Goal: Task Accomplishment & Management: Manage account settings

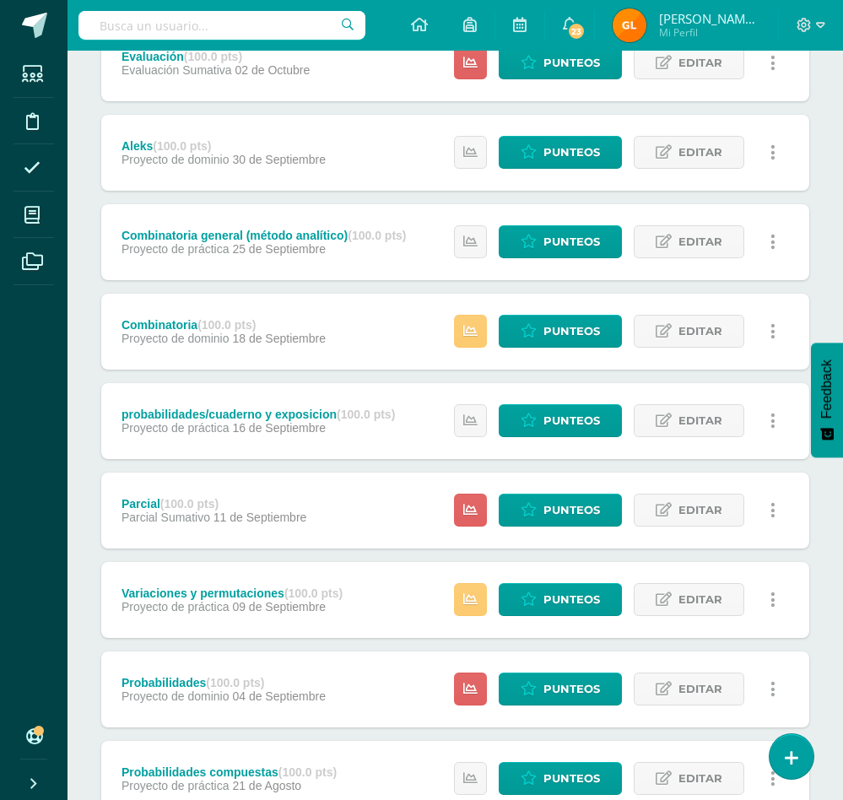
scroll to position [286, 0]
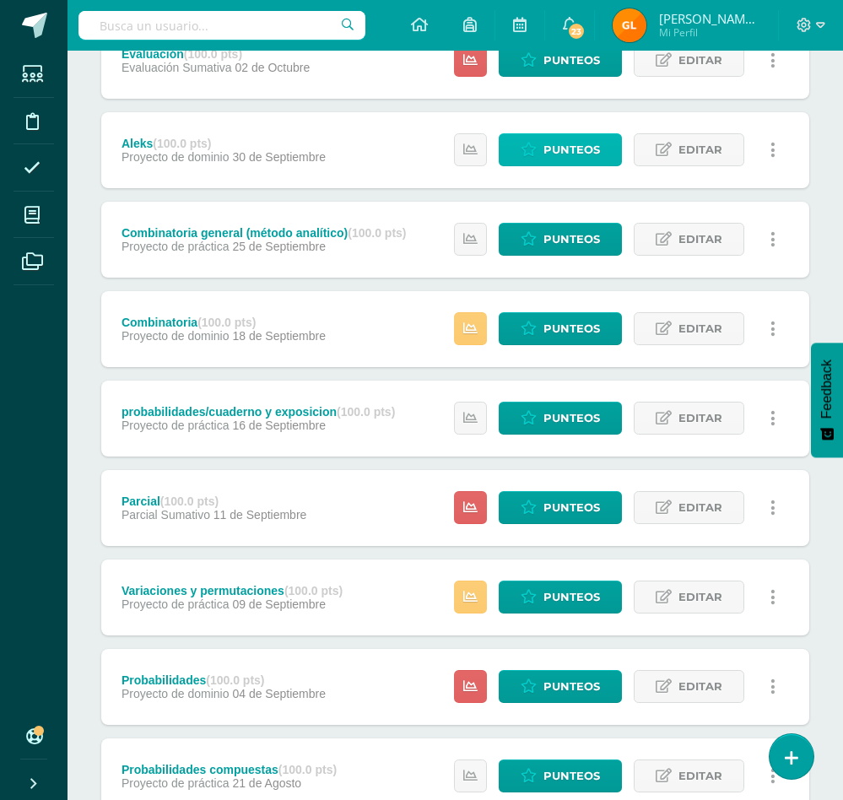
click at [567, 134] on span "Punteos" at bounding box center [571, 149] width 57 height 31
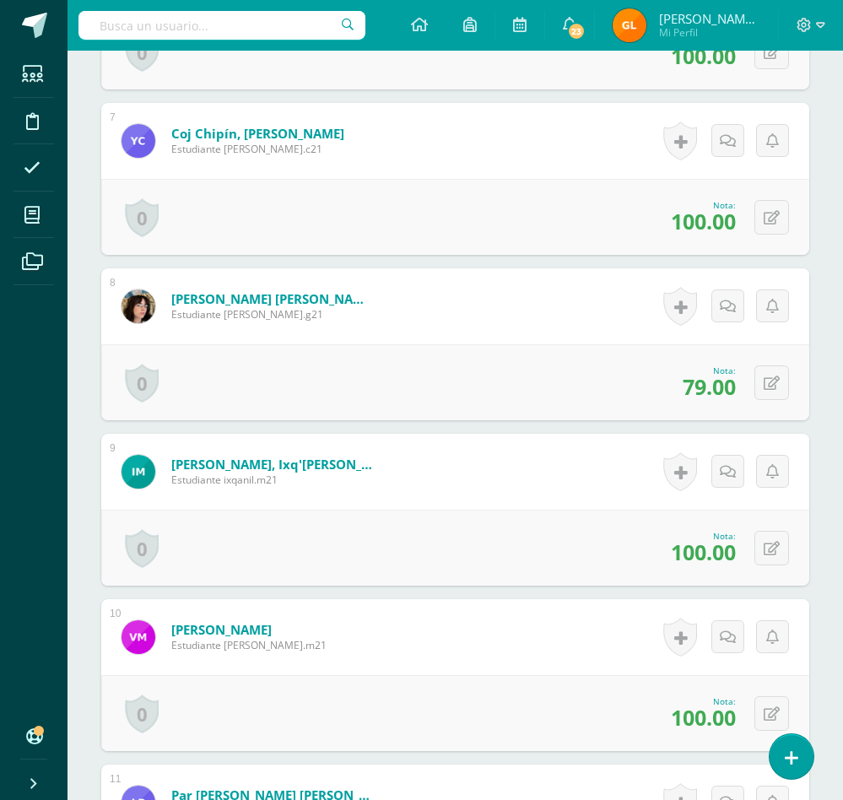
scroll to position [1519, 0]
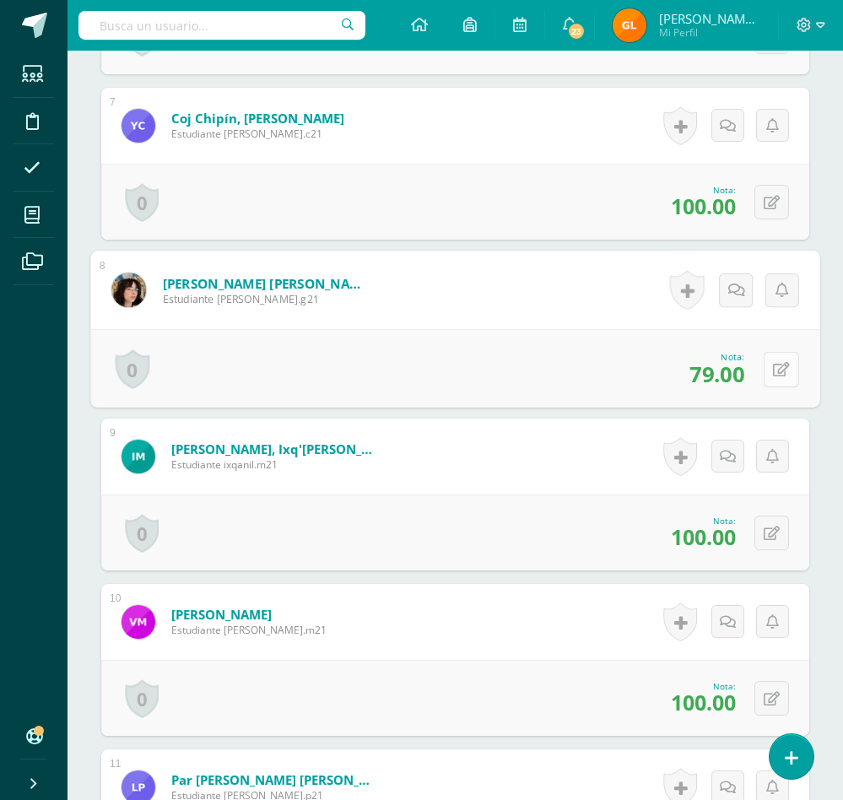
click at [776, 376] on icon at bounding box center [781, 369] width 17 height 14
type input "100"
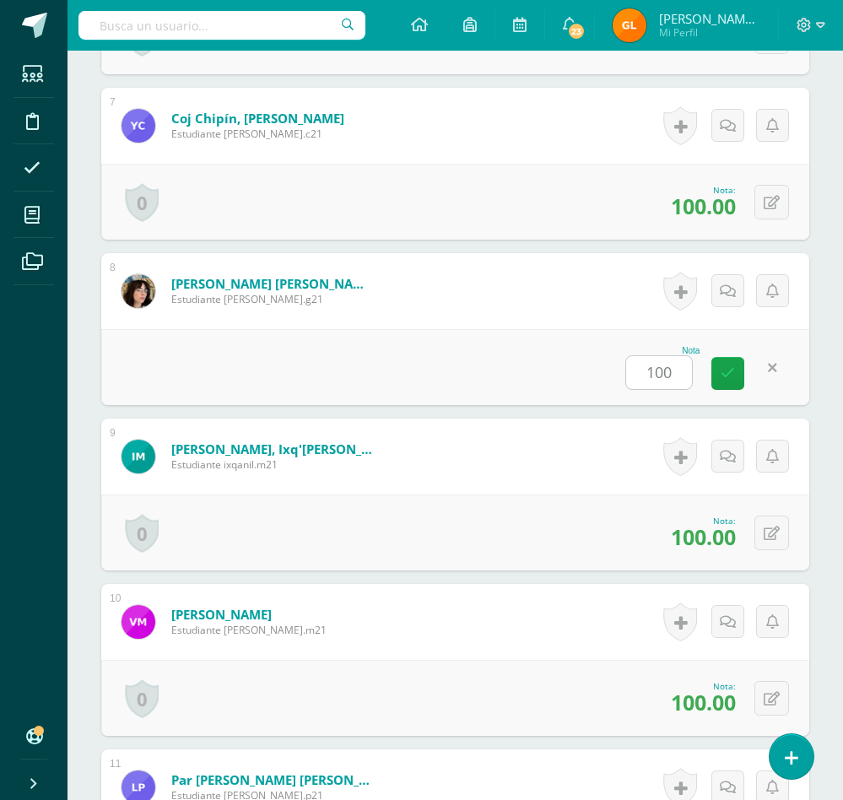
click at [616, 329] on form "García Castro, Antonieta Abigail Estudiante antonieta.g21 Nota 100 0 Logros Log…" at bounding box center [455, 291] width 708 height 76
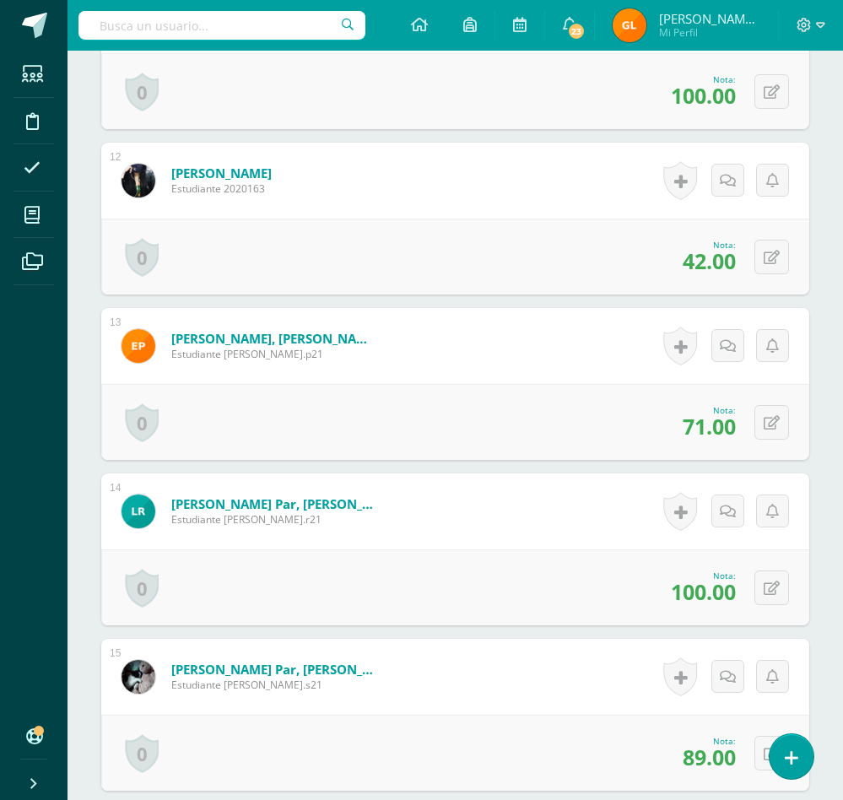
scroll to position [2312, 0]
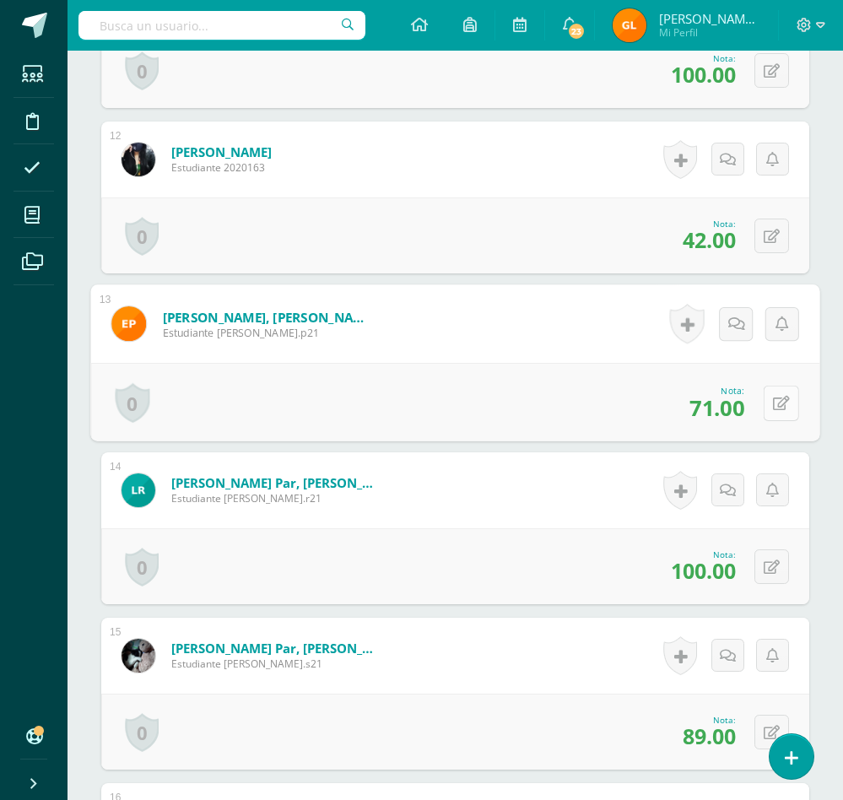
click at [771, 420] on button at bounding box center [781, 402] width 35 height 35
type input "0"
type input "100"
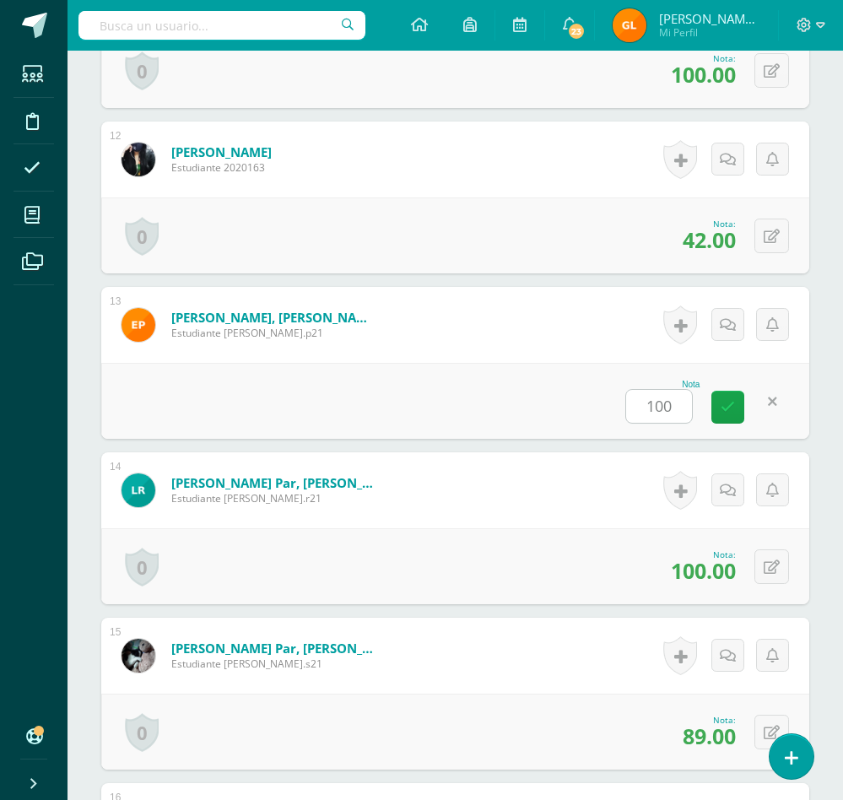
click at [474, 363] on form "Poz Tuy, Esther Olga Elizabeth Estudiante esther.p21 Nota 100 0 Logros Logros o…" at bounding box center [455, 325] width 708 height 76
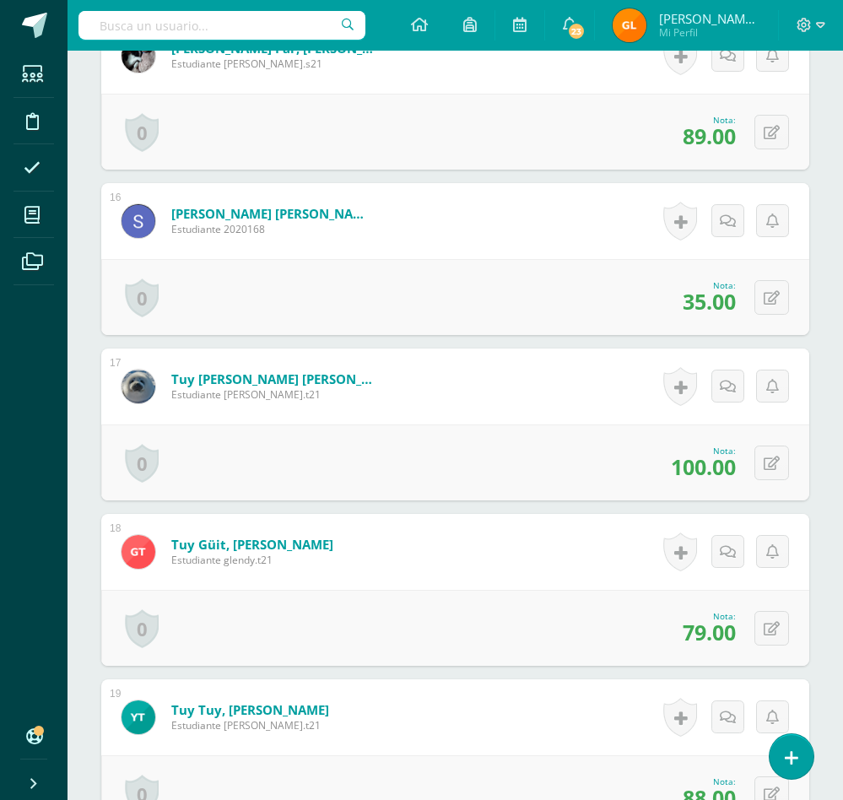
scroll to position [3047, 0]
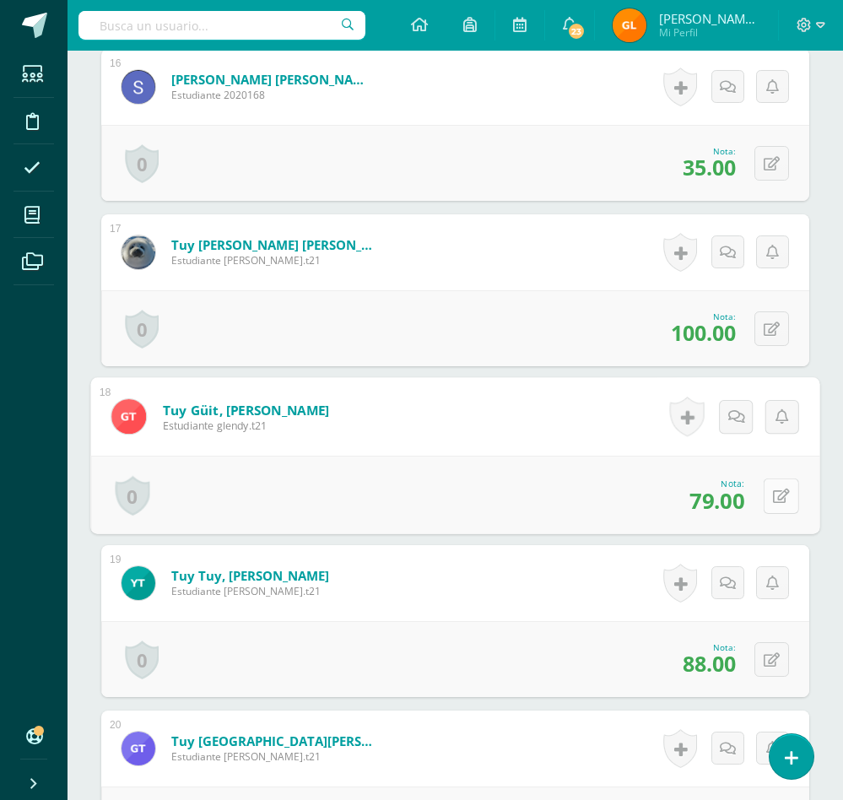
click at [767, 513] on button at bounding box center [781, 495] width 35 height 35
type input "100"
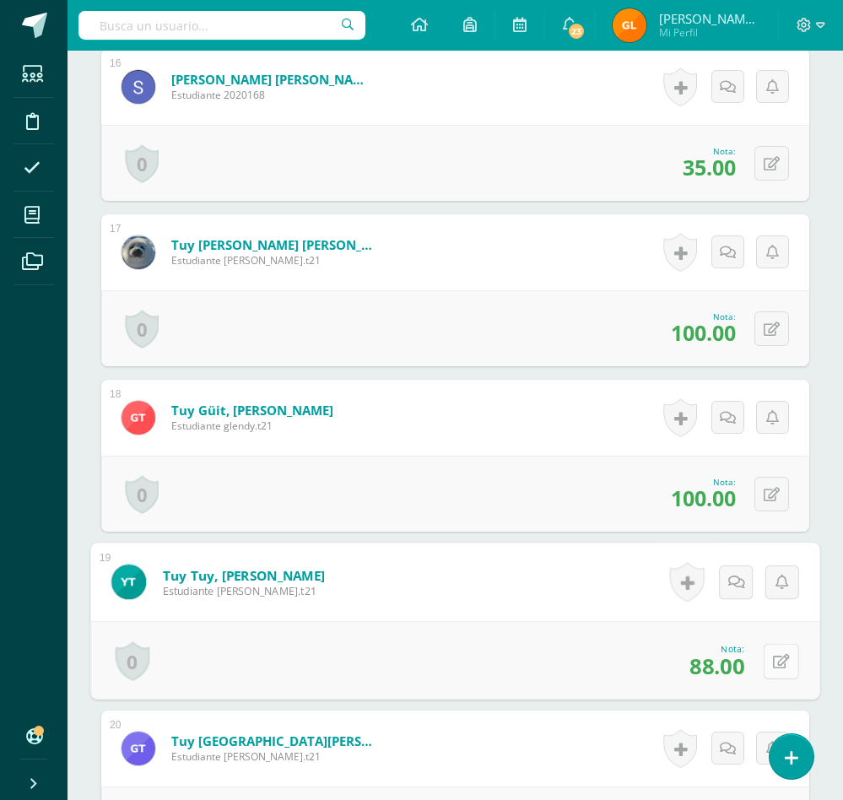
click at [767, 679] on button at bounding box center [781, 660] width 35 height 35
type input "100"
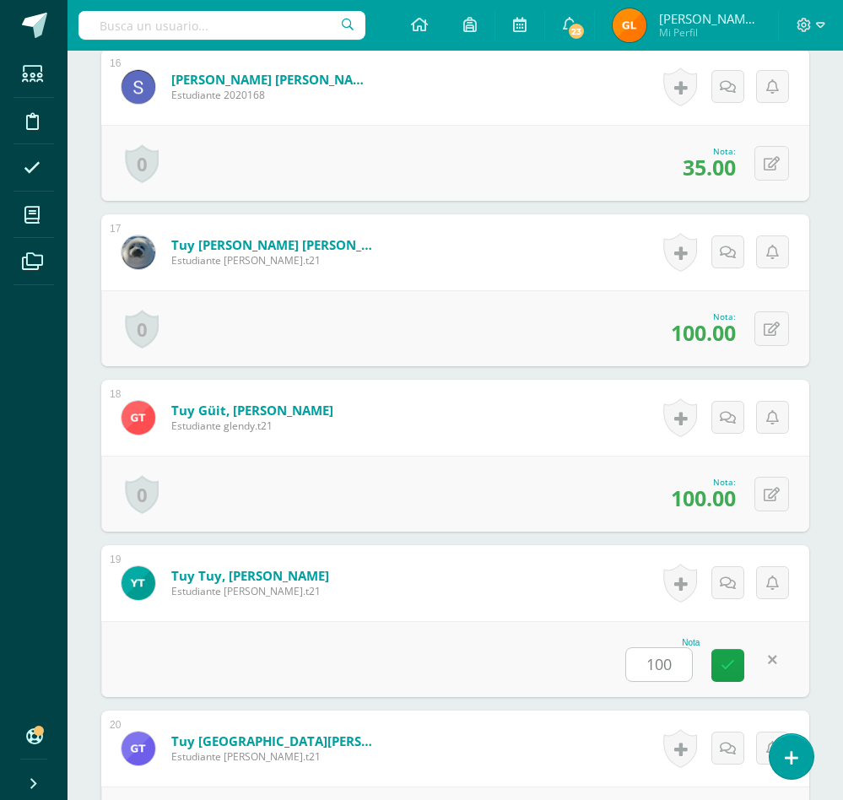
click at [553, 620] on form "Tuy Tuy, Yesica Marleny Estudiante yesica.t21 Nota 100 0 Logros Logros obtenido…" at bounding box center [455, 583] width 708 height 76
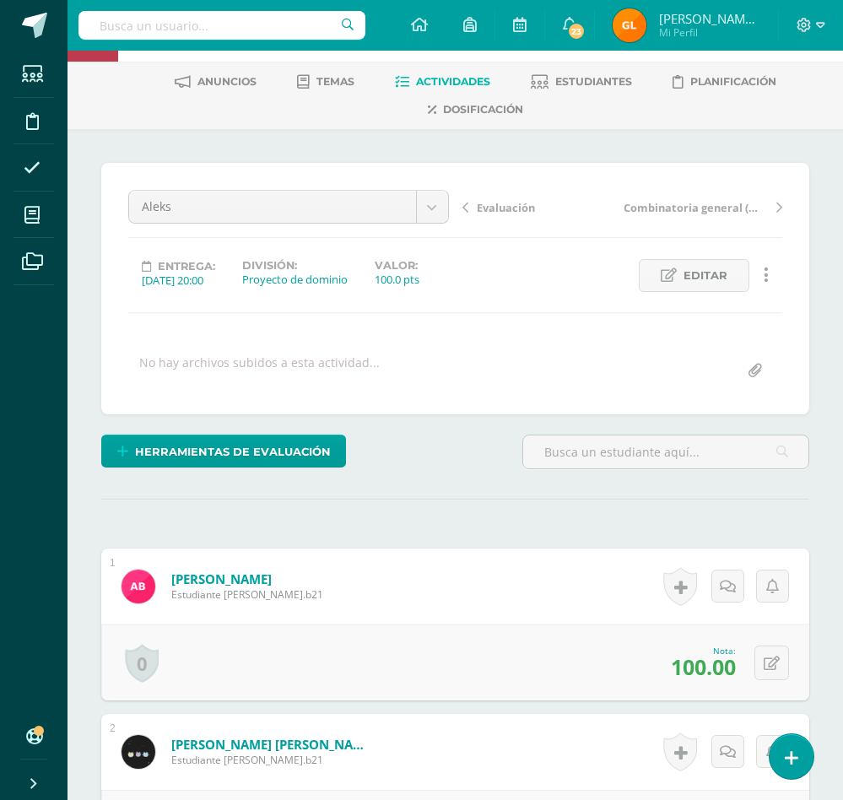
scroll to position [44, 0]
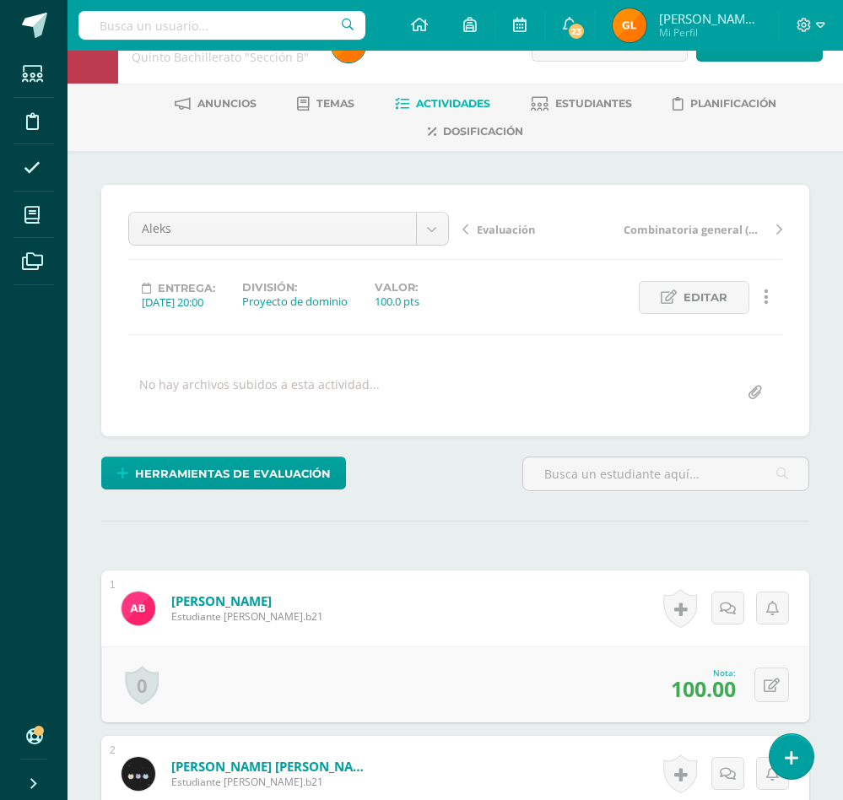
click at [453, 97] on span "Actividades" at bounding box center [453, 103] width 74 height 13
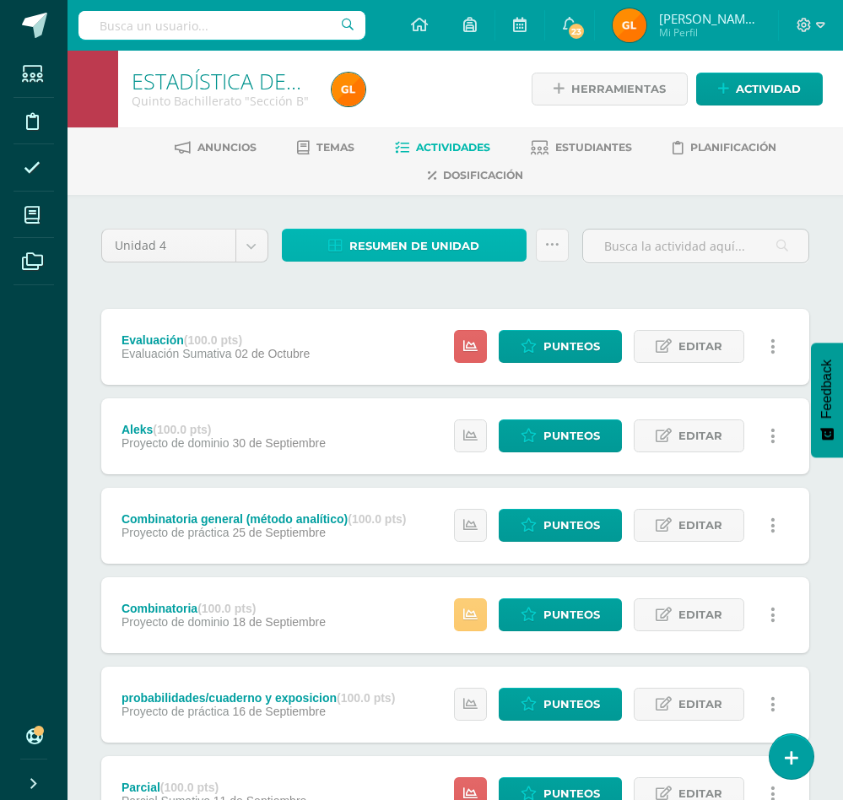
click at [438, 239] on span "Resumen de unidad" at bounding box center [414, 245] width 130 height 31
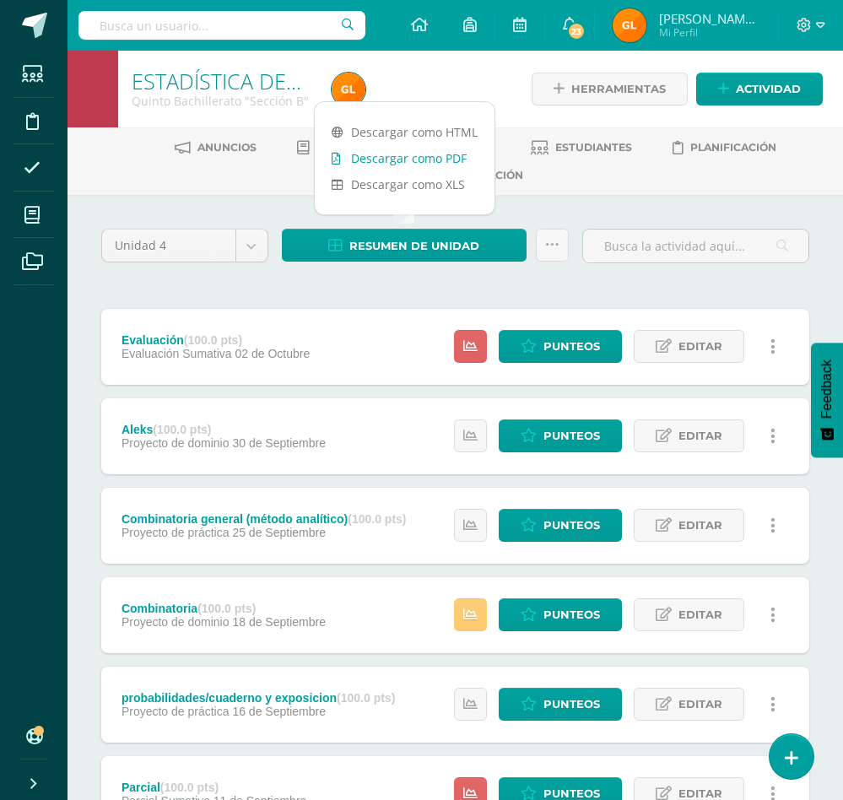
click at [435, 155] on link "Descargar como PDF" at bounding box center [405, 158] width 180 height 26
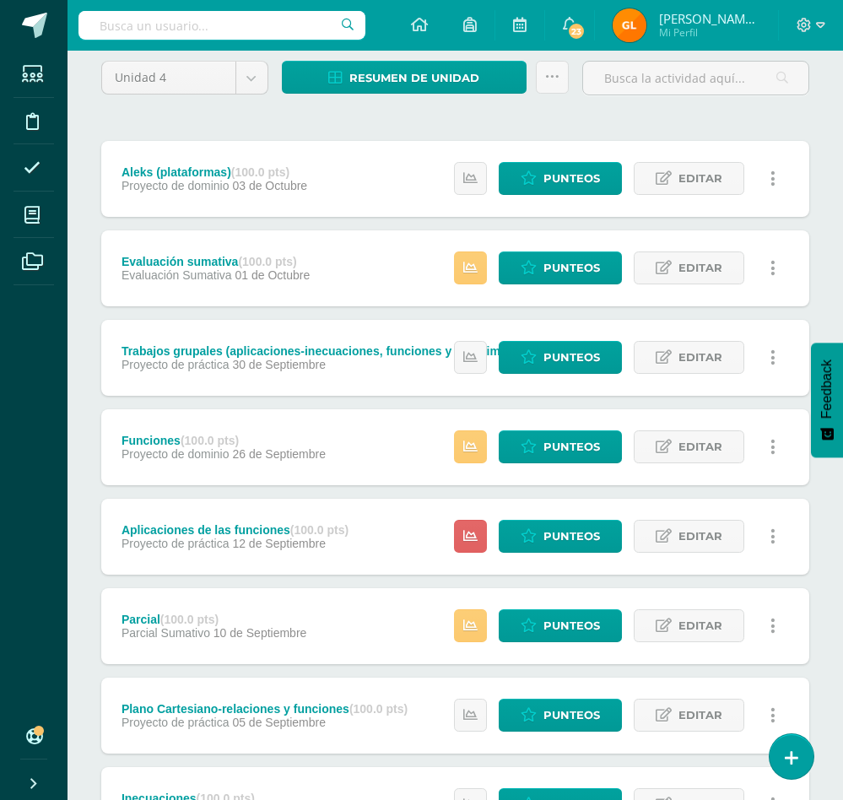
scroll to position [160, 0]
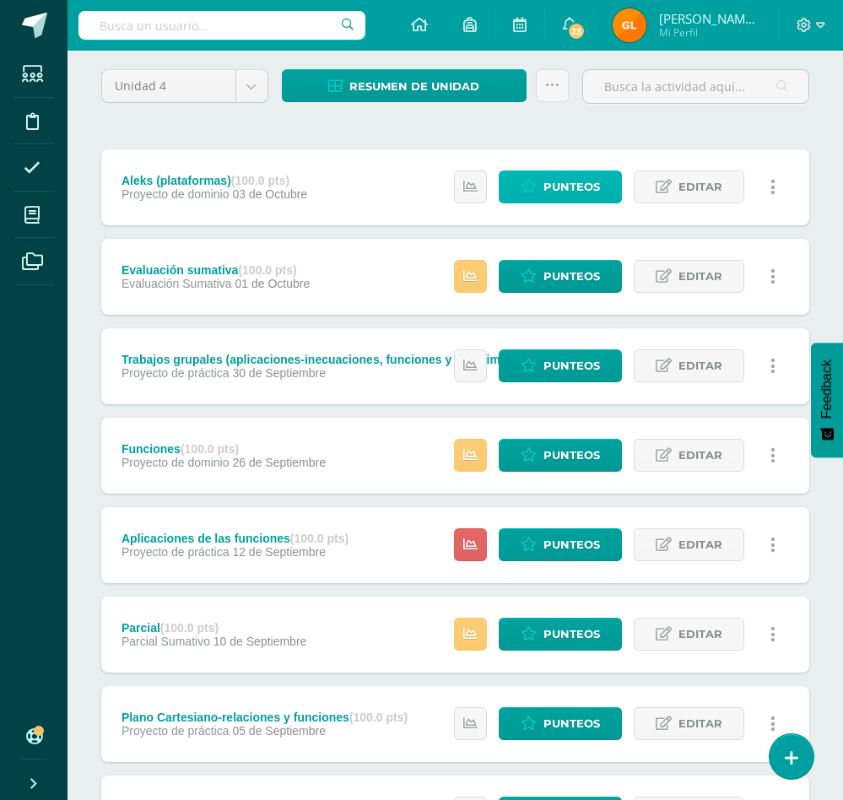
click at [565, 183] on span "Punteos" at bounding box center [571, 186] width 57 height 31
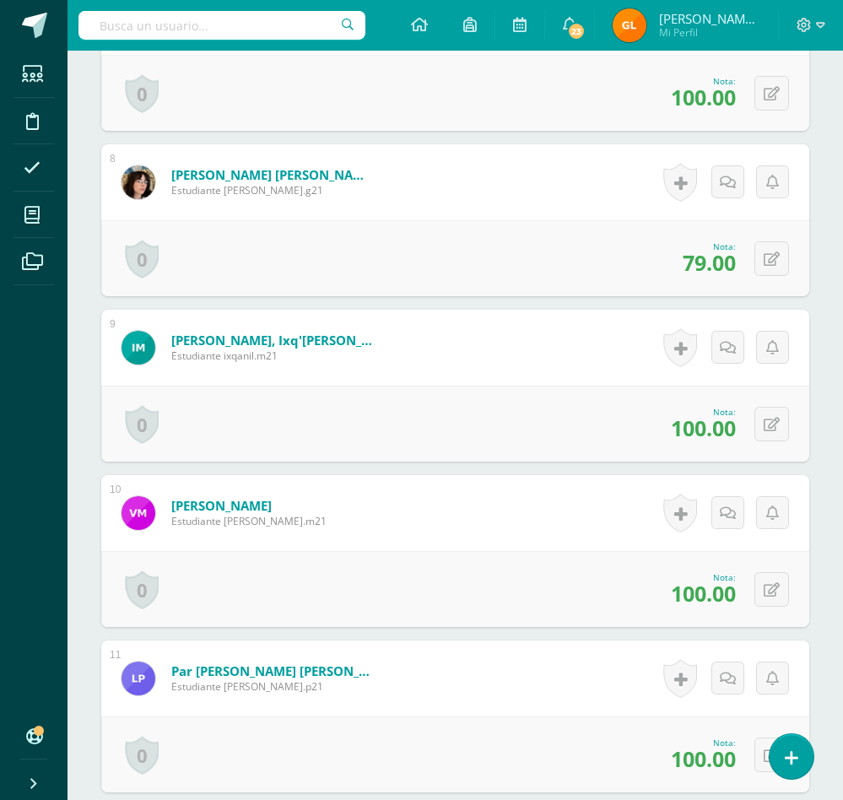
scroll to position [1636, 0]
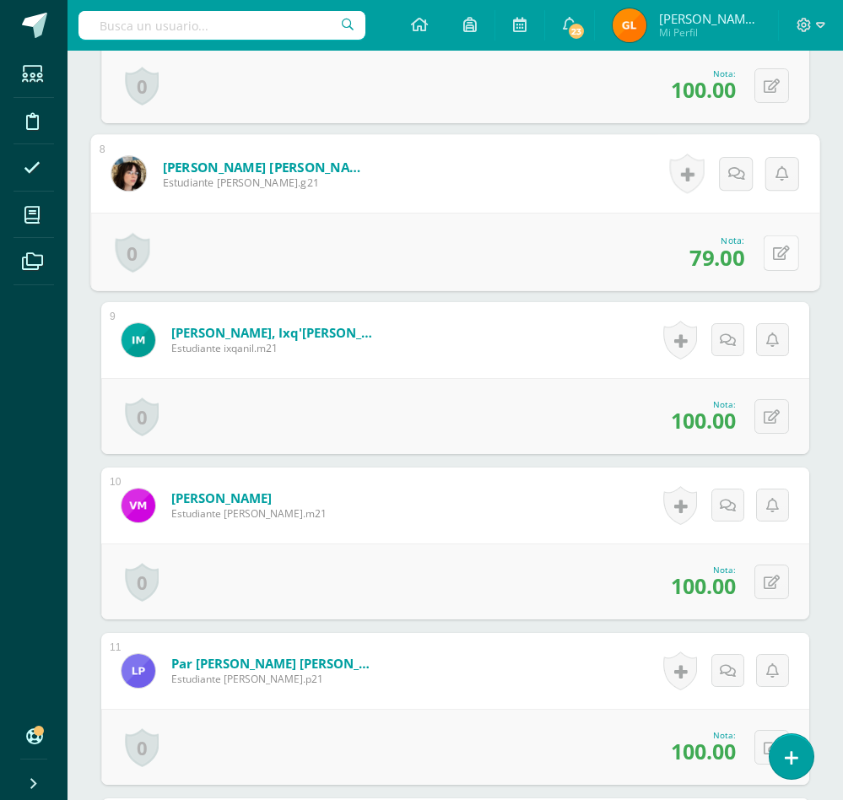
click at [770, 270] on button at bounding box center [781, 252] width 35 height 35
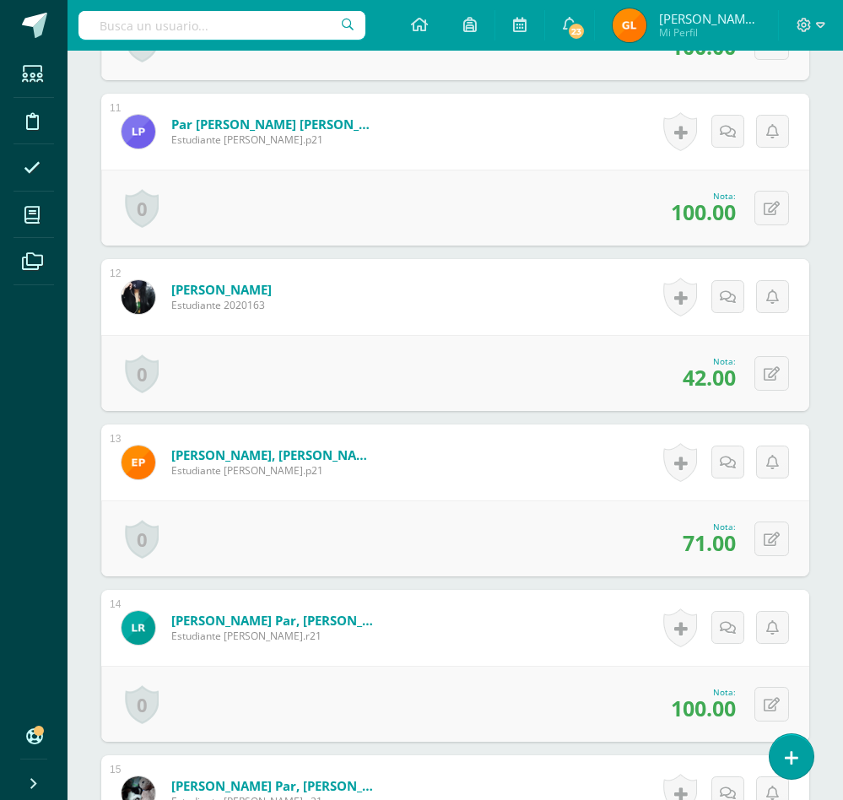
scroll to position [2182, 0]
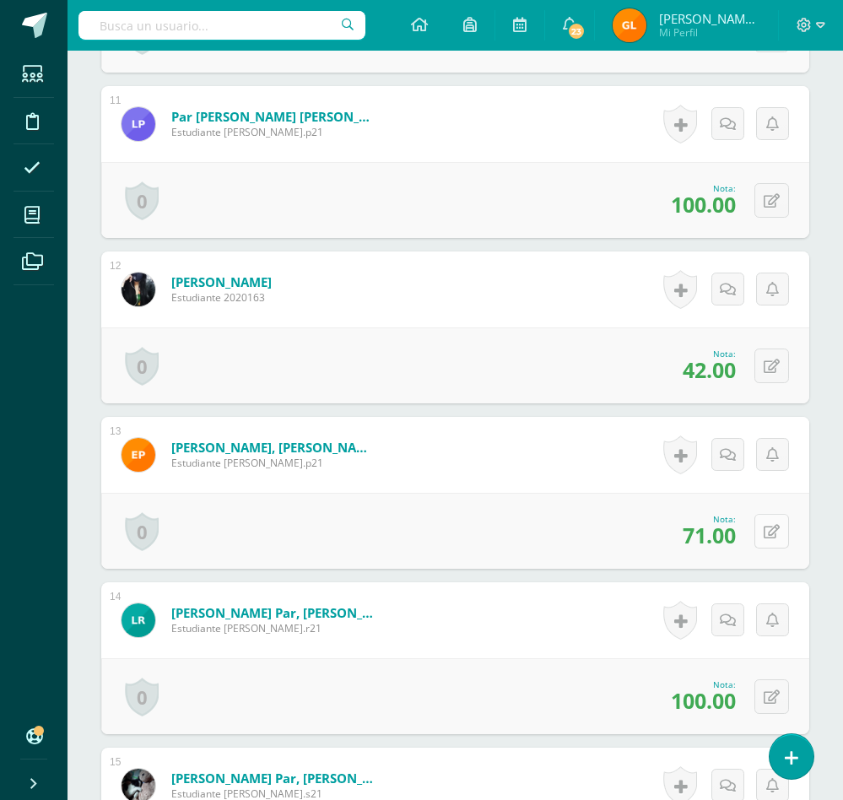
type input "100"
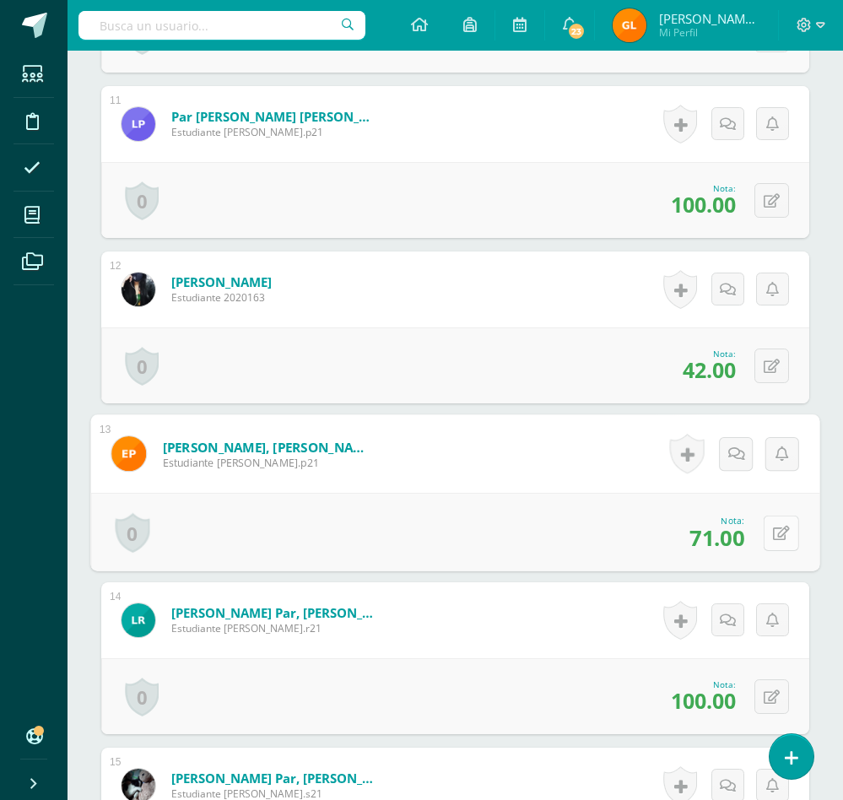
click at [765, 550] on button at bounding box center [781, 532] width 35 height 35
type input "0"
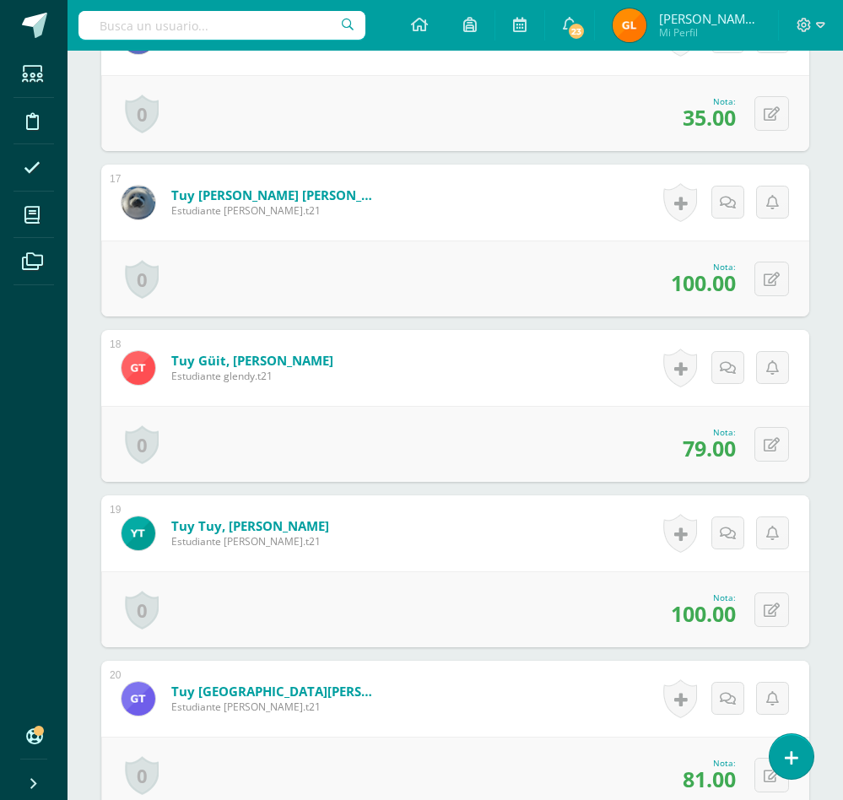
scroll to position [3127, 0]
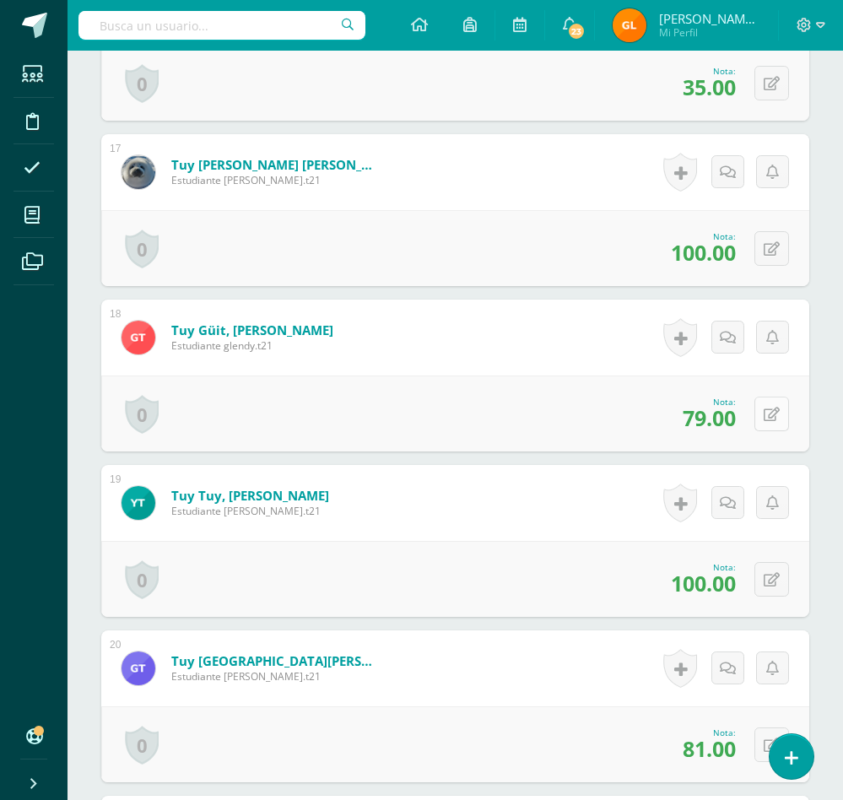
type input "100"
click at [771, 431] on button at bounding box center [771, 414] width 35 height 35
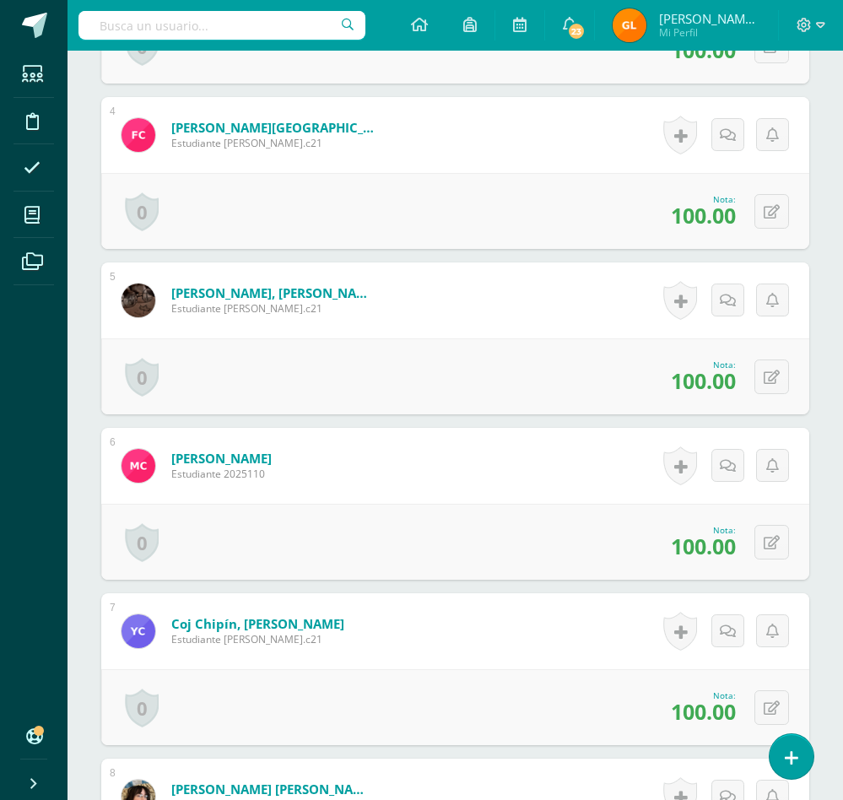
scroll to position [0, 0]
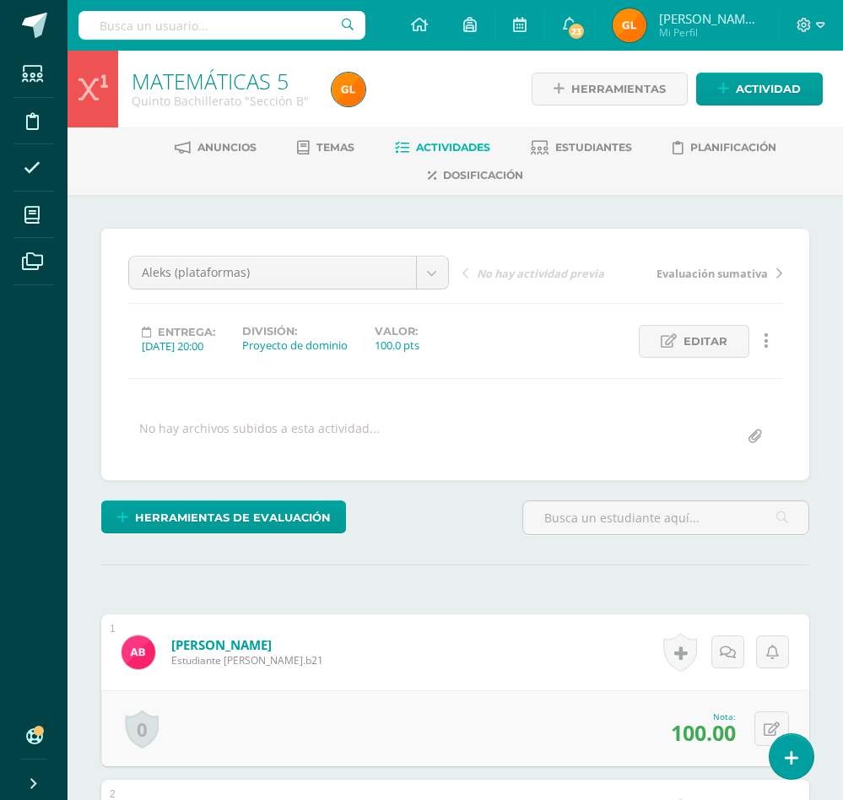
type input "100"
click at [425, 147] on span "Actividades" at bounding box center [453, 147] width 74 height 13
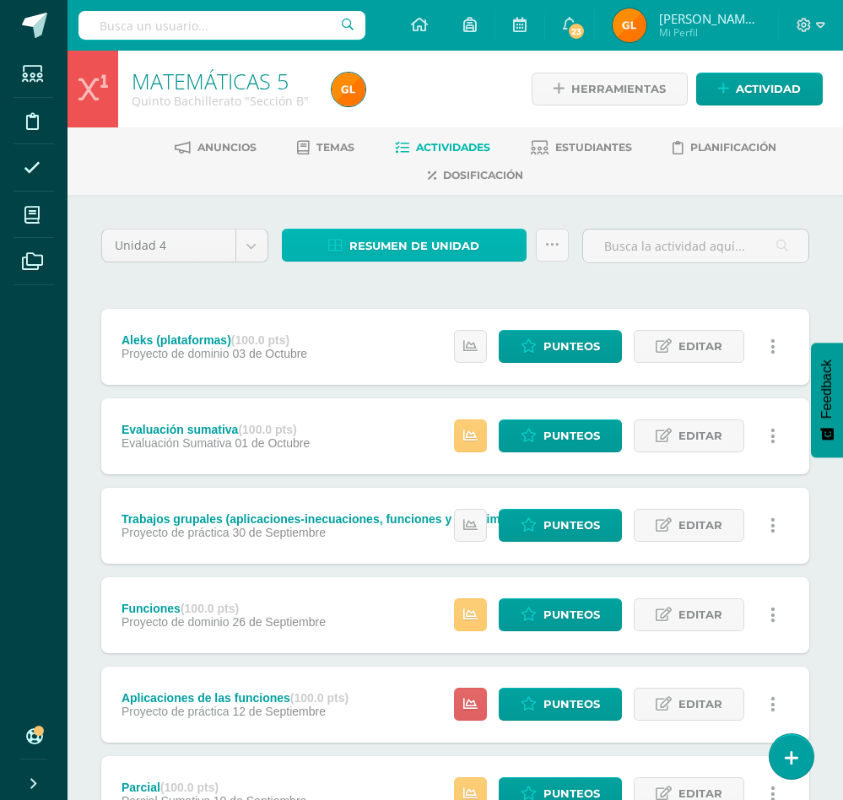
click at [408, 249] on span "Resumen de unidad" at bounding box center [414, 245] width 130 height 31
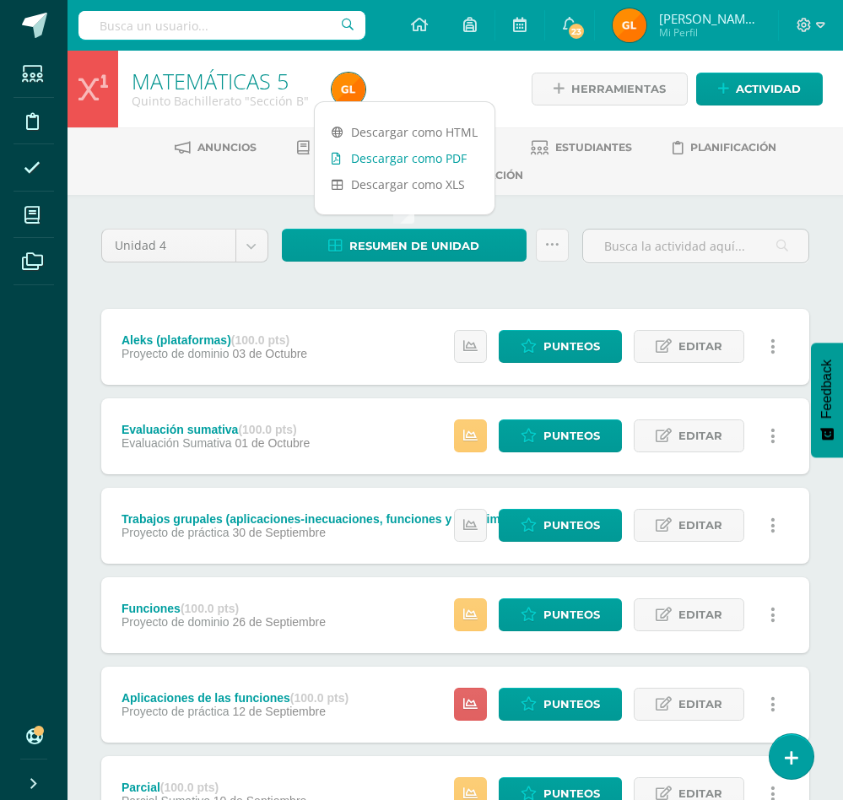
click at [408, 160] on link "Descargar como PDF" at bounding box center [405, 158] width 180 height 26
click at [625, 294] on div "Unidad 4 Unidad 1 Unidad 2 Unidad 3 Unidad 4 Resumen de unidad Subir actividade…" at bounding box center [456, 746] width 722 height 1034
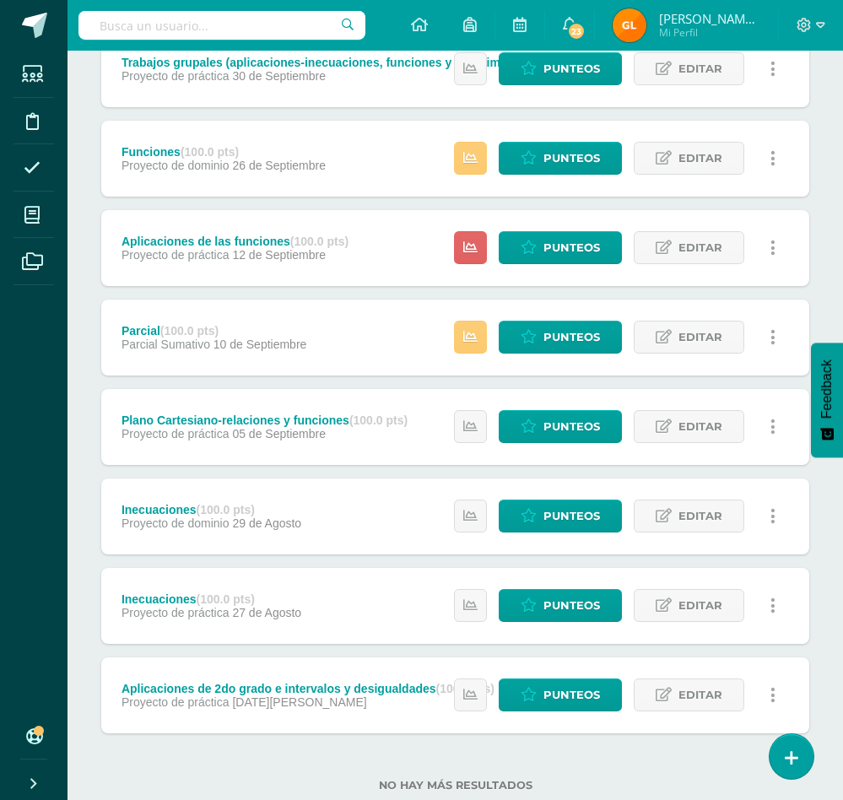
scroll to position [439, 0]
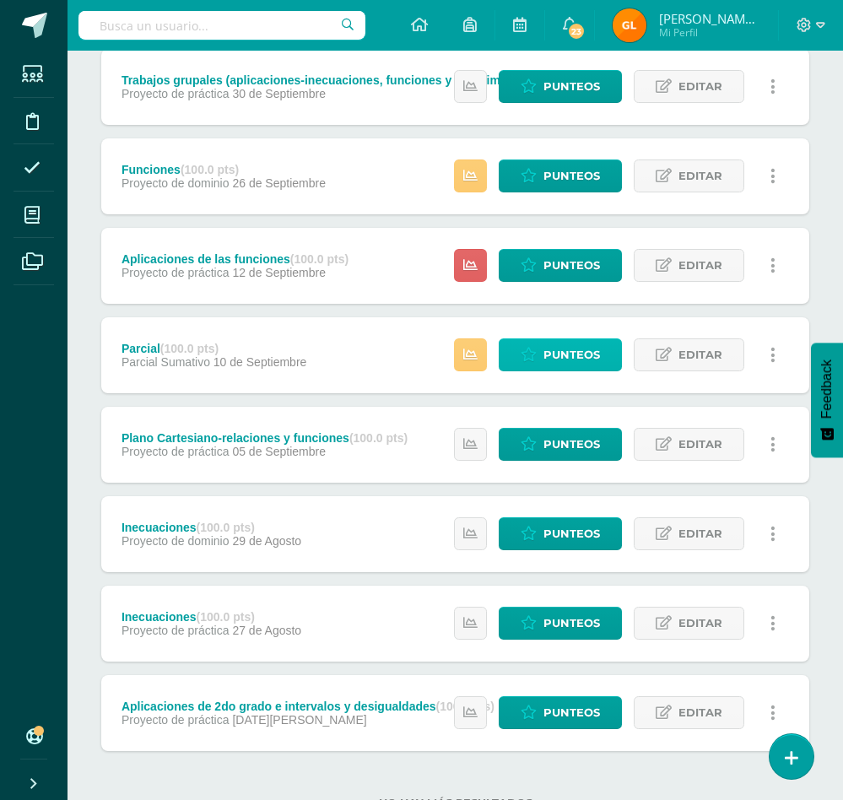
click at [581, 343] on span "Punteos" at bounding box center [571, 354] width 57 height 31
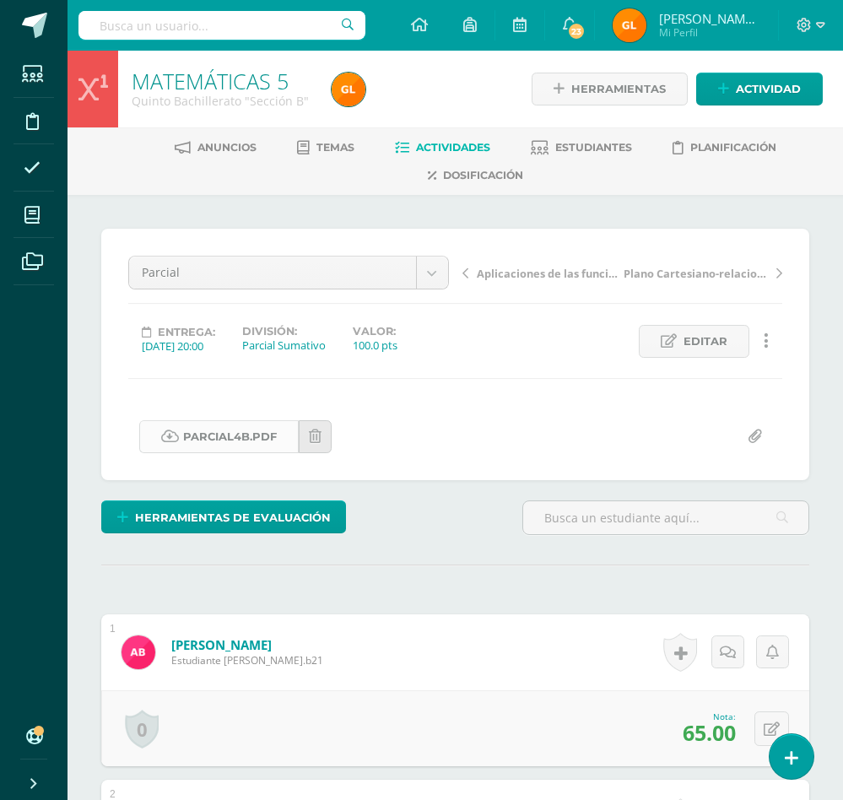
click at [241, 444] on link "Parcial4B.pdf" at bounding box center [219, 436] width 160 height 33
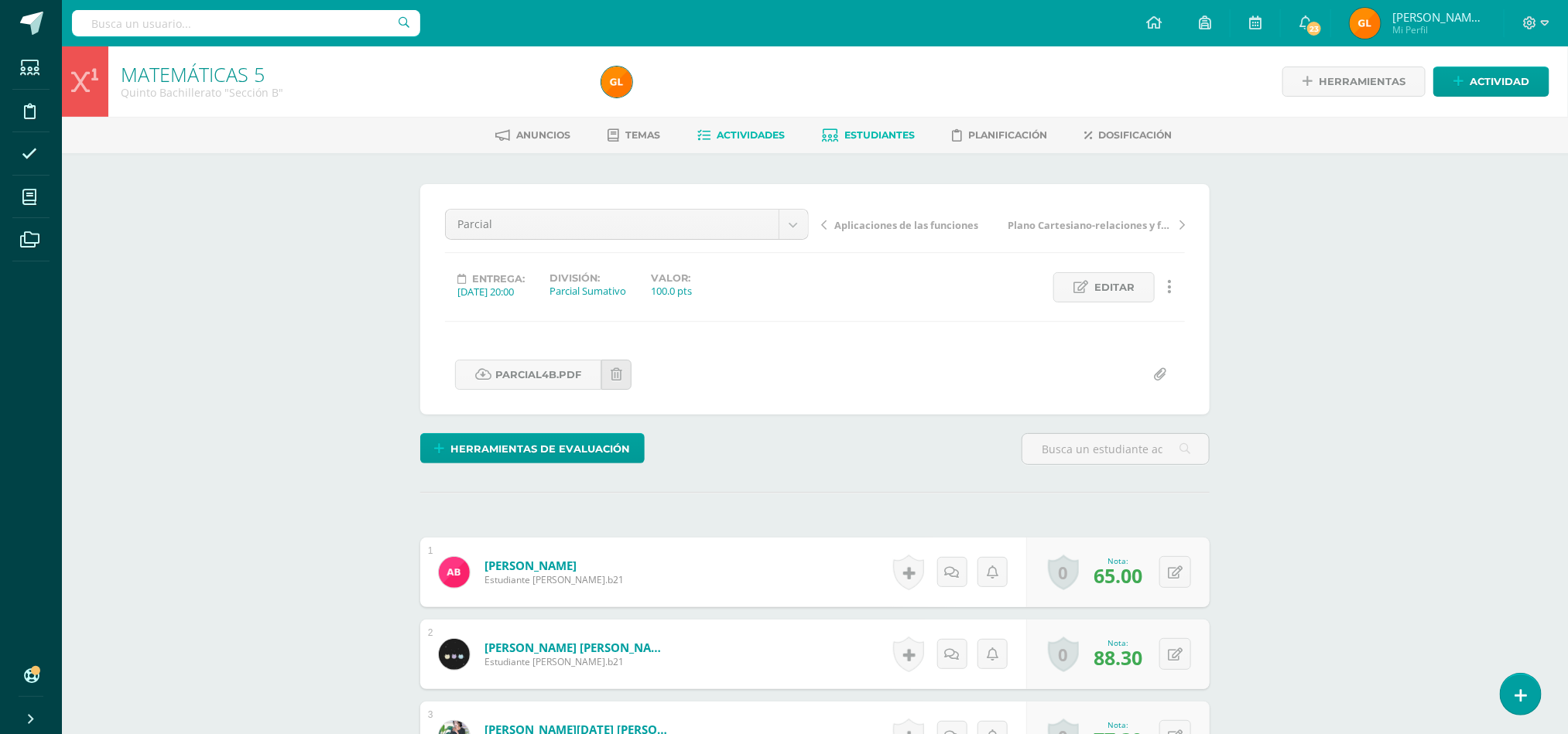
click at [865, 136] on span "Estudiantes" at bounding box center [879, 135] width 71 height 12
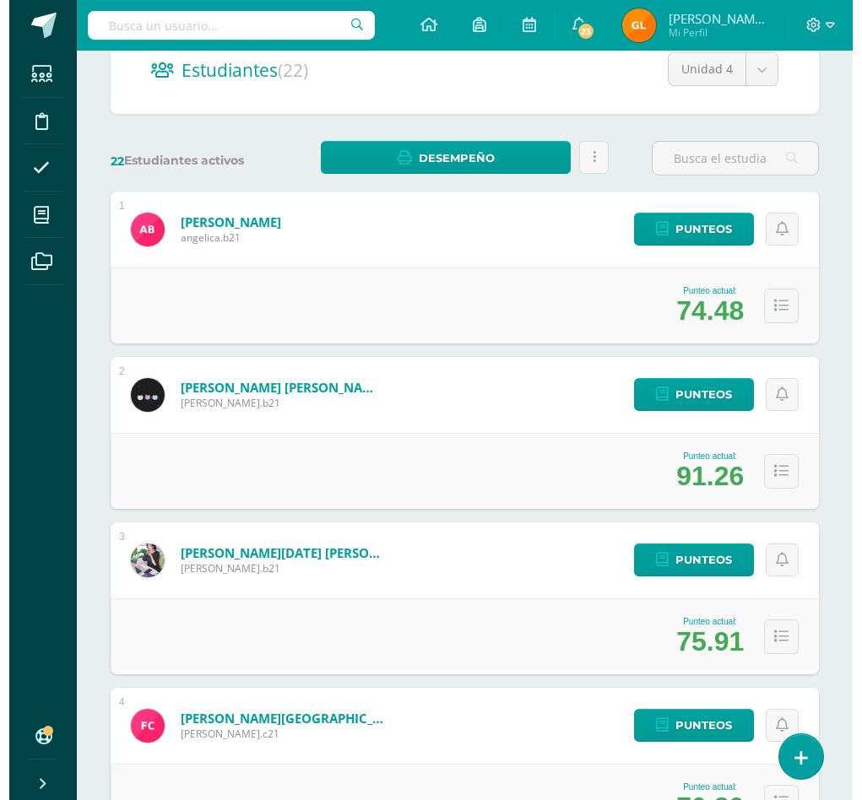
scroll to position [241, 0]
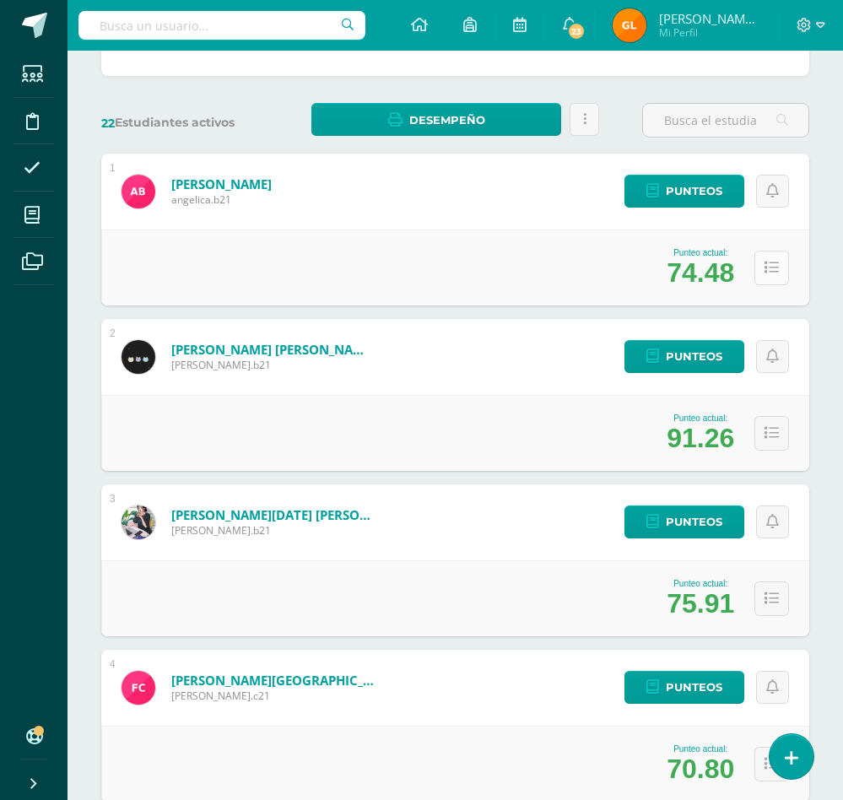
click at [768, 273] on icon at bounding box center [772, 268] width 14 height 14
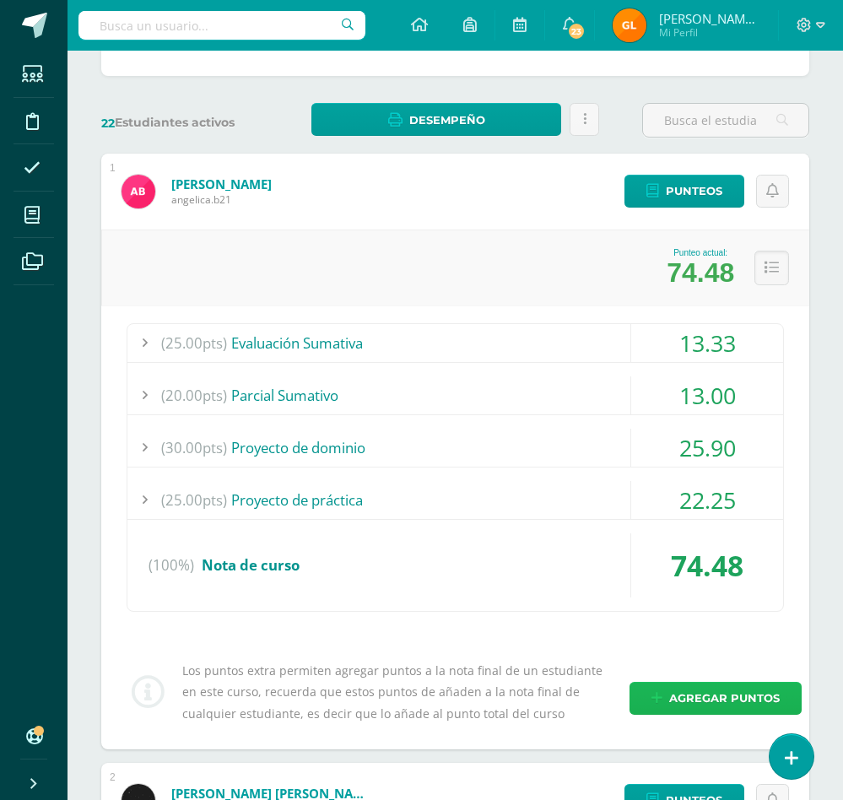
click at [686, 695] on span "Agregar puntos" at bounding box center [724, 698] width 111 height 31
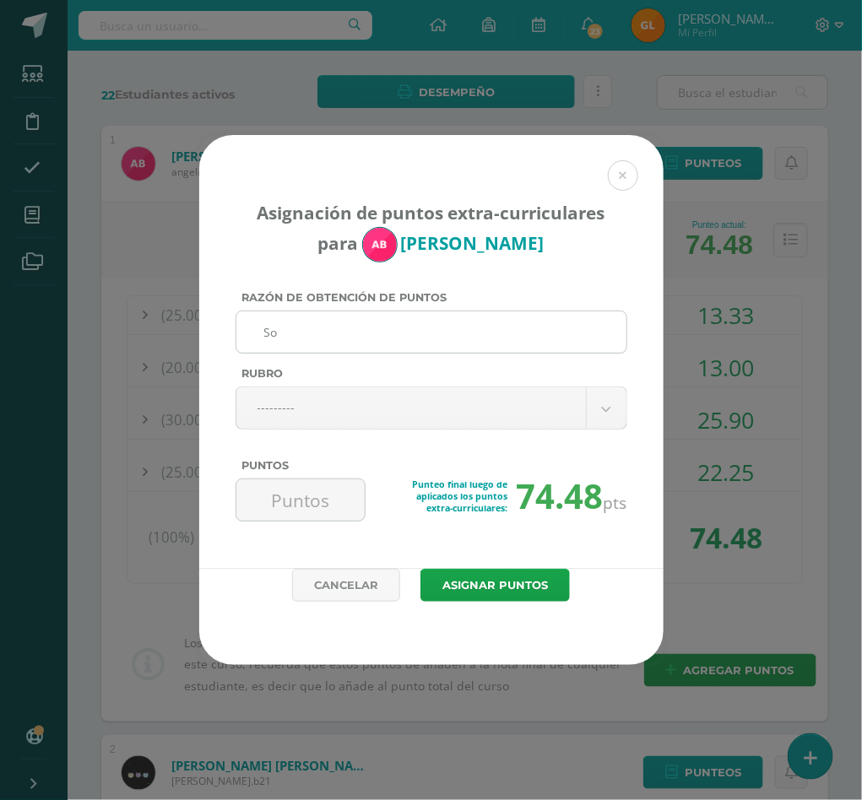
type input "S"
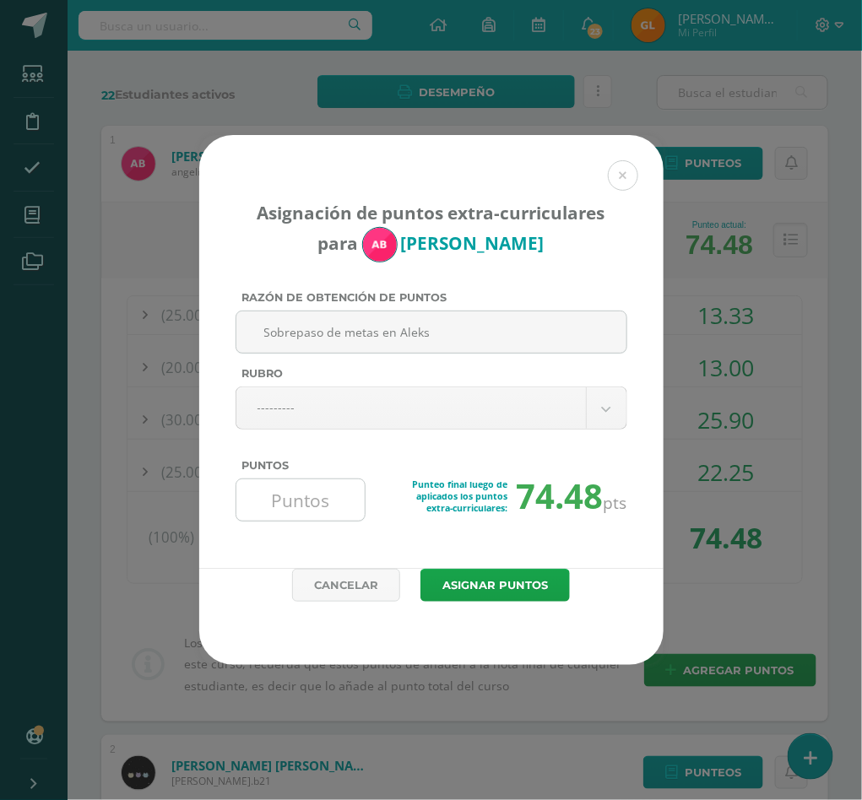
type input "Sobrepaso de metas en Aleks"
click at [291, 509] on input "Puntos" at bounding box center [301, 499] width 116 height 41
type input "2.8"
click at [468, 586] on button "Asignar puntos" at bounding box center [494, 585] width 149 height 33
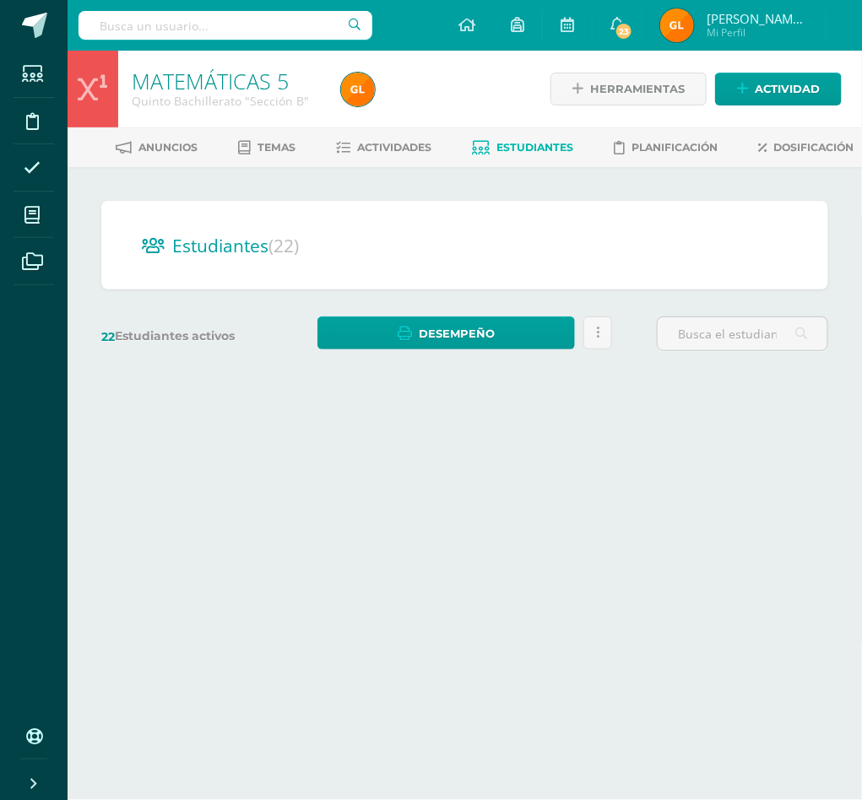
click at [499, 559] on div "Cargando estudiantes" at bounding box center [464, 543] width 727 height 32
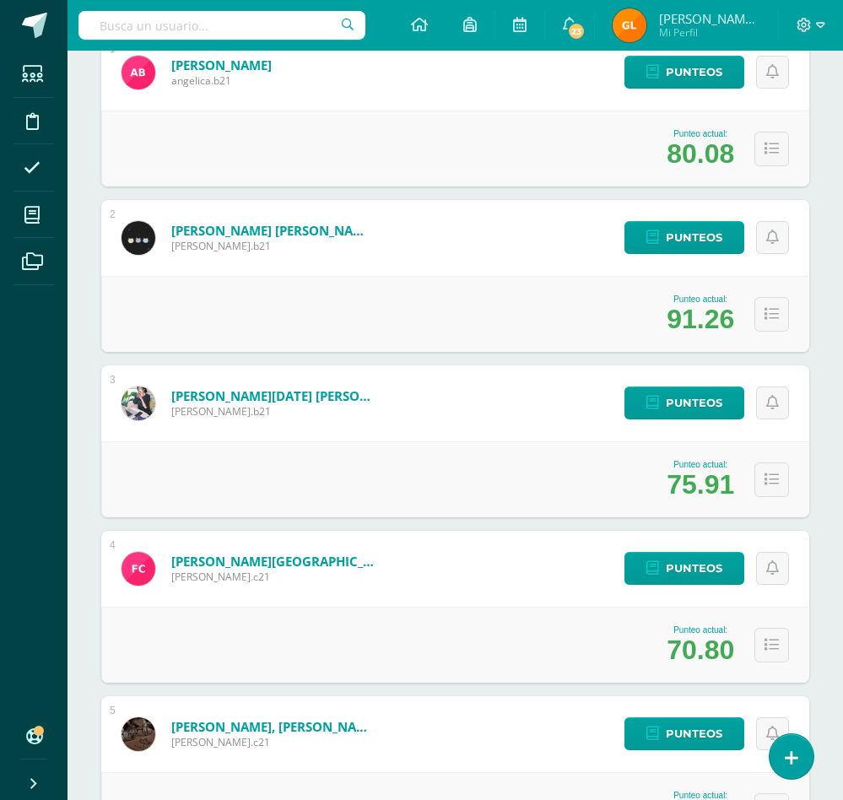
scroll to position [380, 0]
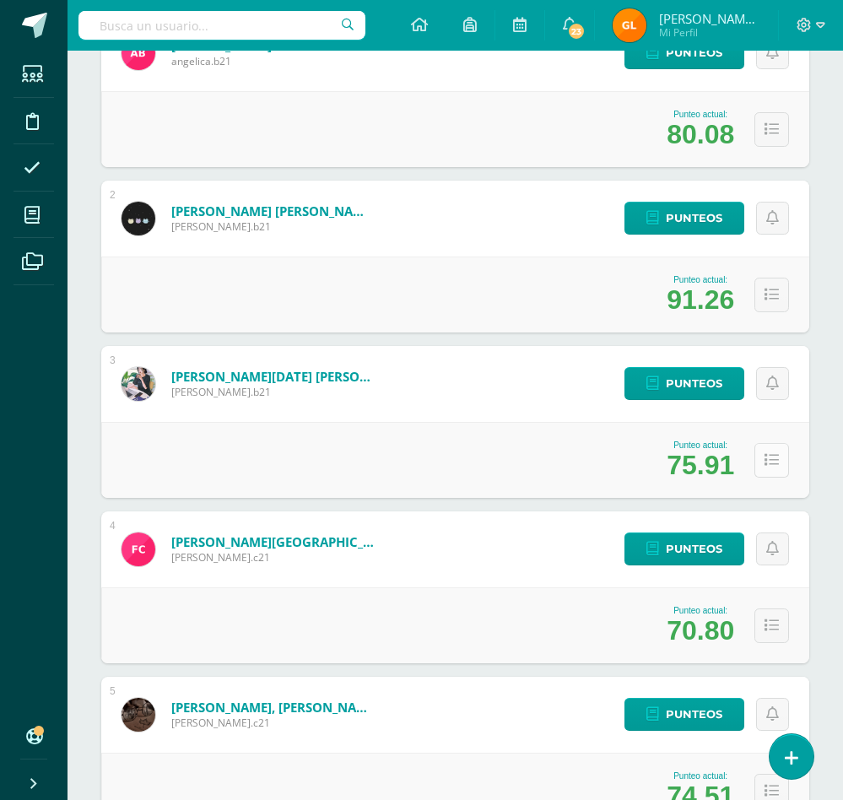
click at [765, 458] on icon at bounding box center [772, 460] width 14 height 14
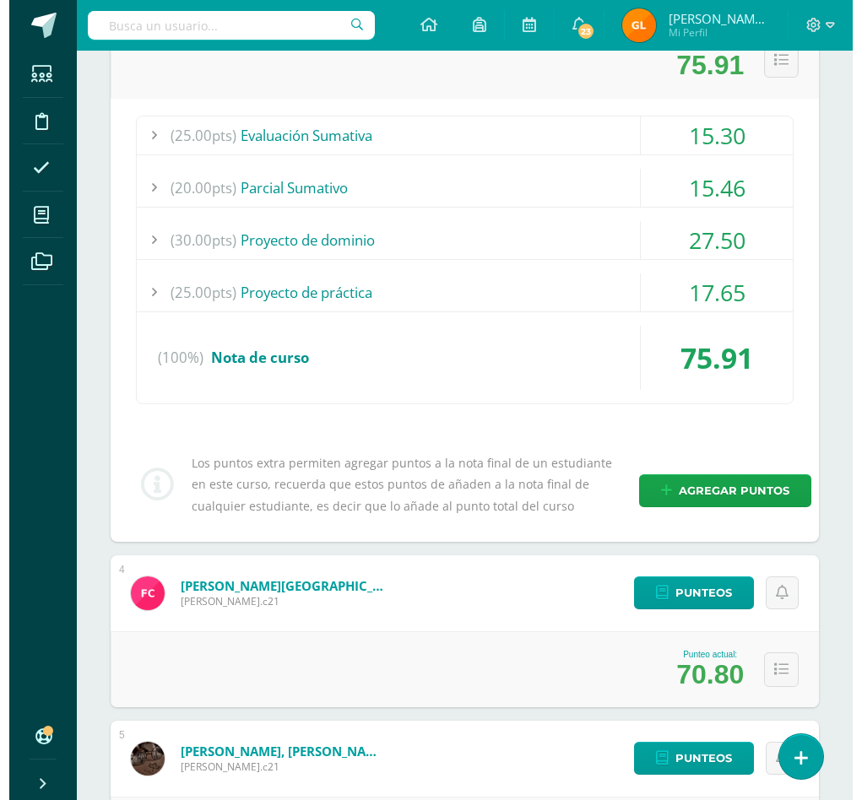
scroll to position [795, 0]
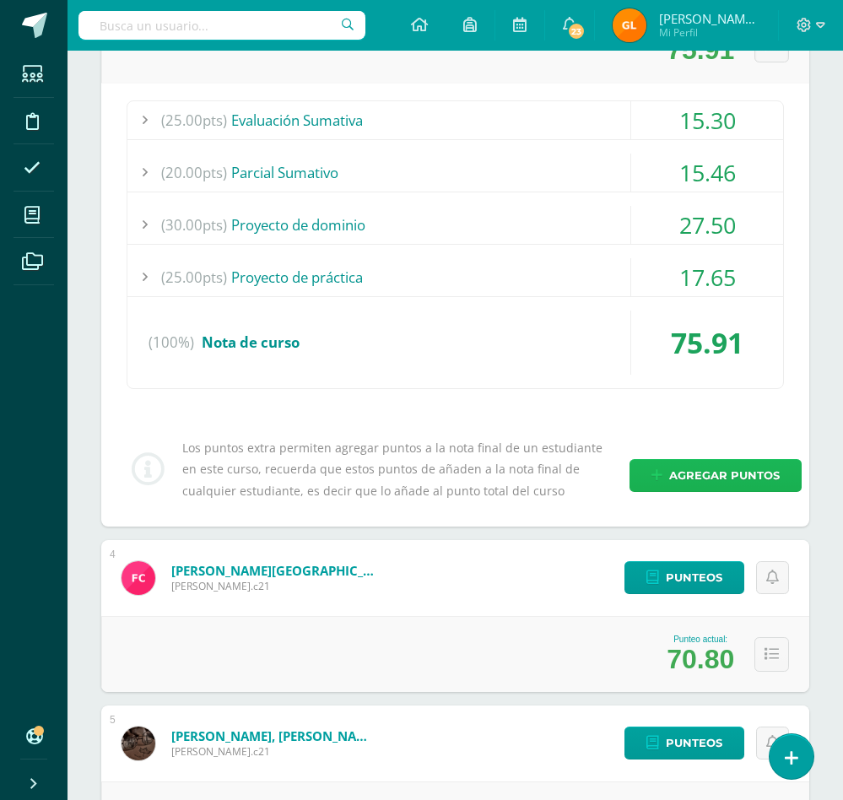
click at [667, 482] on link "Agregar puntos" at bounding box center [716, 475] width 172 height 33
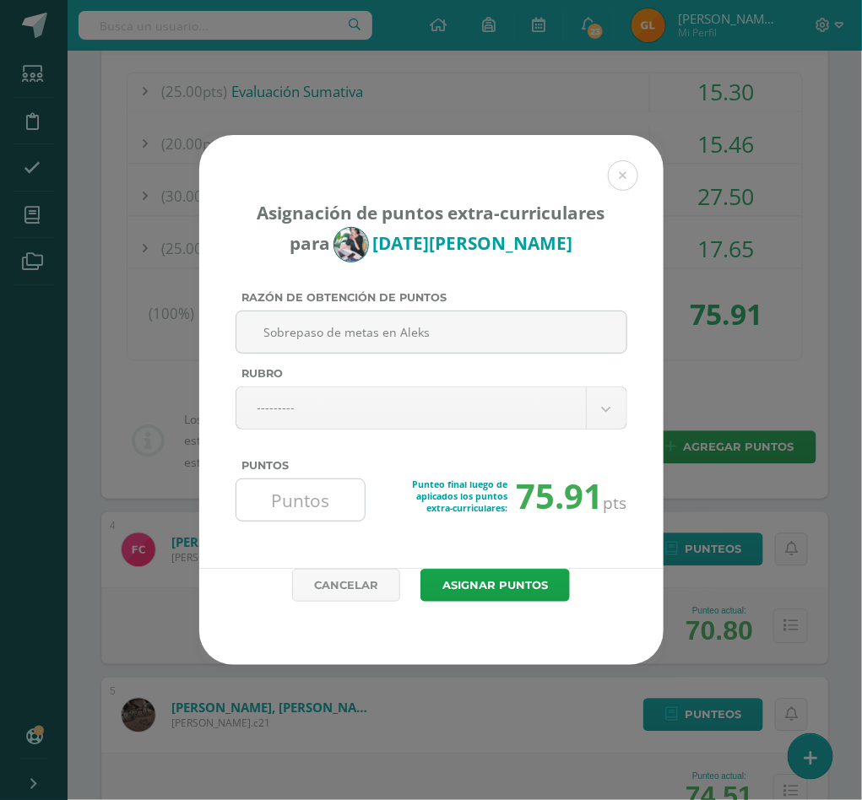
type input "Sobrepaso de metas en Aleks"
click at [307, 501] on input "Puntos" at bounding box center [301, 499] width 116 height 41
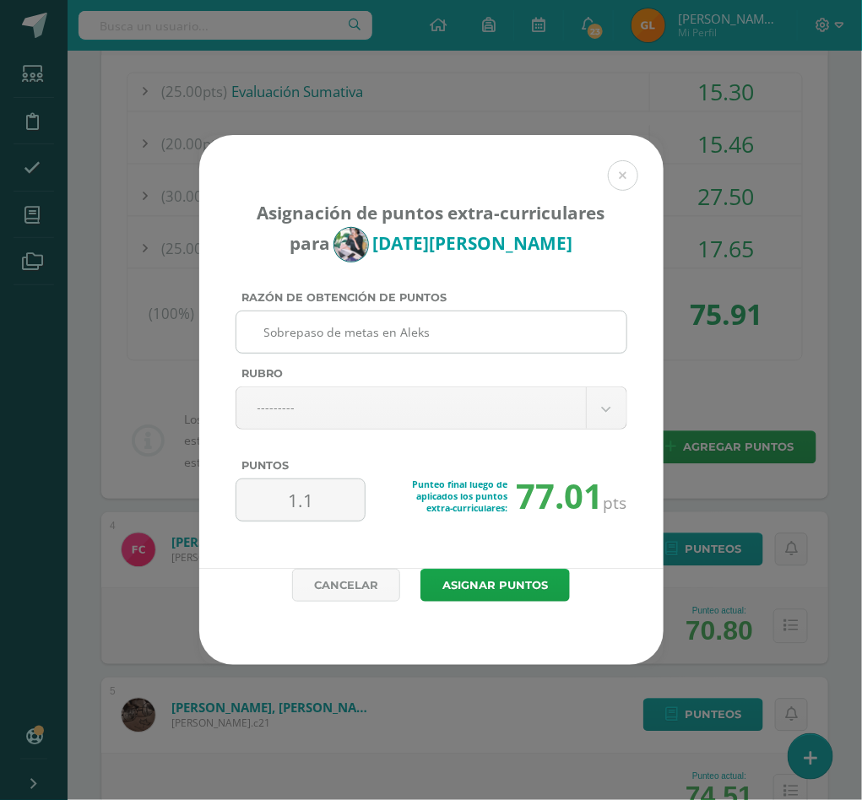
type input "1.1"
drag, startPoint x: 436, startPoint y: 332, endPoint x: 263, endPoint y: 337, distance: 173.1
click at [263, 337] on input "Sobrepaso de metas en Aleks" at bounding box center [431, 331] width 376 height 41
click at [332, 338] on input "Sobrepaso de metas en Aleks" at bounding box center [431, 331] width 376 height 41
drag, startPoint x: 378, startPoint y: 330, endPoint x: 243, endPoint y: 333, distance: 135.1
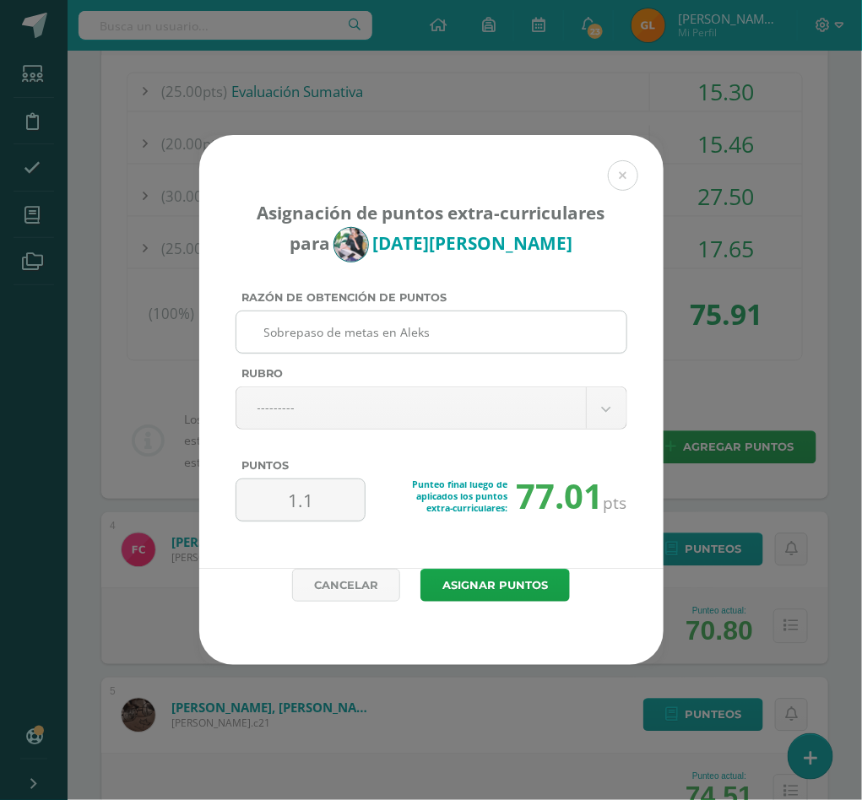
click at [243, 333] on input "Sobrepaso de metas en Aleks" at bounding box center [431, 331] width 376 height 41
drag, startPoint x: 385, startPoint y: 329, endPoint x: 264, endPoint y: 325, distance: 120.8
click at [264, 325] on input "Metas extas en Aleks" at bounding box center [431, 331] width 376 height 41
click at [316, 337] on input "Metas extas en Aleks" at bounding box center [431, 331] width 376 height 41
drag, startPoint x: 396, startPoint y: 332, endPoint x: 246, endPoint y: 330, distance: 149.4
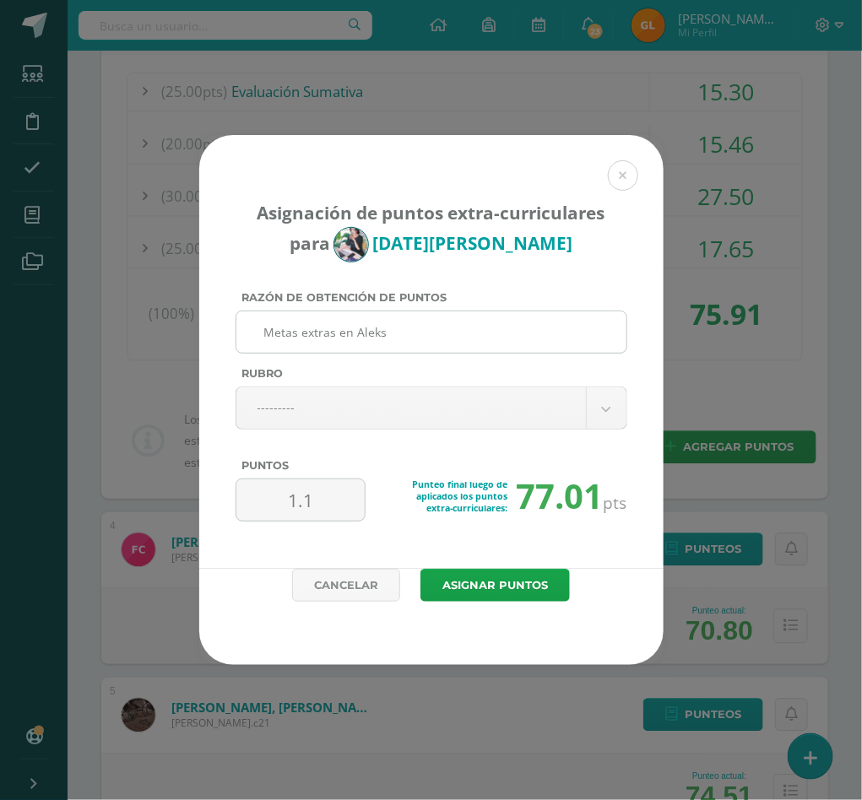
click at [248, 330] on input "Metas extras en Aleks" at bounding box center [431, 331] width 376 height 41
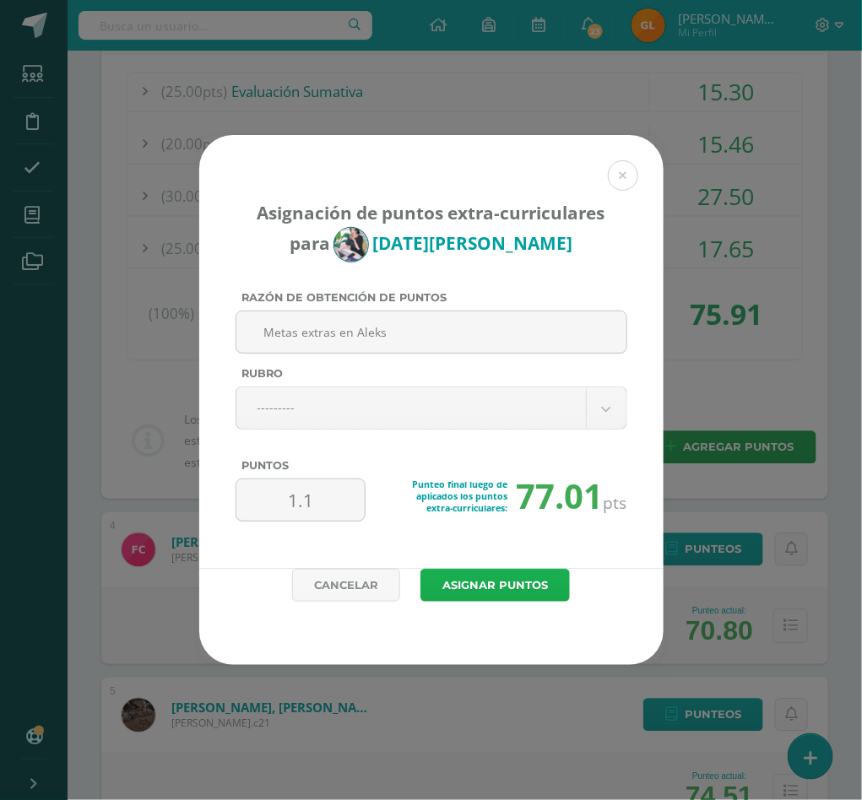
type input "Metas extras en Aleks"
click at [454, 588] on button "Asignar puntos" at bounding box center [494, 585] width 149 height 33
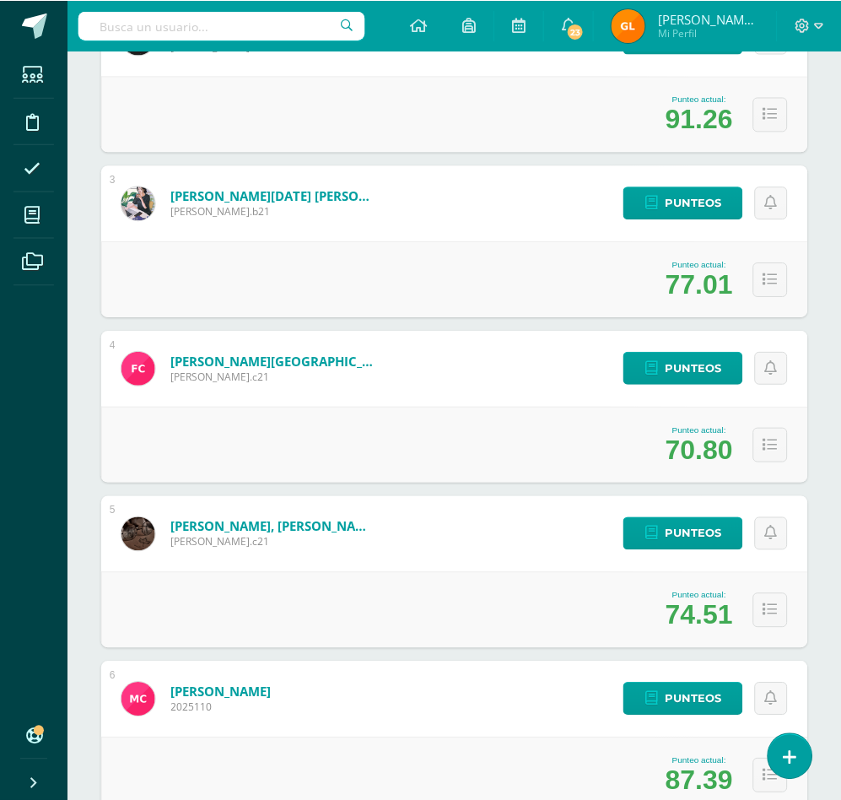
scroll to position [567, 0]
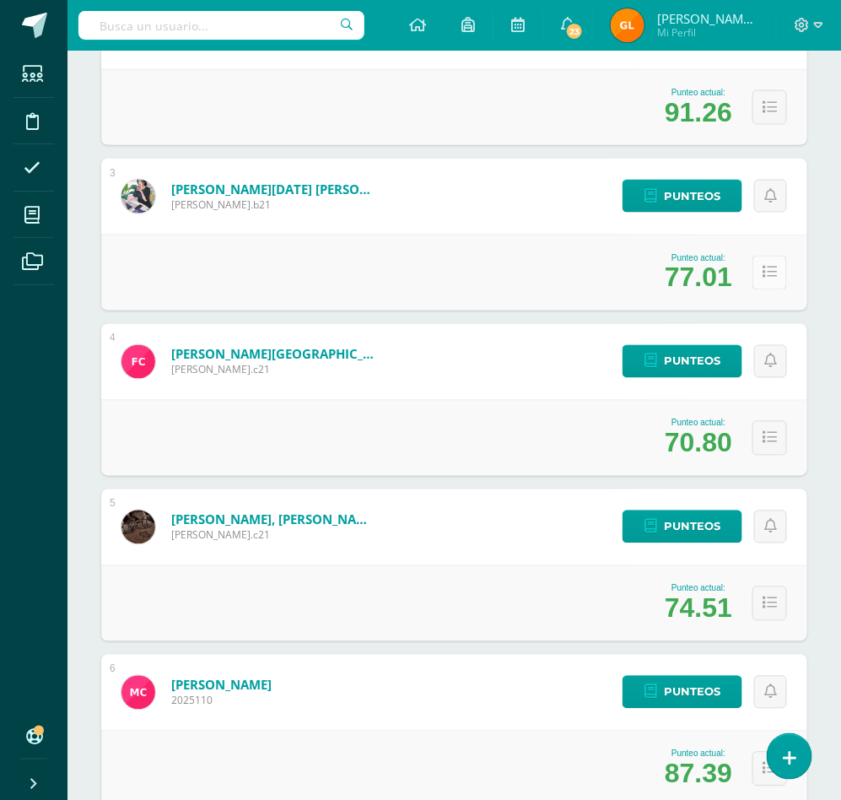
click at [770, 284] on button at bounding box center [770, 273] width 35 height 35
click at [768, 279] on icon at bounding box center [770, 273] width 14 height 14
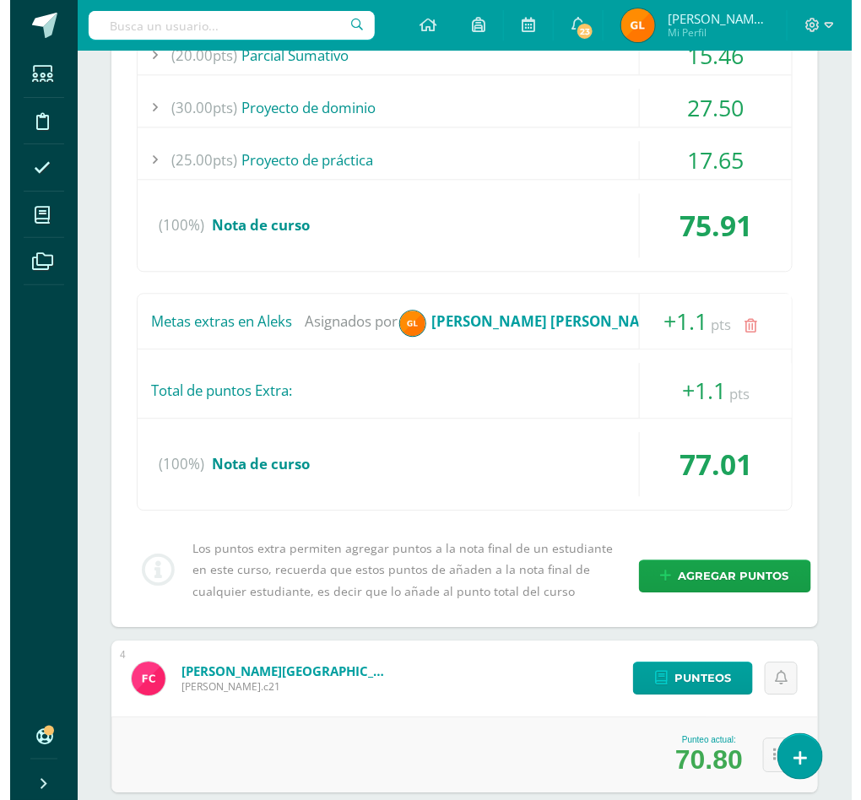
scroll to position [1010, 0]
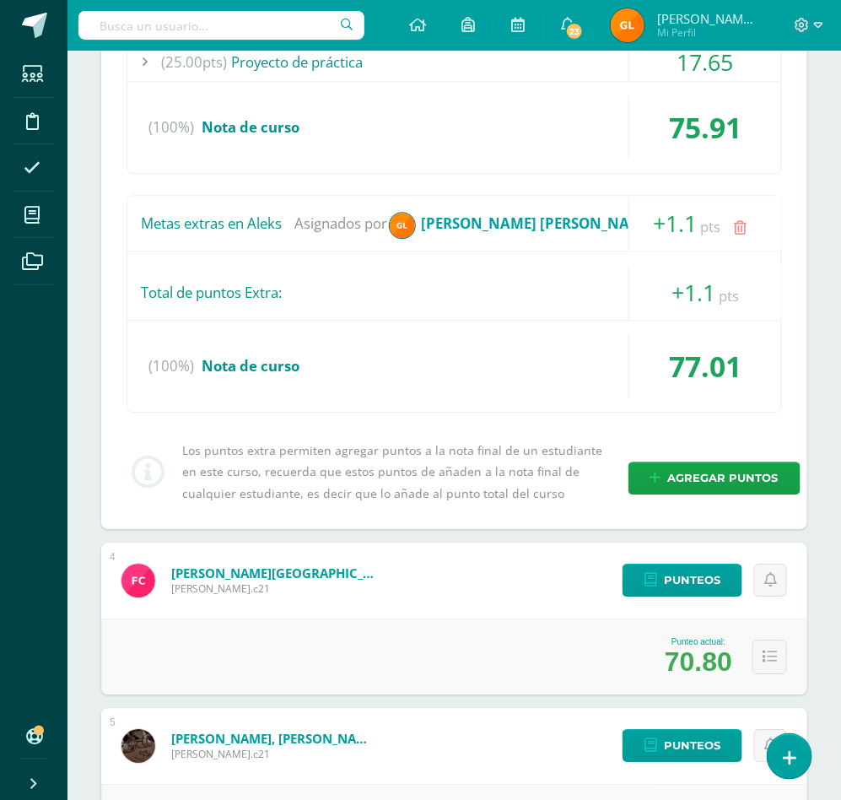
click at [742, 231] on icon at bounding box center [741, 228] width 13 height 14
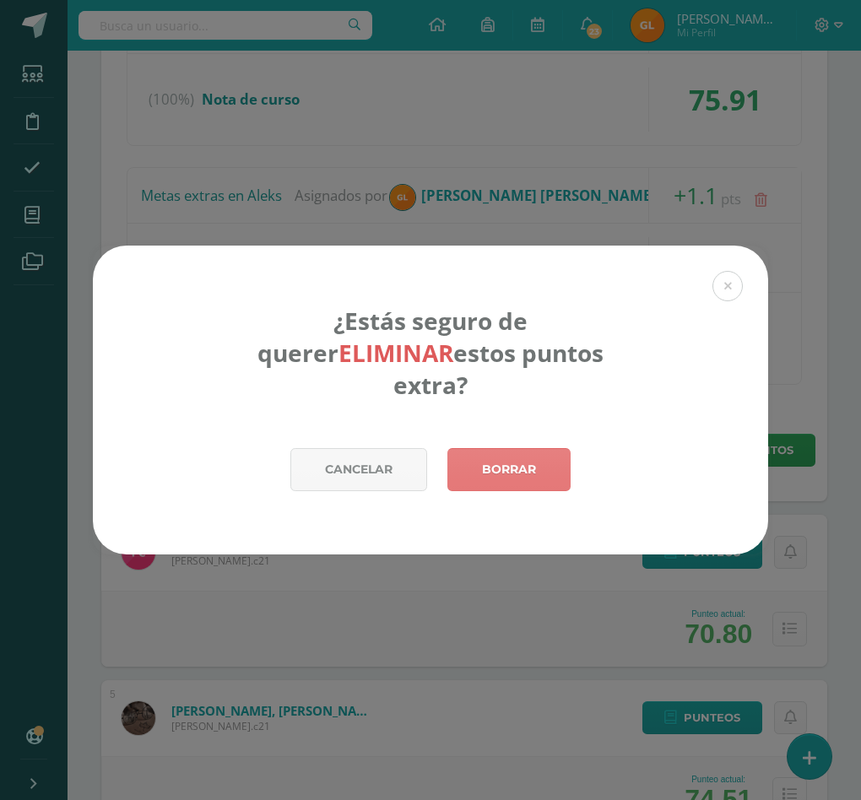
click at [511, 453] on link "Borrar" at bounding box center [508, 469] width 123 height 43
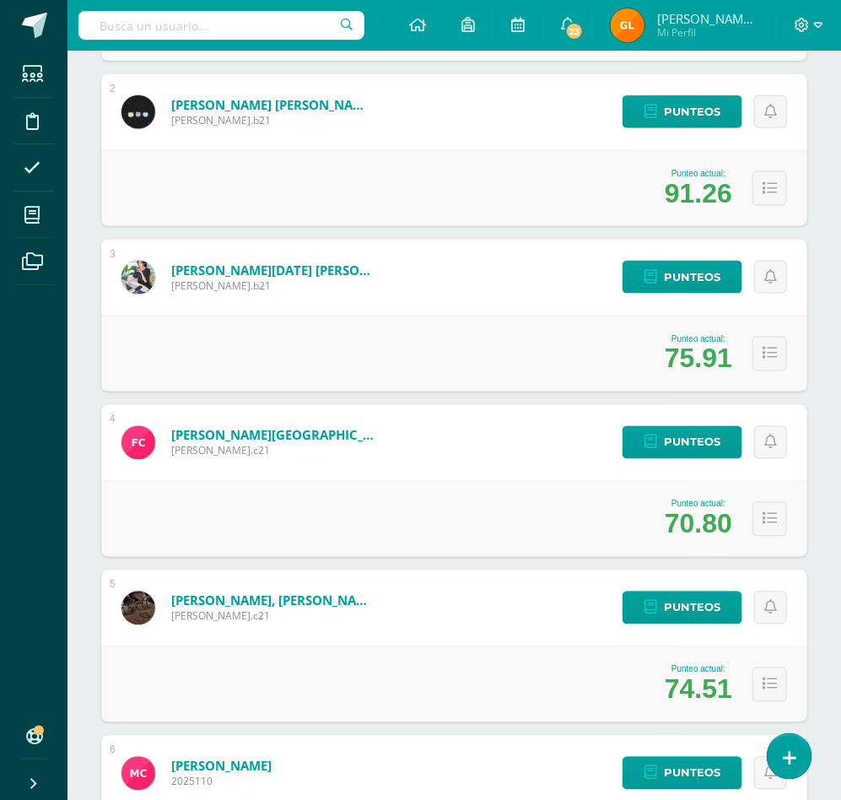
scroll to position [492, 0]
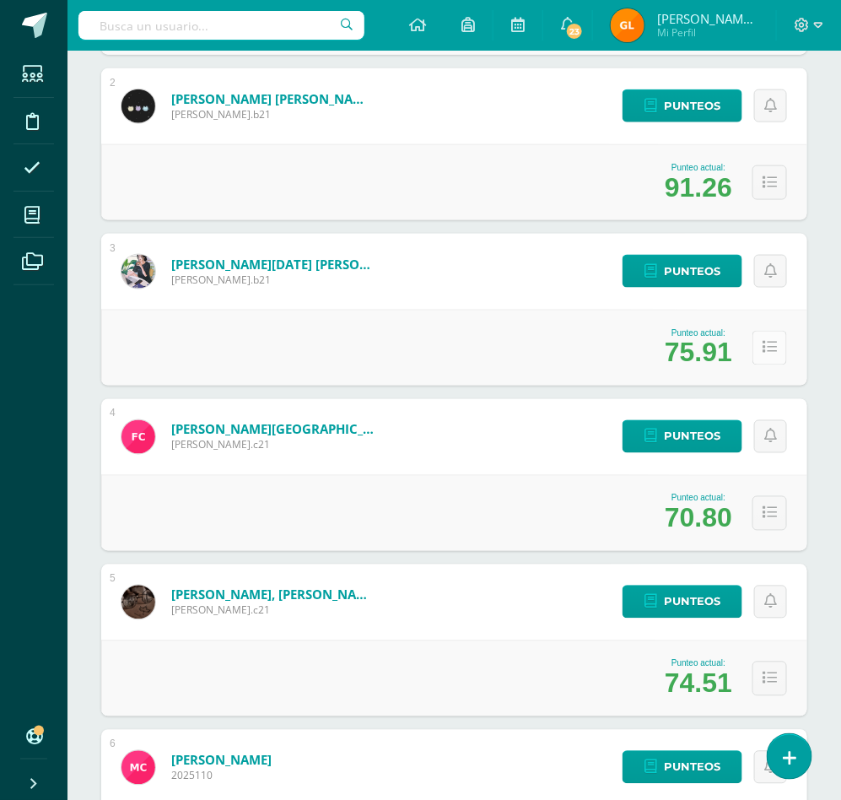
click at [767, 354] on icon at bounding box center [770, 348] width 14 height 14
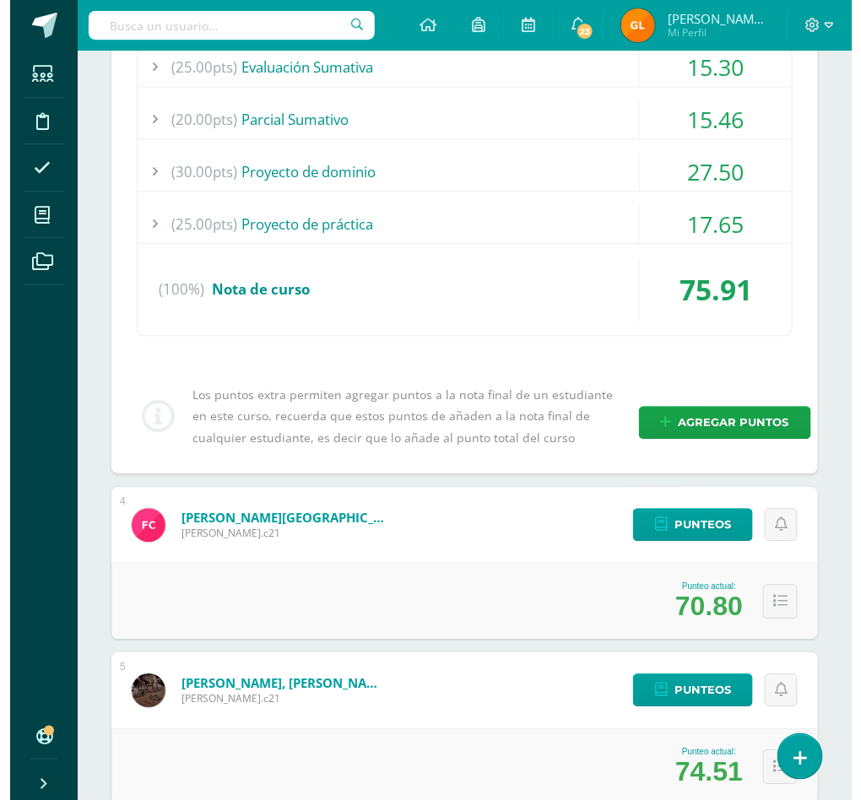
scroll to position [869, 0]
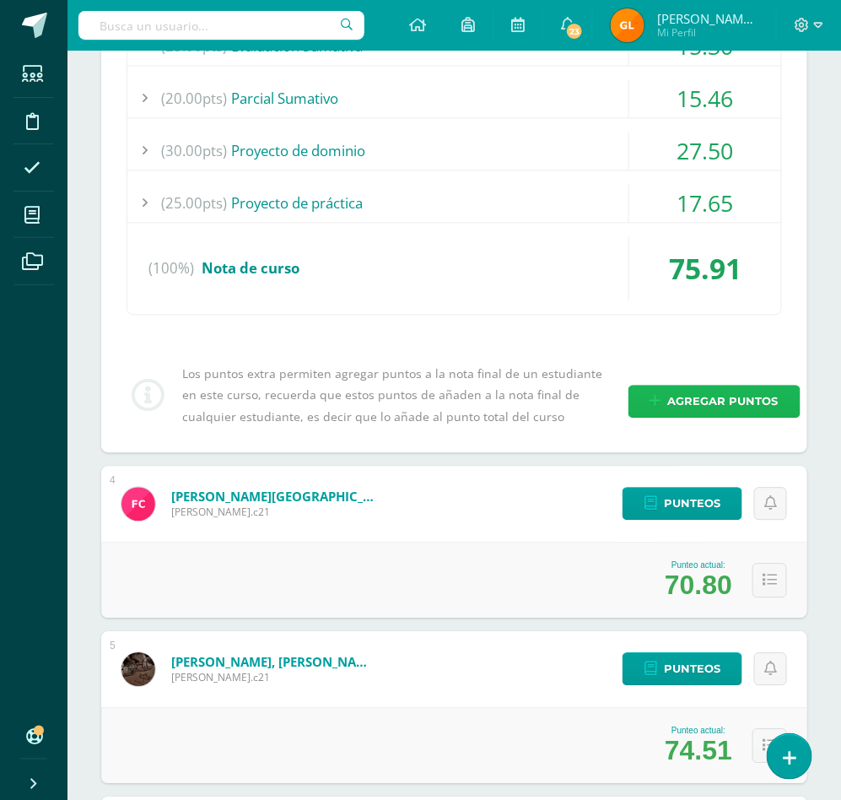
click at [714, 410] on span "Agregar puntos" at bounding box center [723, 401] width 111 height 31
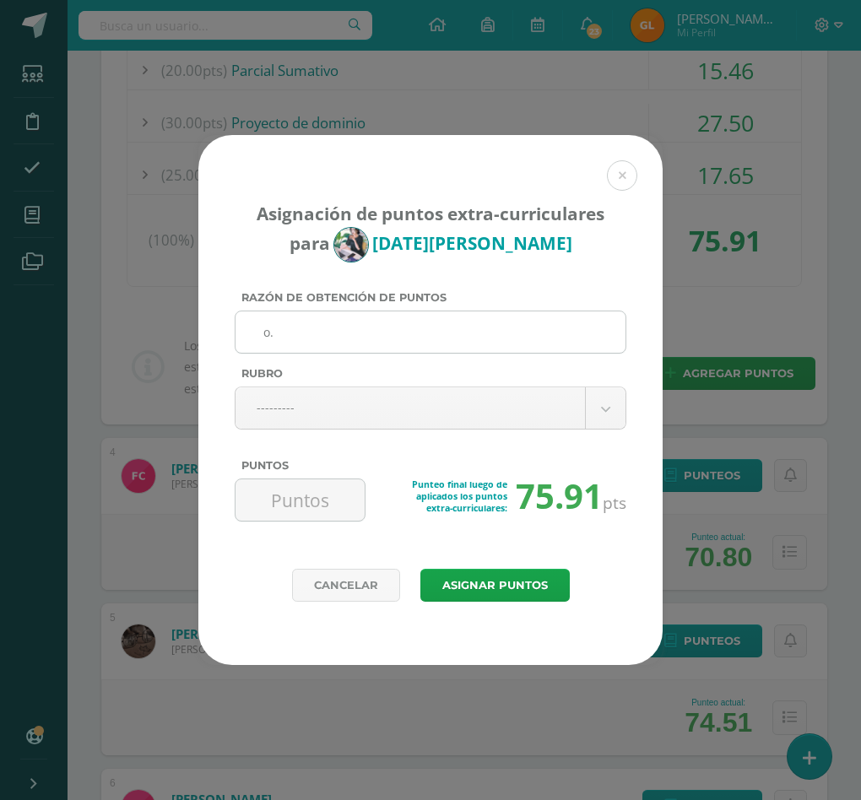
type input "o"
paste input "Metas extras en Aleks"
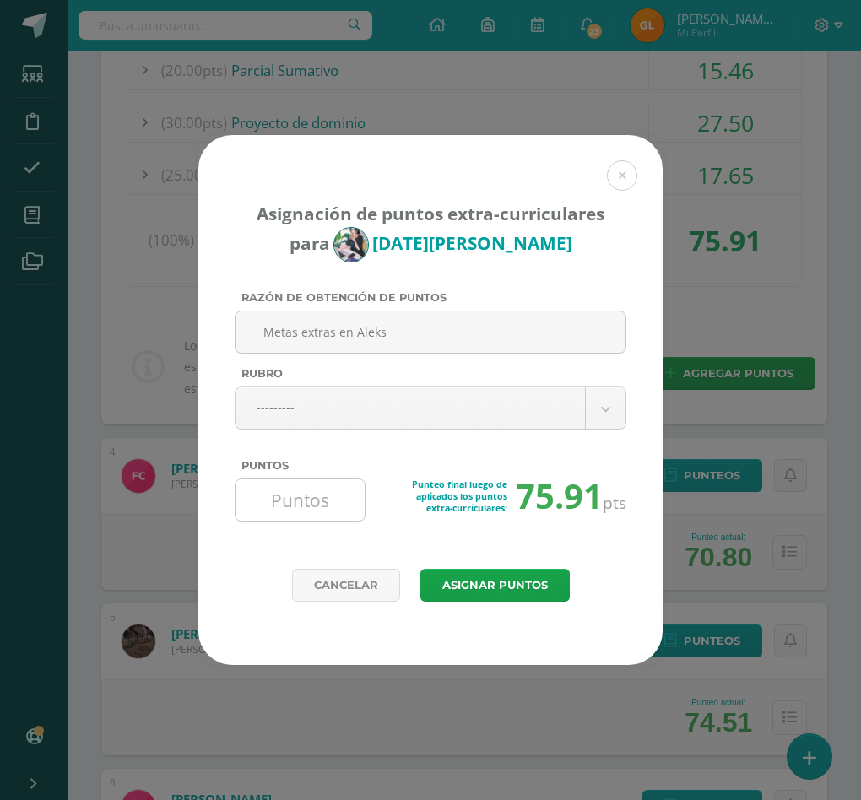
type input "Metas extras en Aleks"
click at [296, 496] on input "Puntos" at bounding box center [300, 499] width 116 height 41
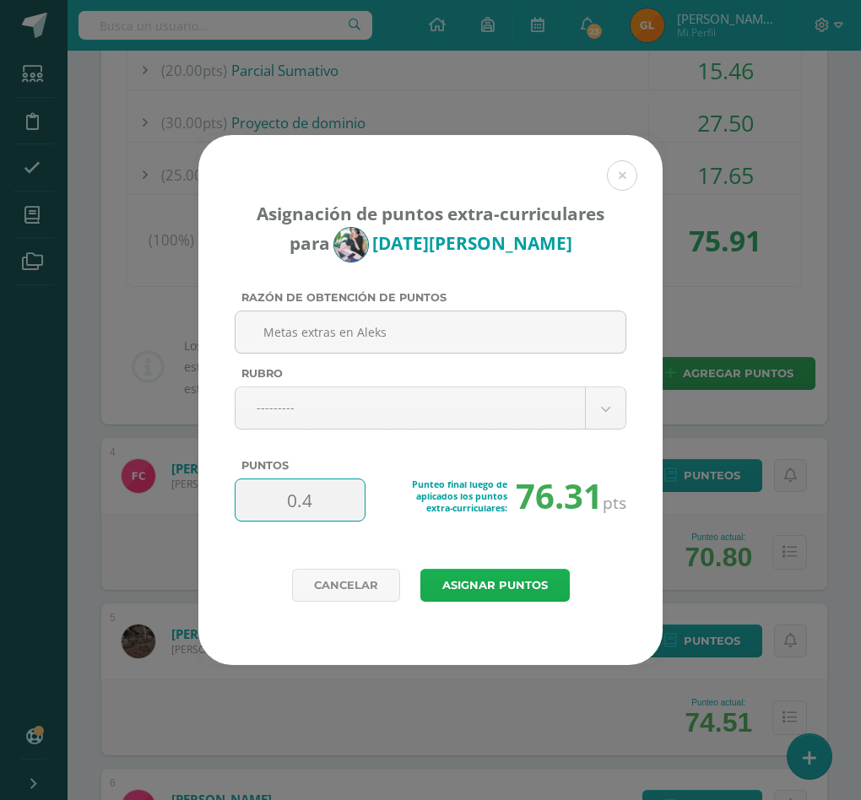
type input "0.4"
click at [459, 578] on button "Asignar puntos" at bounding box center [494, 585] width 149 height 33
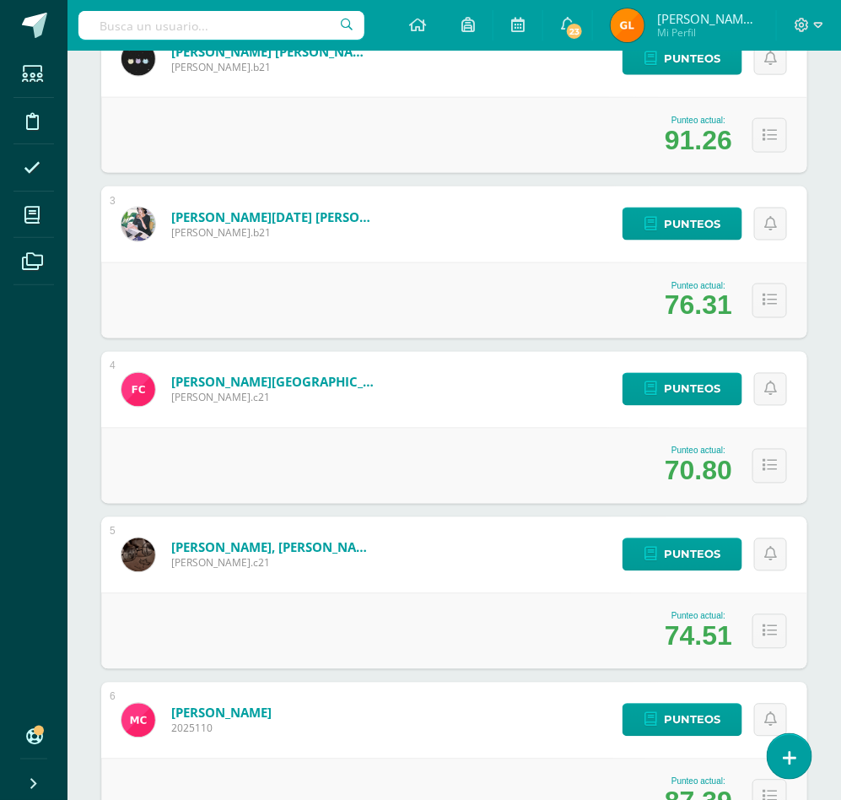
scroll to position [580, 0]
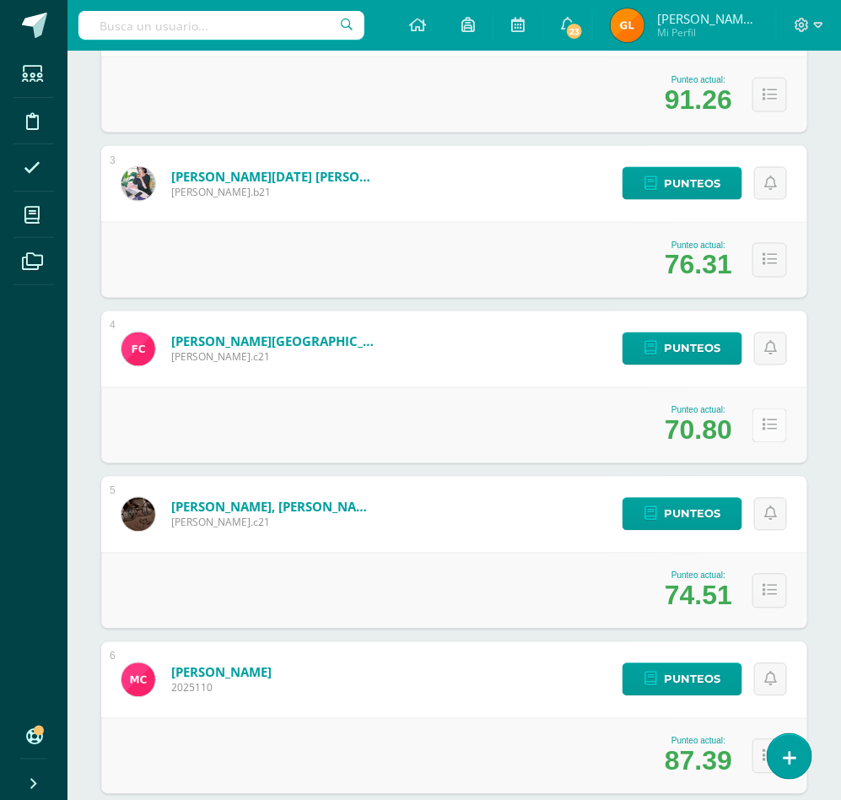
click at [771, 438] on button at bounding box center [770, 425] width 35 height 35
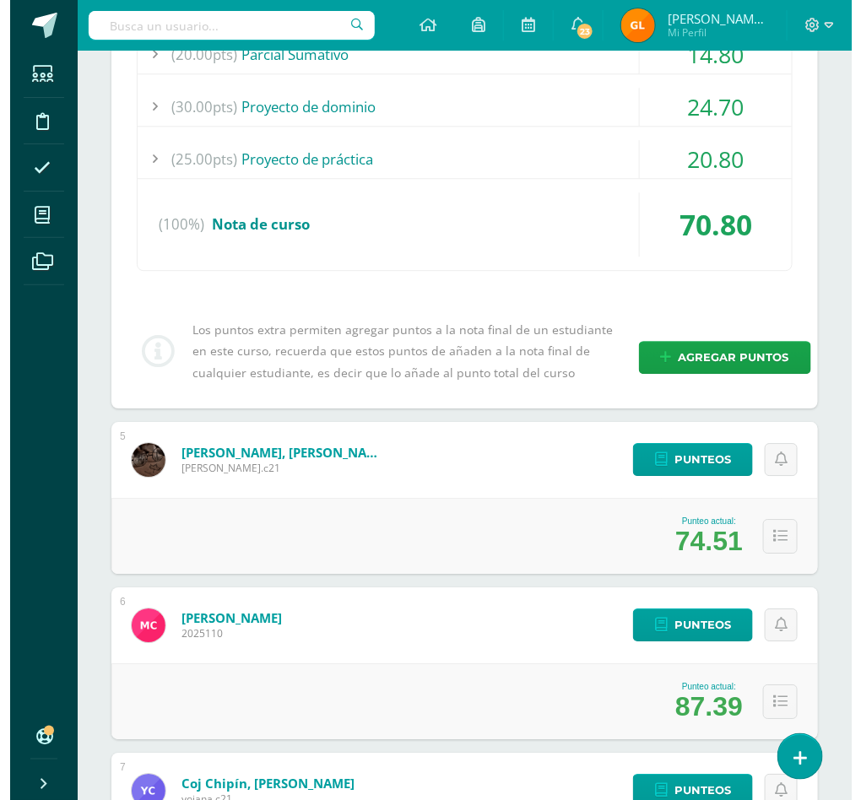
scroll to position [1094, 0]
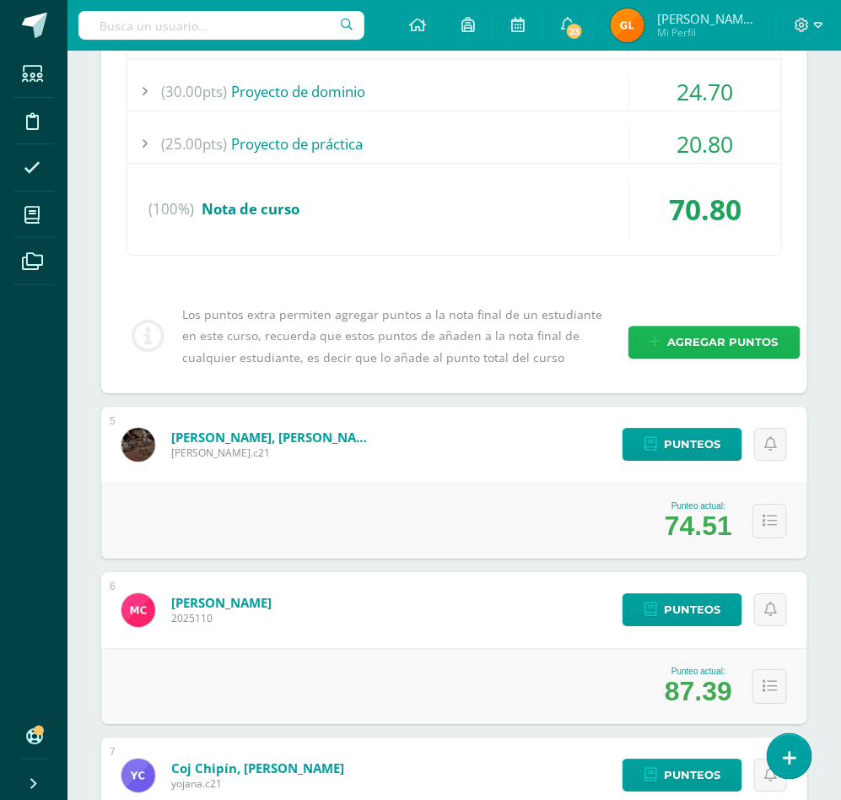
click at [742, 345] on span "Agregar puntos" at bounding box center [723, 342] width 111 height 31
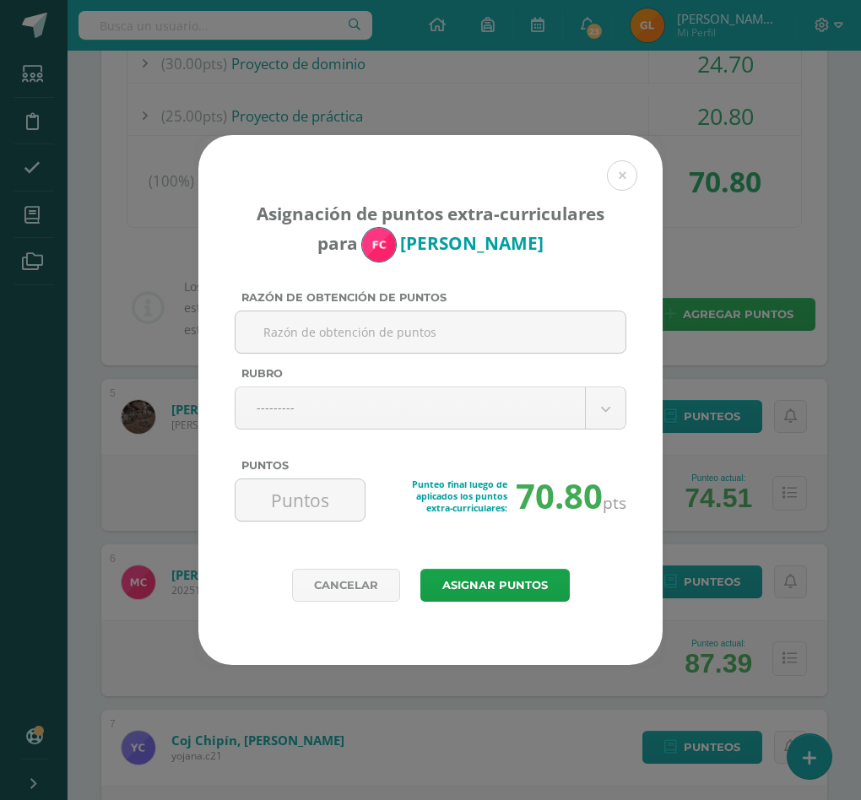
paste input "Metas extras en Aleks"
type input "Metas extras en Aleks"
click at [345, 501] on input "Puntos" at bounding box center [300, 499] width 116 height 41
type input "3"
click at [486, 583] on button "Asignar puntos" at bounding box center [494, 585] width 149 height 33
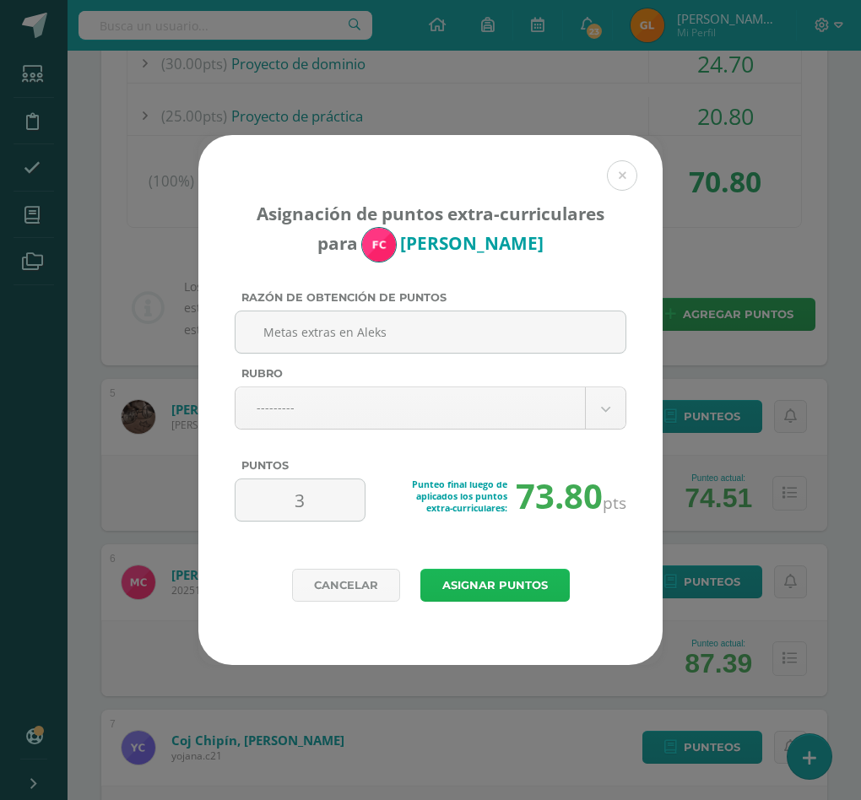
click at [486, 583] on button "Asignar puntos" at bounding box center [494, 585] width 149 height 33
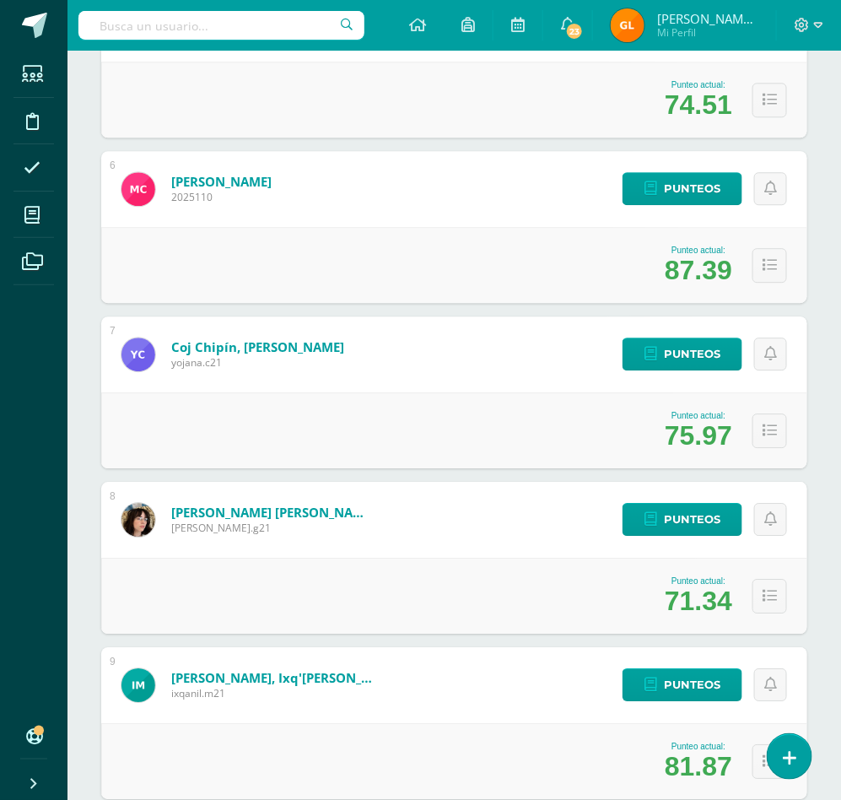
scroll to position [1092, 0]
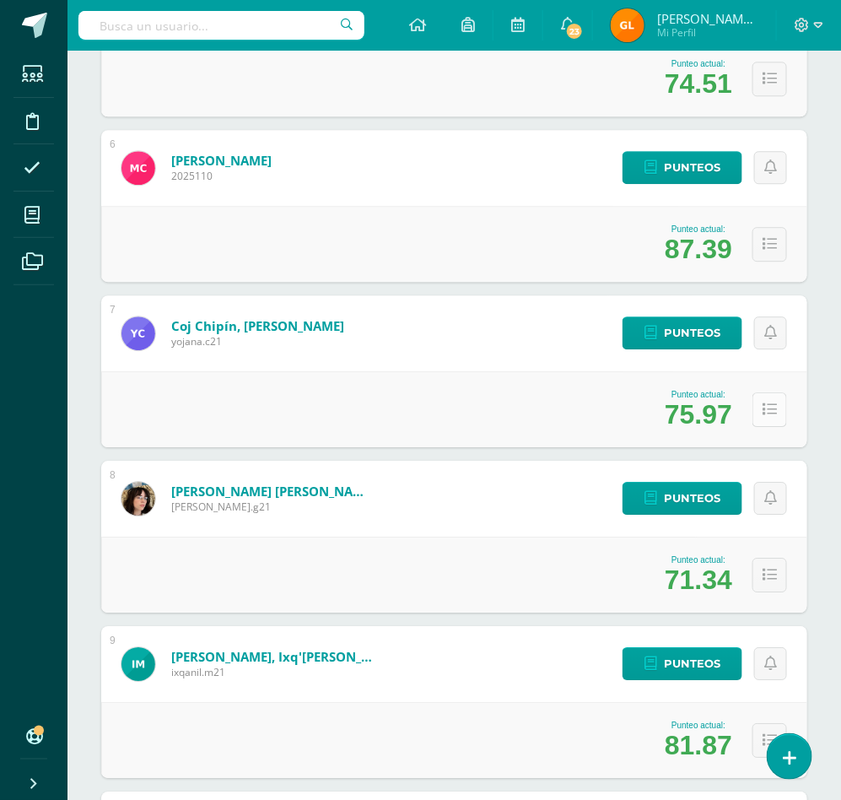
click at [767, 414] on icon at bounding box center [770, 410] width 14 height 14
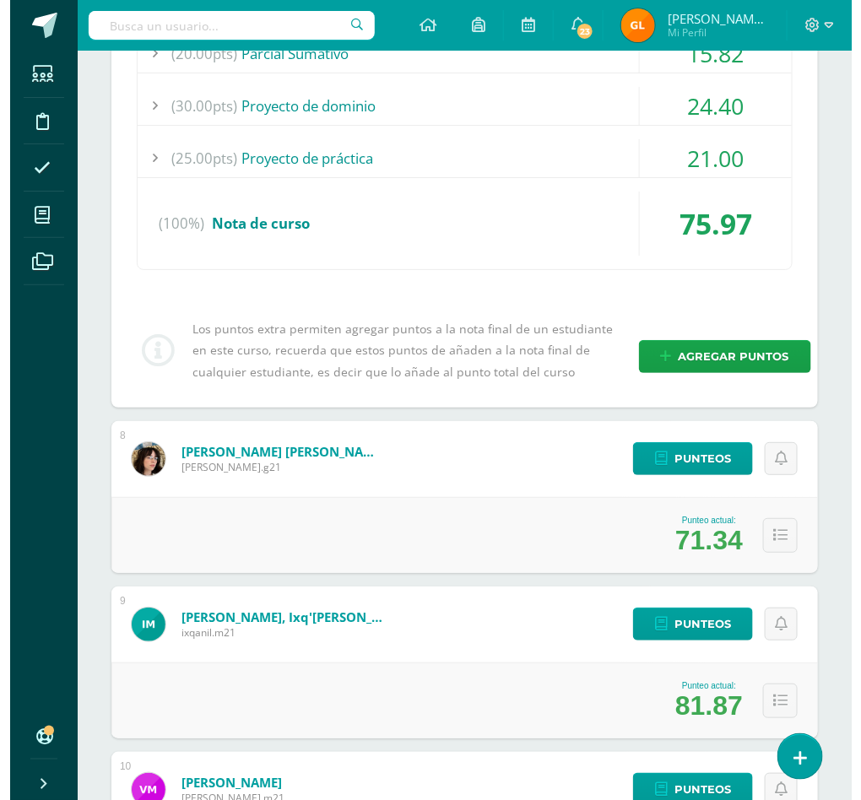
scroll to position [1583, 0]
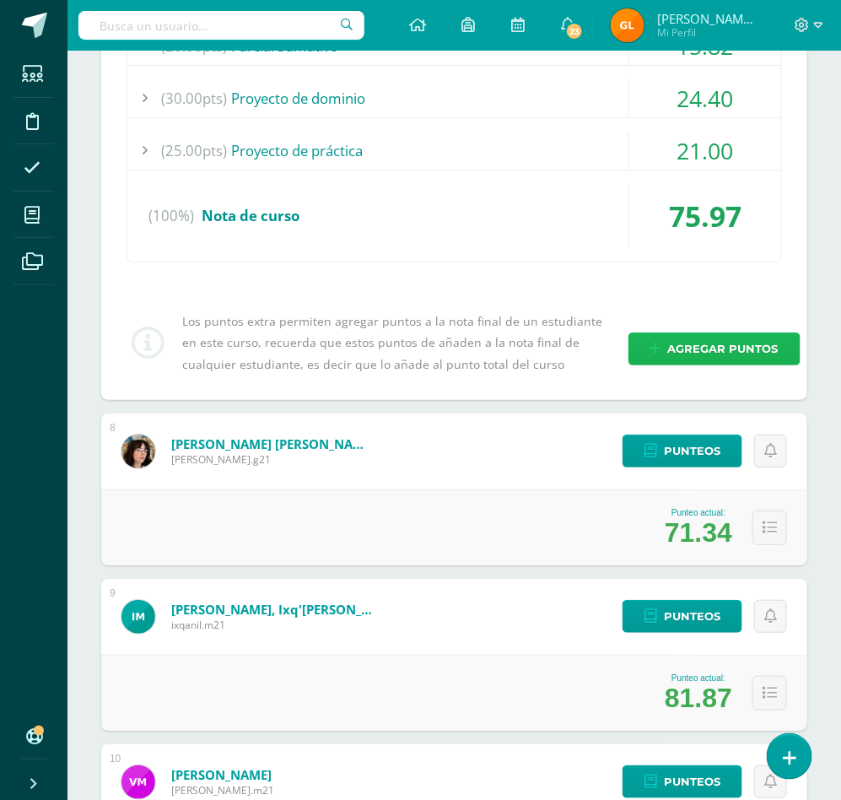
click at [684, 350] on span "Agregar puntos" at bounding box center [723, 348] width 111 height 31
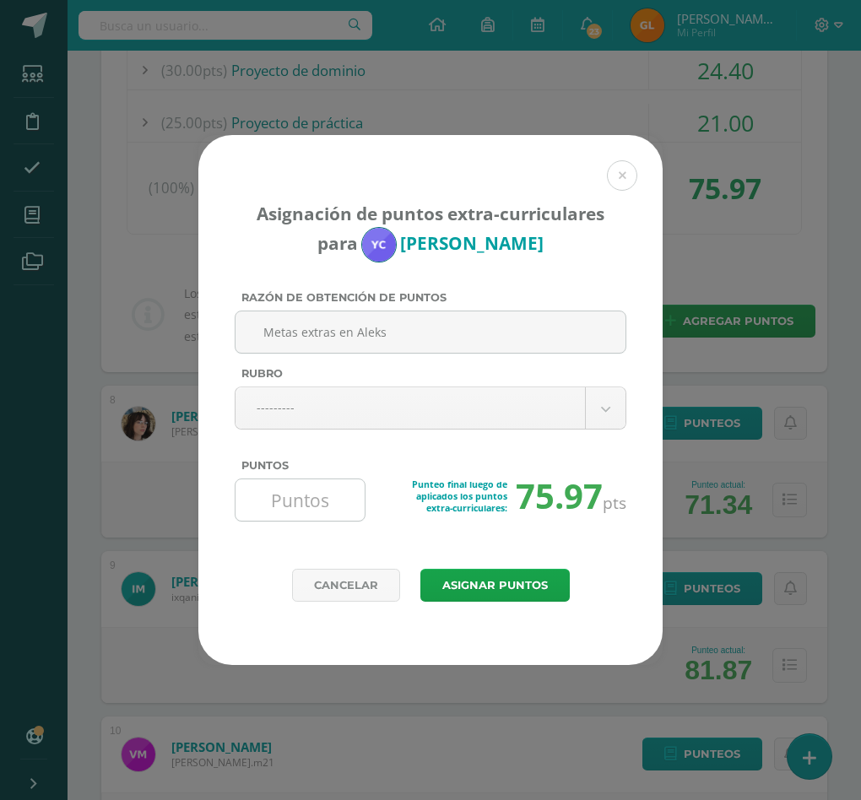
type input "Metas extras en Aleks"
click at [291, 496] on input "Puntos" at bounding box center [300, 499] width 116 height 41
type input "5"
click at [476, 586] on button "Asignar puntos" at bounding box center [494, 585] width 149 height 33
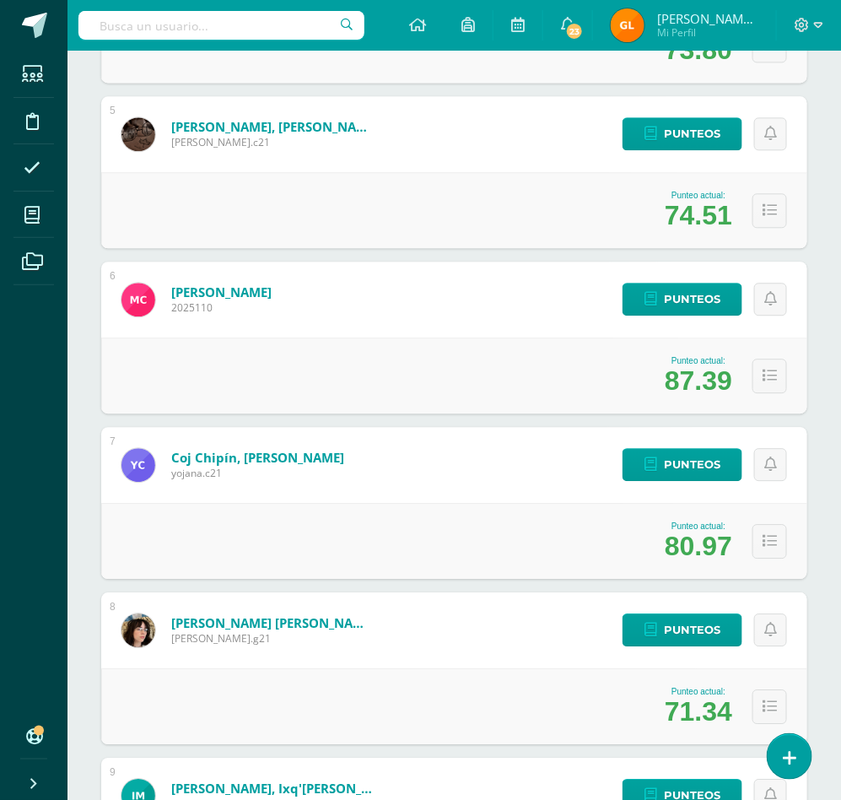
scroll to position [965, 0]
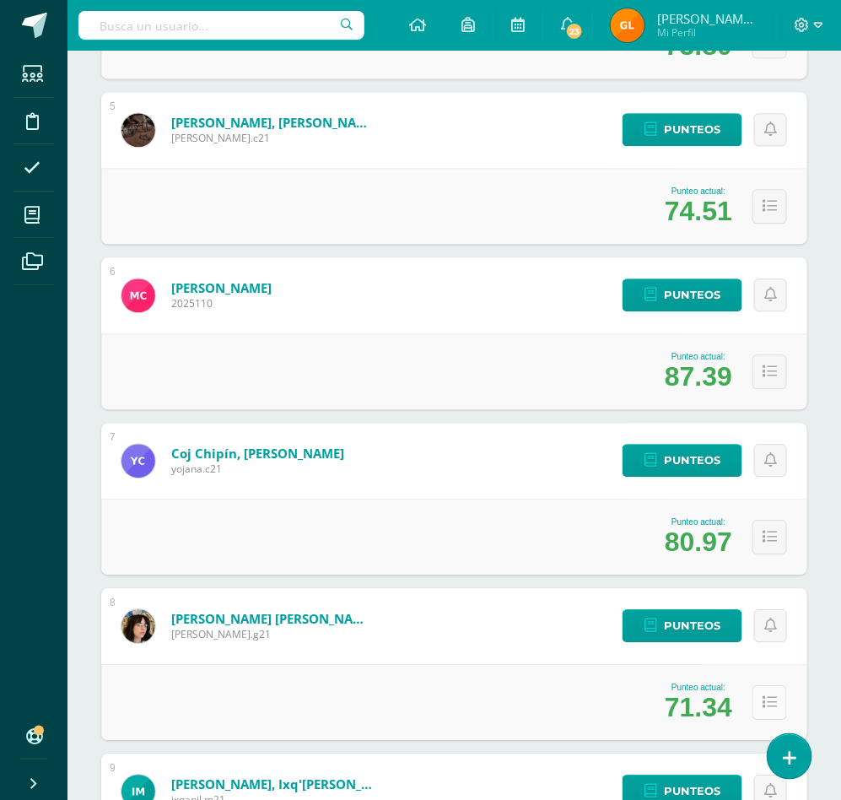
click at [765, 699] on icon at bounding box center [770, 702] width 14 height 14
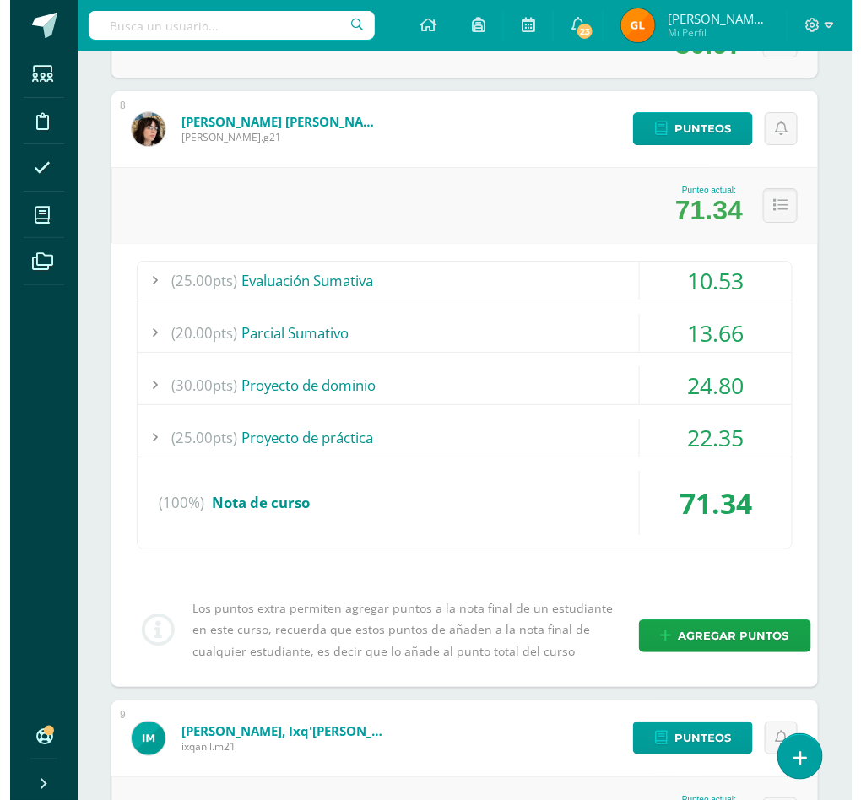
scroll to position [1476, 0]
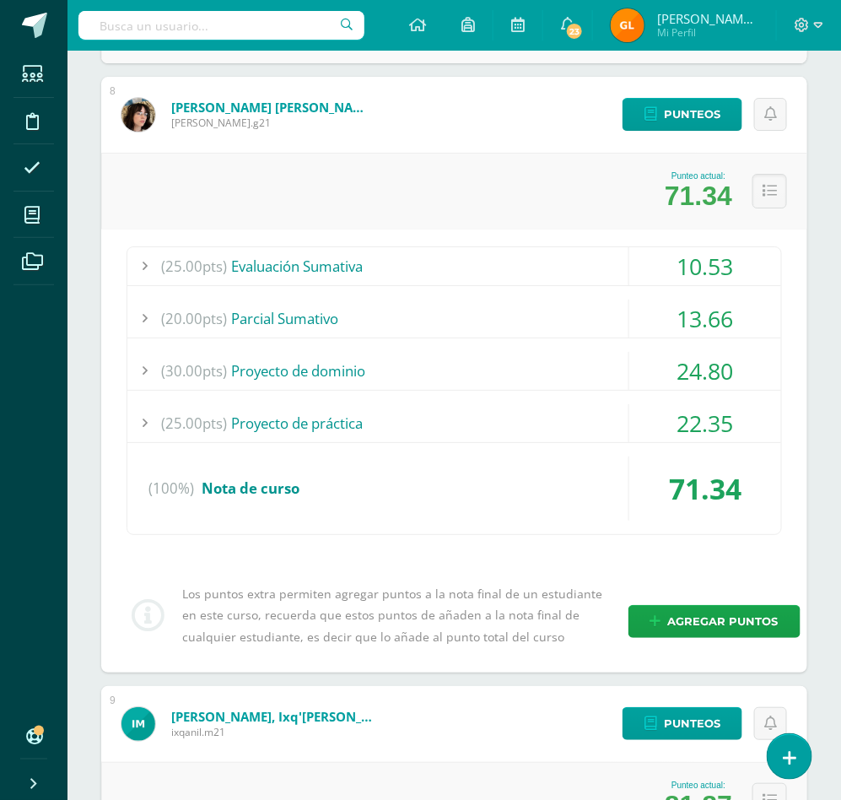
click at [295, 381] on div "(30.00pts) Proyecto de dominio" at bounding box center [454, 371] width 654 height 38
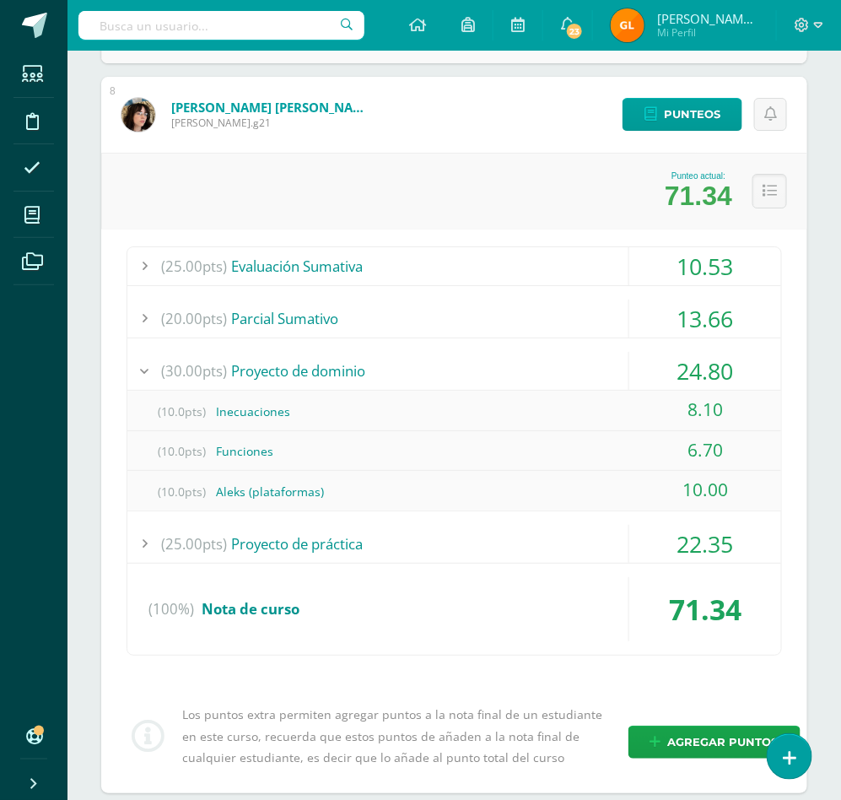
click at [295, 381] on div "(30.00pts) Proyecto de dominio" at bounding box center [454, 371] width 654 height 38
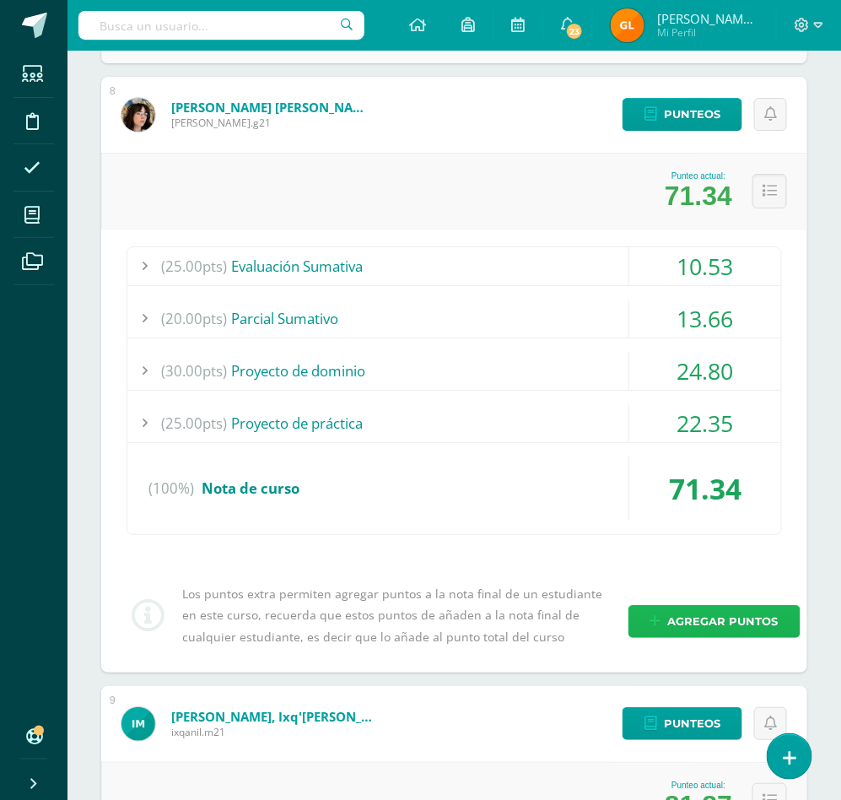
click at [674, 619] on span "Agregar puntos" at bounding box center [723, 621] width 111 height 31
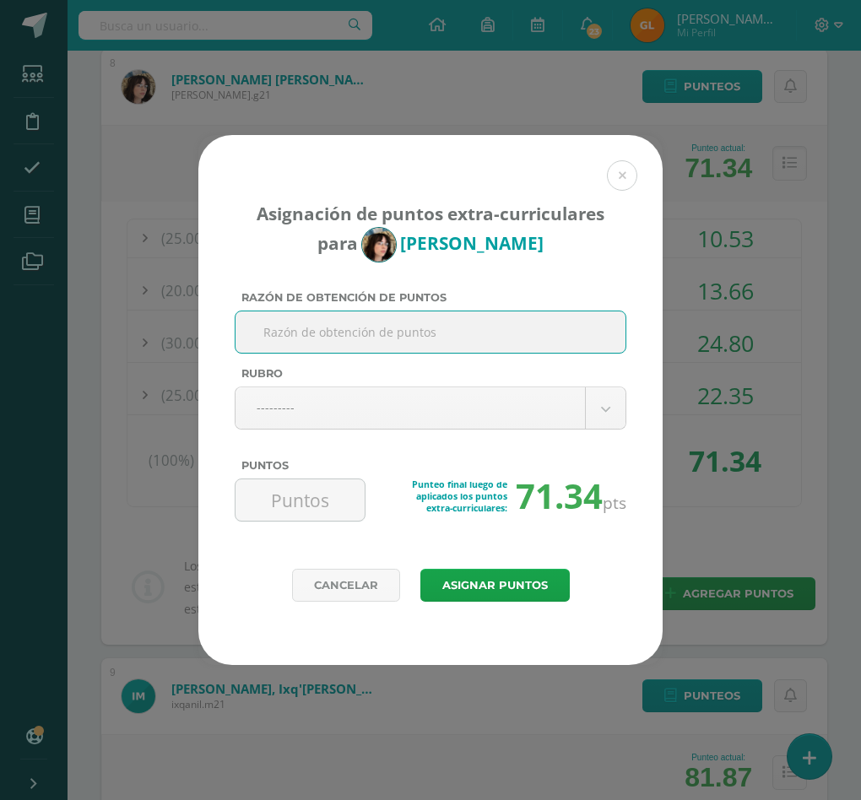
click at [424, 311] on input "Razón de obtención de puntos" at bounding box center [430, 331] width 376 height 41
paste input "Metas extras en Aleks"
type input "Metas extras en Aleks"
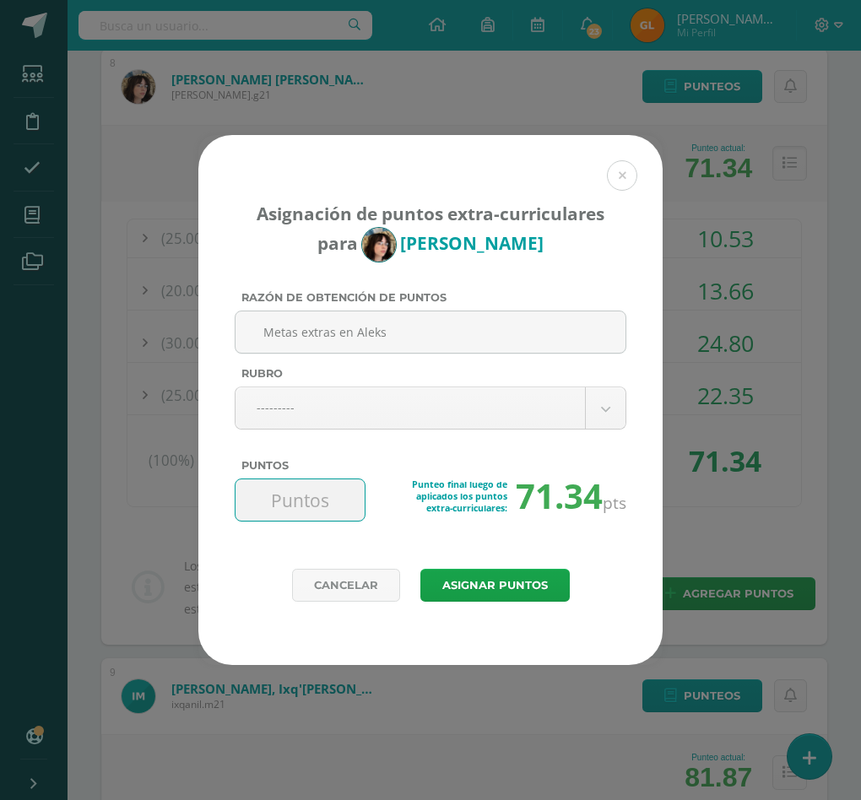
click at [258, 512] on input "Puntos" at bounding box center [300, 499] width 116 height 41
type input "5"
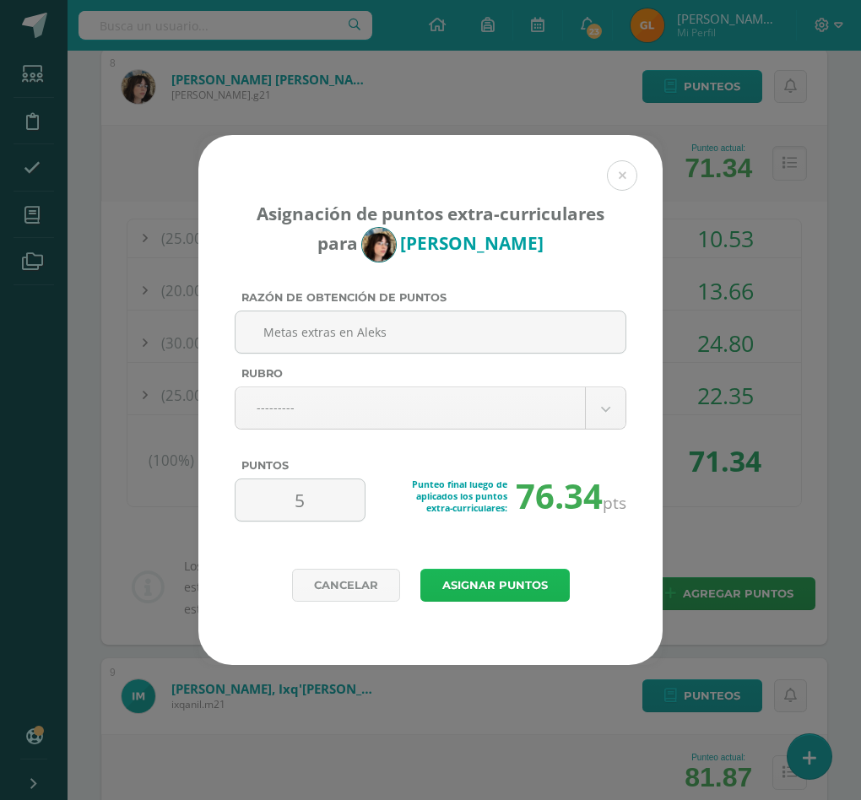
click at [446, 578] on button "Asignar puntos" at bounding box center [494, 585] width 149 height 33
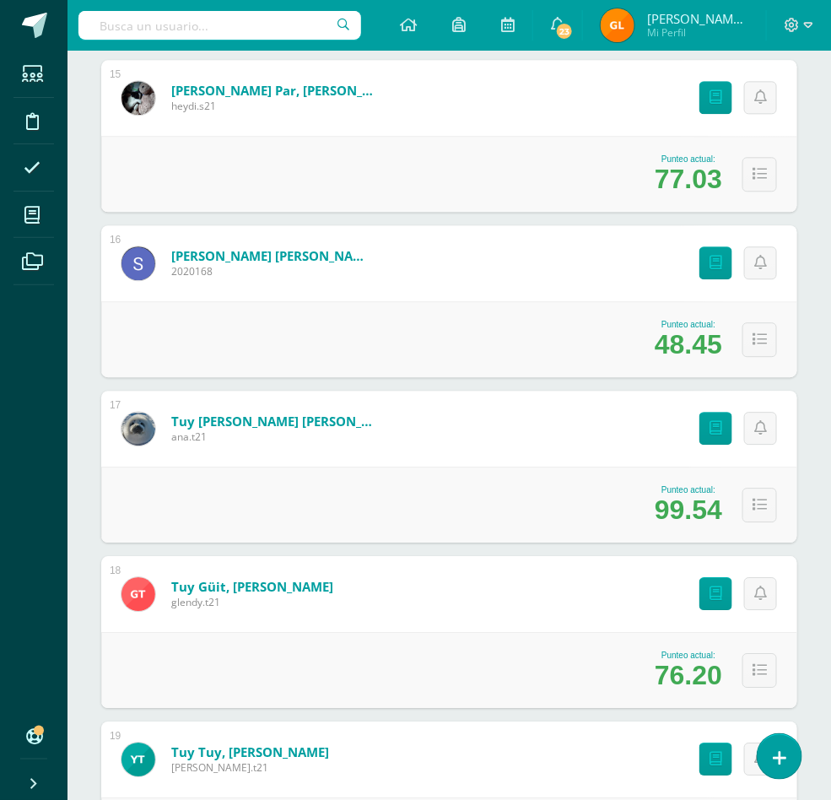
scroll to position [2657, 0]
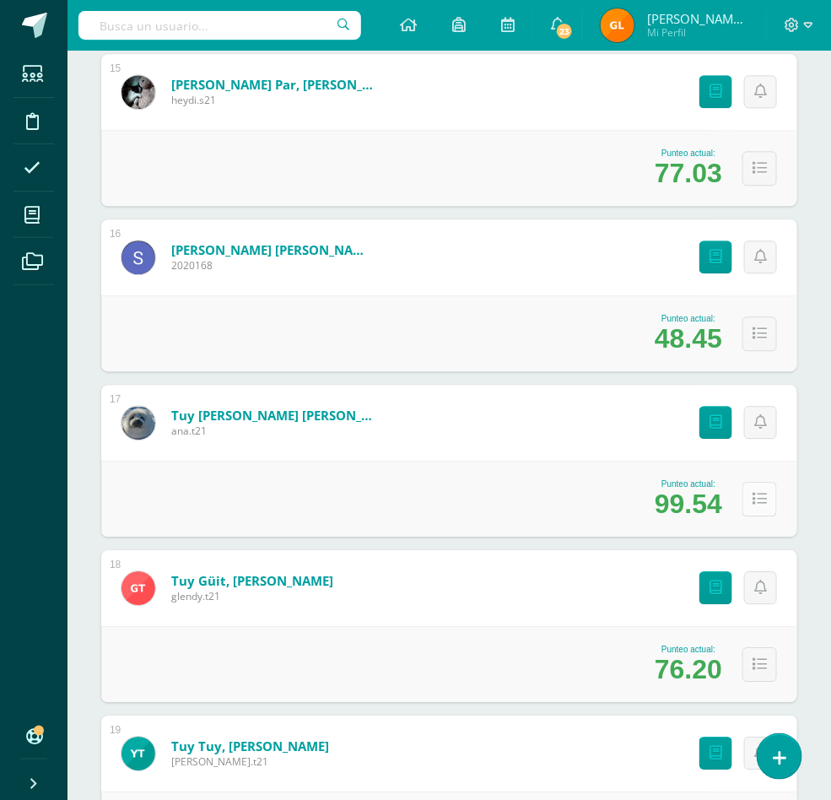
click at [757, 495] on icon at bounding box center [760, 499] width 14 height 14
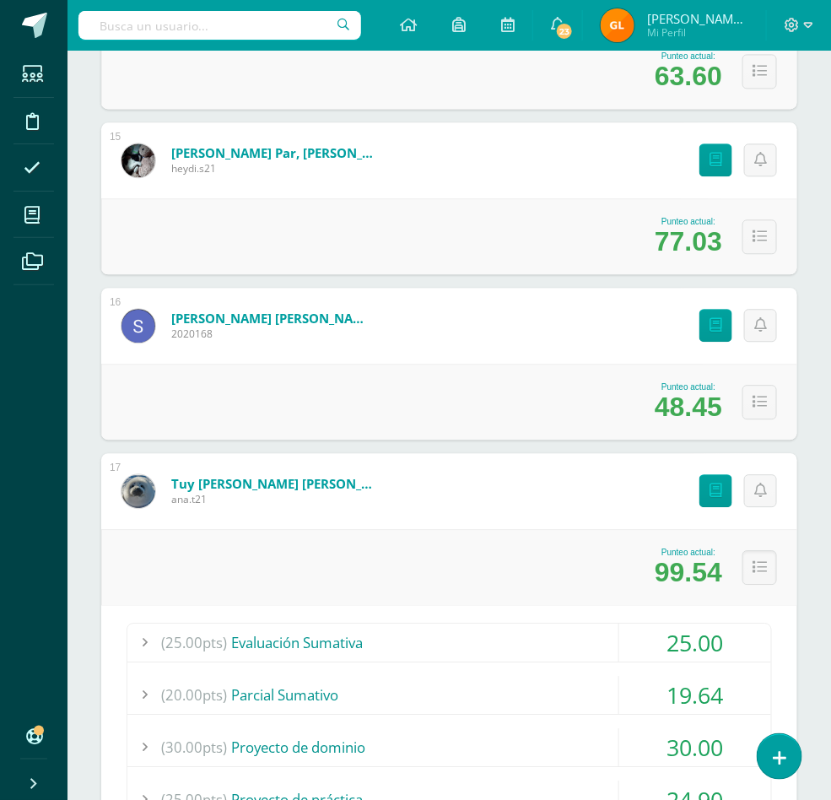
scroll to position [2566, 0]
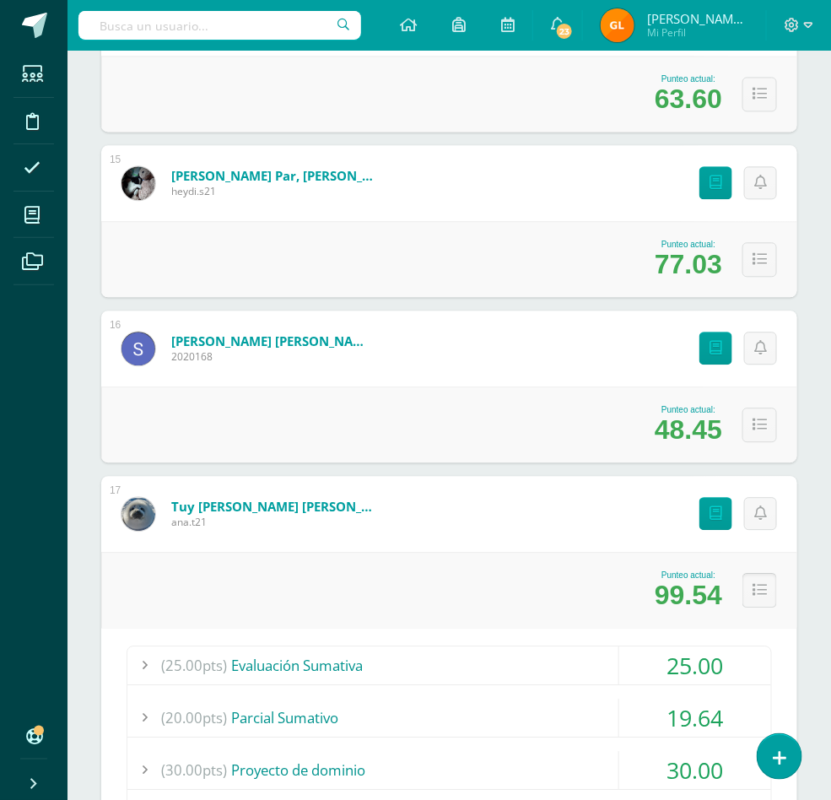
click at [758, 587] on icon at bounding box center [760, 590] width 14 height 14
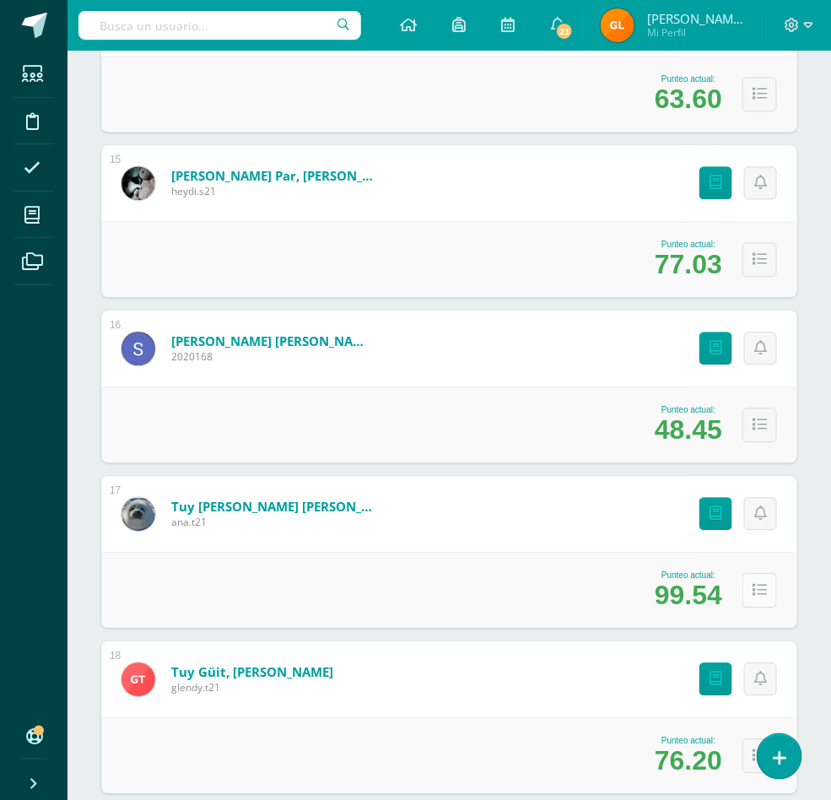
click at [758, 587] on icon at bounding box center [760, 590] width 14 height 14
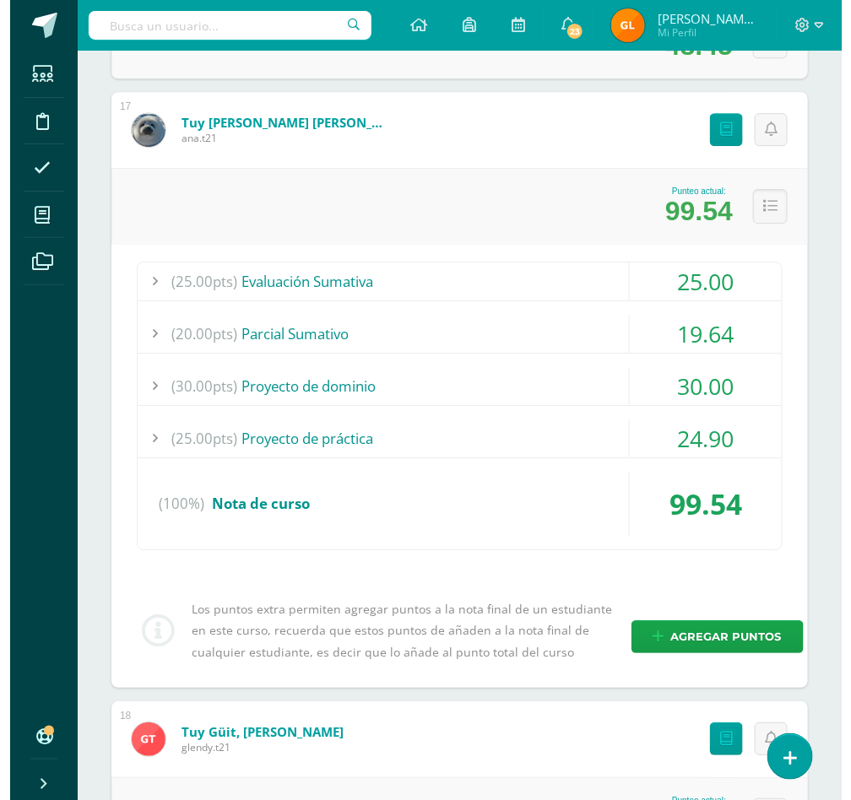
scroll to position [2965, 0]
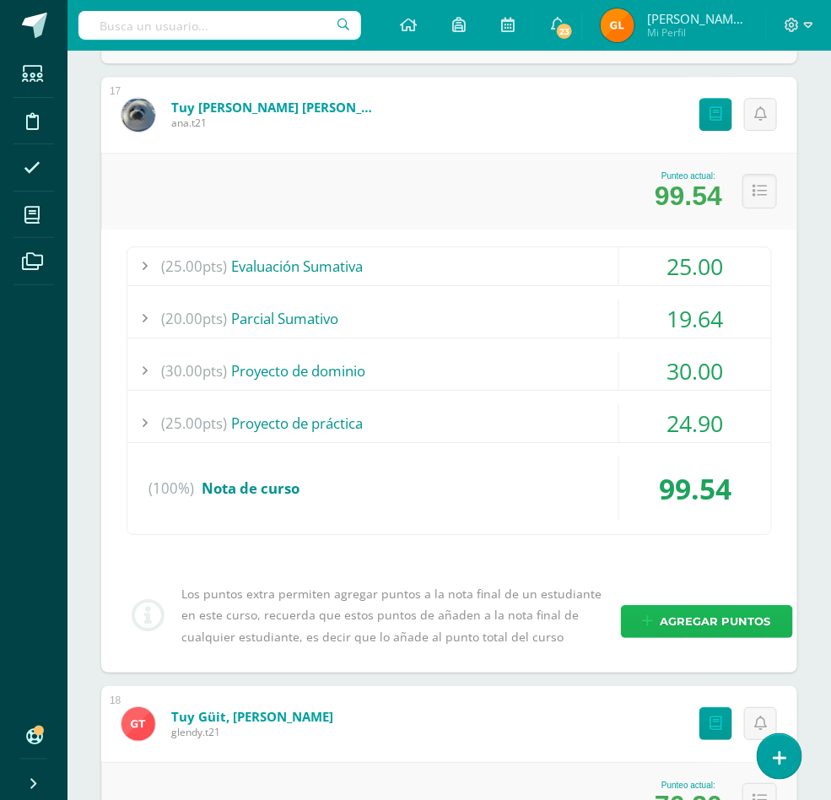
click at [679, 628] on span "Agregar puntos" at bounding box center [716, 621] width 111 height 31
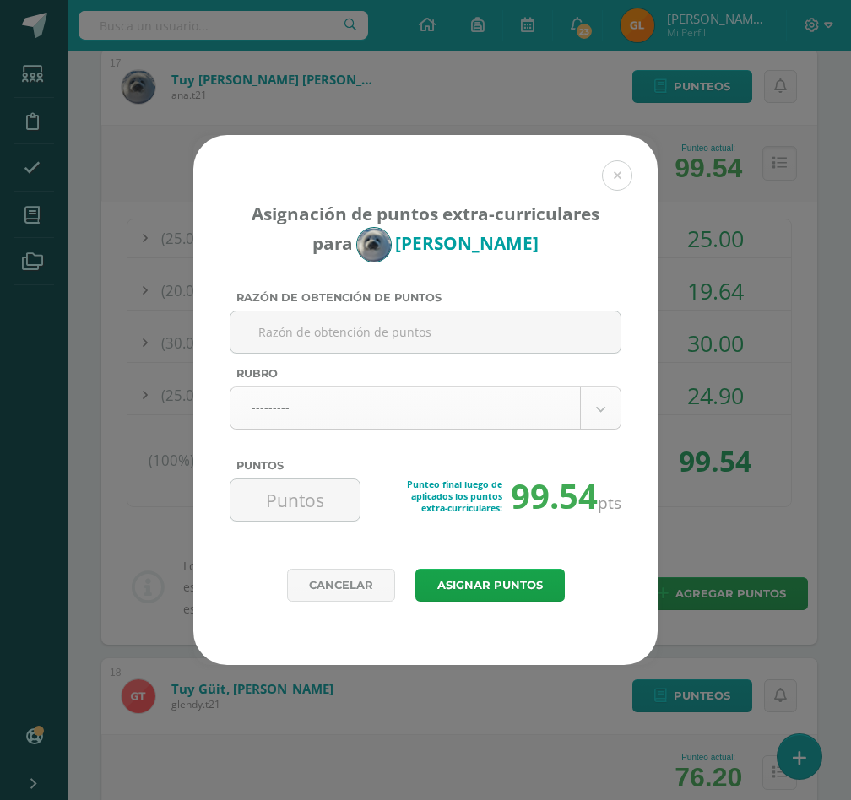
type input "2"
type input "Metas extras en Aleks"
click at [294, 495] on input "Puntos" at bounding box center [295, 499] width 116 height 41
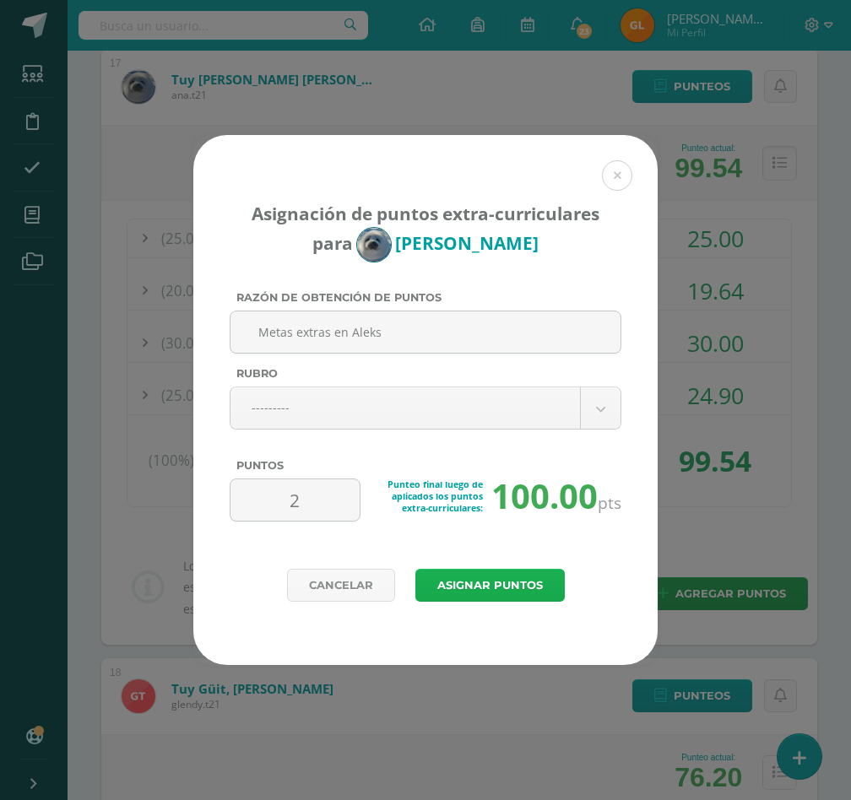
type input "2"
click at [500, 595] on button "Asignar puntos" at bounding box center [489, 585] width 149 height 33
click at [499, 588] on button "Asignar puntos" at bounding box center [489, 585] width 149 height 33
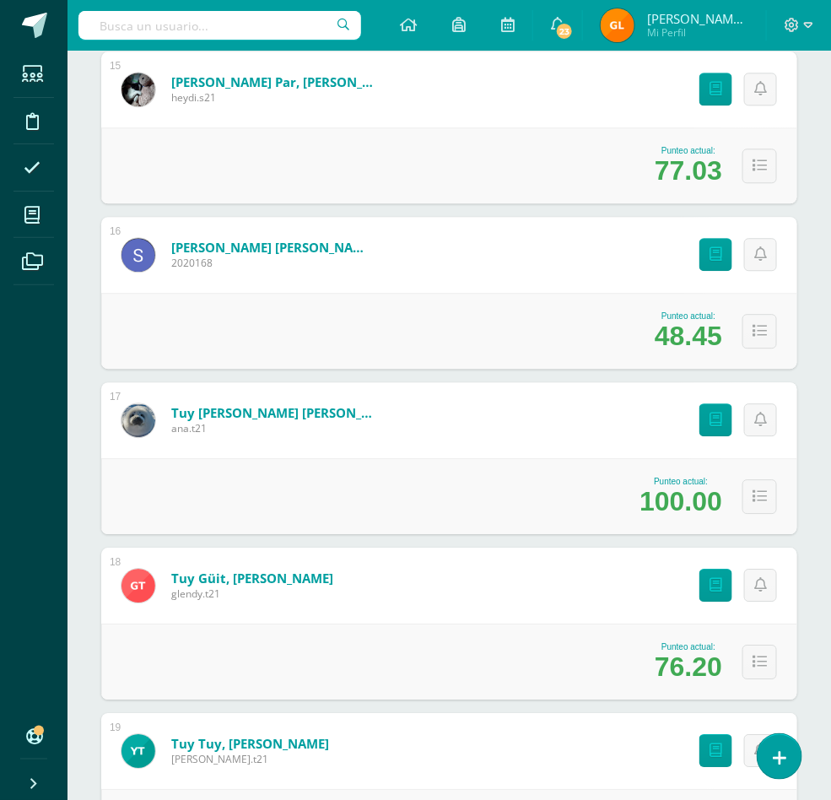
scroll to position [2685, 0]
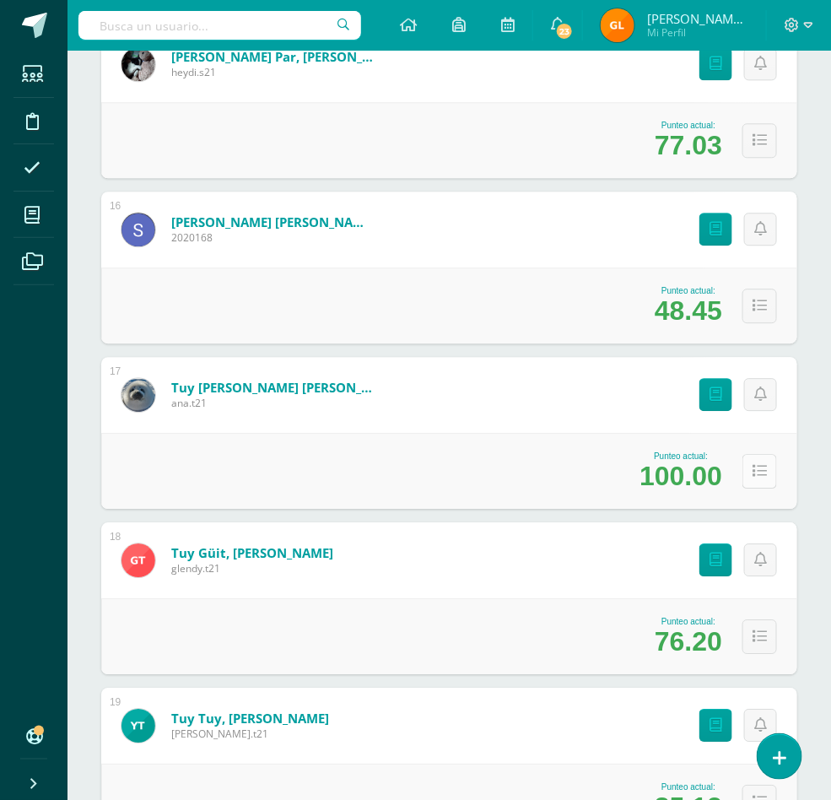
click at [757, 484] on button at bounding box center [760, 471] width 35 height 35
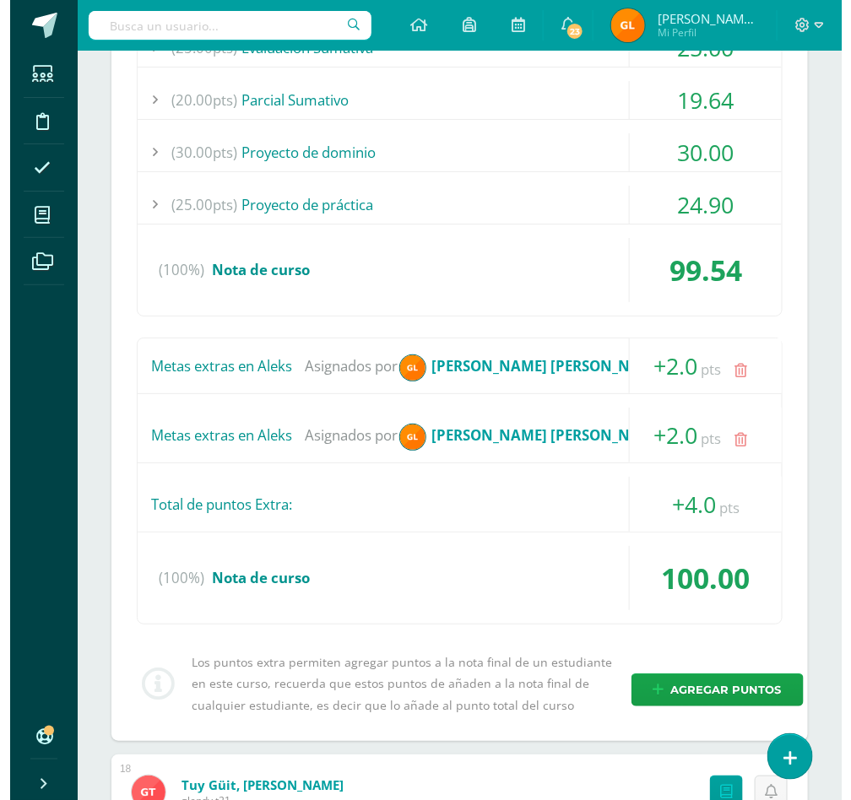
scroll to position [3224, 0]
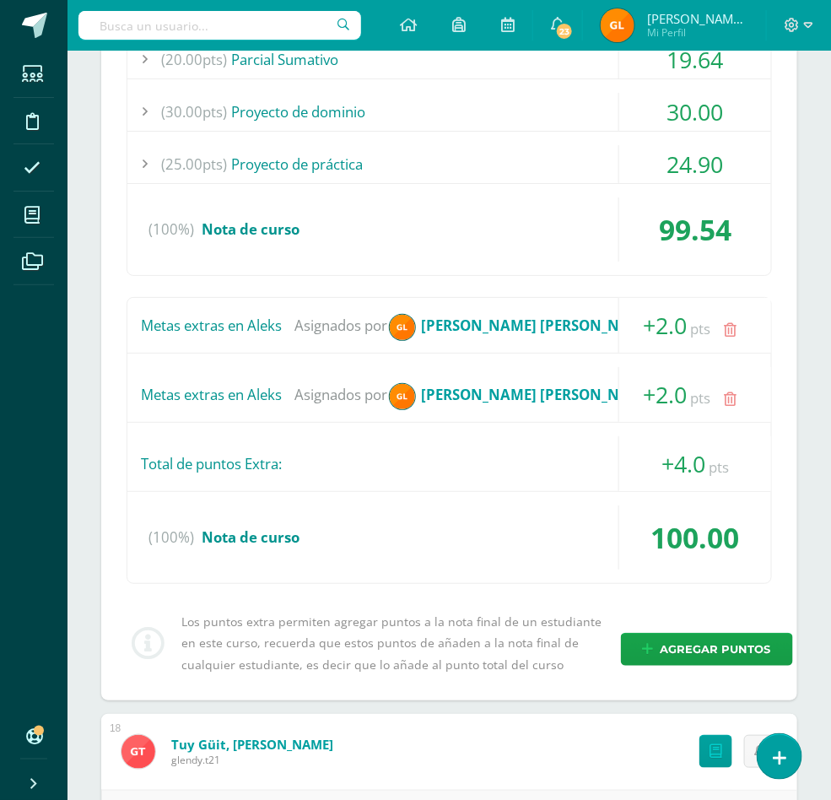
click at [730, 407] on icon at bounding box center [731, 399] width 13 height 14
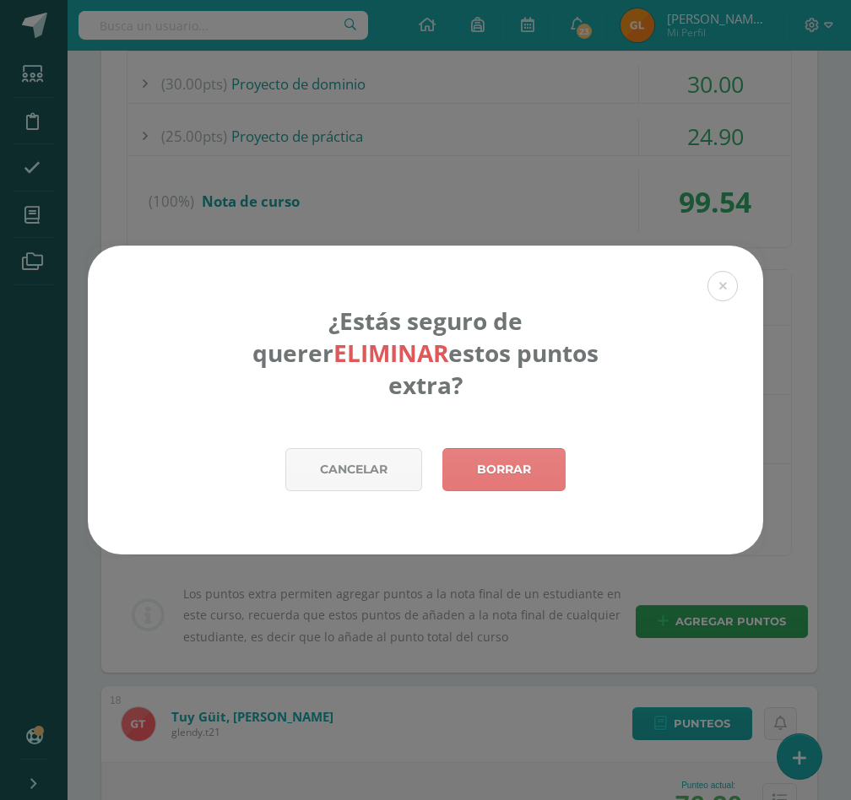
click at [527, 454] on link "Borrar" at bounding box center [503, 469] width 123 height 43
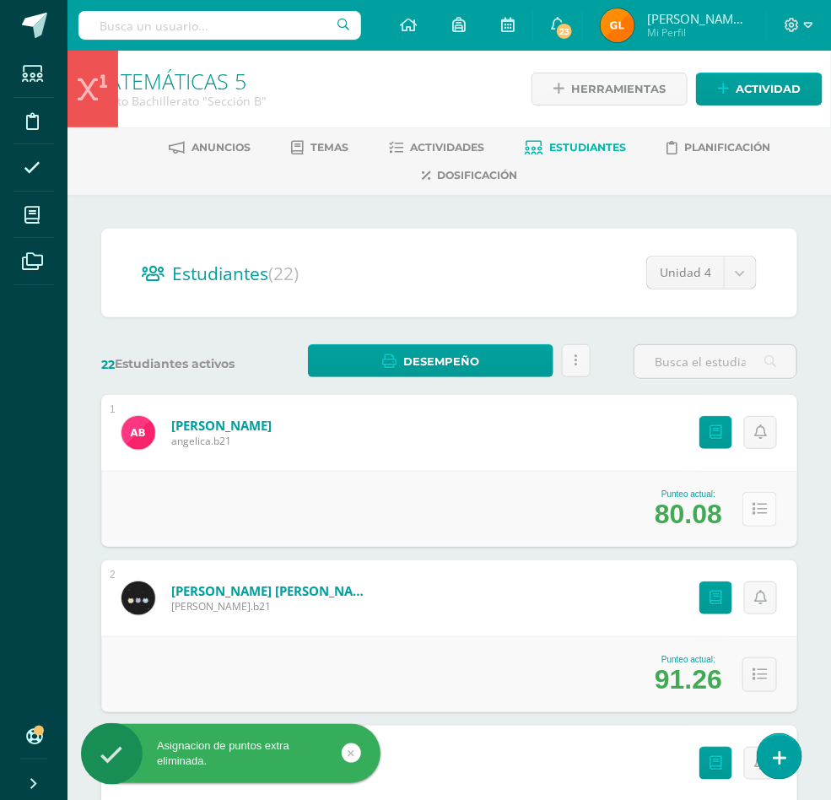
click at [753, 514] on icon at bounding box center [760, 509] width 14 height 14
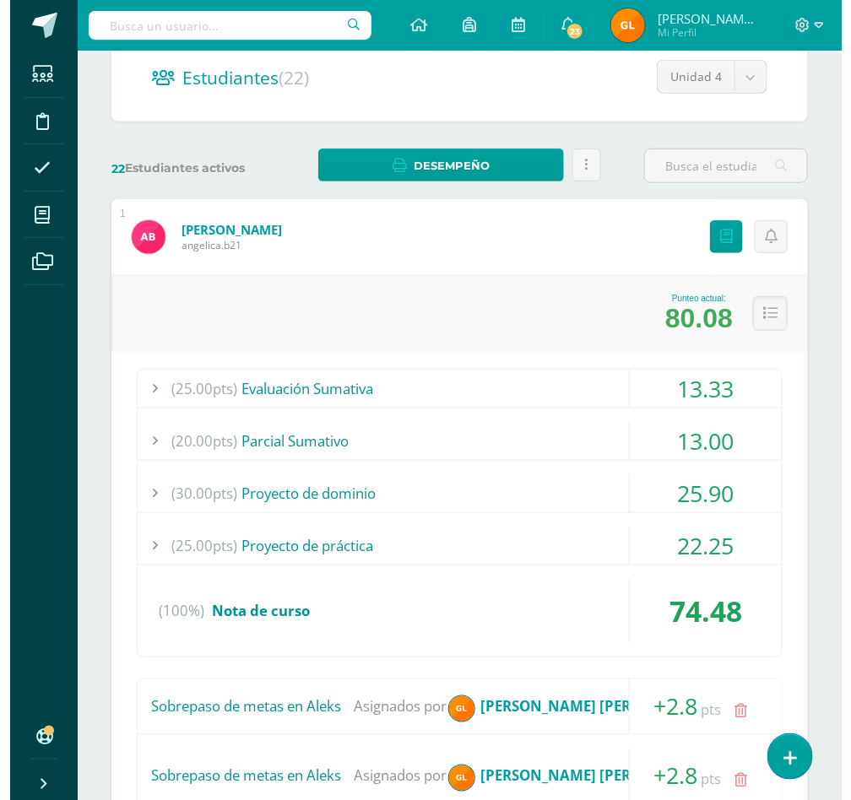
scroll to position [554, 0]
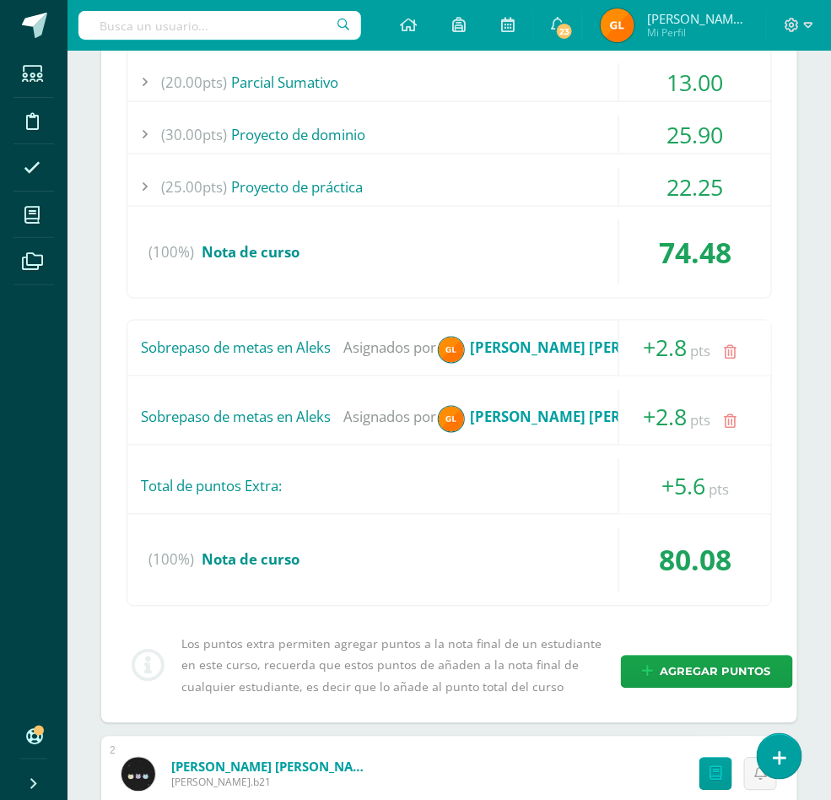
click at [734, 426] on icon at bounding box center [731, 422] width 13 height 14
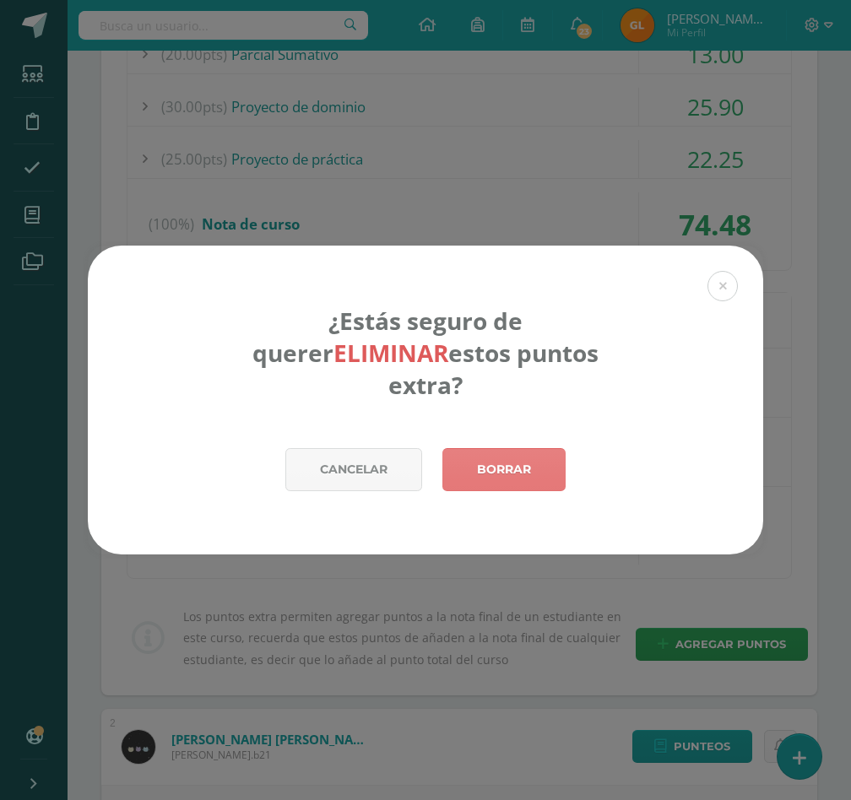
click at [549, 448] on link "Borrar" at bounding box center [503, 469] width 123 height 43
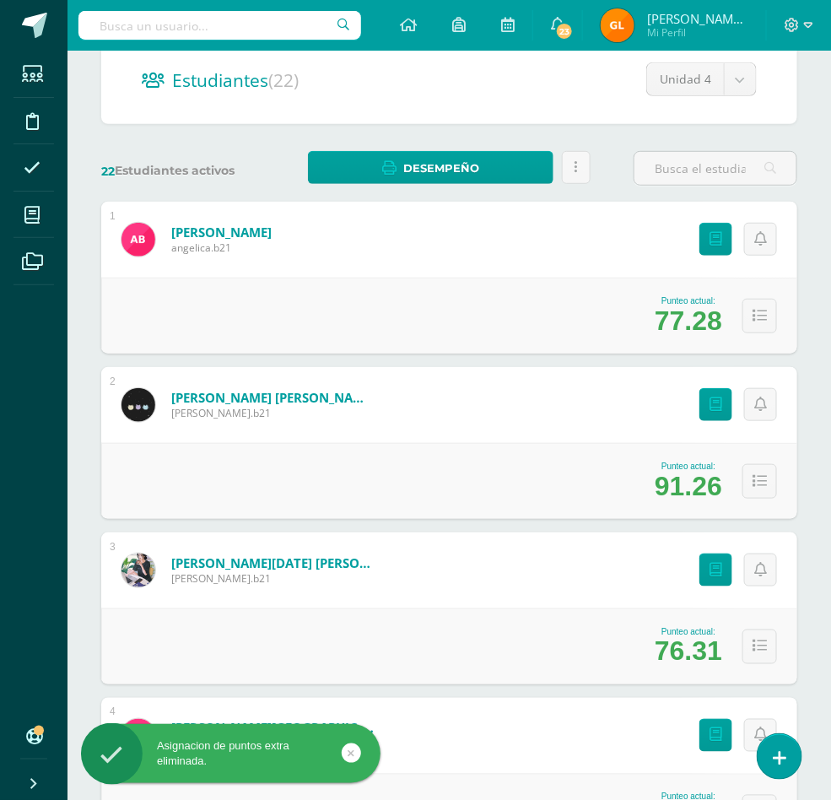
scroll to position [219, 0]
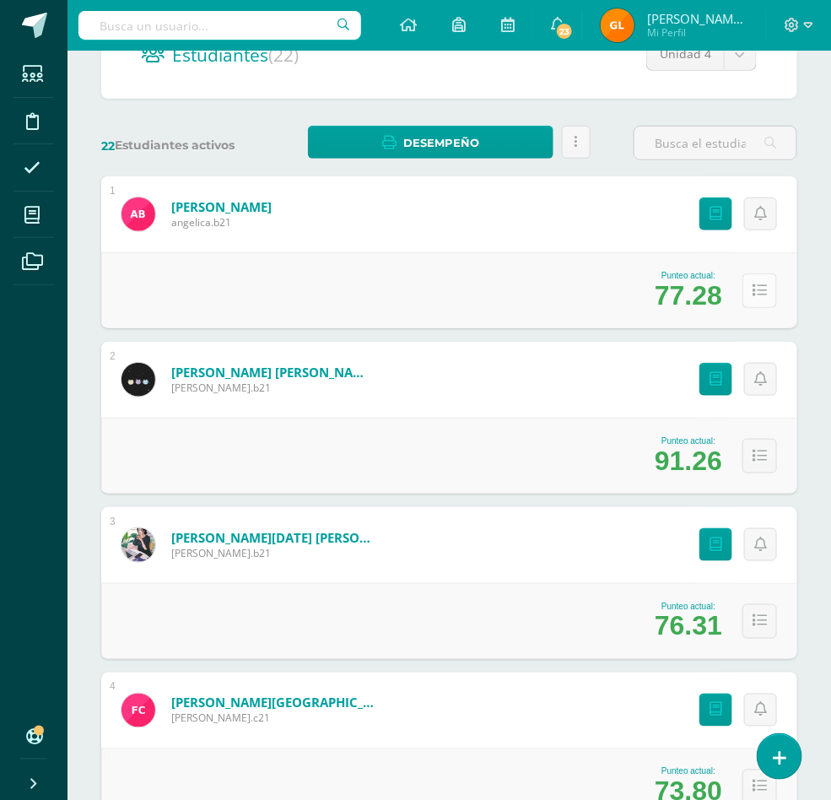
click at [760, 296] on icon at bounding box center [760, 291] width 14 height 14
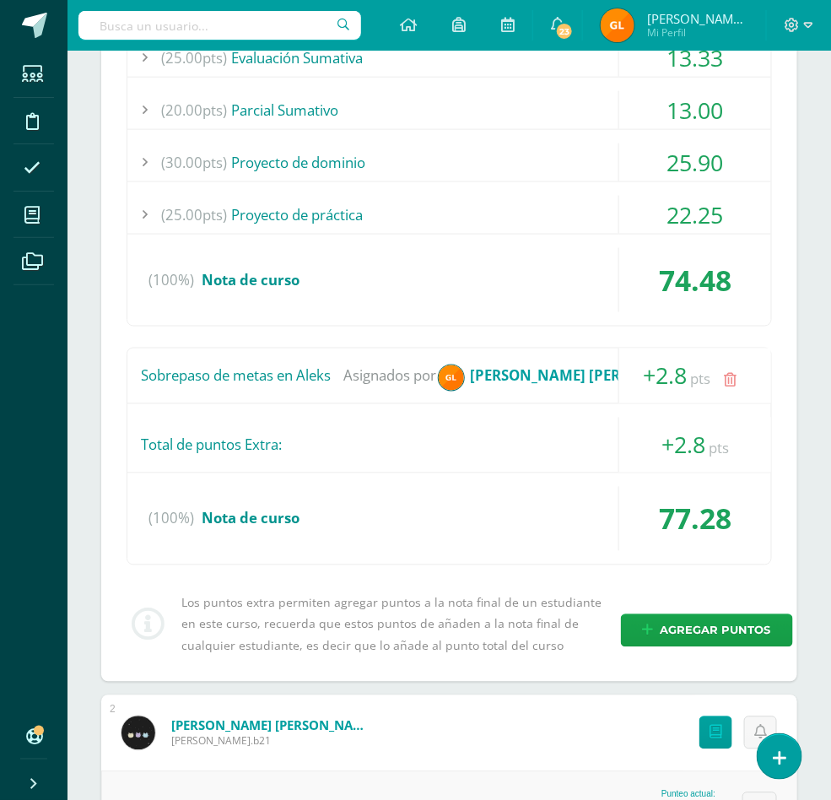
scroll to position [586, 0]
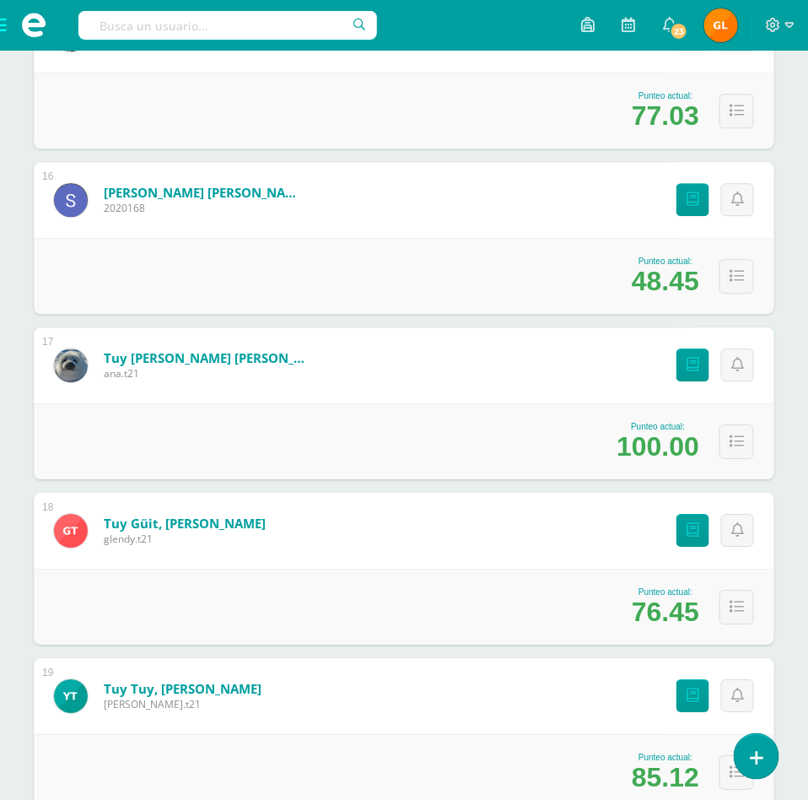
scroll to position [2707, 0]
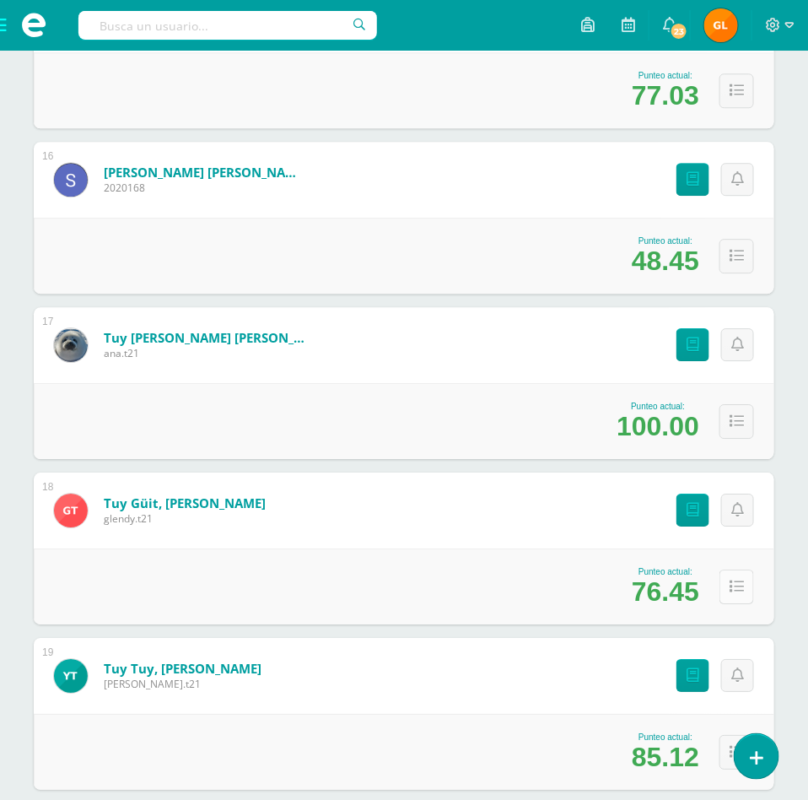
click at [730, 588] on icon at bounding box center [737, 587] width 14 height 14
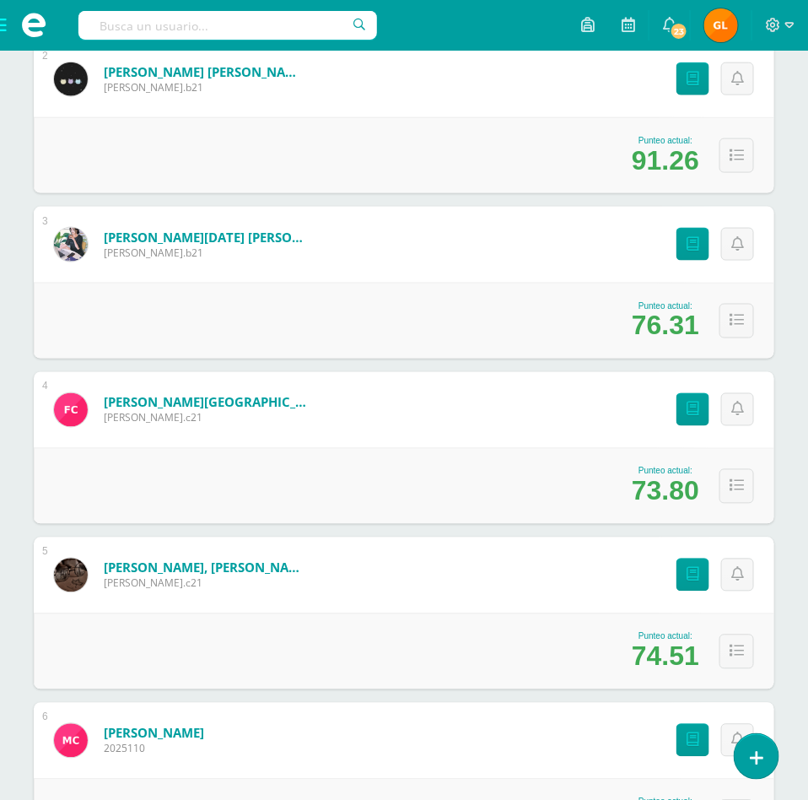
scroll to position [0, 0]
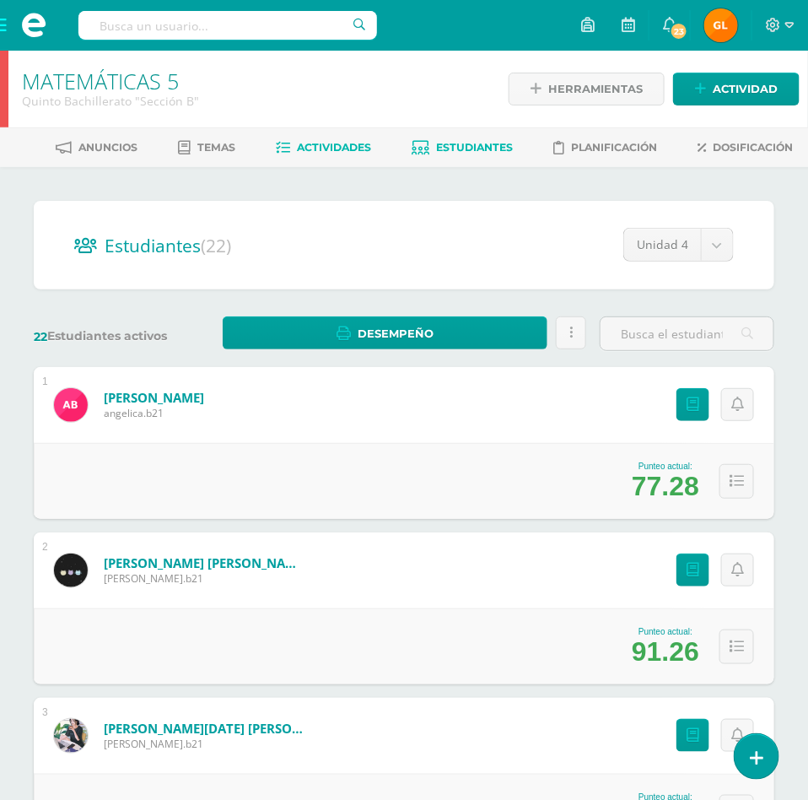
click at [342, 144] on span "Actividades" at bounding box center [334, 147] width 74 height 13
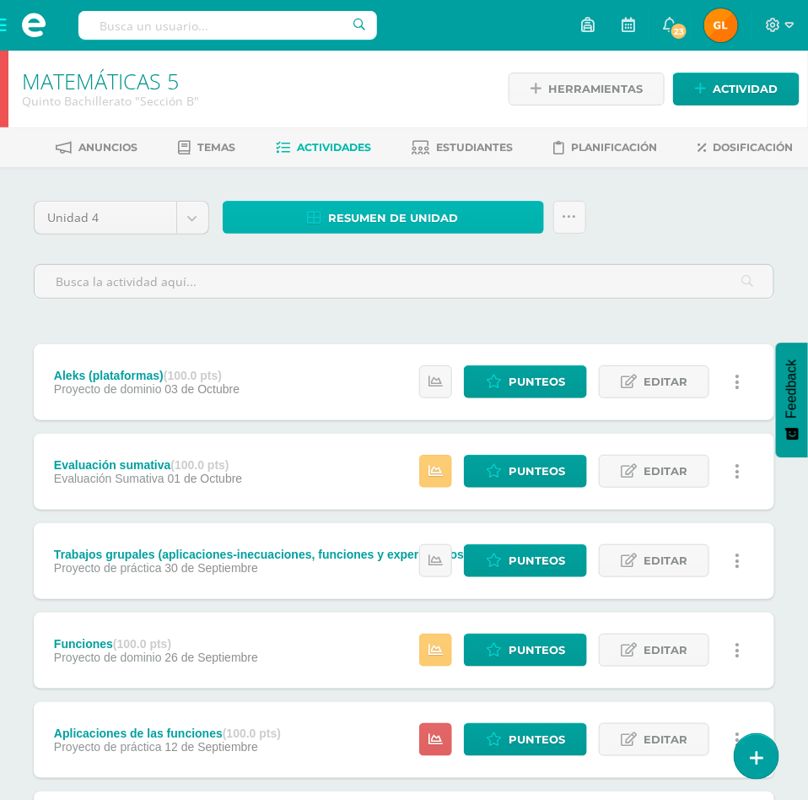
click at [387, 218] on span "Resumen de unidad" at bounding box center [394, 218] width 130 height 31
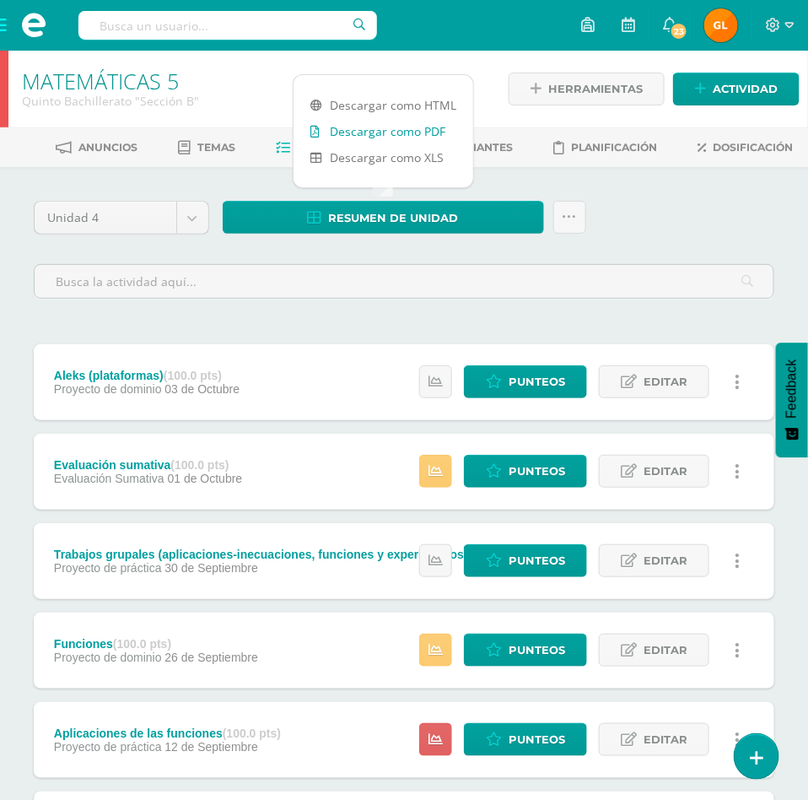
click at [390, 127] on link "Descargar como PDF" at bounding box center [384, 131] width 180 height 26
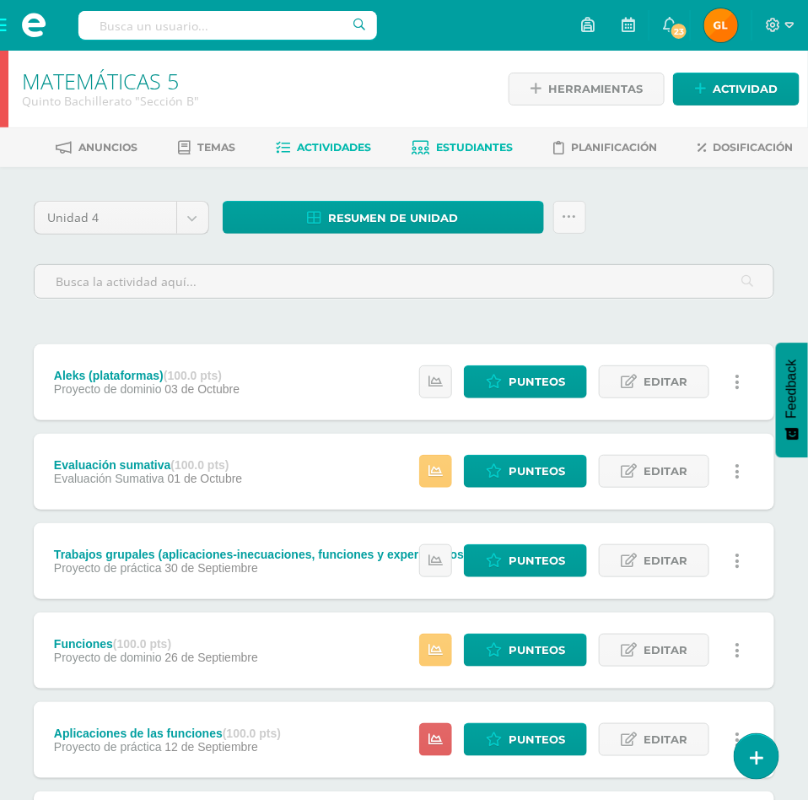
click at [505, 145] on span "Estudiantes" at bounding box center [474, 147] width 77 height 13
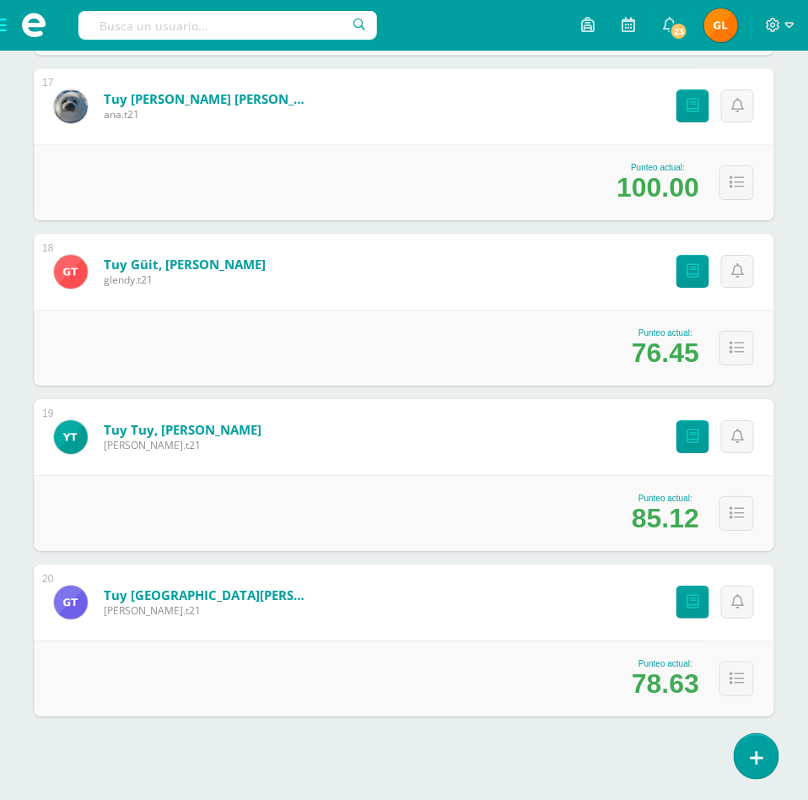
scroll to position [2970, 0]
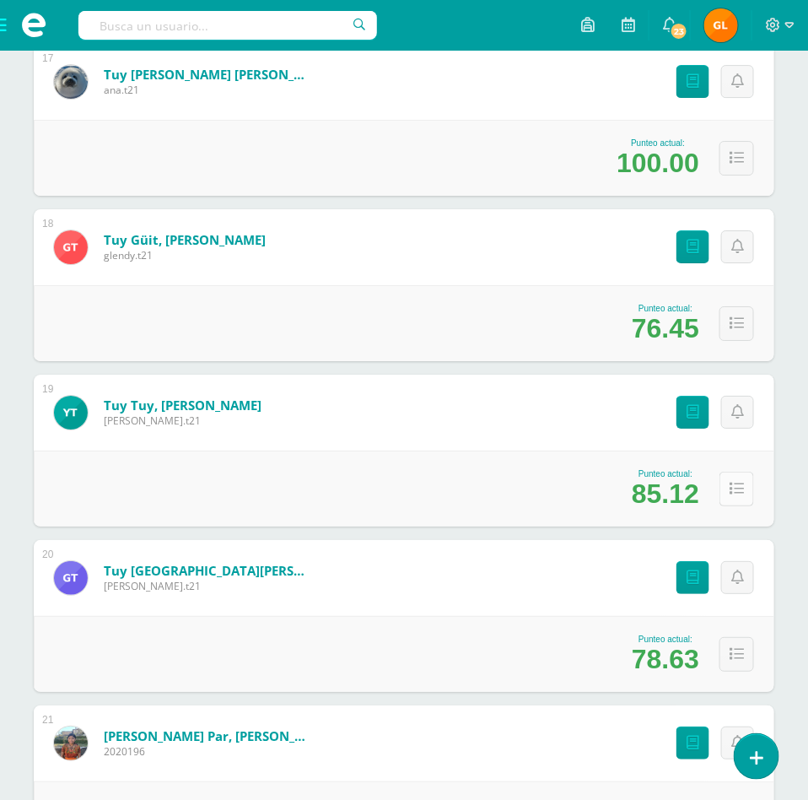
click at [732, 489] on icon at bounding box center [737, 489] width 14 height 14
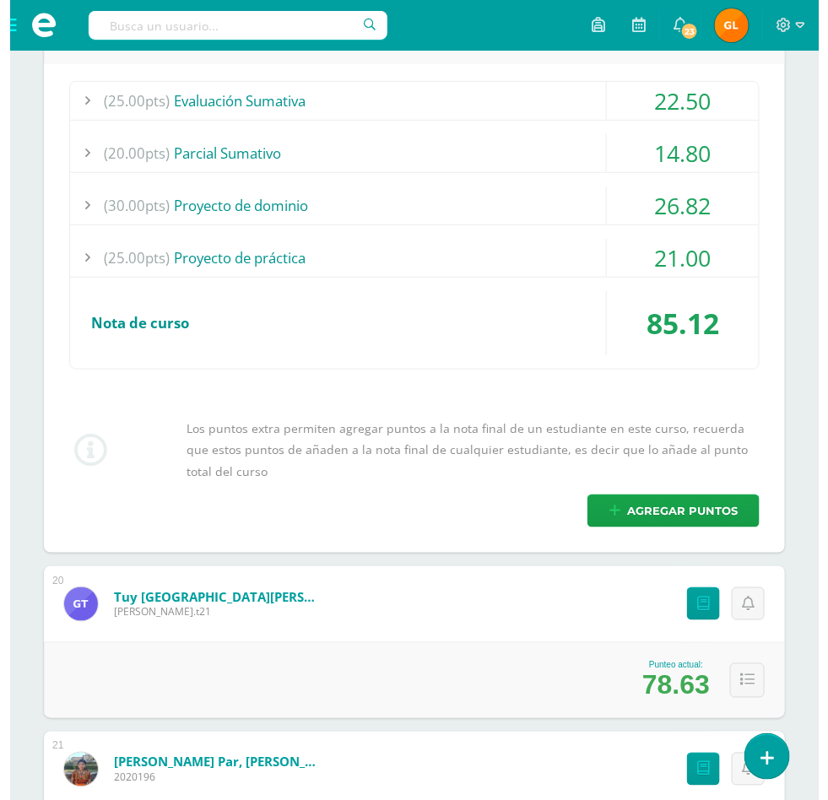
scroll to position [3471, 0]
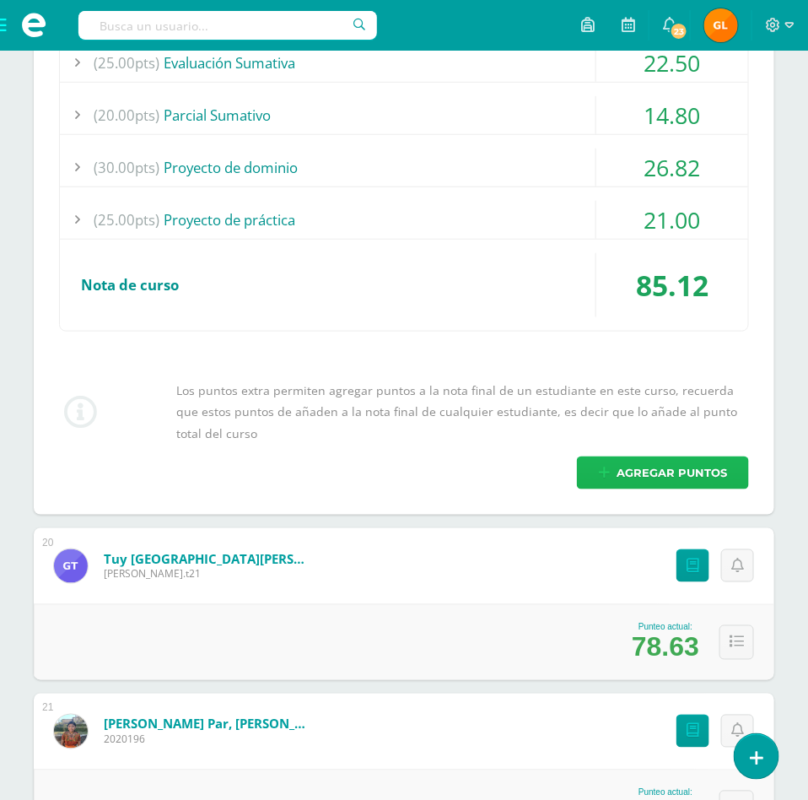
click at [676, 466] on span "Agregar puntos" at bounding box center [672, 472] width 111 height 31
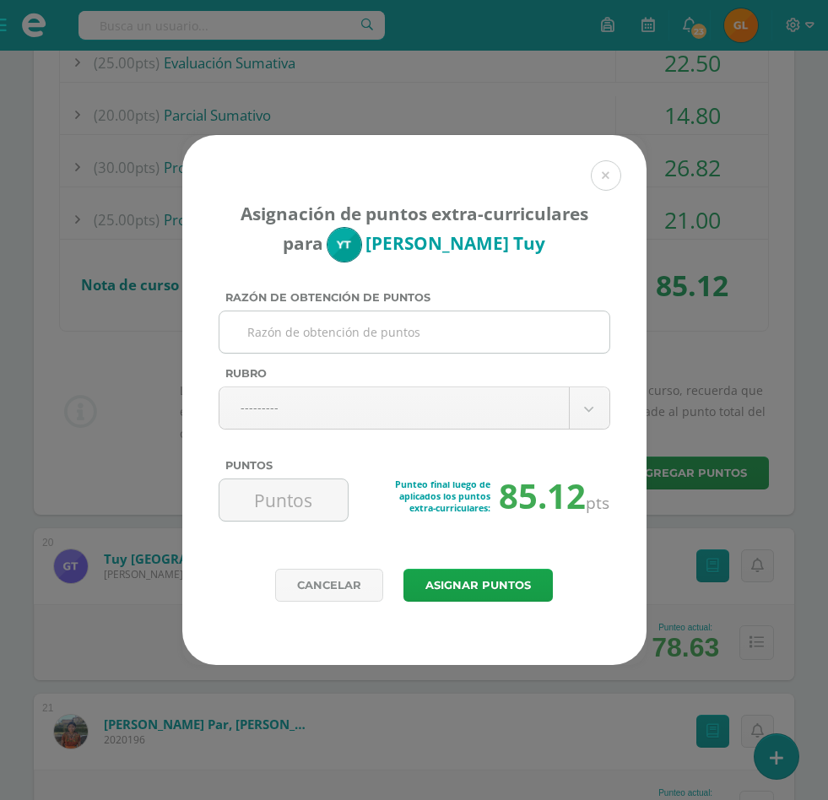
paste input "Metas extras en Aleks"
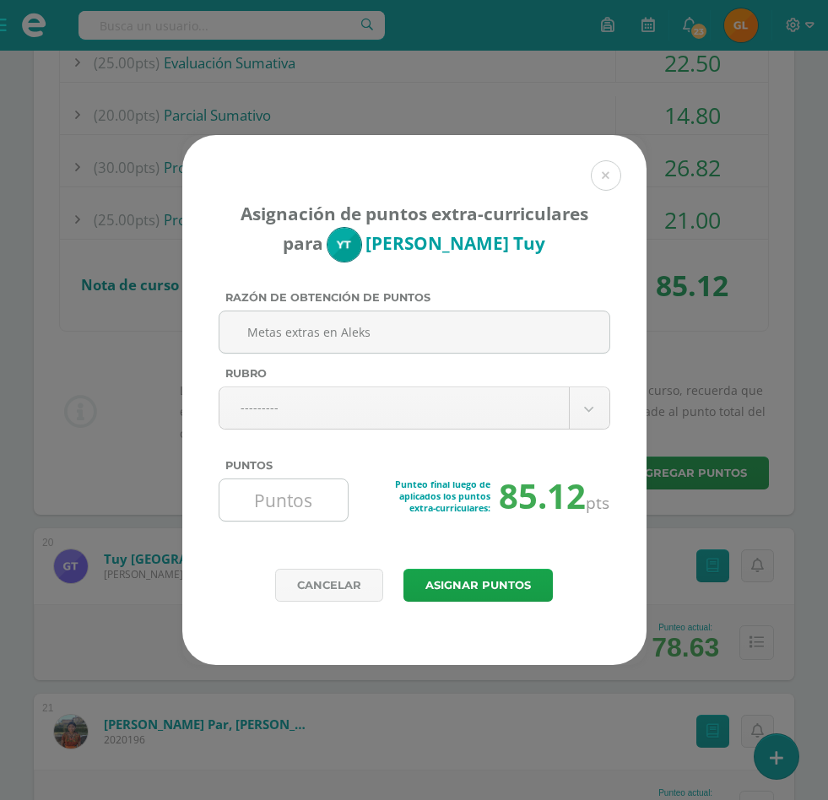
type input "Metas extras en Aleks"
click at [284, 500] on input "Puntos" at bounding box center [284, 499] width 116 height 41
type input "0.75"
click at [436, 585] on button "Asignar puntos" at bounding box center [477, 585] width 149 height 33
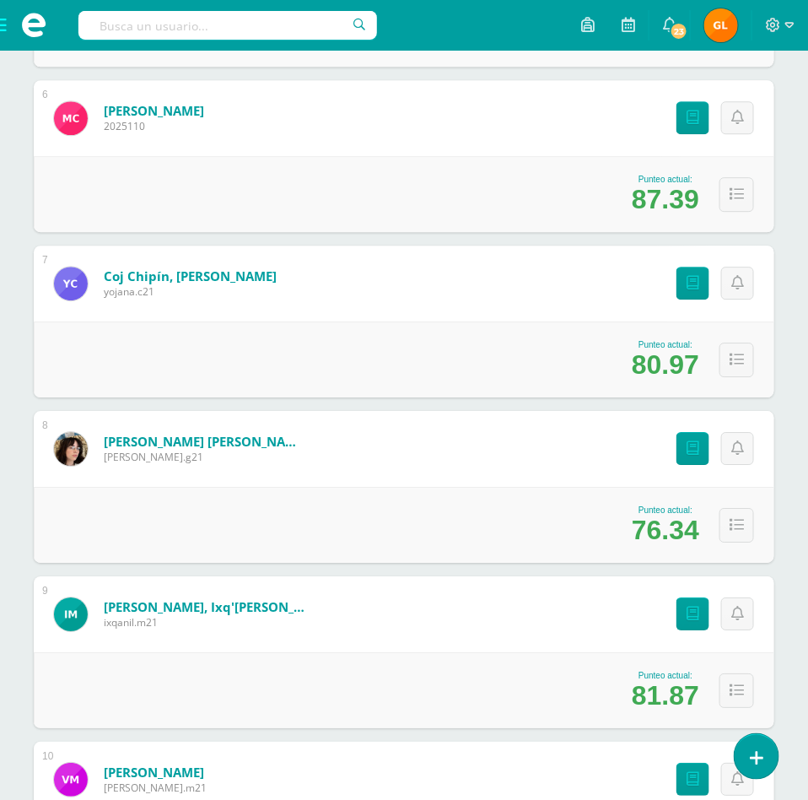
scroll to position [1246, 0]
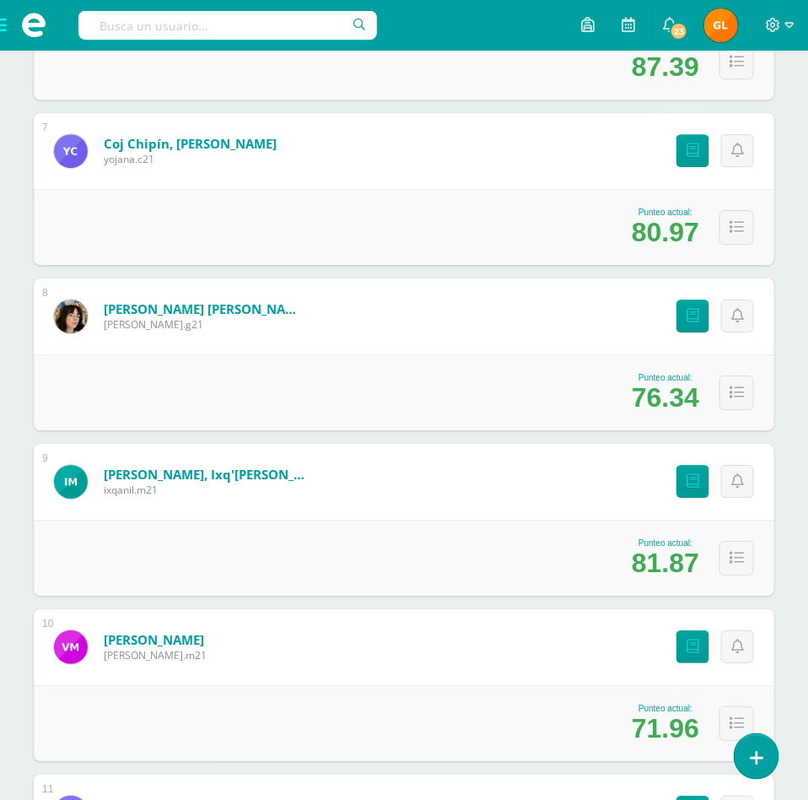
click at [696, 392] on div "76.34" at bounding box center [666, 397] width 68 height 31
click at [735, 395] on icon at bounding box center [737, 393] width 14 height 14
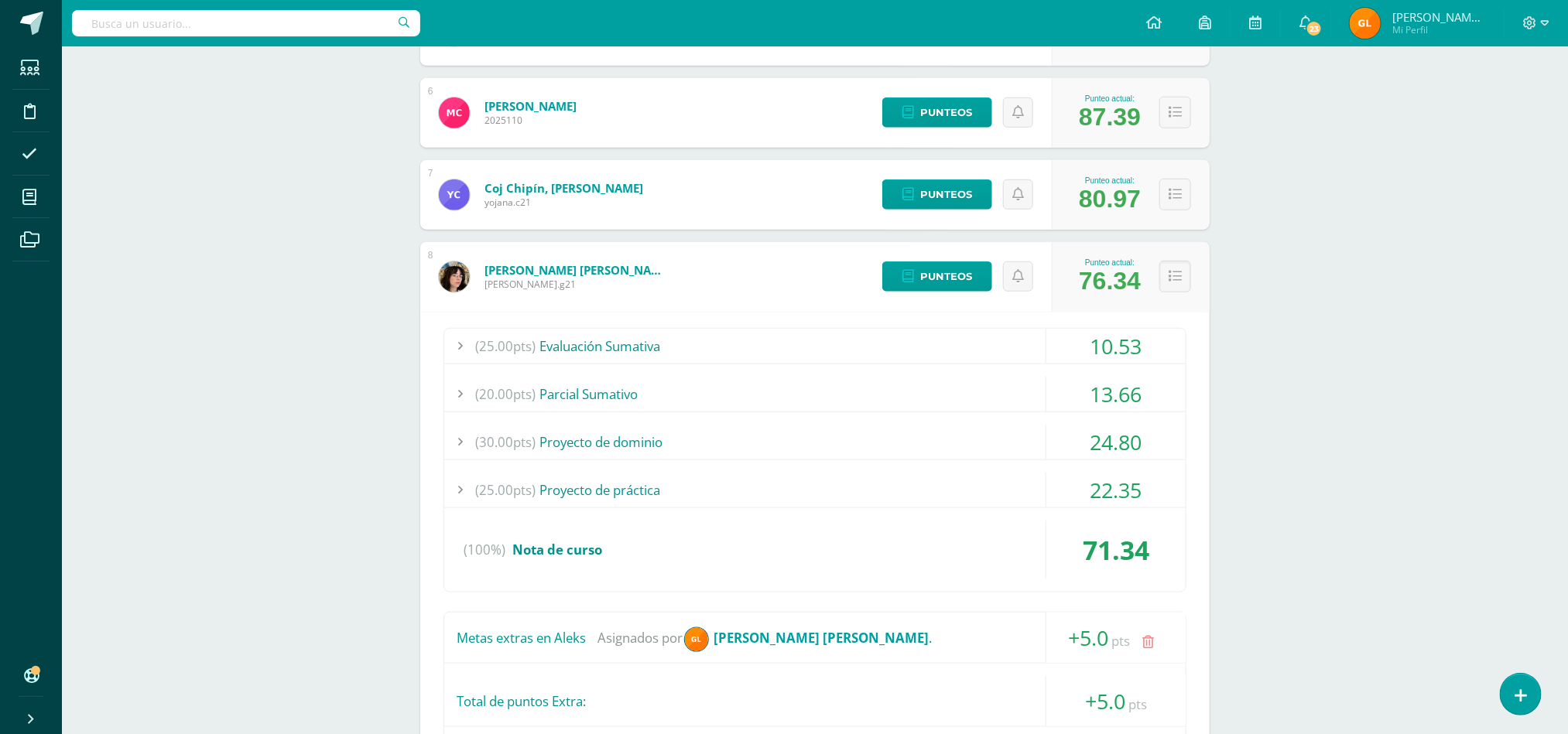
scroll to position [659, 0]
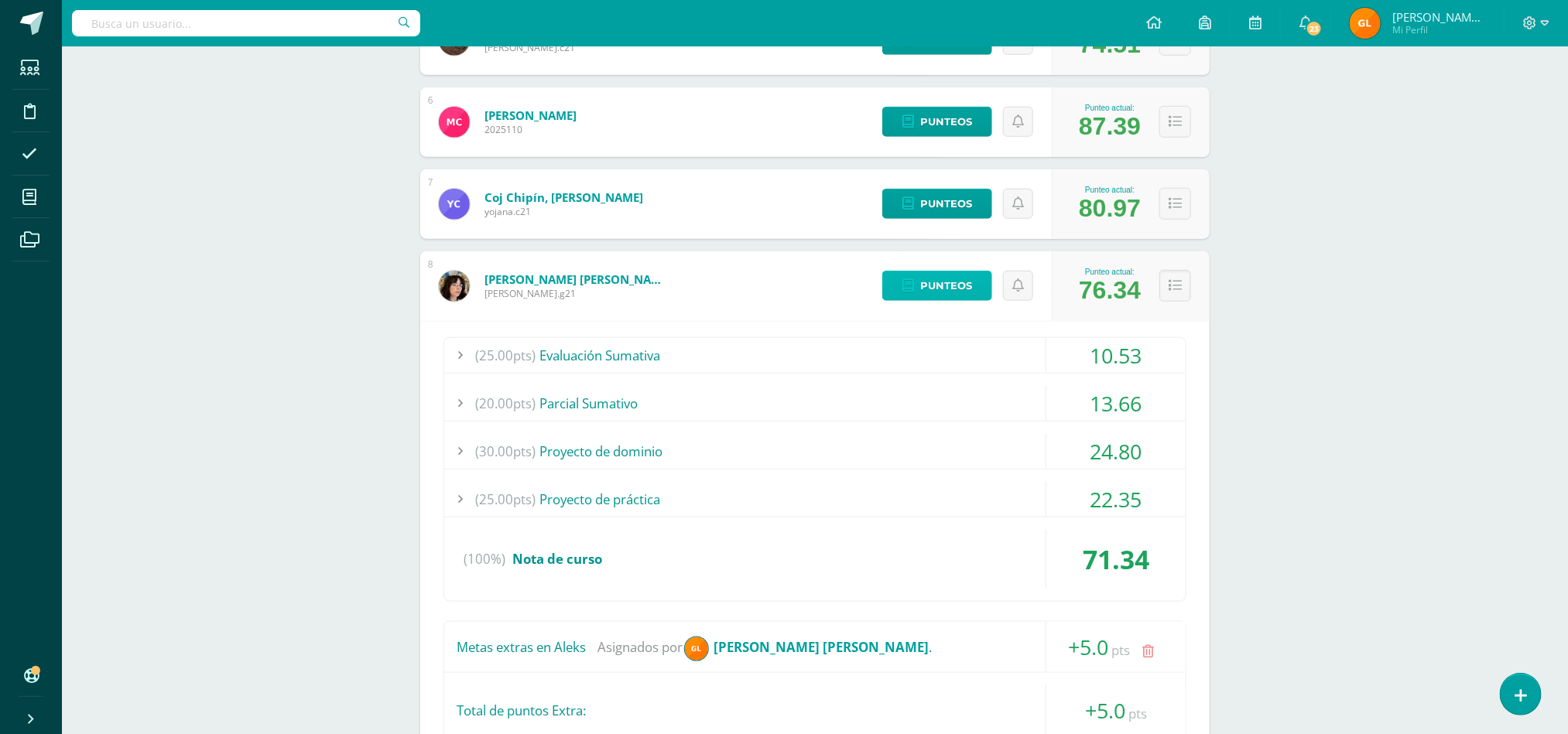
click at [758, 283] on span "Punteos" at bounding box center [945, 285] width 52 height 28
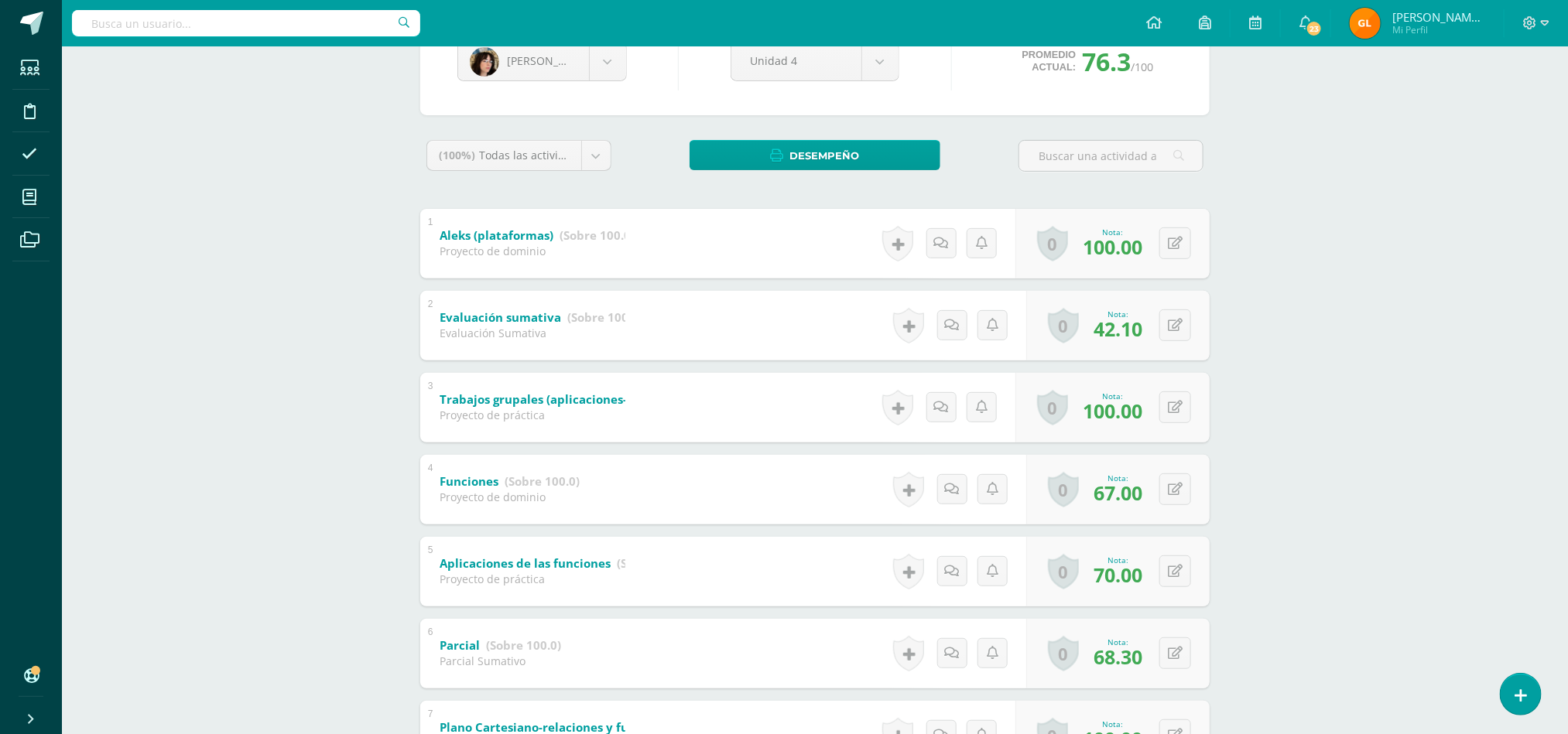
scroll to position [184, 0]
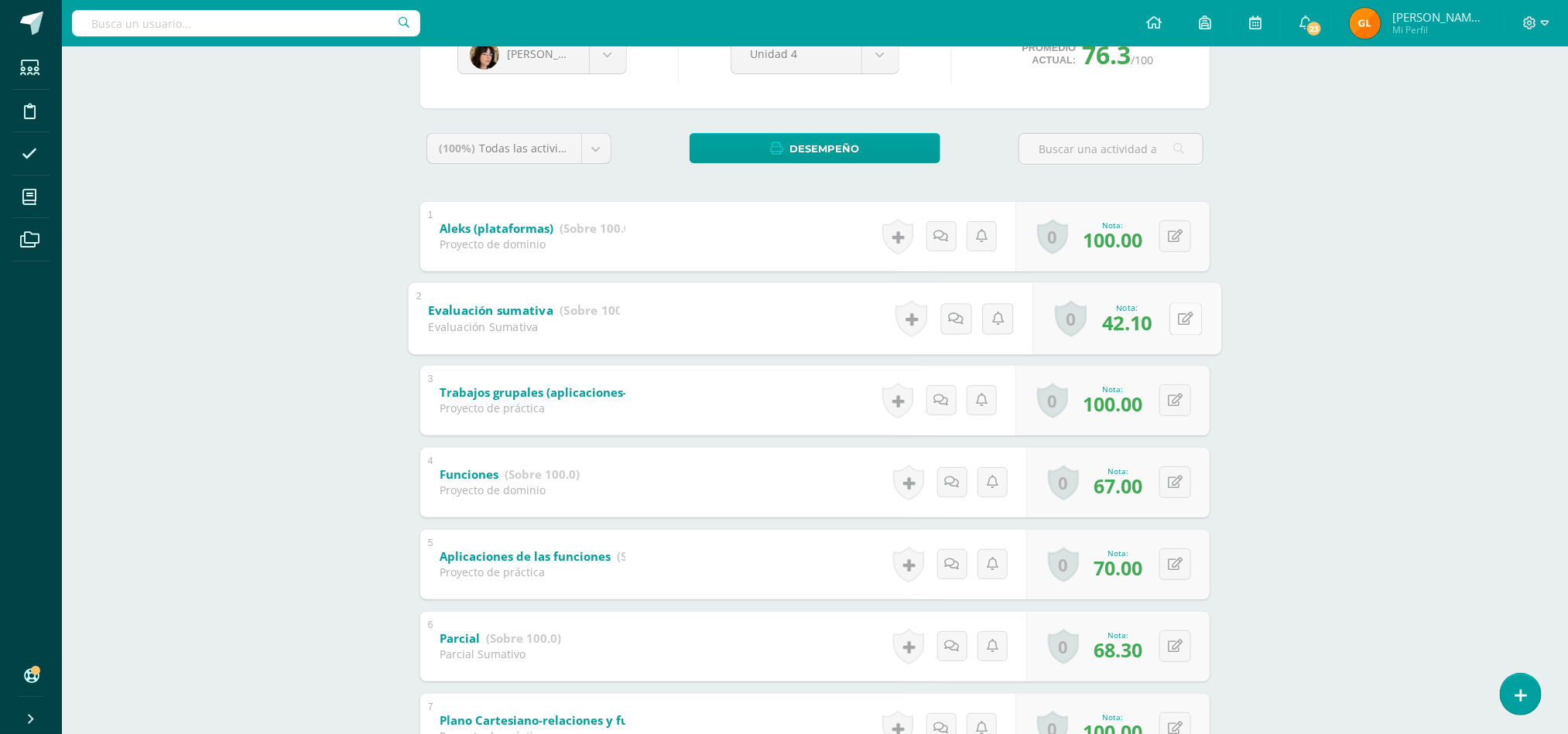
click at [1175, 323] on button at bounding box center [1185, 318] width 32 height 32
type input "62"
click at [945, 320] on icon at bounding box center [952, 318] width 16 height 13
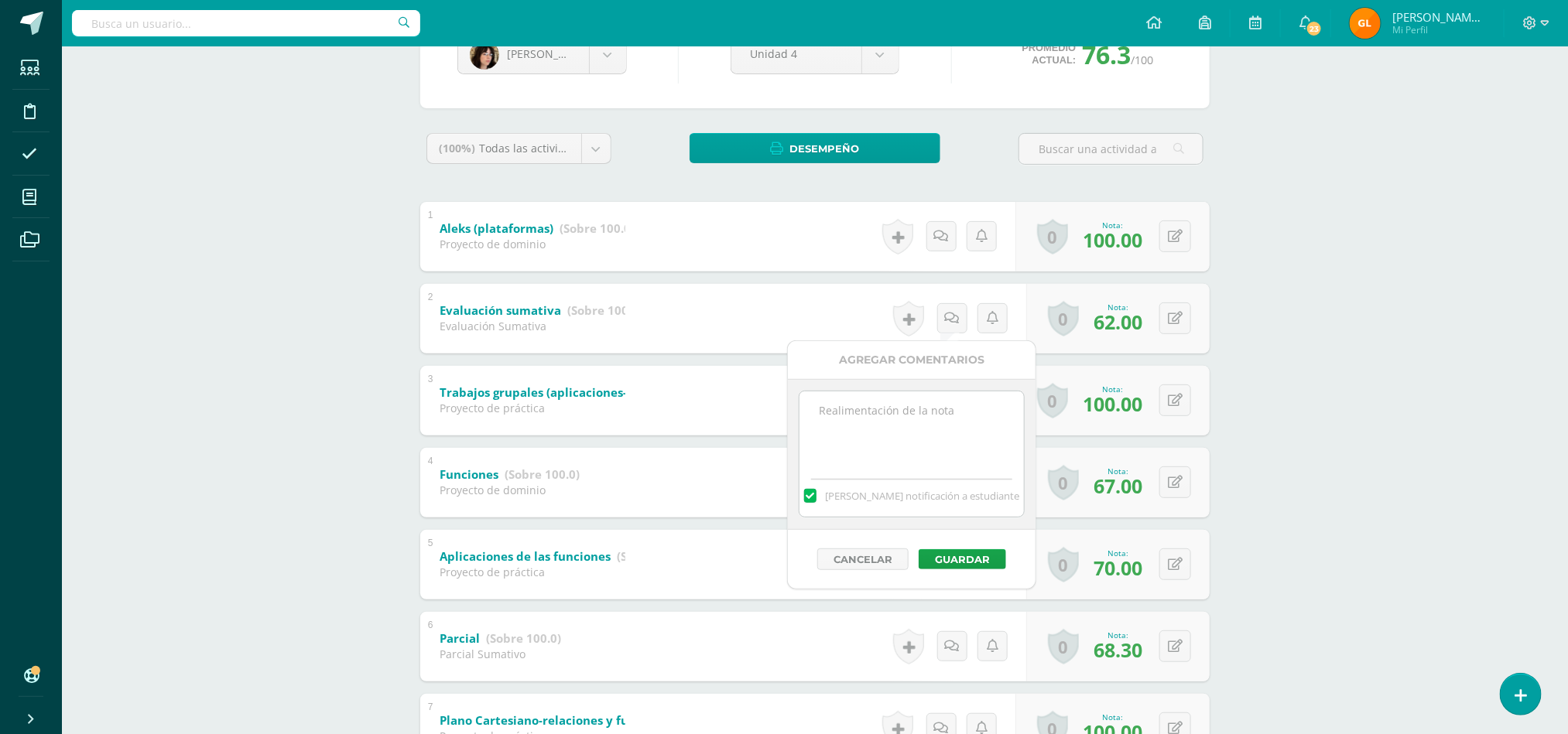
click at [901, 423] on textarea at bounding box center [911, 430] width 224 height 77
type textarea "20% de parcial adicional"
click at [962, 562] on button "Guardar" at bounding box center [962, 559] width 87 height 20
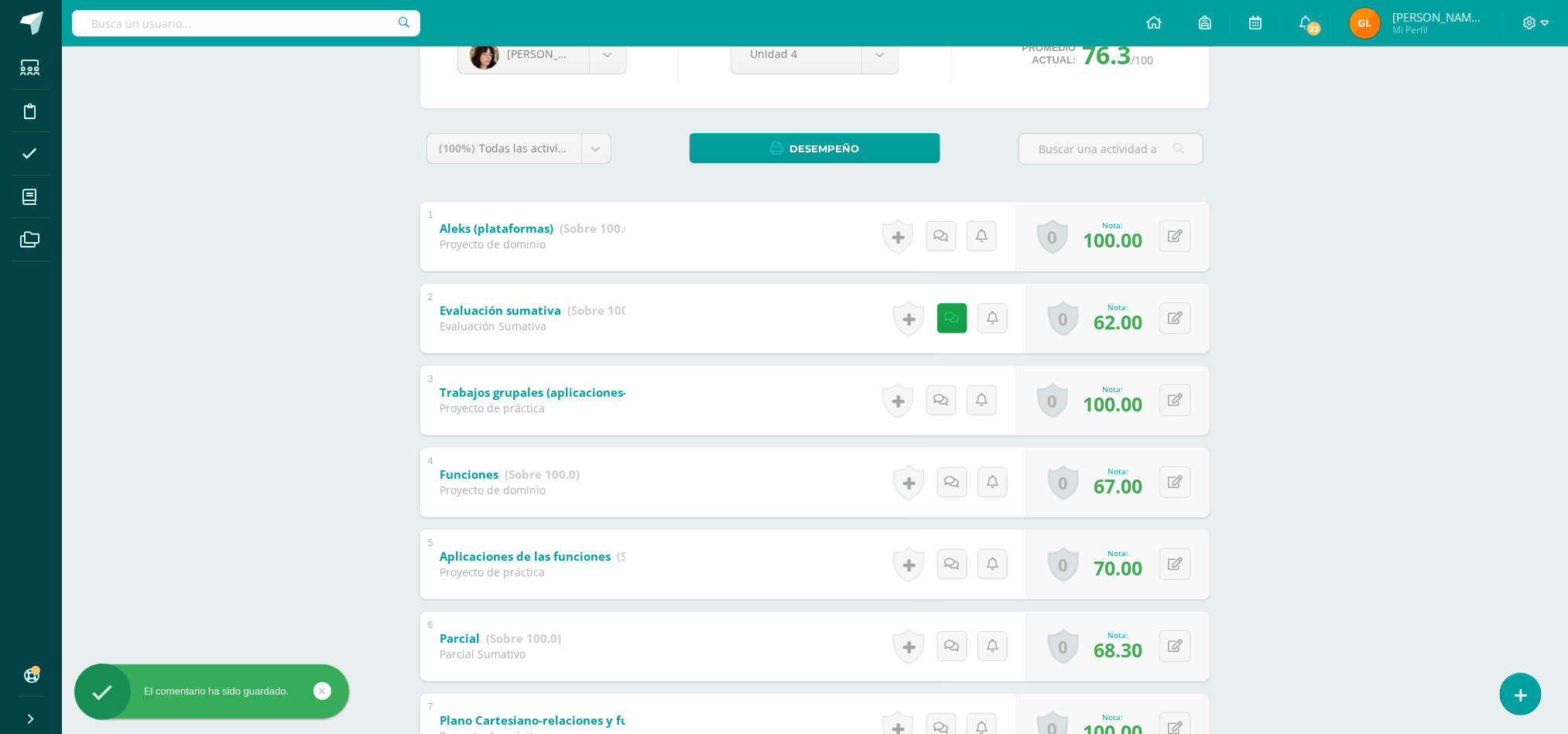
click at [1433, 330] on div "MATEMÁTICAS 5 Quinto Bachillerato "Sección B" Herramientas Detalle de asistenci…" at bounding box center [815, 488] width 1506 height 1250
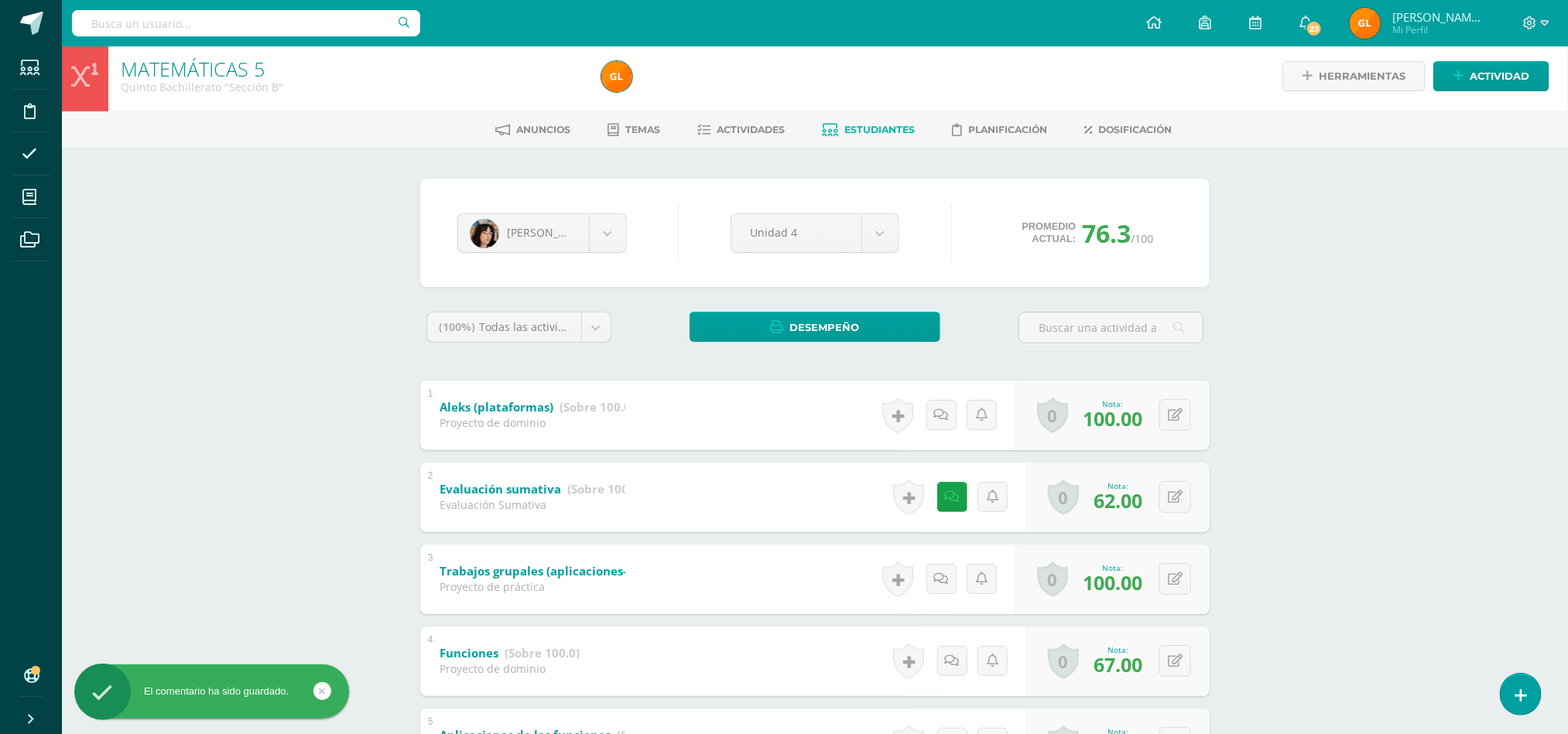
scroll to position [0, 0]
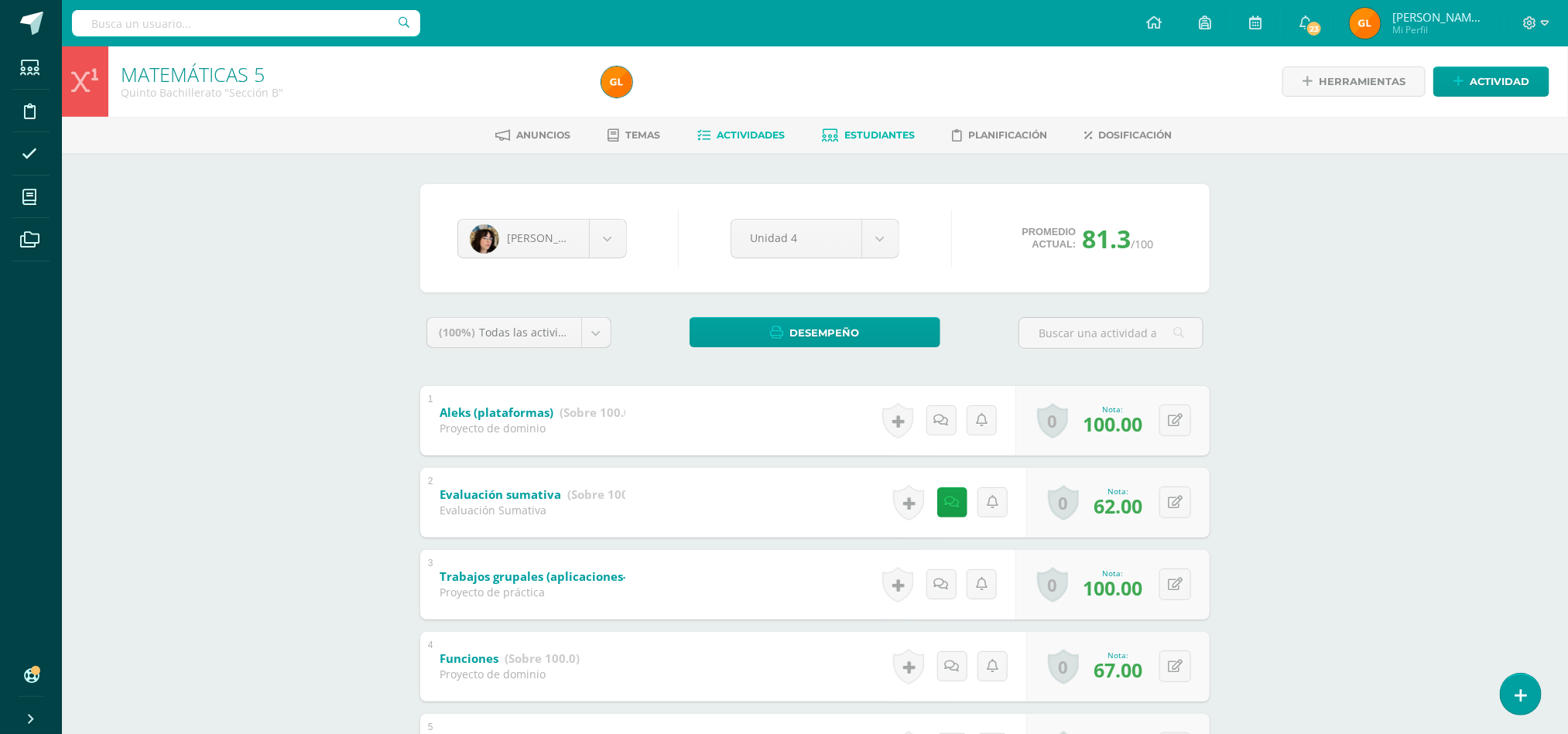
click at [756, 136] on span "Actividades" at bounding box center [750, 135] width 68 height 12
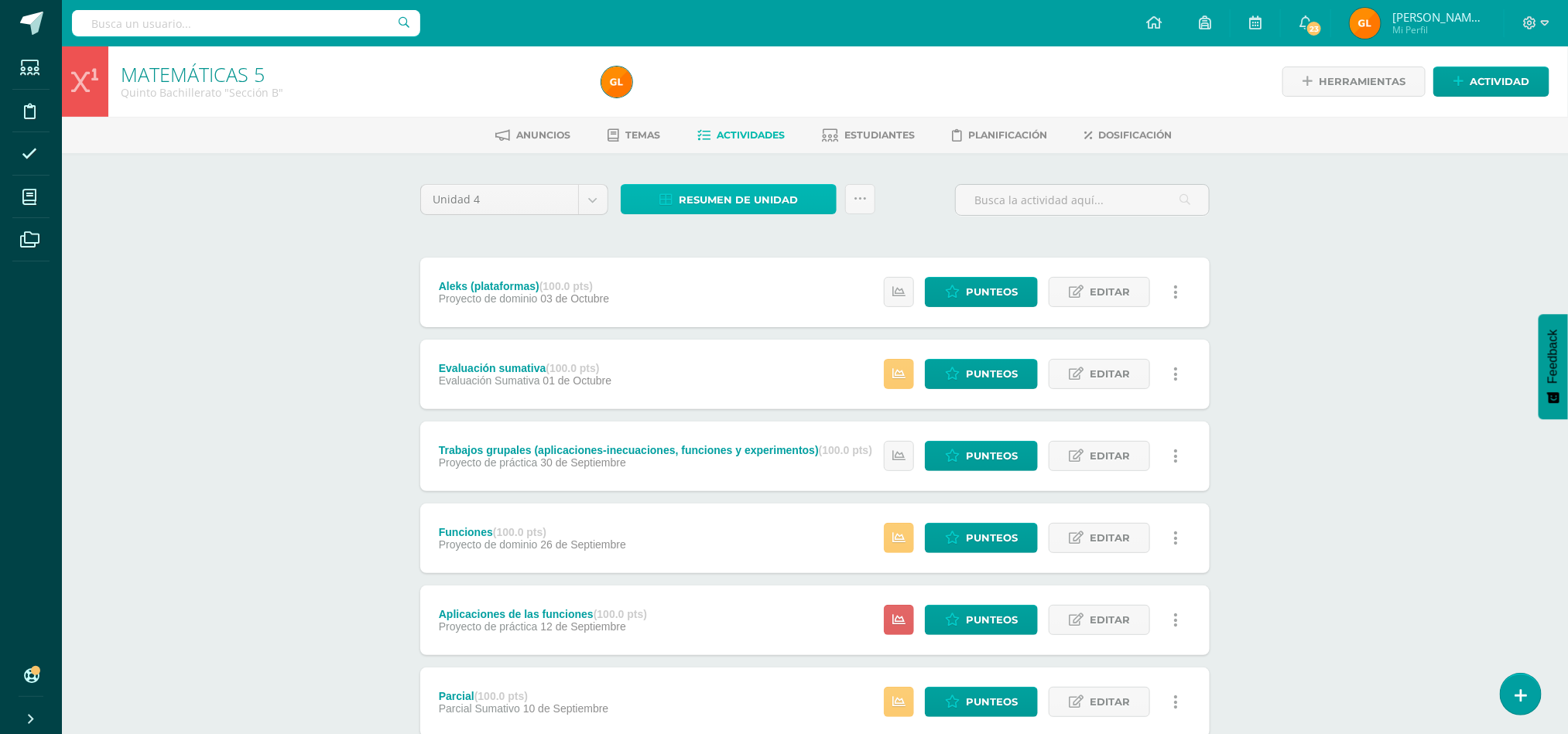
click at [744, 198] on span "Resumen de unidad" at bounding box center [738, 200] width 119 height 28
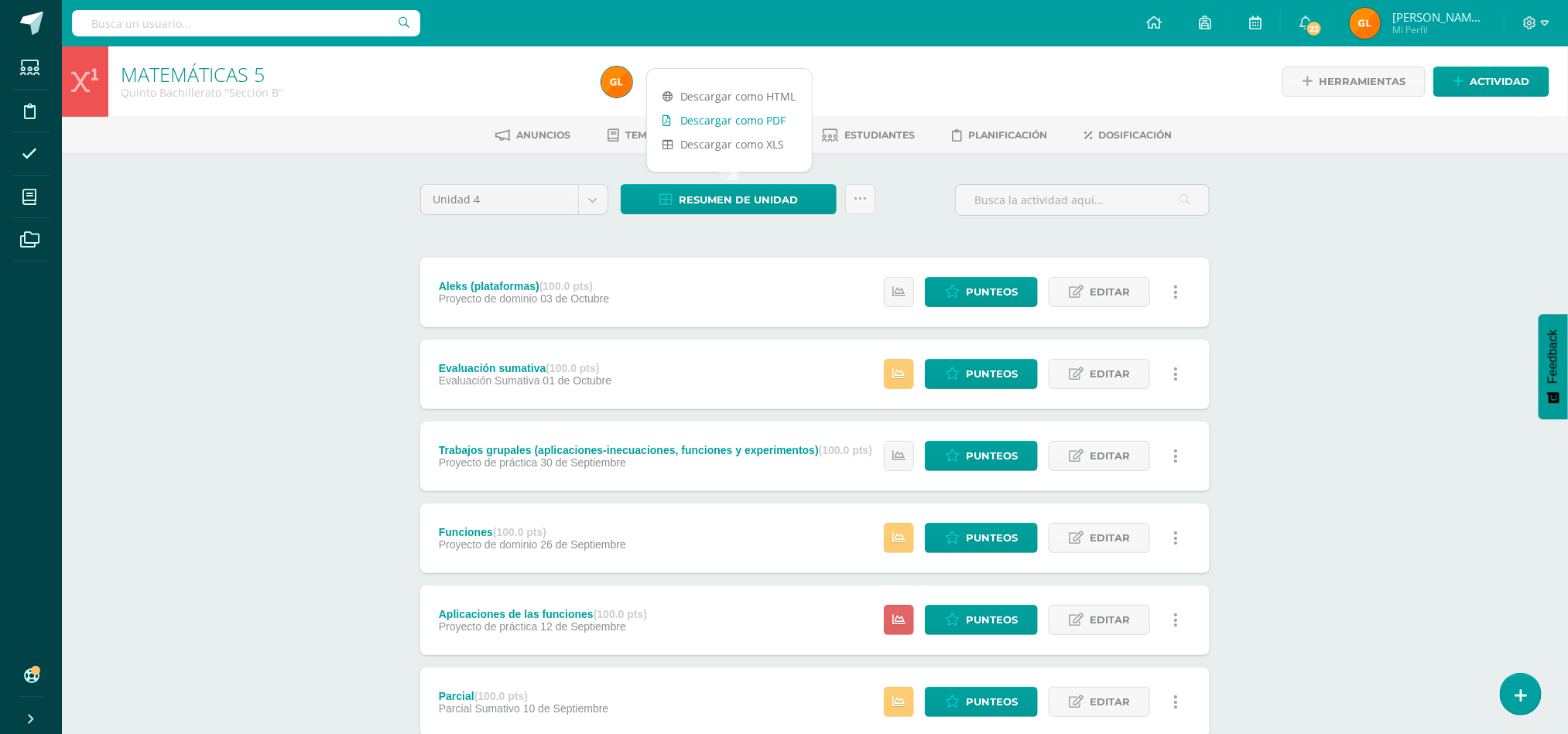
click at [730, 112] on link "Descargar como PDF" at bounding box center [730, 120] width 165 height 24
click at [189, 358] on div "MATEMÁTICAS 5 Quinto Bachillerato "Sección B" Herramientas Detalle de asistenci…" at bounding box center [815, 605] width 1506 height 1116
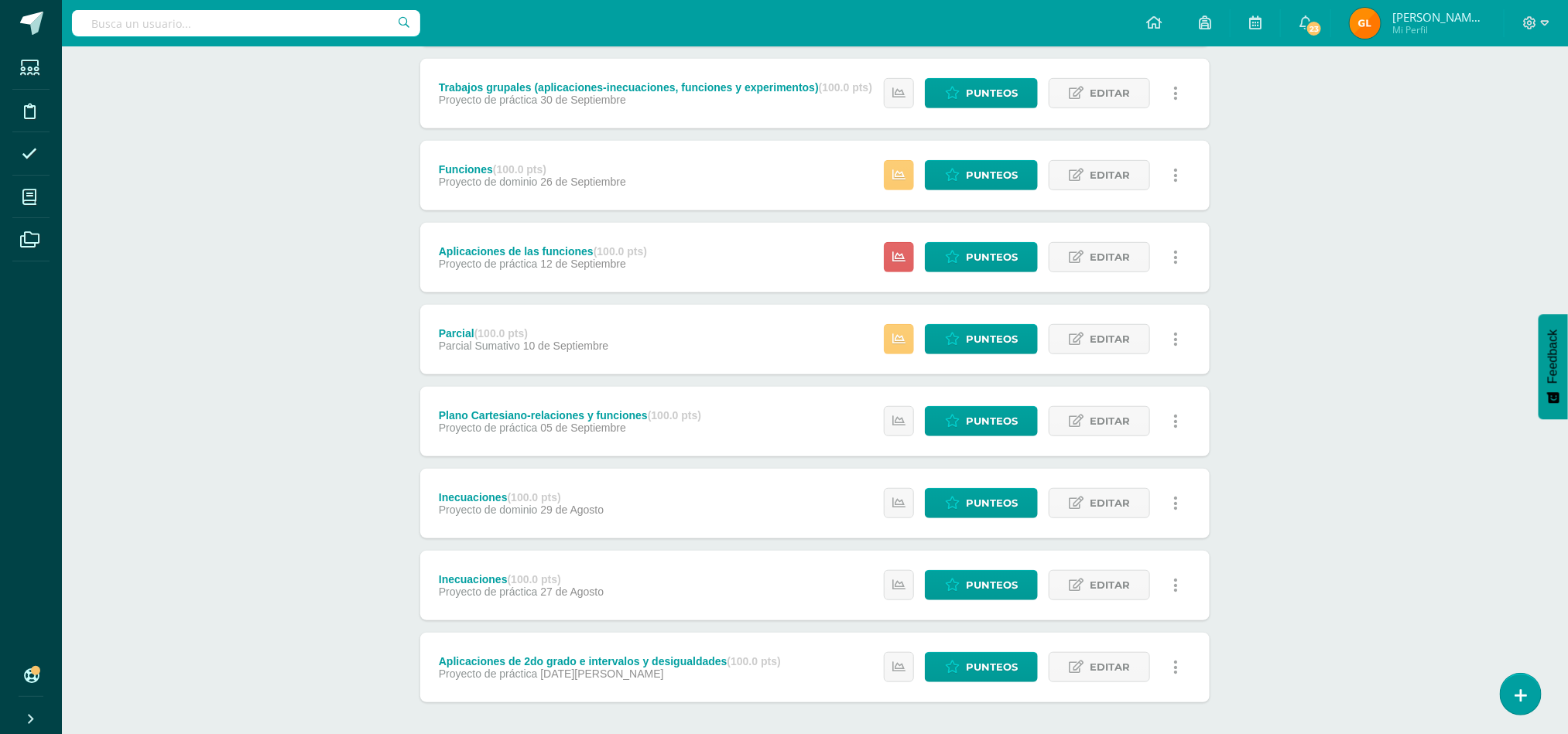
scroll to position [334, 0]
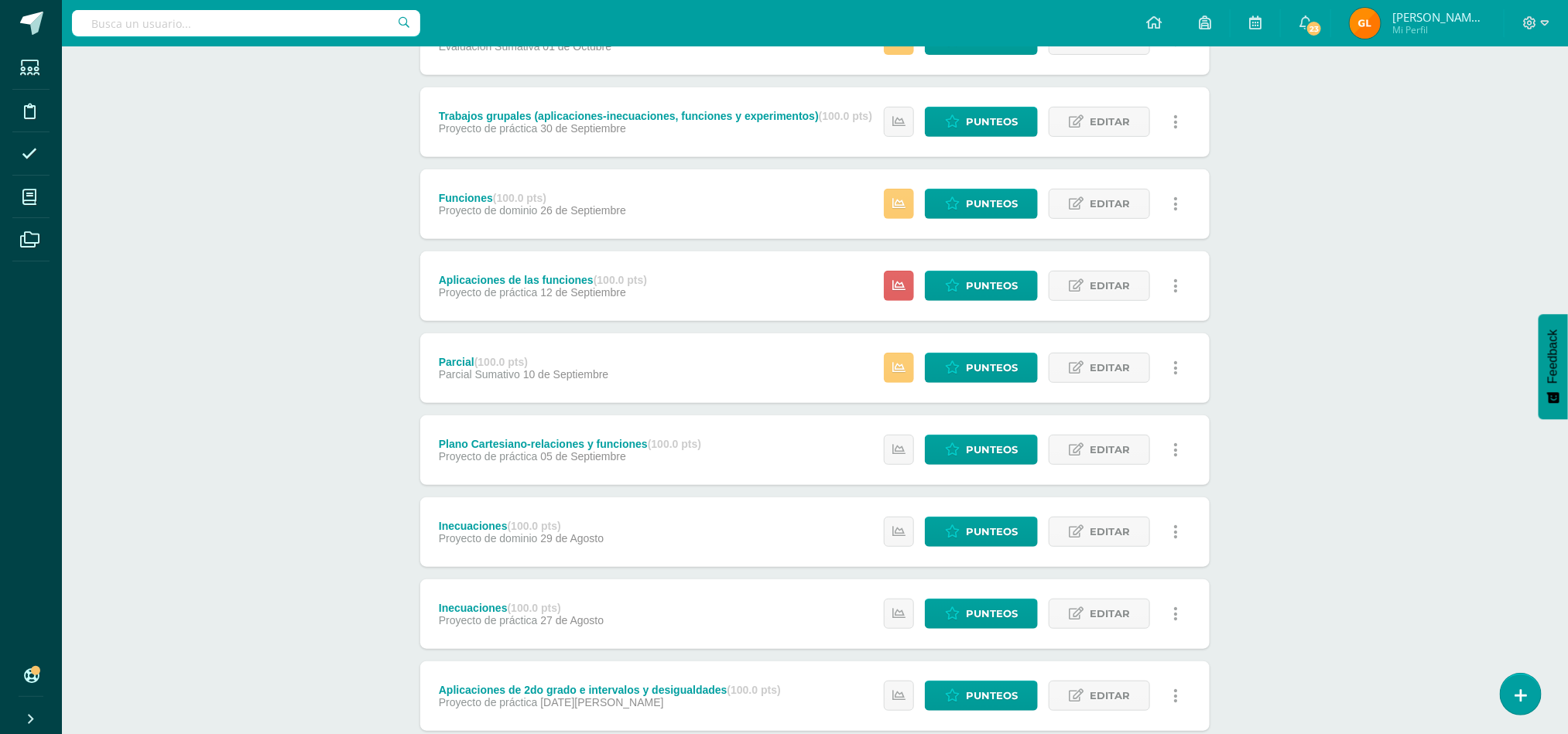
click at [1497, 207] on div "MATEMÁTICAS 5 Quinto Bachillerato "Sección B" Herramientas Detalle de asistenci…" at bounding box center [815, 273] width 1506 height 1122
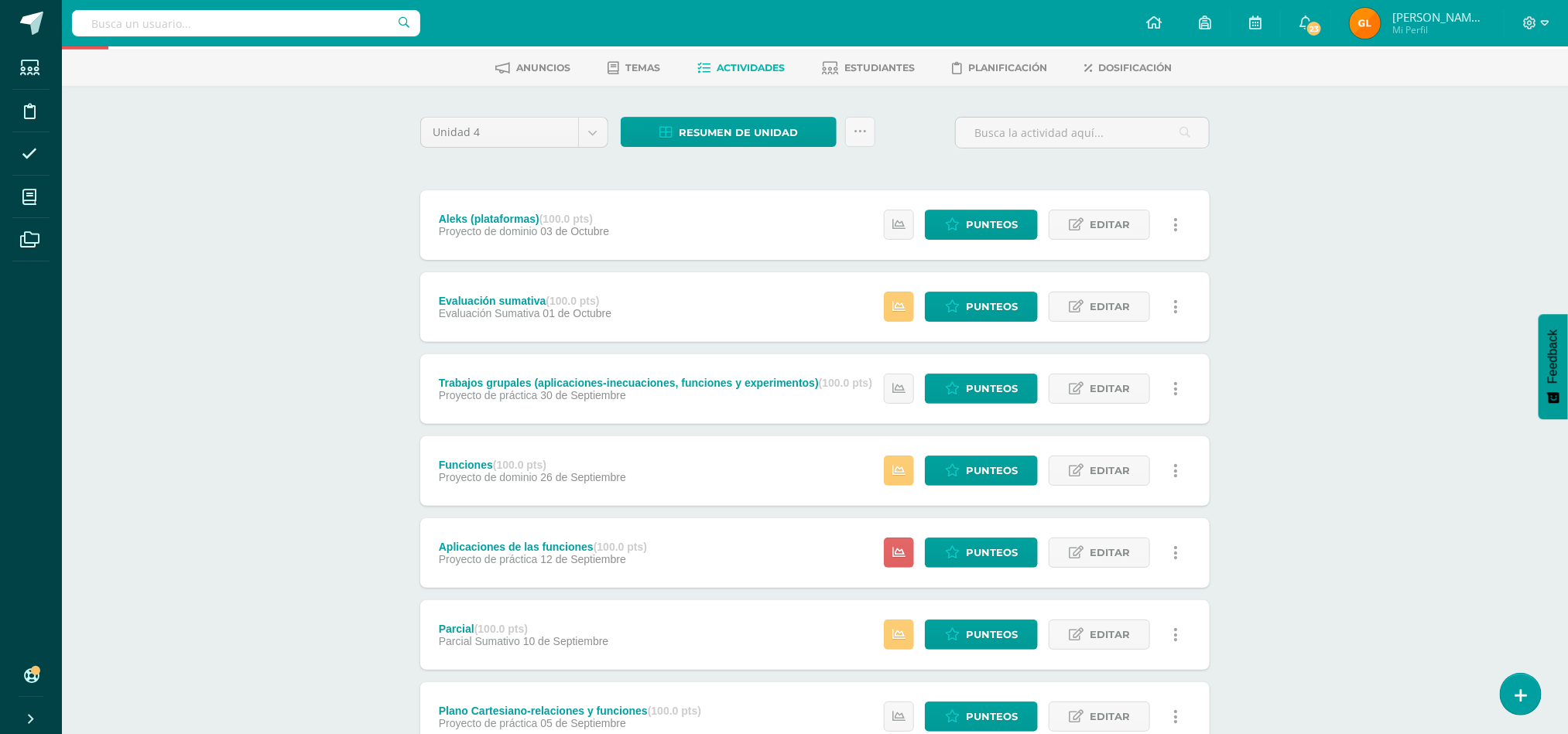
scroll to position [0, 0]
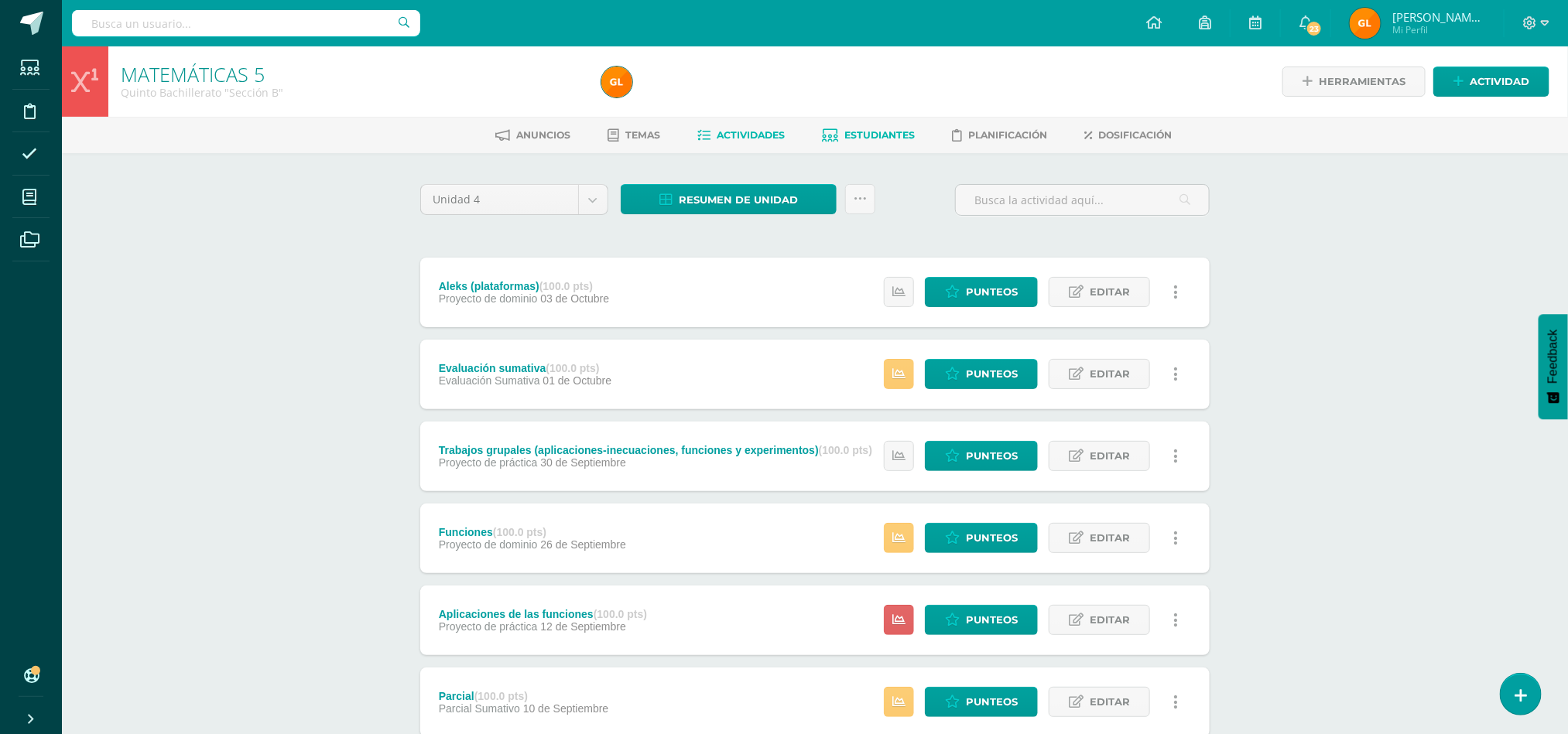
click at [878, 137] on span "Estudiantes" at bounding box center [879, 135] width 71 height 12
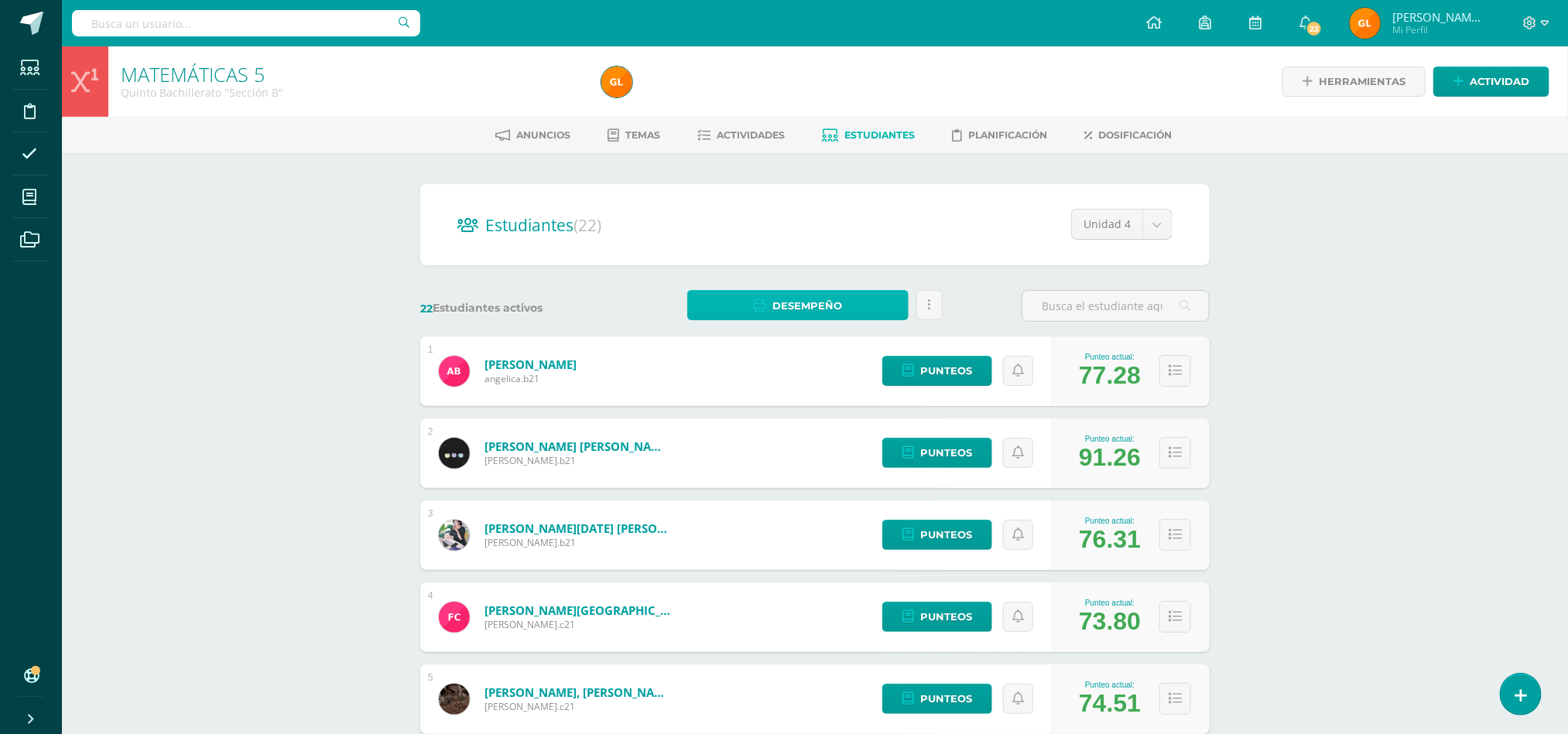
click at [826, 297] on span "Desempeño" at bounding box center [807, 305] width 70 height 28
click at [718, 139] on span "Actividades" at bounding box center [750, 135] width 68 height 12
click at [752, 129] on span "Actividades" at bounding box center [750, 135] width 68 height 12
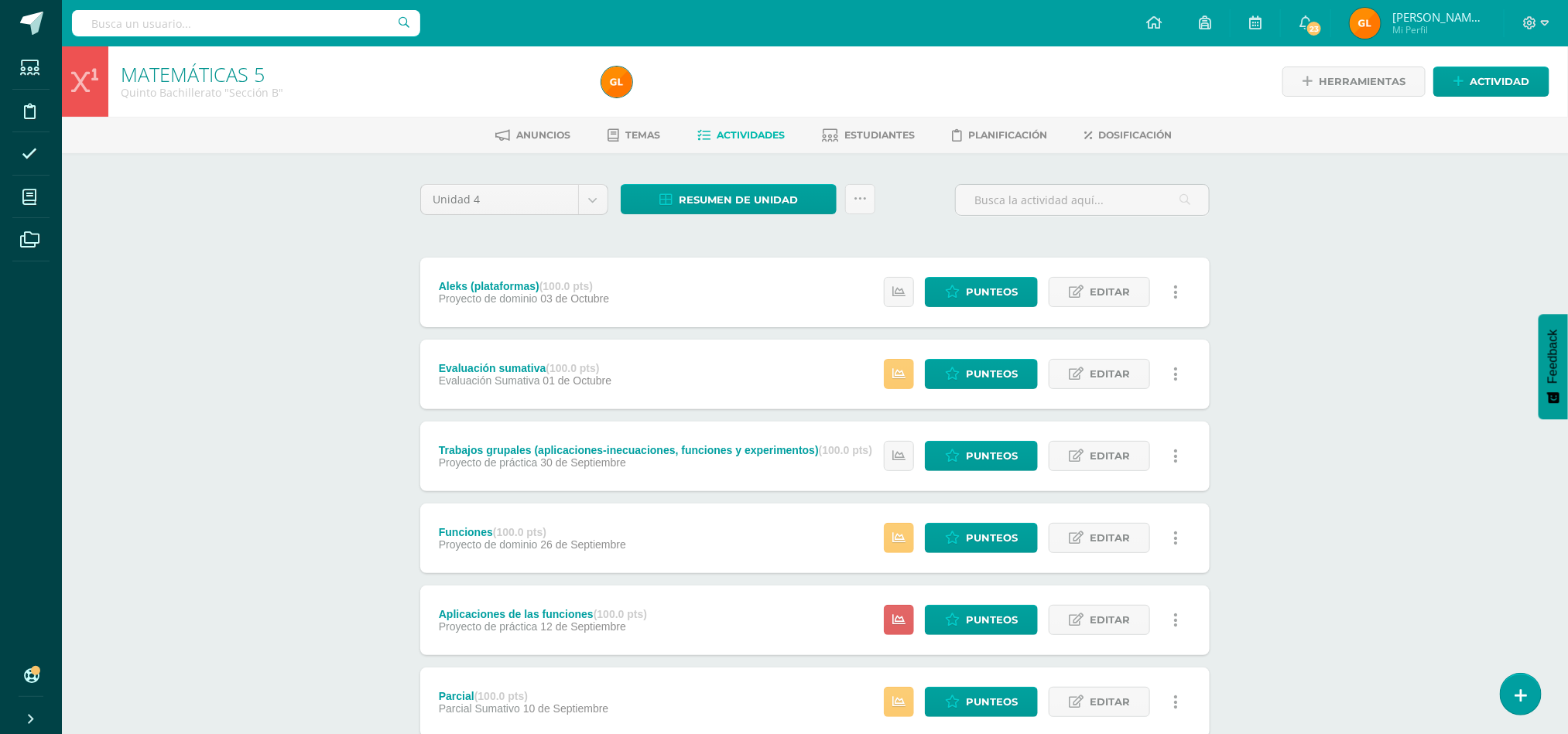
click at [1297, 268] on div "MATEMÁTICAS 5 Quinto Bachillerato "Sección B" Herramientas Detalle de asistenci…" at bounding box center [815, 605] width 1506 height 1116
click at [776, 205] on span "Resumen de unidad" at bounding box center [738, 200] width 119 height 28
click at [755, 119] on link "Descargar como PDF" at bounding box center [730, 120] width 165 height 24
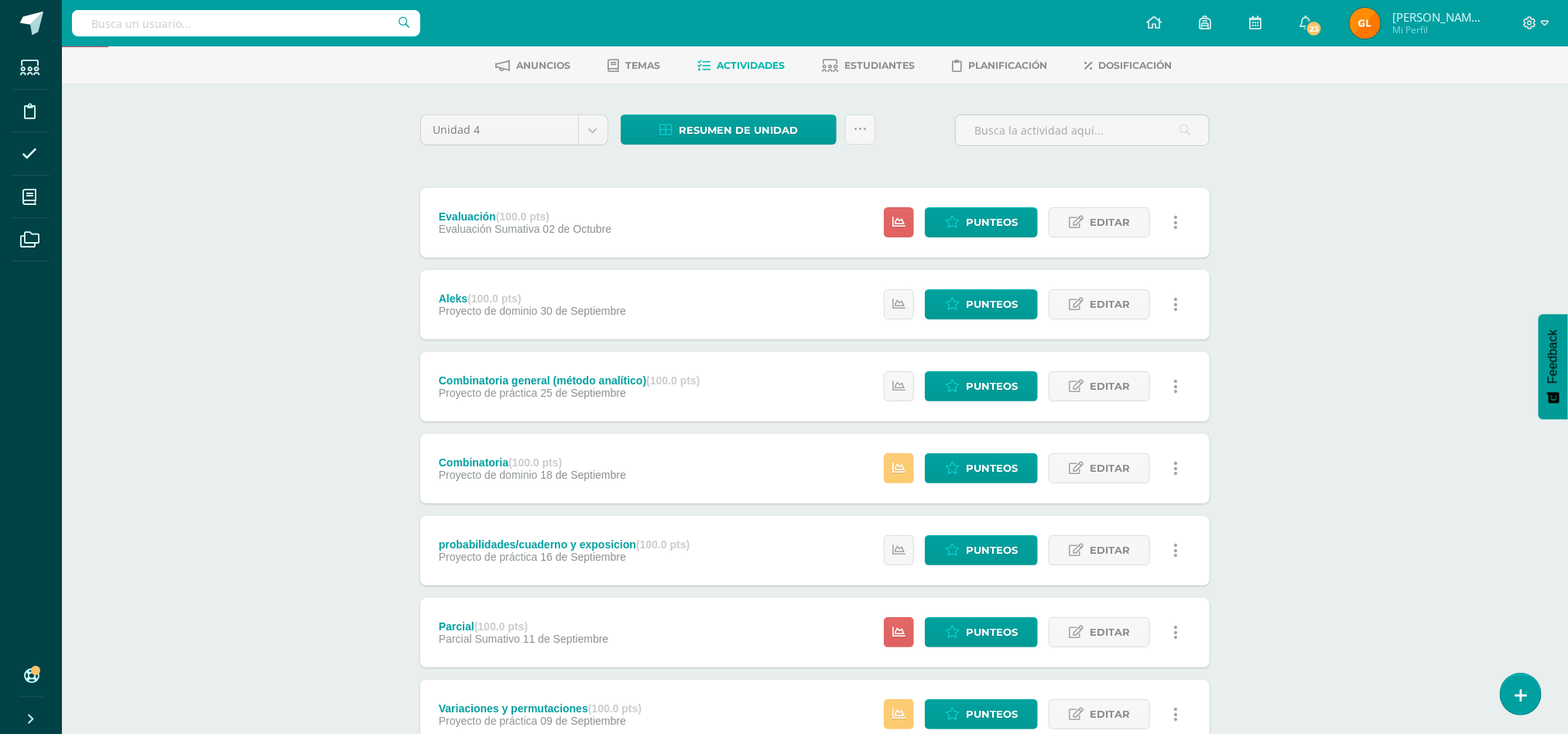
scroll to position [65, 0]
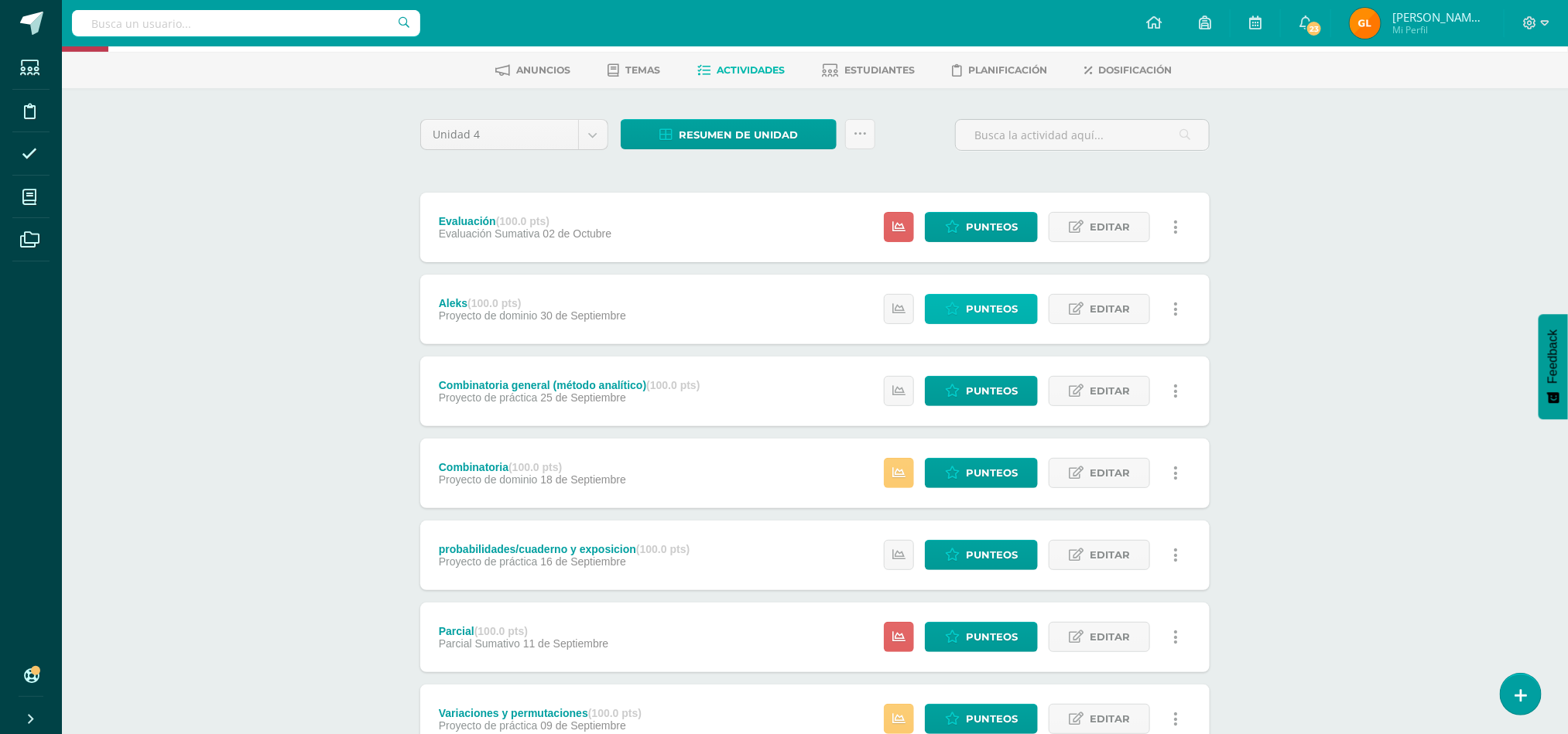
click at [1001, 307] on span "Punteos" at bounding box center [991, 309] width 52 height 28
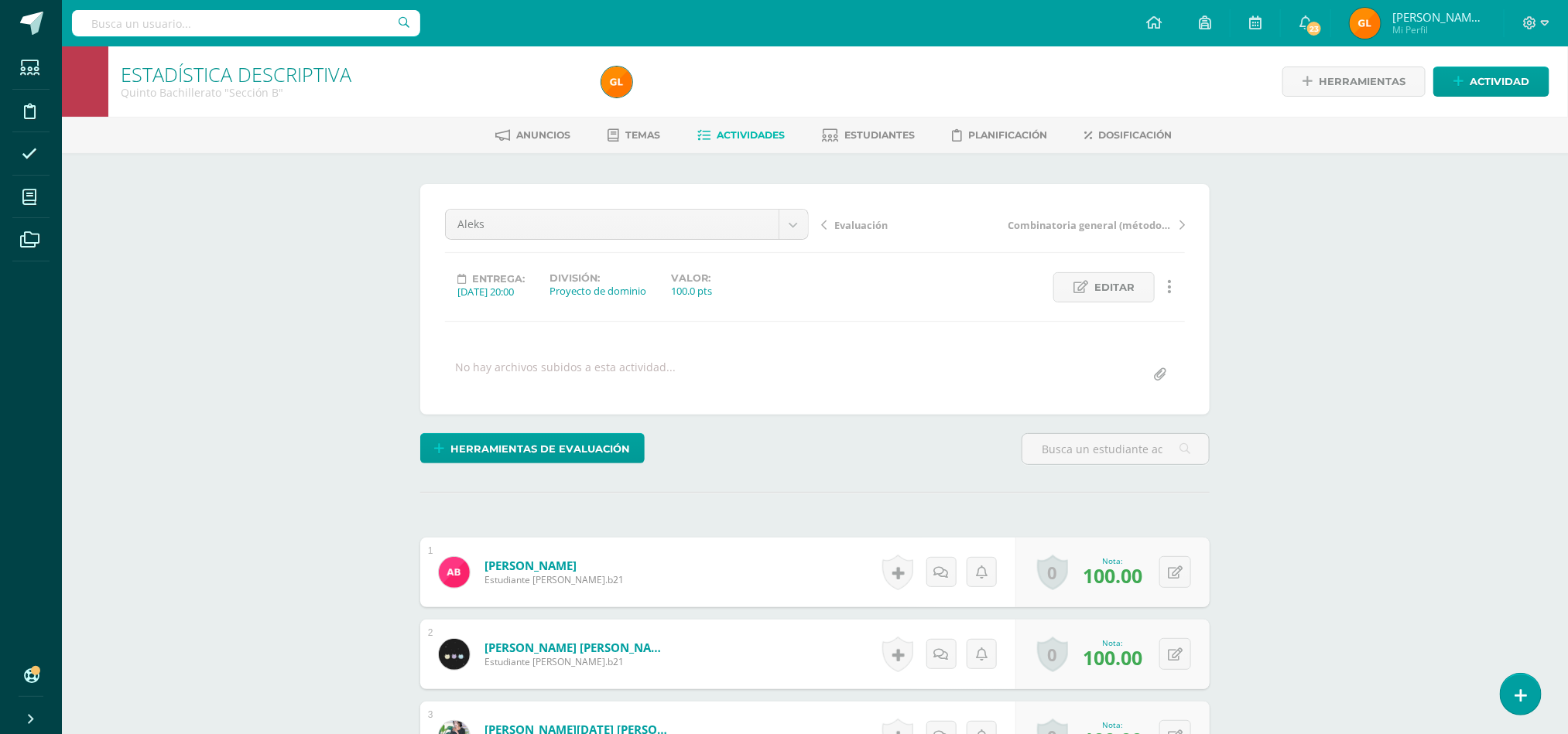
scroll to position [1, 0]
click at [873, 128] on span "Estudiantes" at bounding box center [879, 134] width 71 height 12
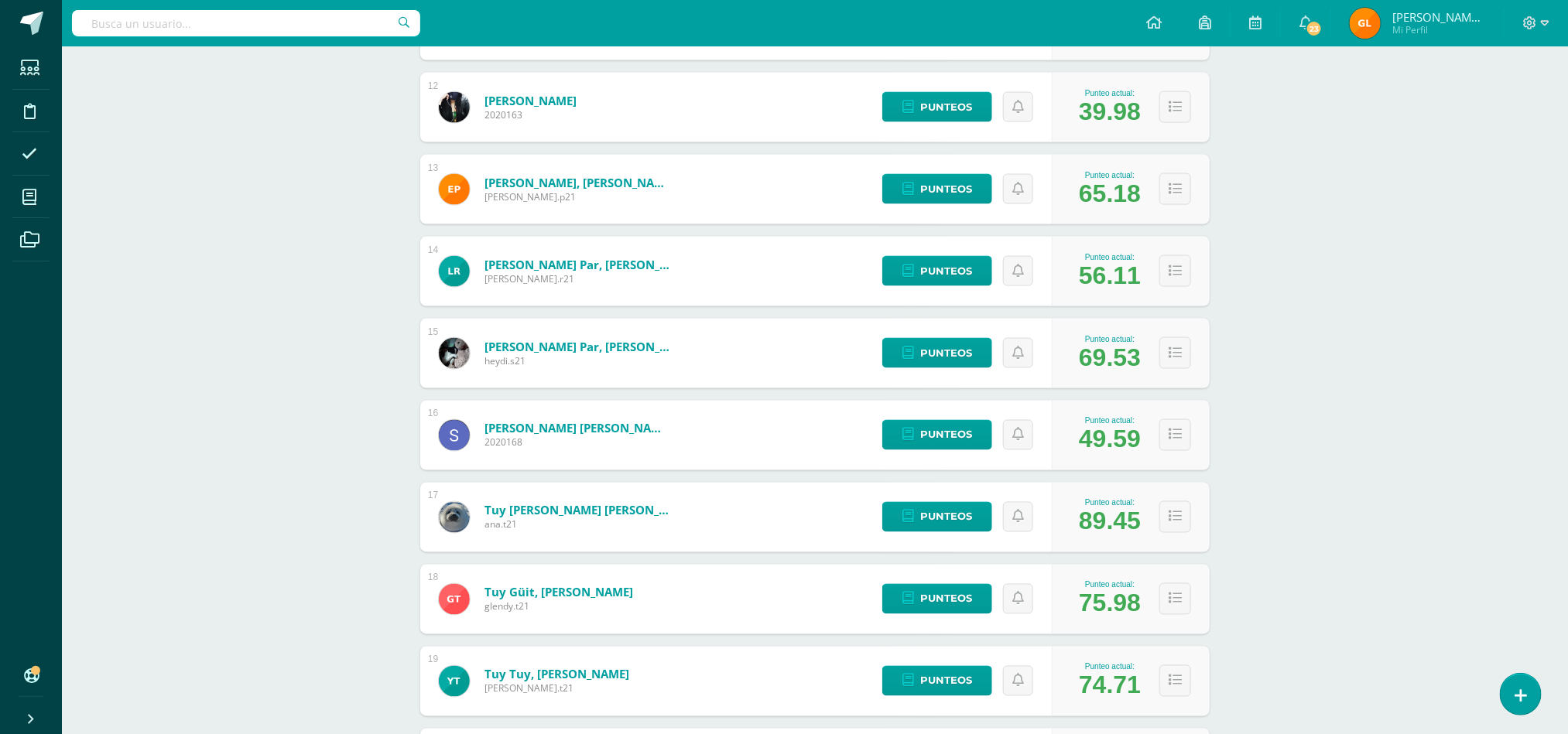
scroll to position [1328, 0]
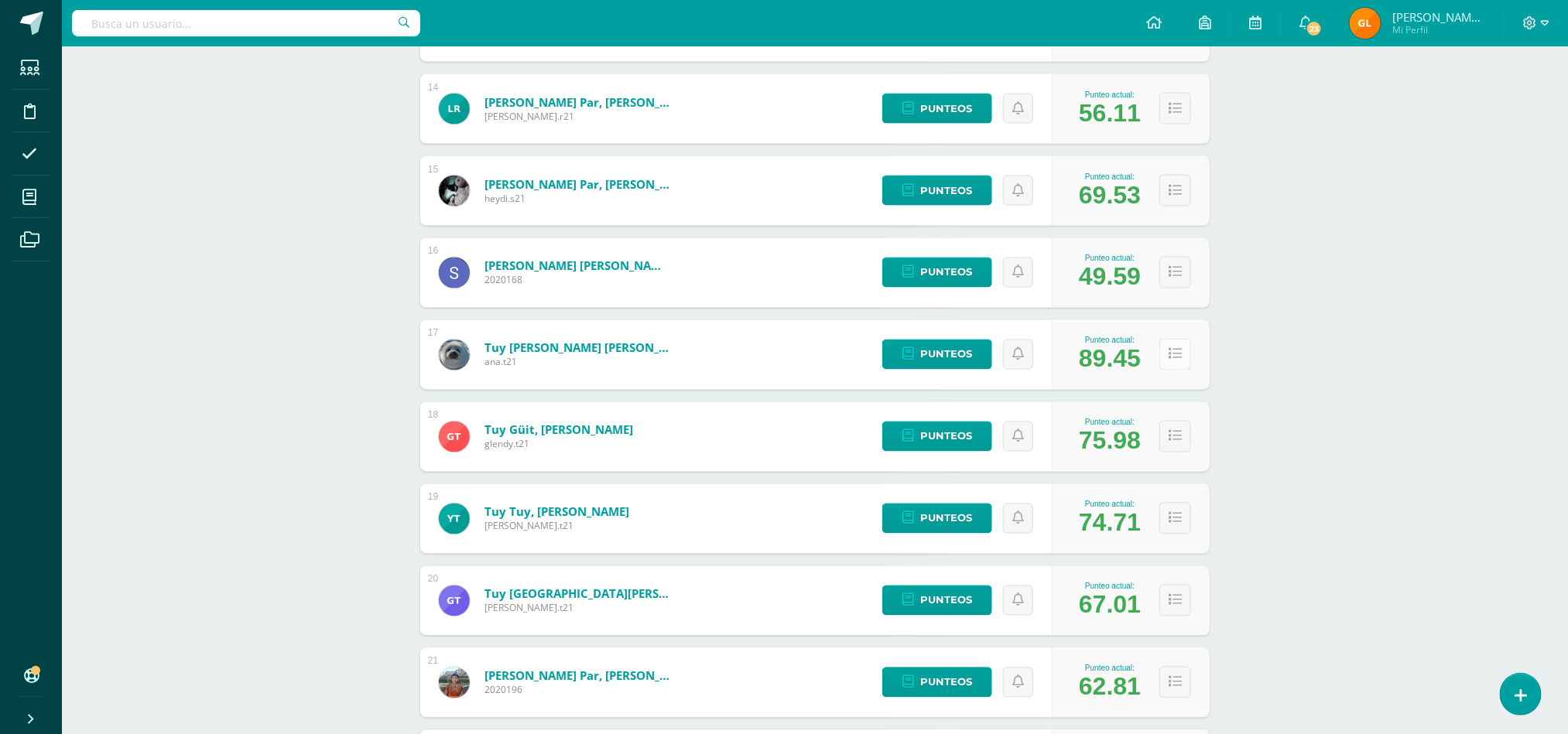
click at [1170, 367] on button at bounding box center [1175, 355] width 32 height 32
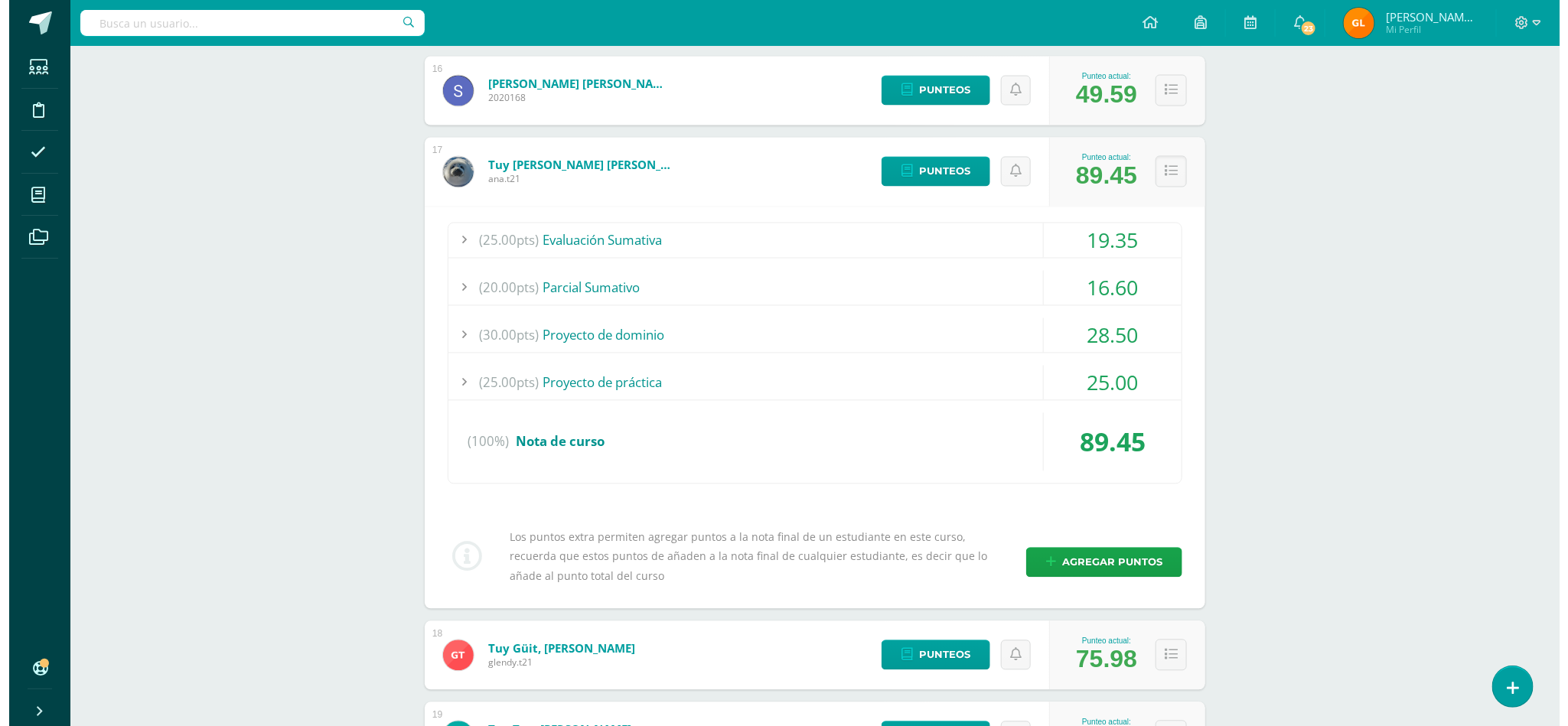
scroll to position [1598, 0]
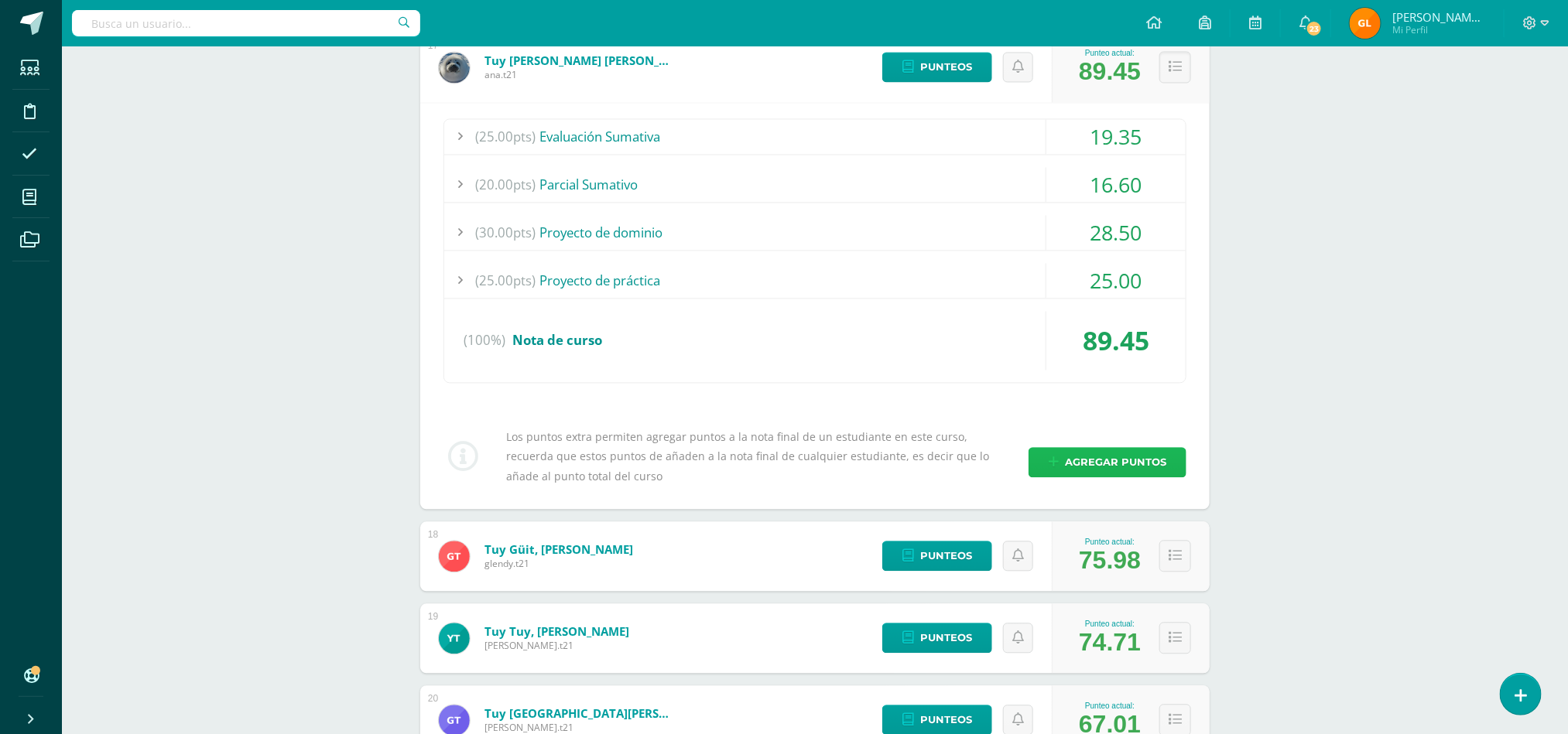
click at [1079, 468] on span "Agregar puntos" at bounding box center [1115, 462] width 102 height 28
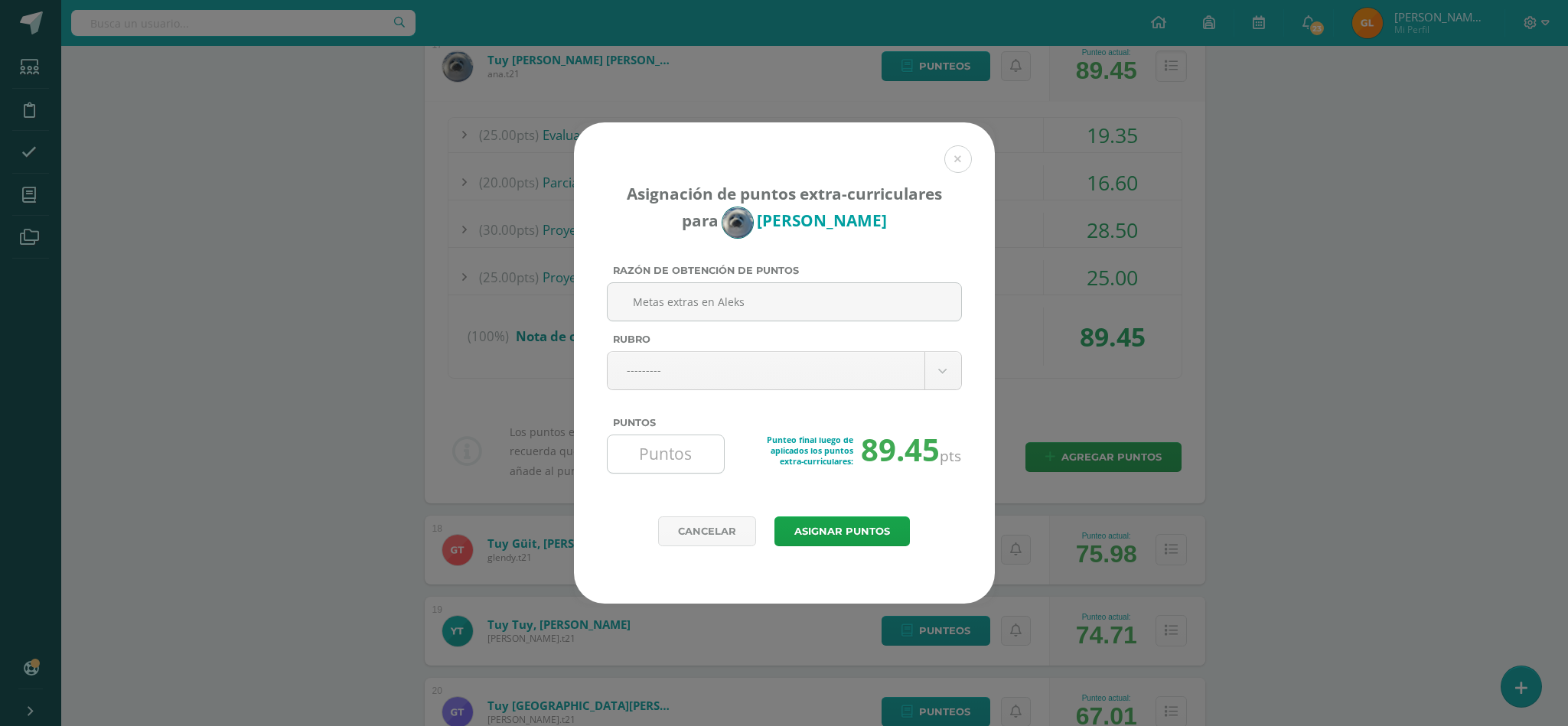
type input "Metas extras en Aleks"
click at [657, 448] on input "Puntos" at bounding box center [667, 453] width 105 height 37
type input "5"
click at [829, 535] on button "Asignar puntos" at bounding box center [842, 531] width 135 height 30
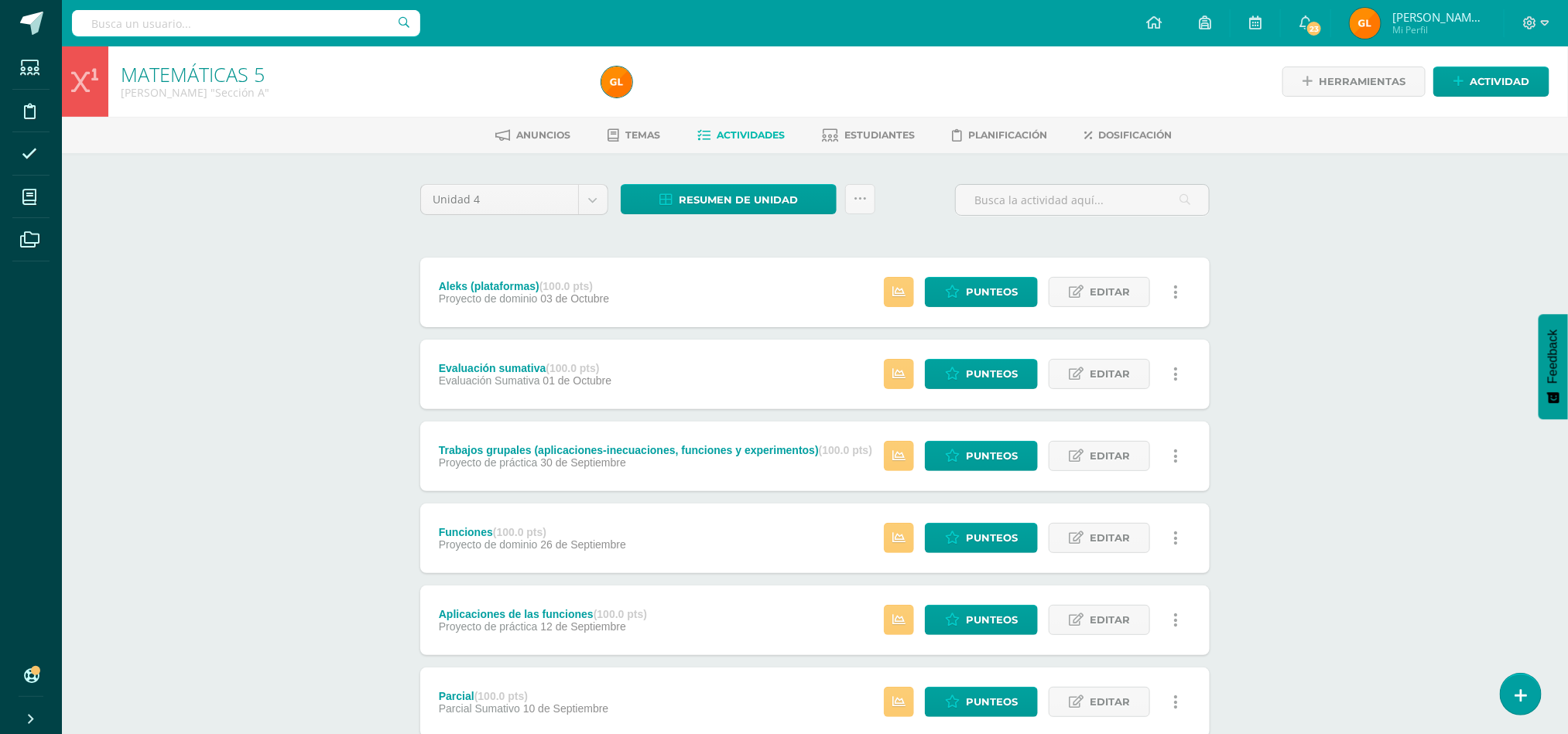
click at [1345, 284] on div "MATEMÁTICAS 5 Quinto Bachillerato "Sección A" Herramientas Detalle de asistenci…" at bounding box center [815, 605] width 1506 height 1116
click at [896, 132] on span "Estudiantes" at bounding box center [879, 135] width 71 height 12
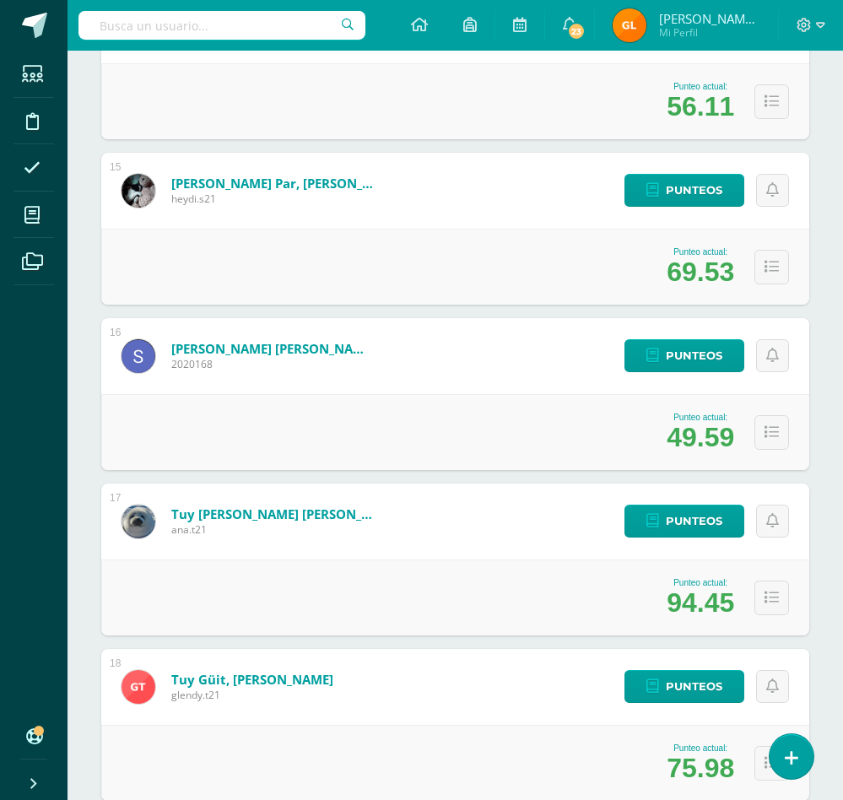
scroll to position [2606, 0]
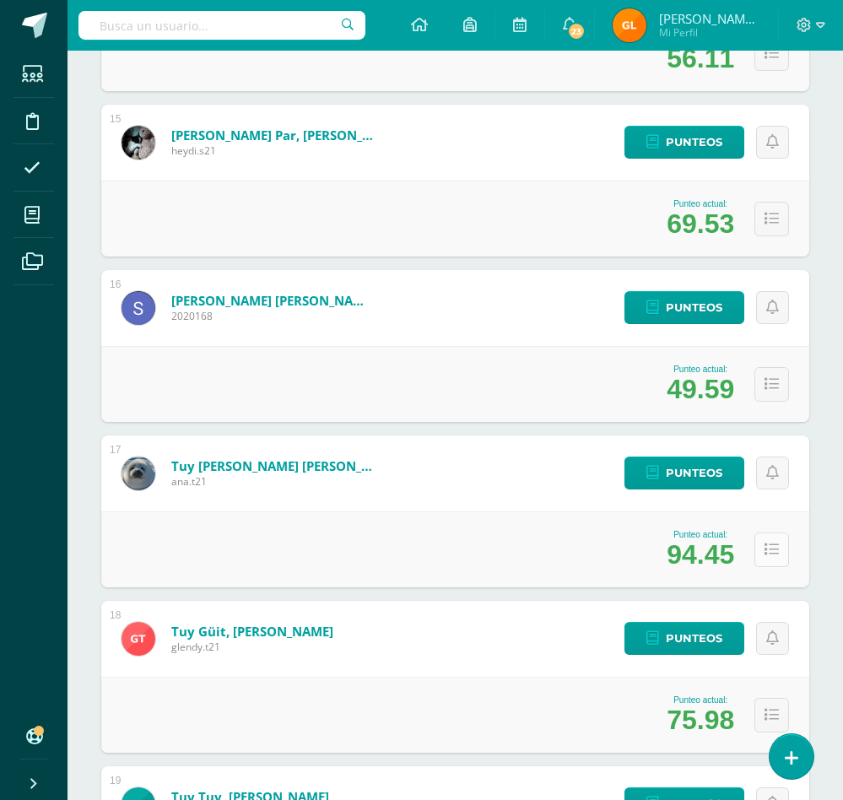
click at [772, 544] on icon at bounding box center [772, 550] width 14 height 14
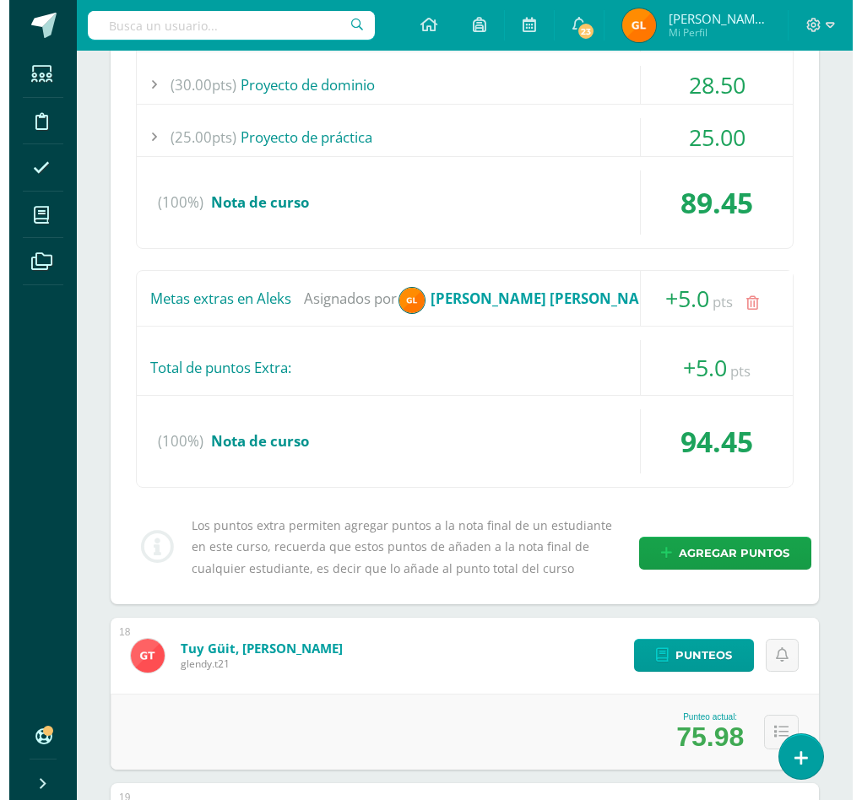
scroll to position [3242, 0]
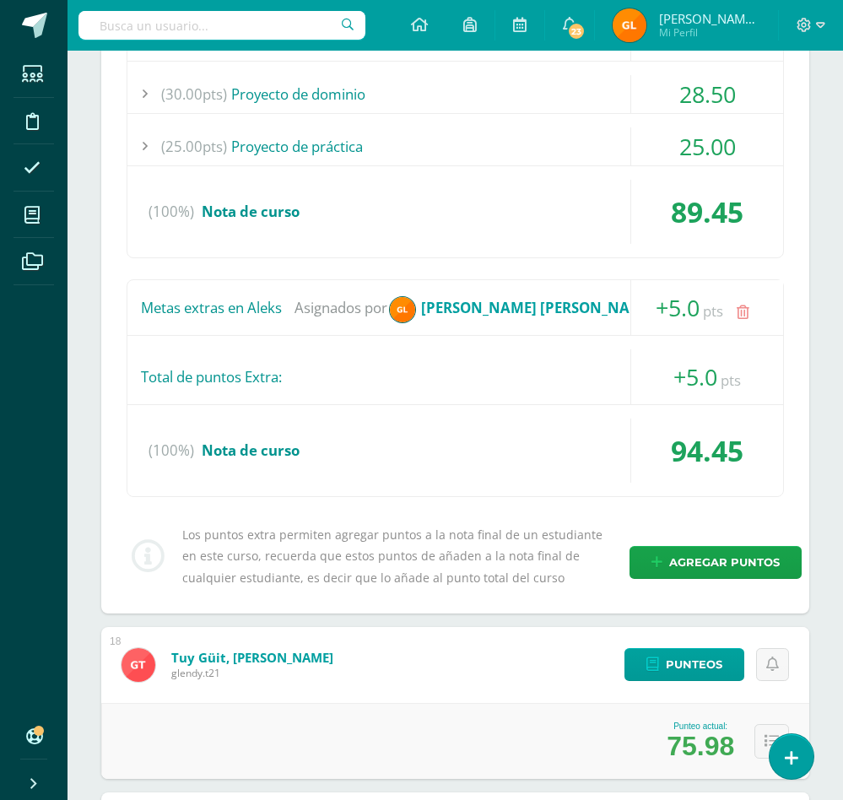
click at [747, 316] on icon at bounding box center [743, 313] width 13 height 14
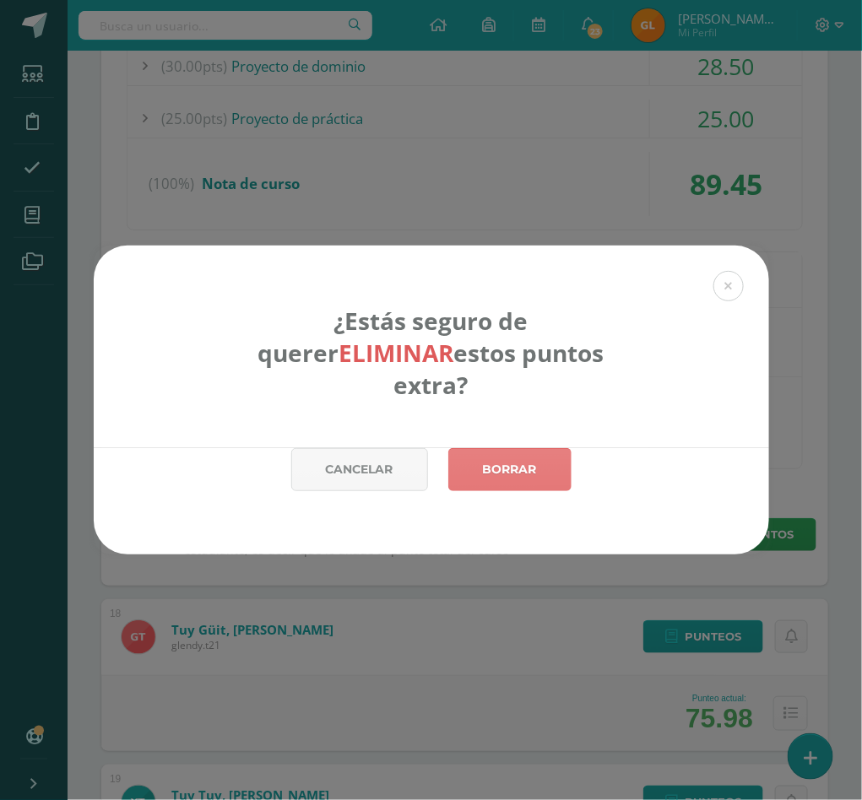
click at [527, 457] on link "Borrar" at bounding box center [509, 469] width 123 height 43
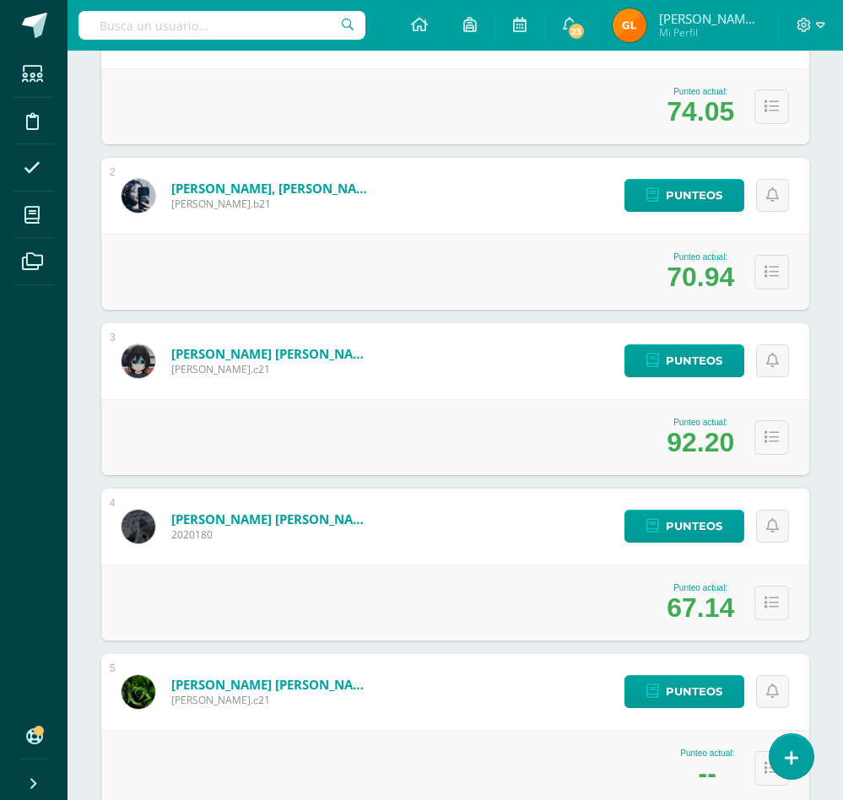
scroll to position [398, 0]
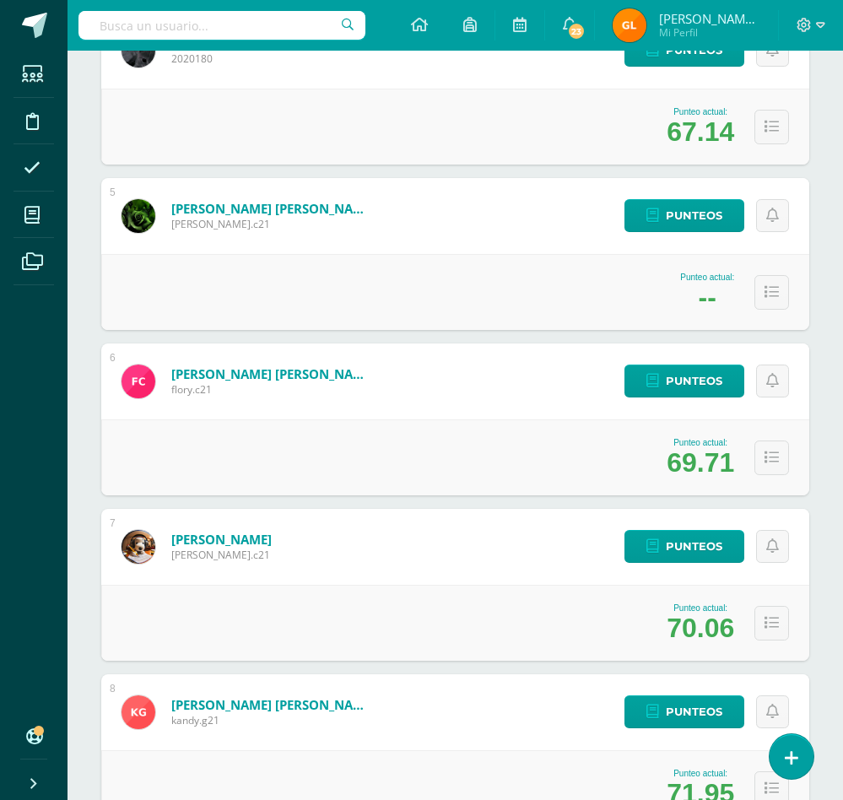
scroll to position [911, 0]
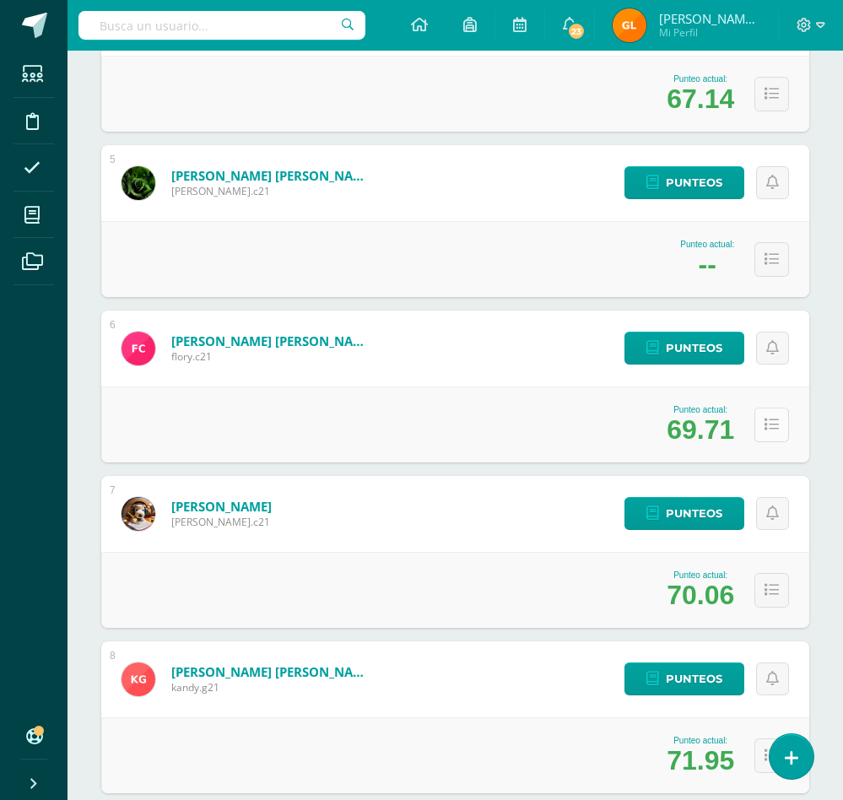
click at [765, 426] on icon at bounding box center [772, 425] width 14 height 14
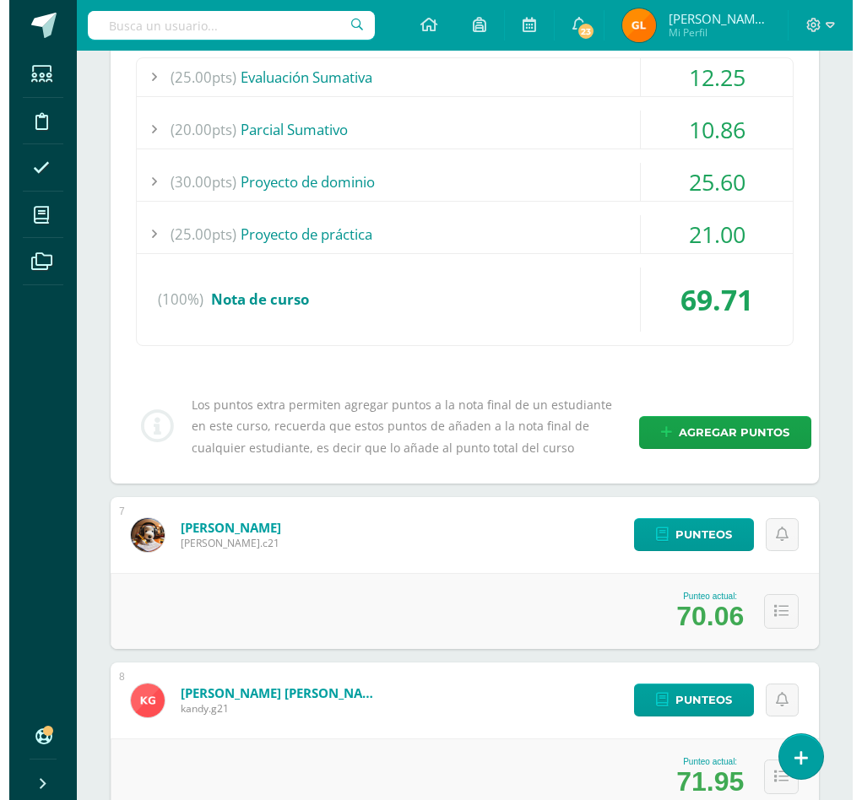
scroll to position [1378, 0]
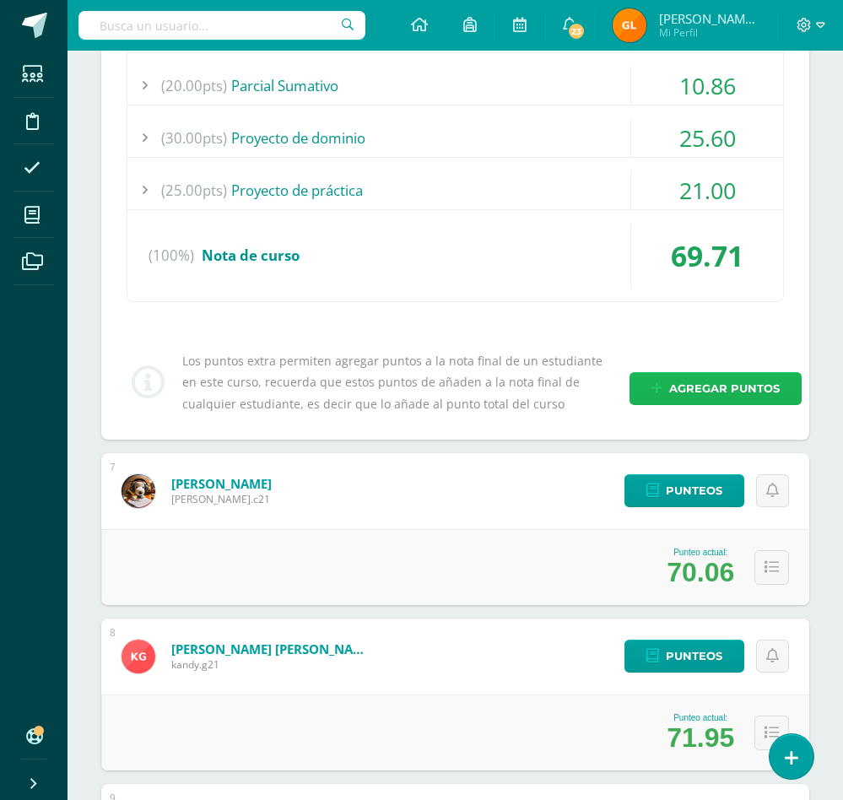
click at [734, 398] on span "Agregar puntos" at bounding box center [724, 388] width 111 height 31
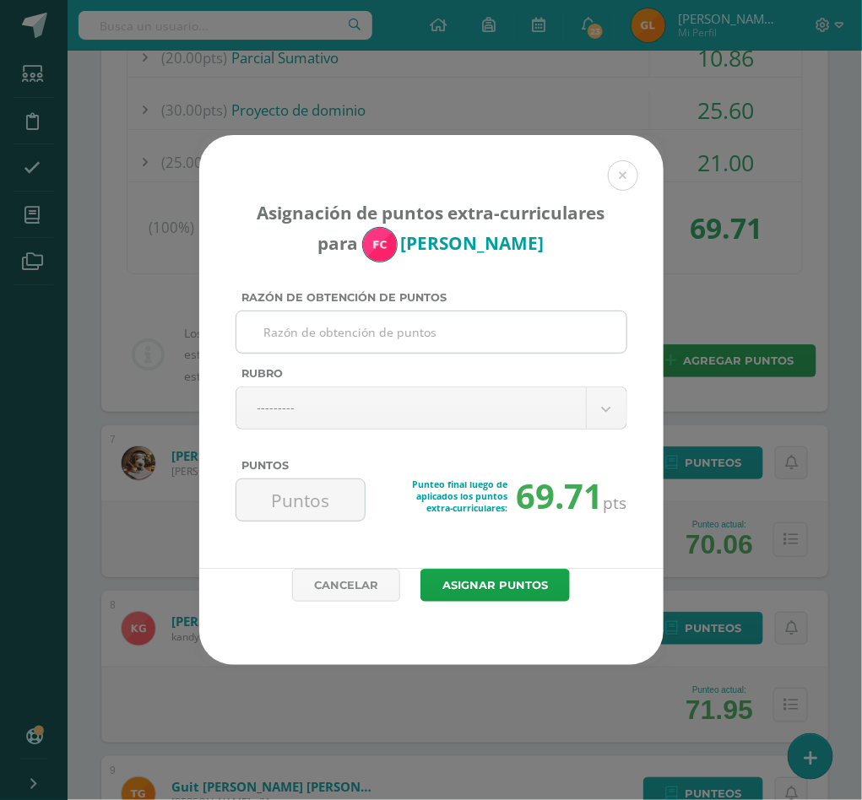
paste input "Metas extras en Aleks"
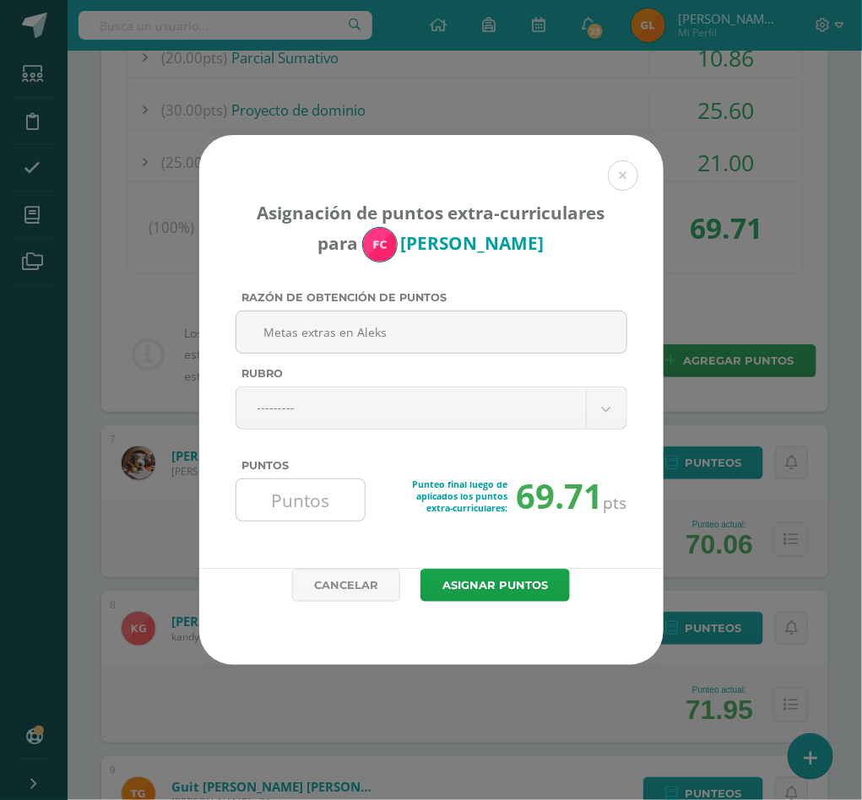
type input "Metas extras en Aleks"
click at [297, 505] on input "Puntos" at bounding box center [301, 499] width 116 height 41
type input "2"
click at [463, 598] on button "Asignar puntos" at bounding box center [494, 585] width 149 height 33
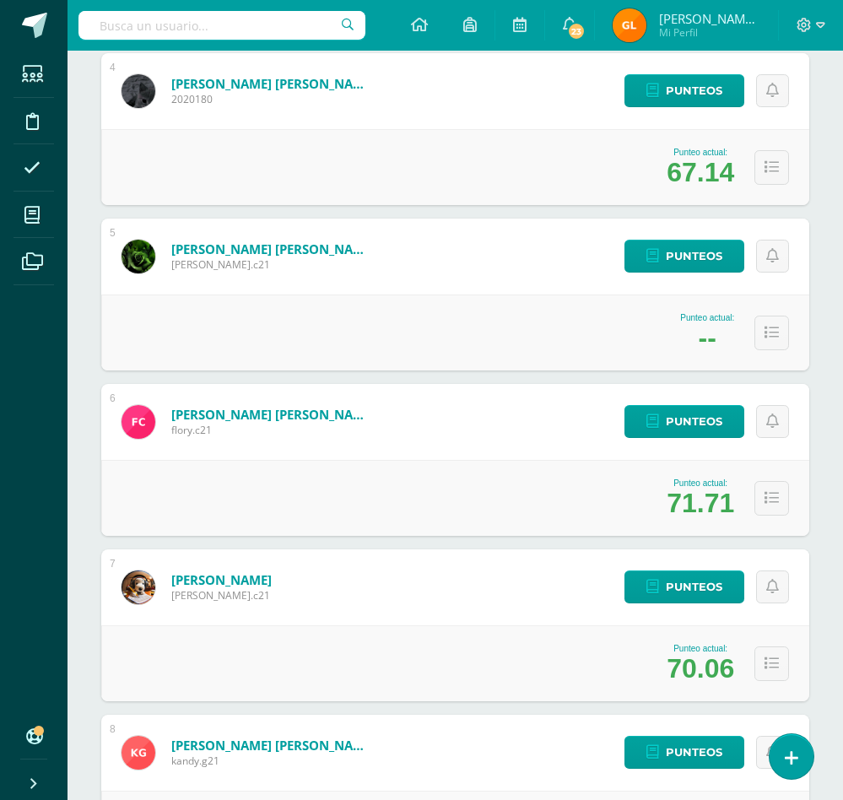
scroll to position [852, 0]
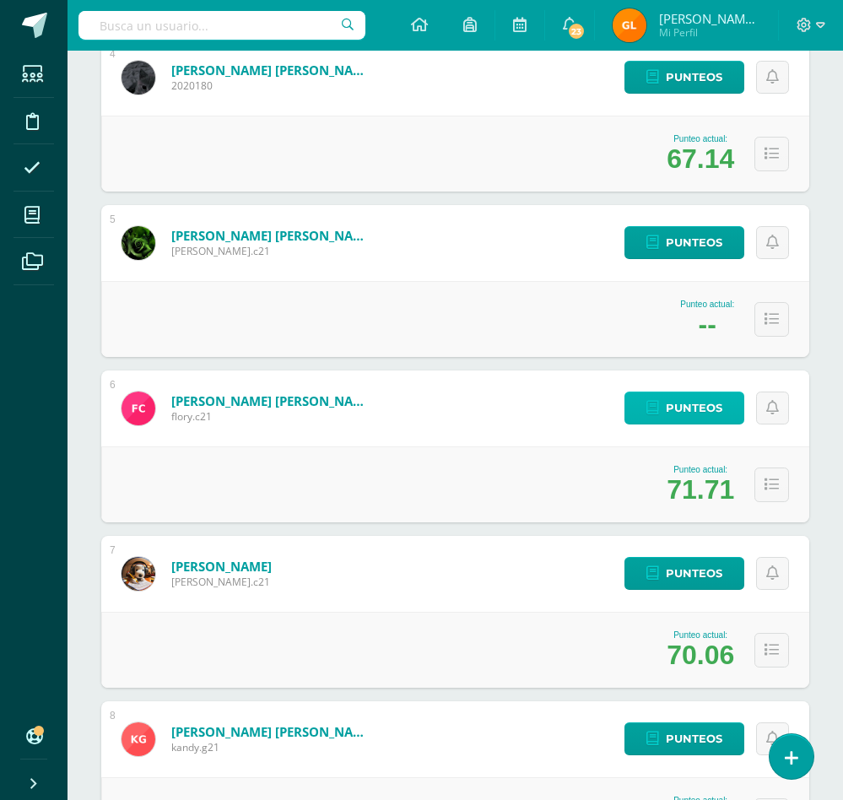
click at [689, 419] on span "Punteos" at bounding box center [694, 407] width 57 height 31
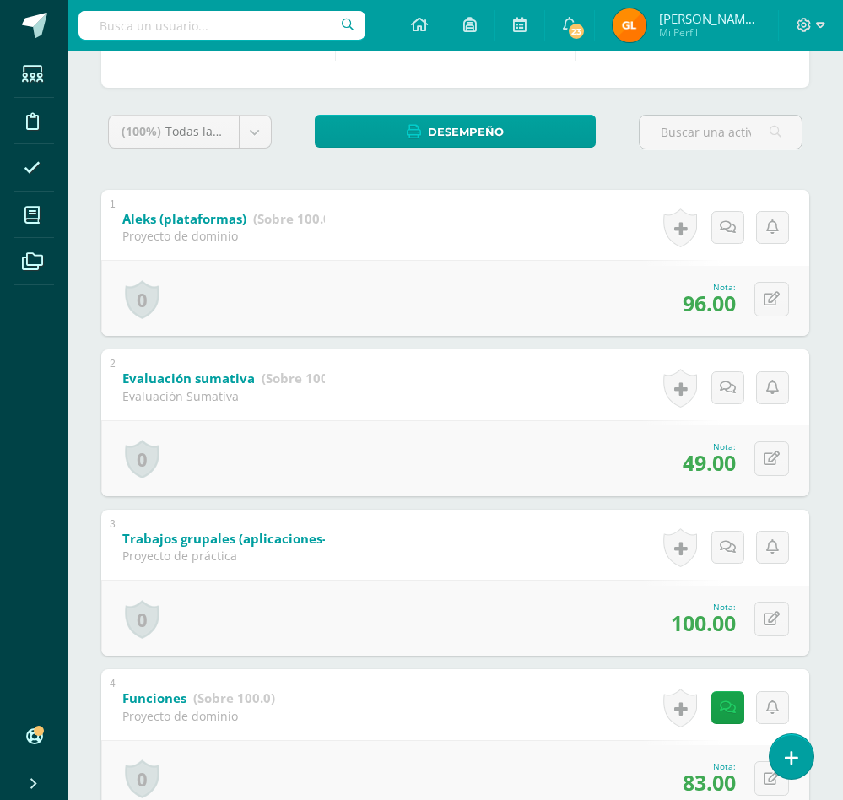
scroll to position [263, 0]
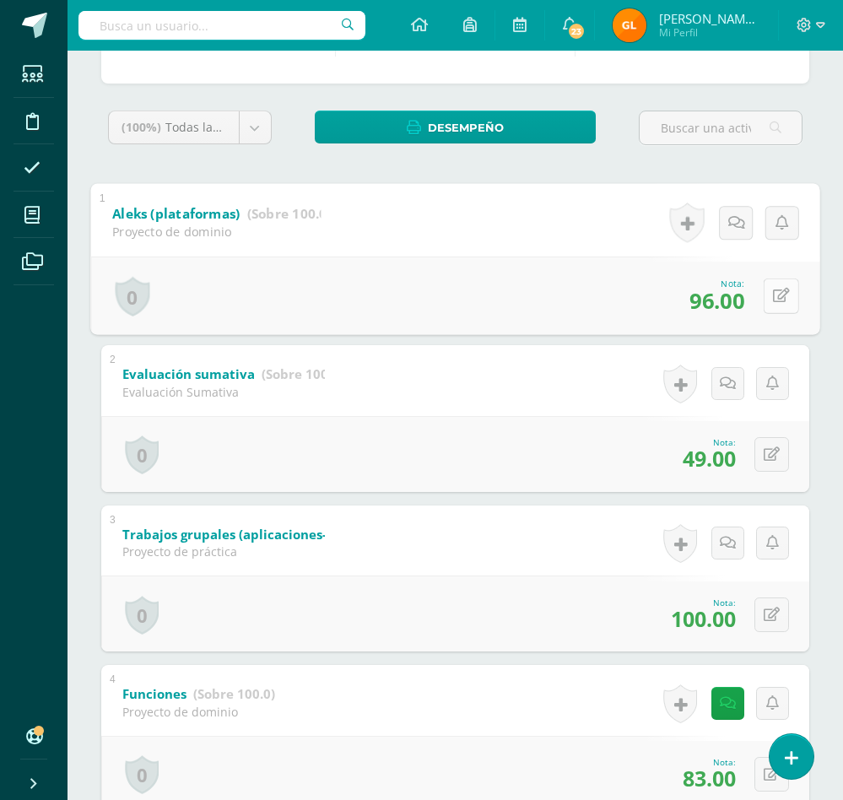
click at [771, 296] on button at bounding box center [781, 295] width 35 height 35
type input "100"
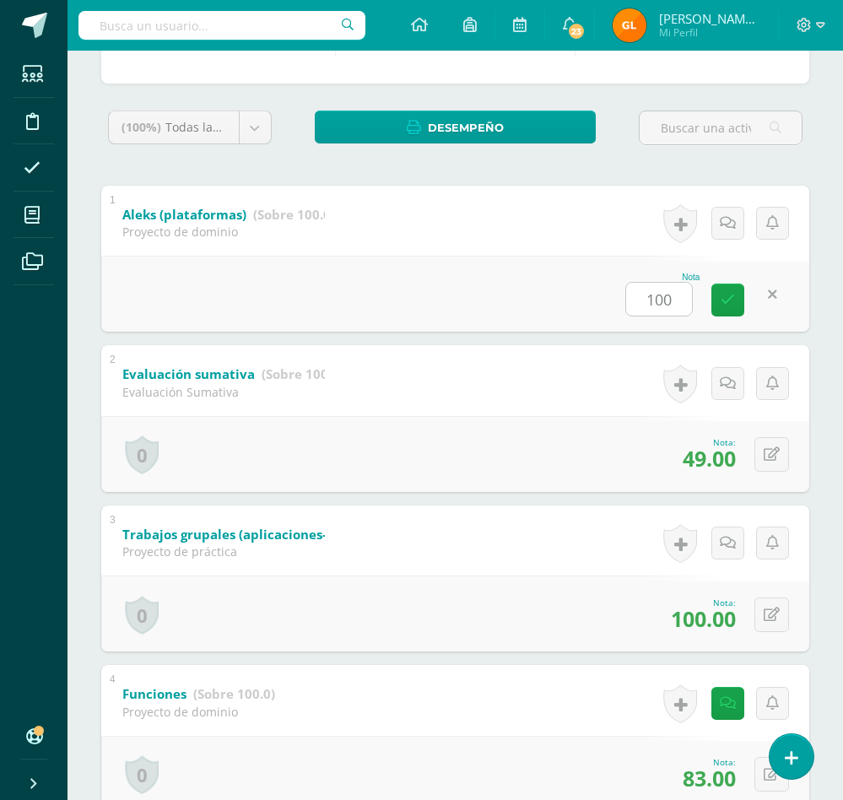
click at [486, 286] on div "Nota 100" at bounding box center [455, 294] width 708 height 76
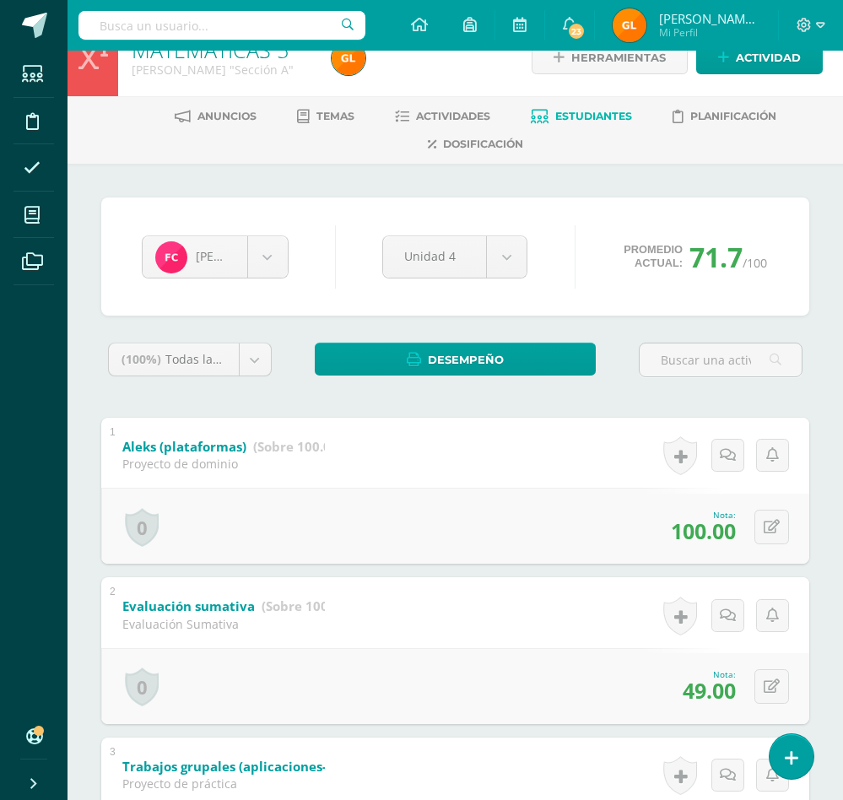
scroll to position [0, 0]
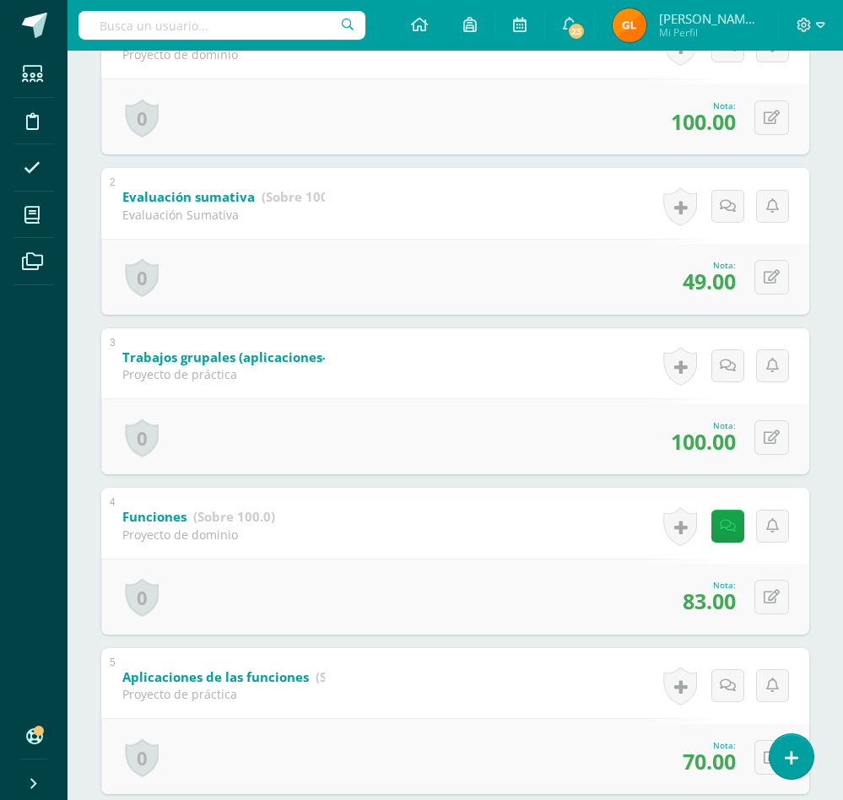
scroll to position [448, 0]
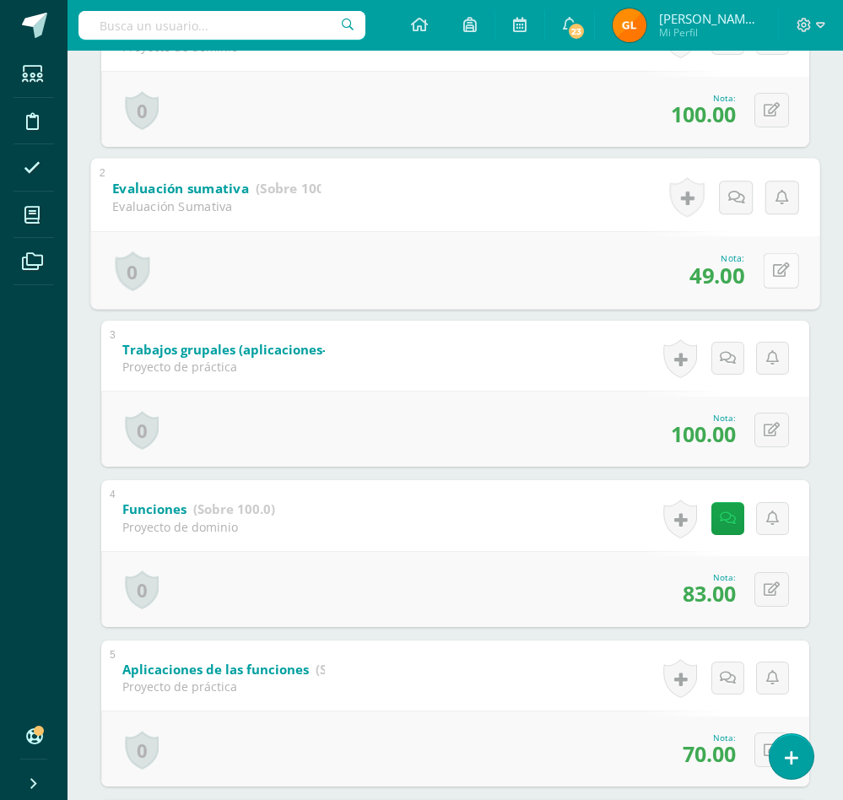
click at [773, 268] on icon at bounding box center [781, 270] width 17 height 14
type input "1"
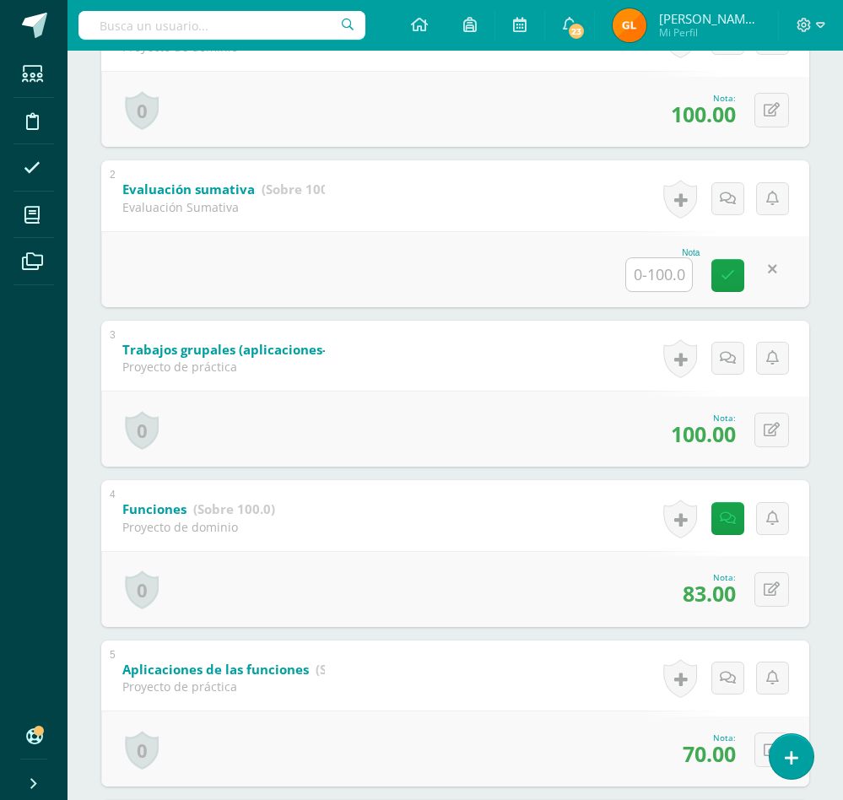
click at [782, 273] on link at bounding box center [772, 269] width 33 height 33
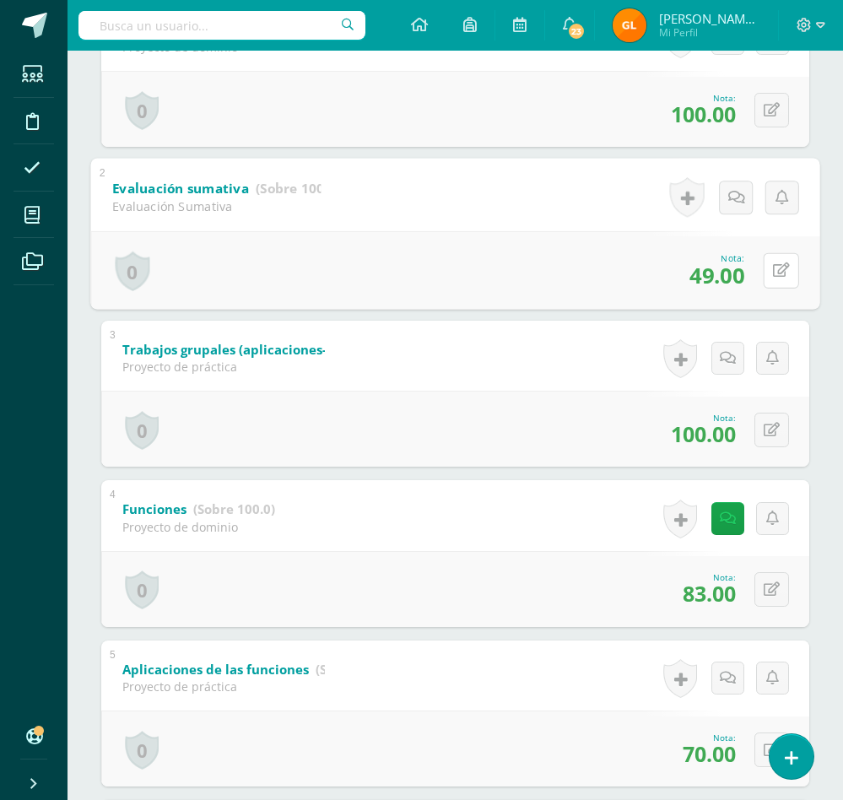
click at [782, 273] on icon at bounding box center [781, 270] width 17 height 14
type input "60"
click at [732, 195] on icon at bounding box center [736, 197] width 17 height 14
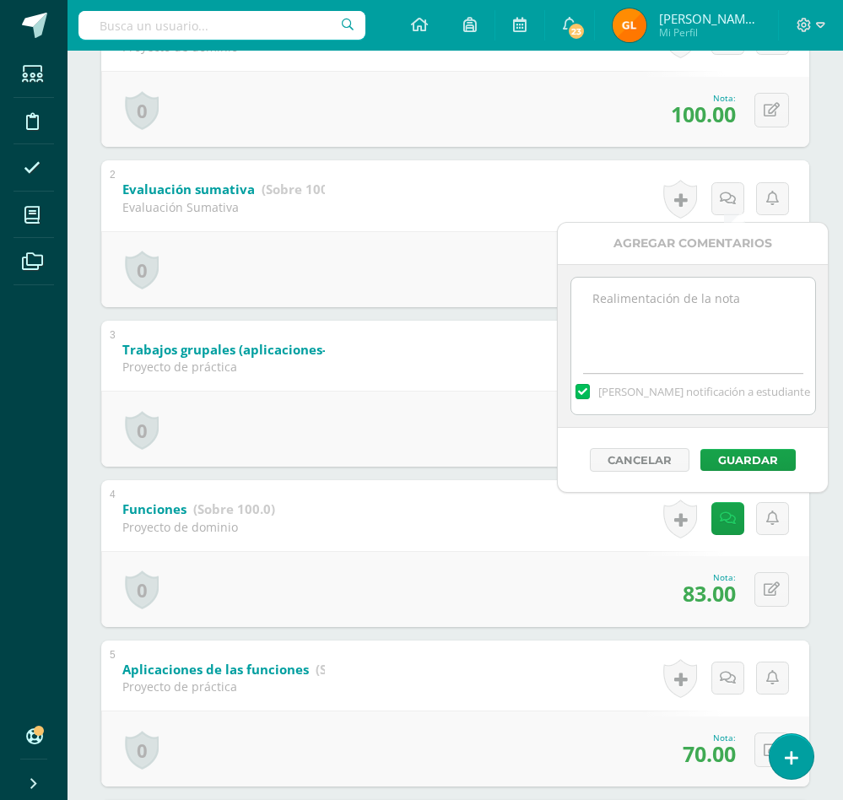
click at [657, 317] on textarea at bounding box center [693, 320] width 244 height 84
type textarea "10% de dominio extra"
click at [747, 463] on button "Guardar" at bounding box center [747, 460] width 95 height 22
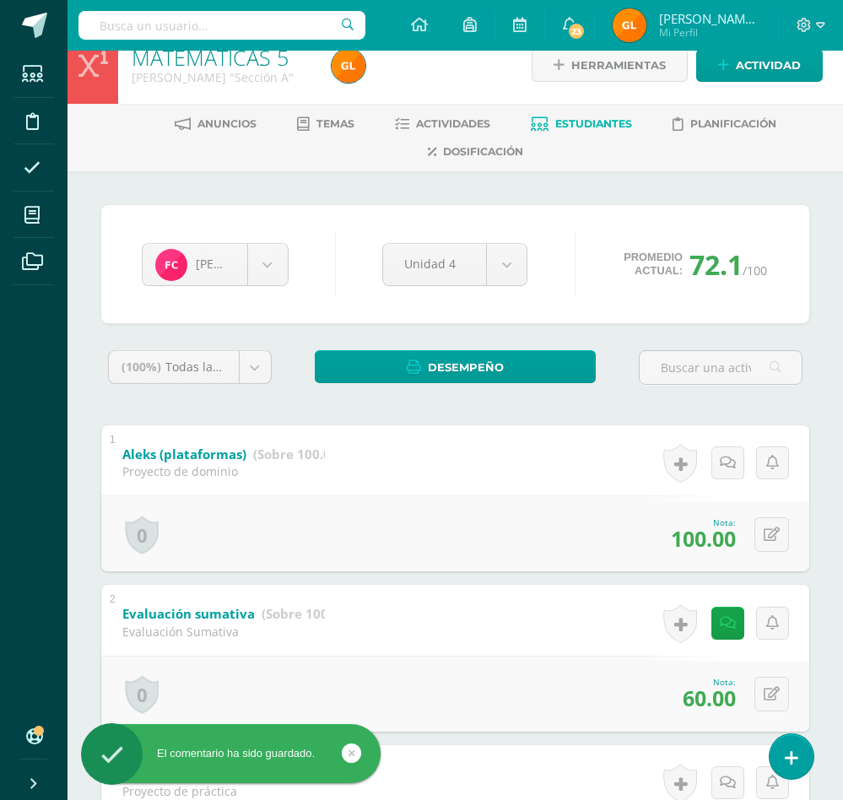
scroll to position [0, 0]
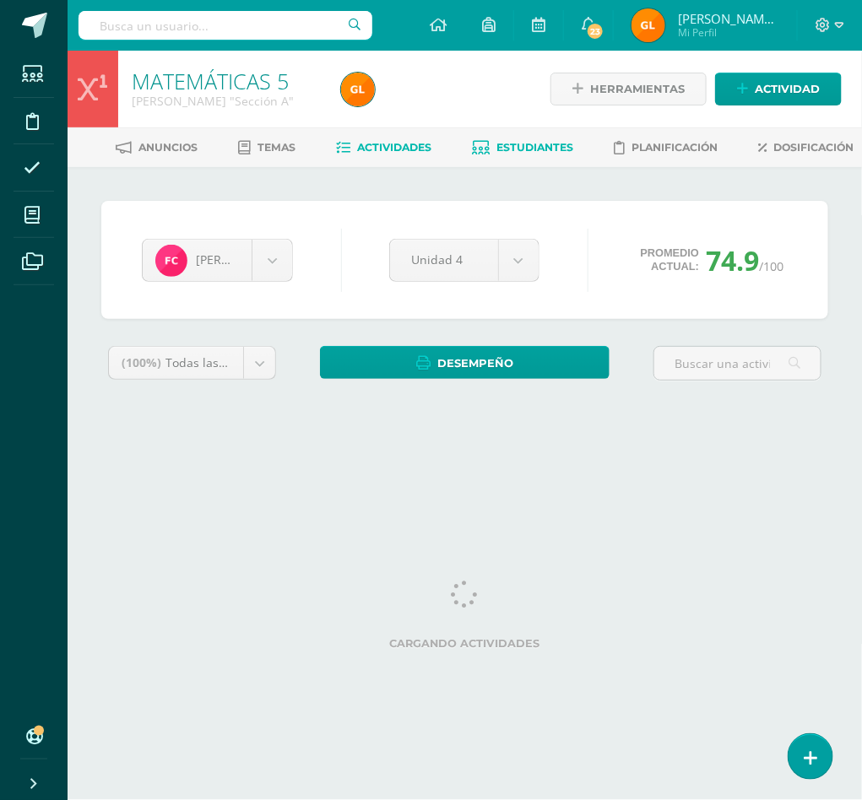
click at [432, 135] on link "Actividades" at bounding box center [384, 147] width 95 height 27
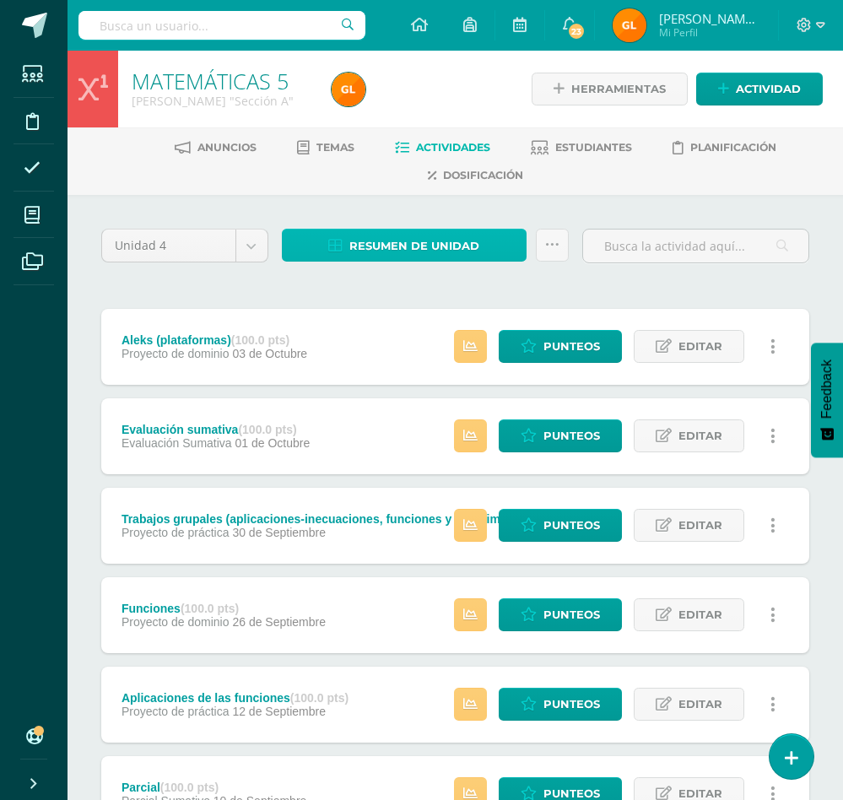
click at [461, 241] on span "Resumen de unidad" at bounding box center [414, 245] width 130 height 31
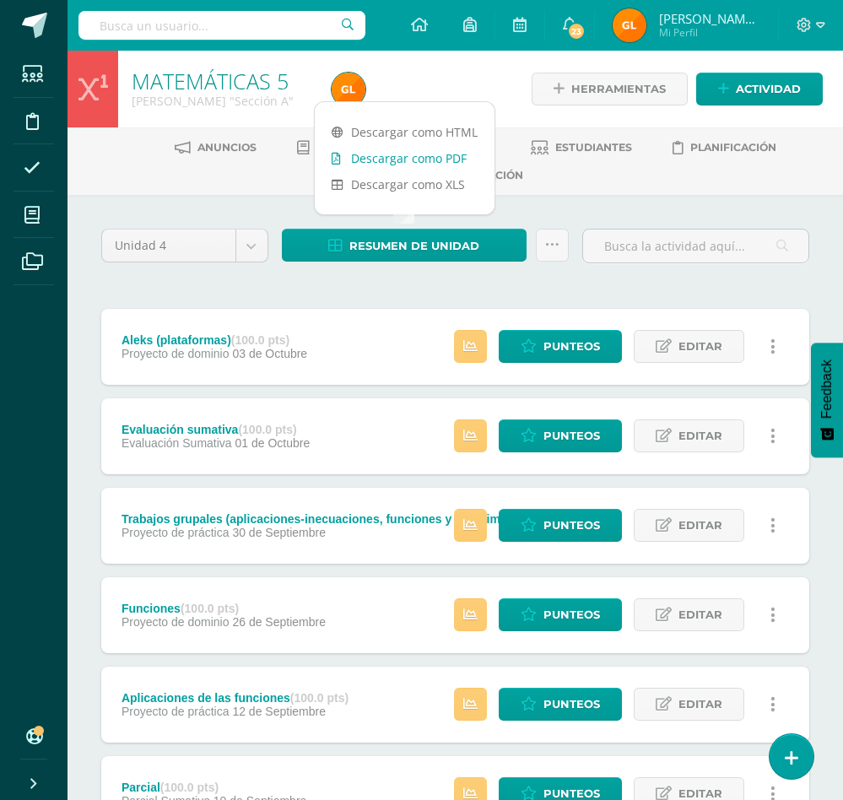
click at [444, 160] on link "Descargar como PDF" at bounding box center [405, 158] width 180 height 26
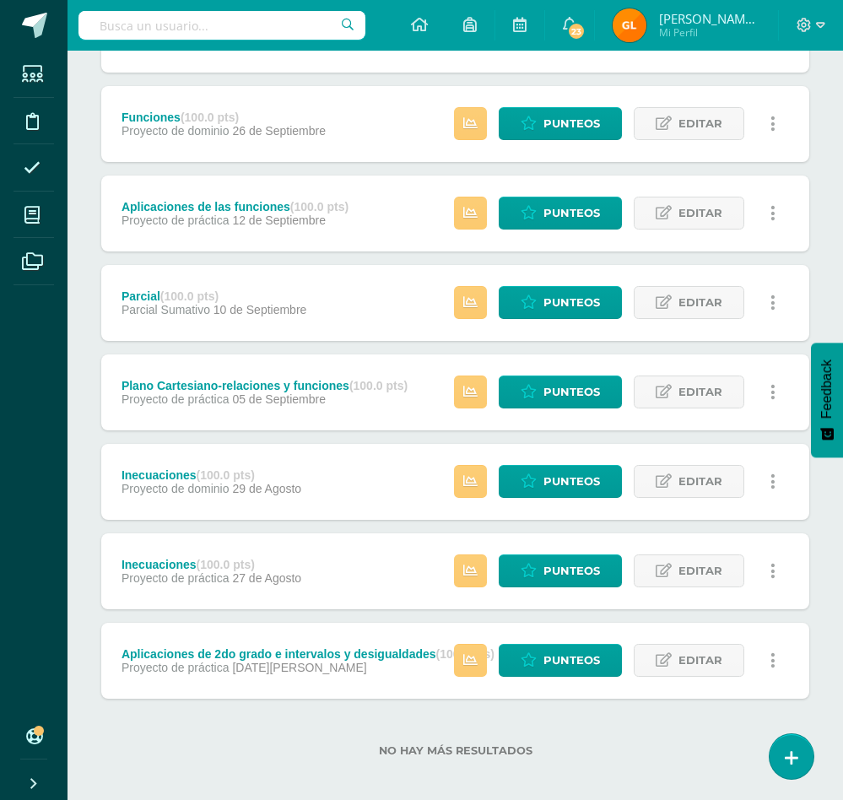
scroll to position [494, 0]
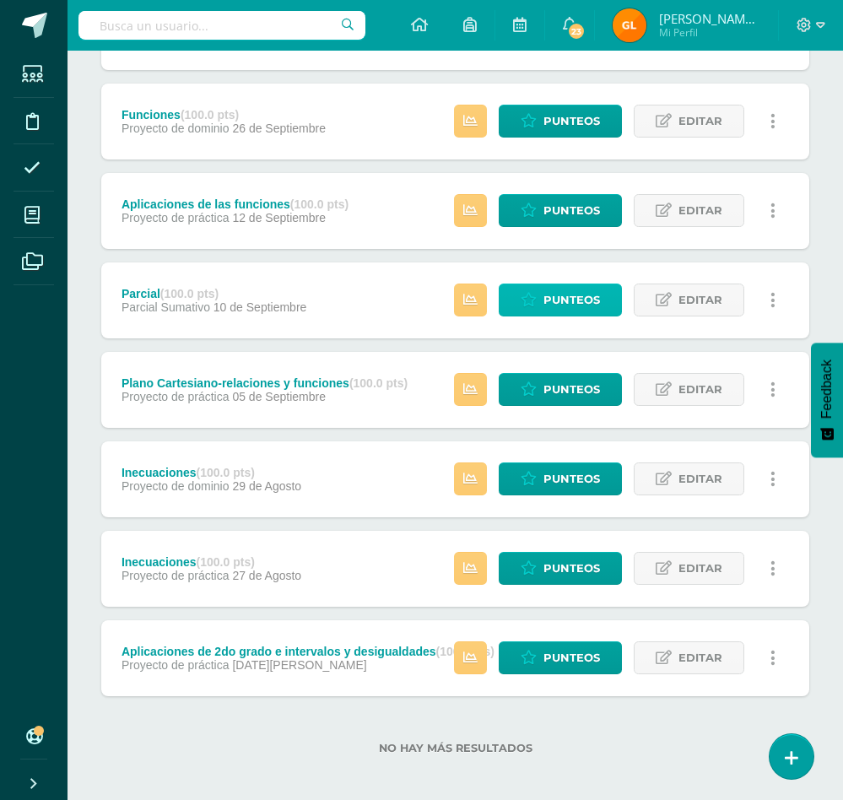
click at [571, 297] on span "Punteos" at bounding box center [571, 299] width 57 height 31
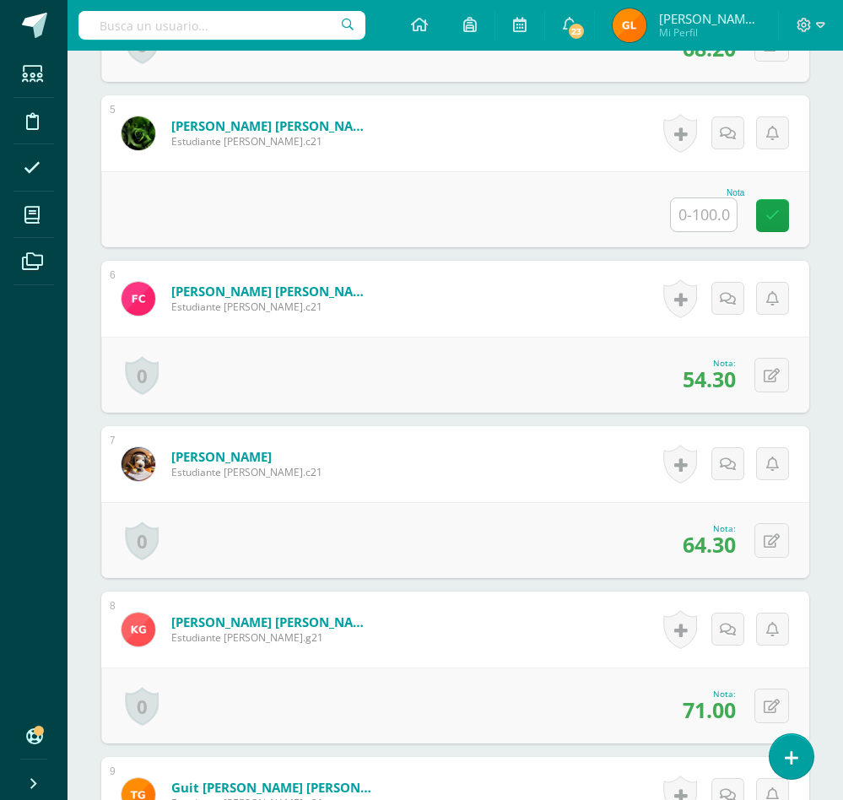
scroll to position [1176, 0]
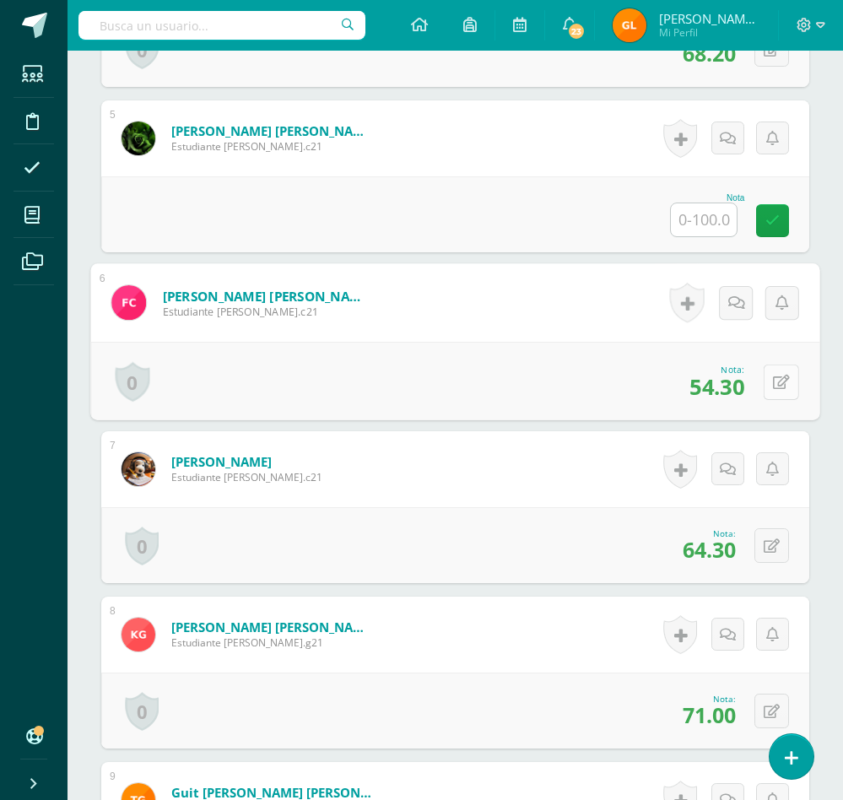
click at [768, 381] on button at bounding box center [781, 381] width 35 height 35
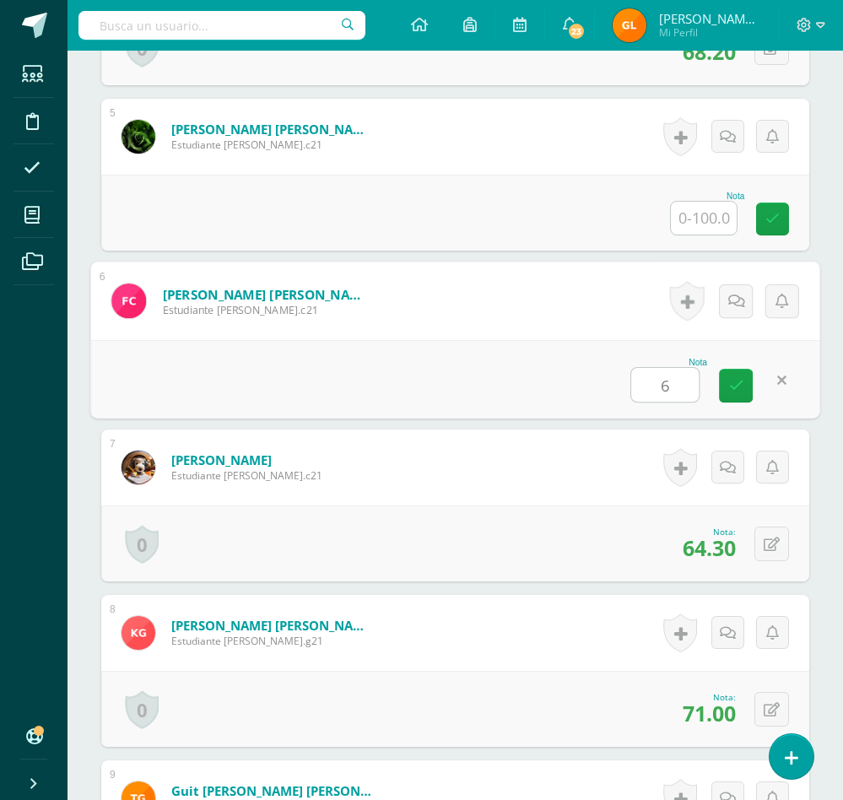
scroll to position [1178, 0]
type input "64.5"
click at [735, 302] on icon at bounding box center [736, 300] width 17 height 14
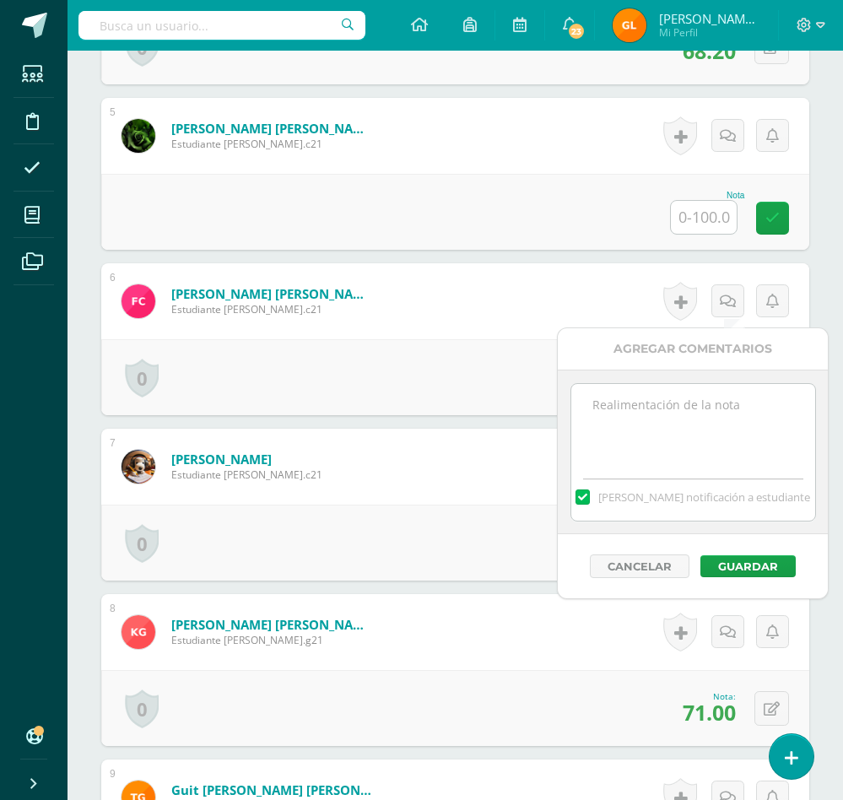
click at [601, 430] on textarea at bounding box center [693, 426] width 244 height 84
type textarea "10% de dominio extra"
click at [738, 565] on button "Guardar" at bounding box center [747, 566] width 95 height 22
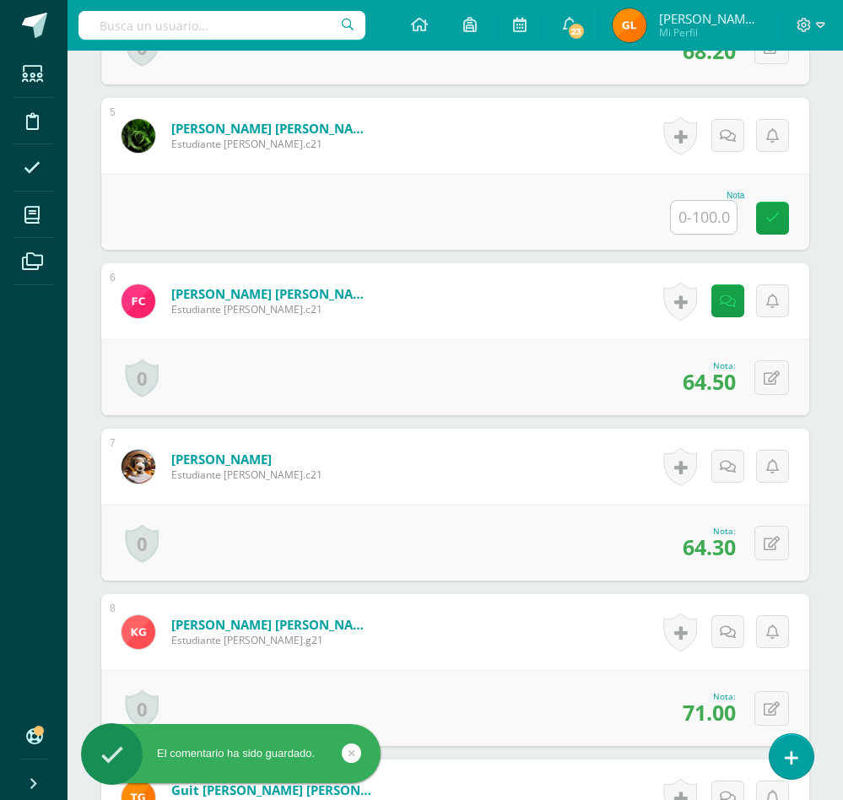
scroll to position [0, 0]
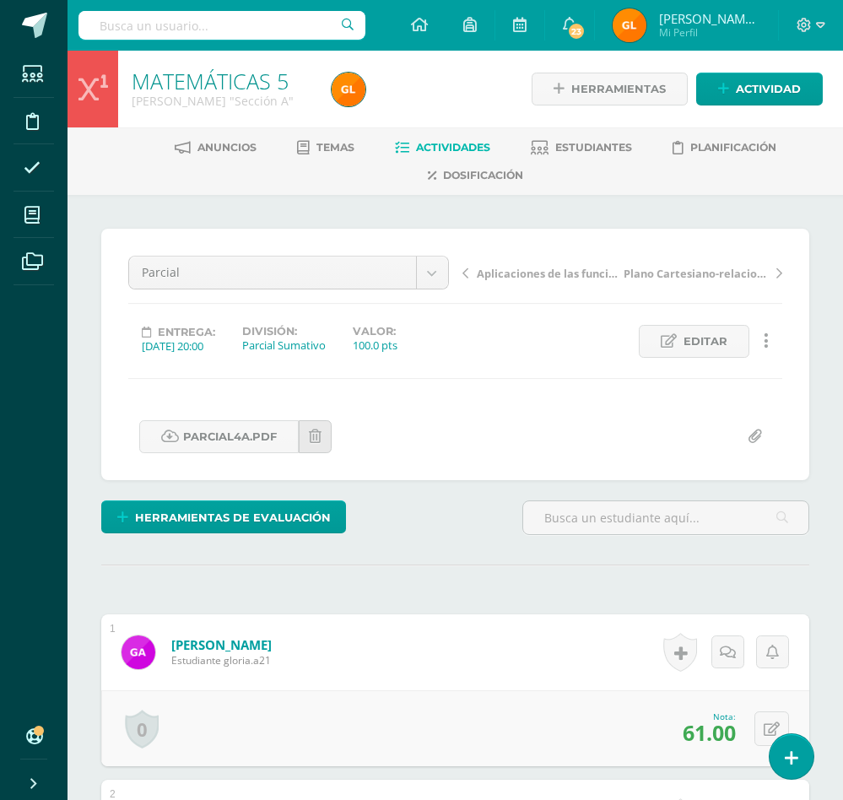
click at [448, 141] on span "Actividades" at bounding box center [453, 147] width 74 height 13
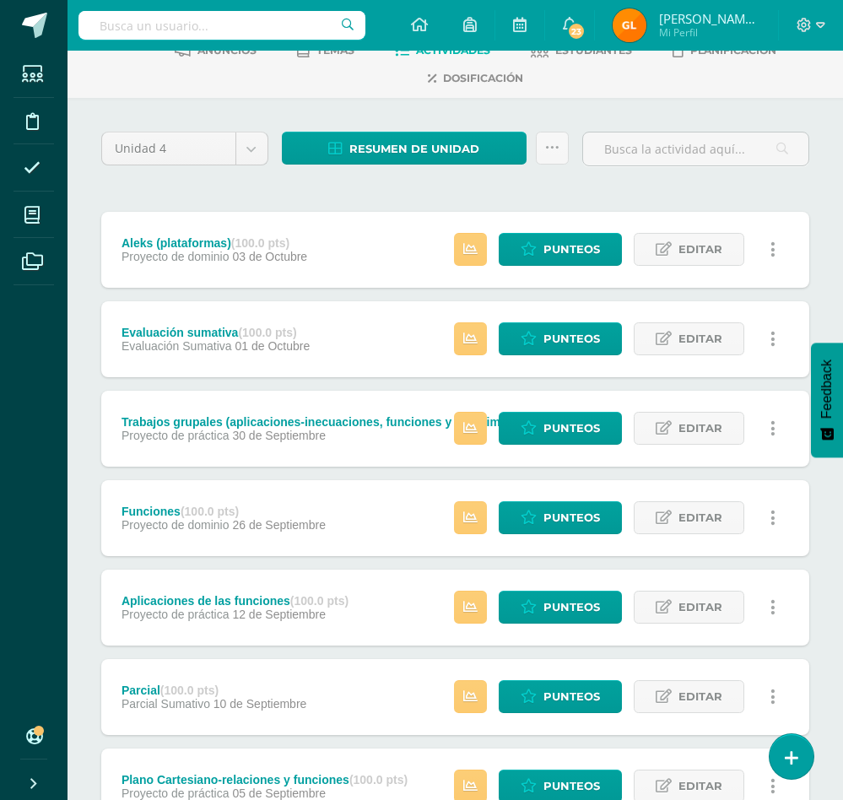
scroll to position [64, 0]
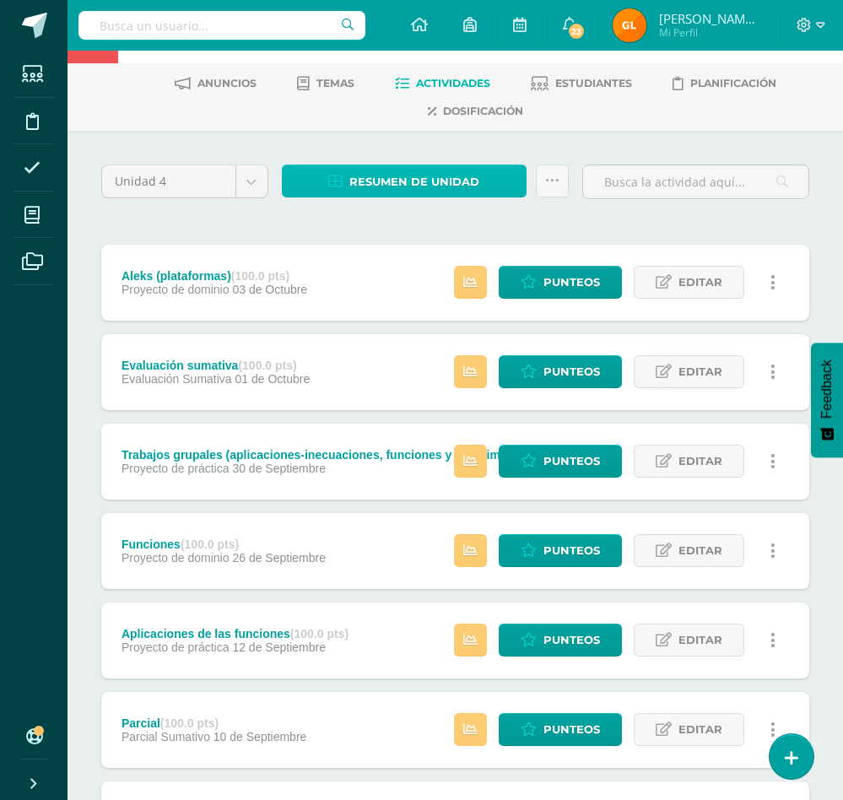
click at [408, 187] on span "Resumen de unidad" at bounding box center [414, 181] width 130 height 31
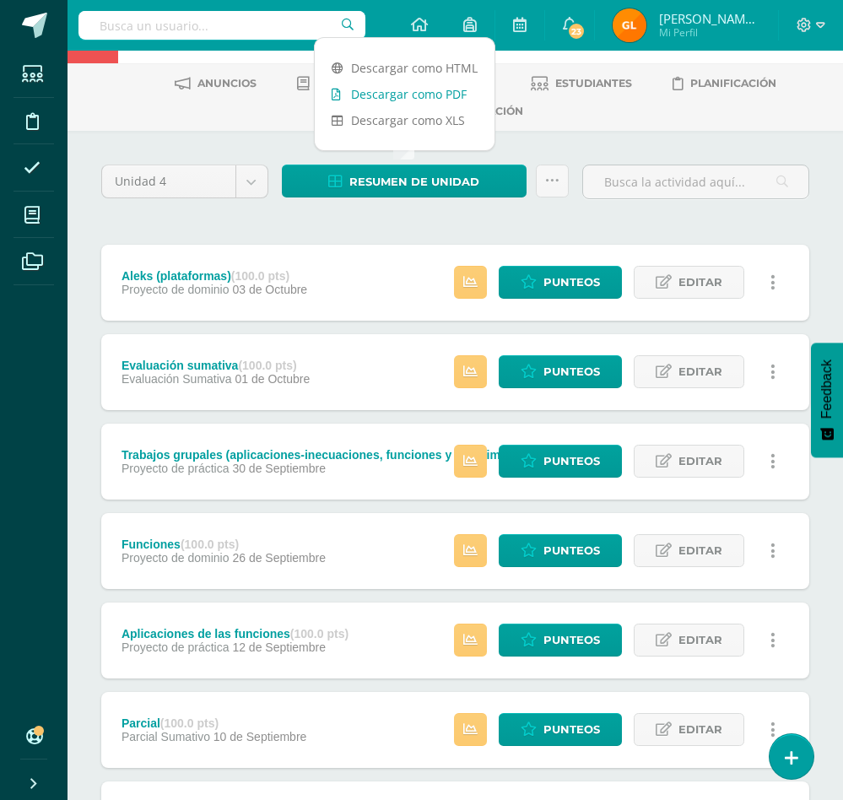
click at [426, 92] on link "Descargar como PDF" at bounding box center [405, 94] width 180 height 26
click at [576, 457] on span "Punteos" at bounding box center [571, 461] width 57 height 31
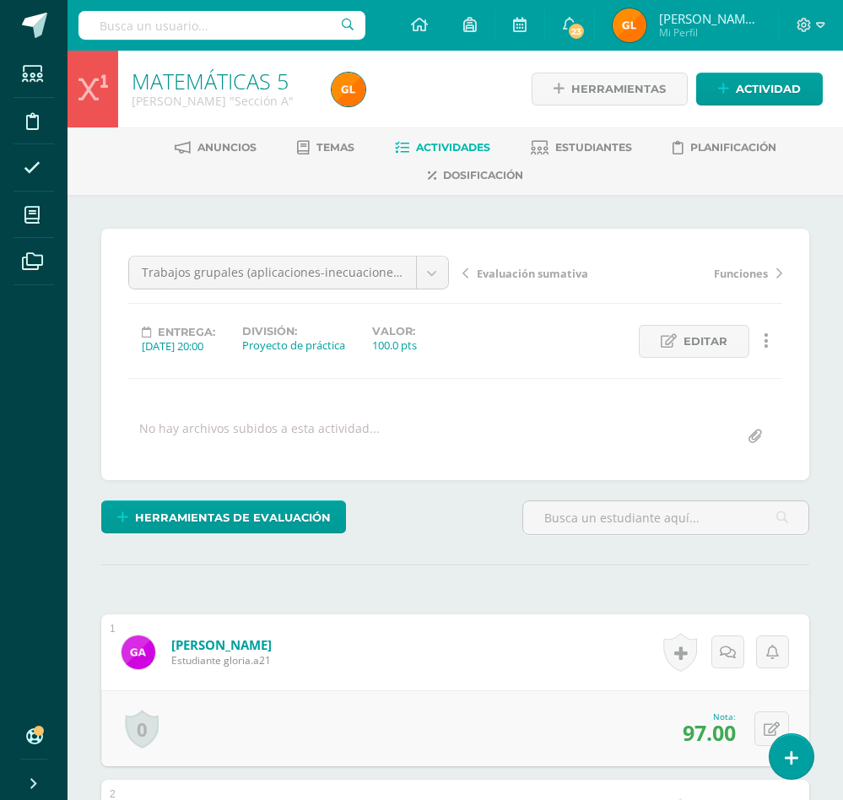
scroll to position [1, 0]
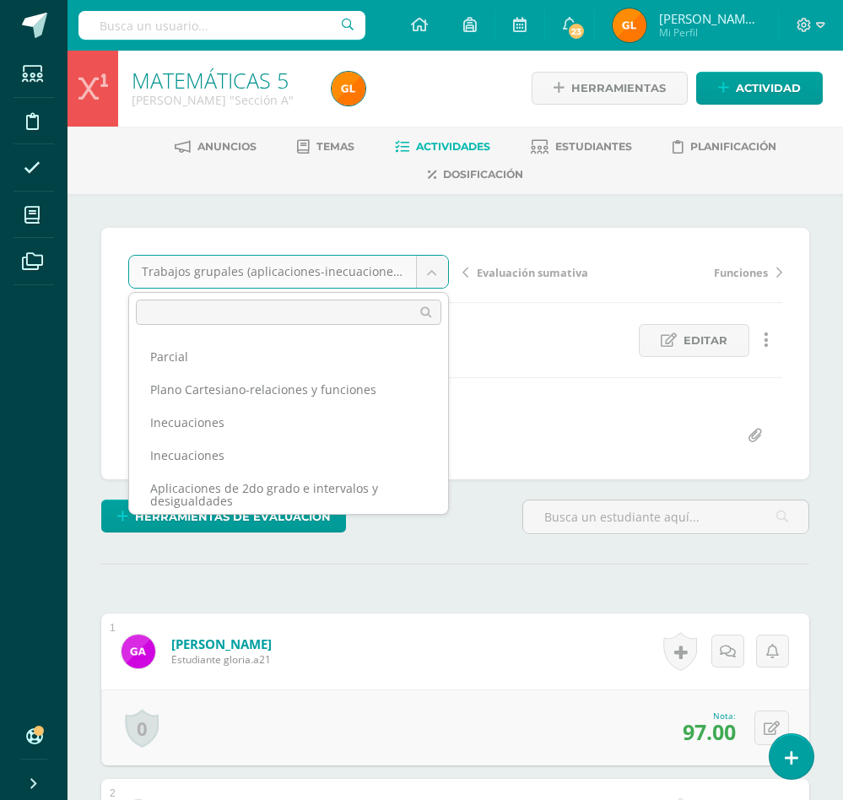
scroll to position [186, 0]
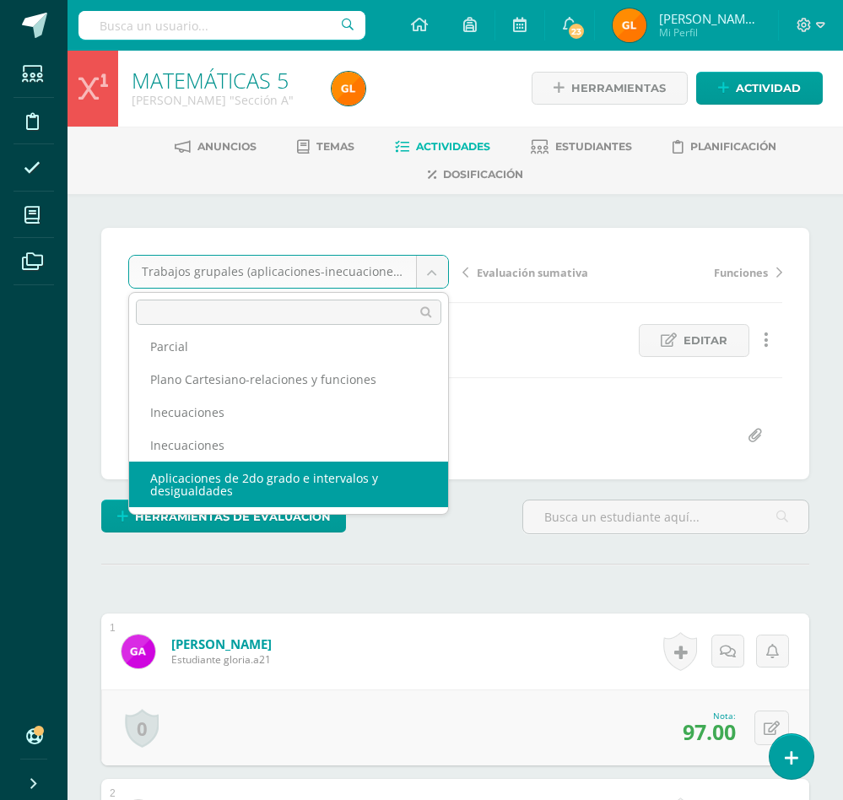
select select "/dashboard/teacher/grade-activity/36431/"
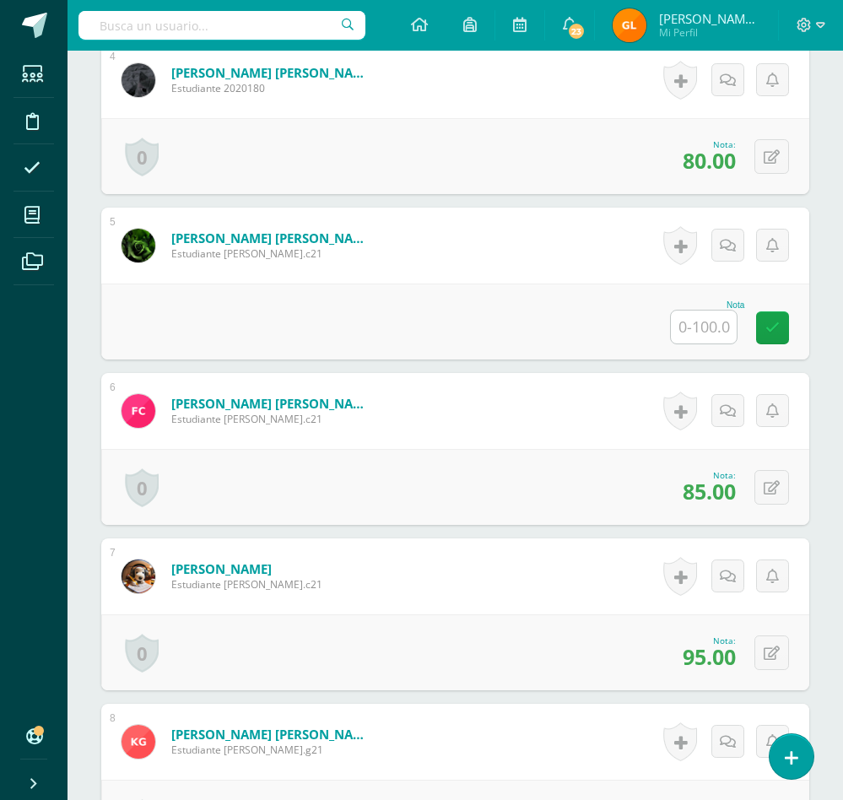
scroll to position [1089, 0]
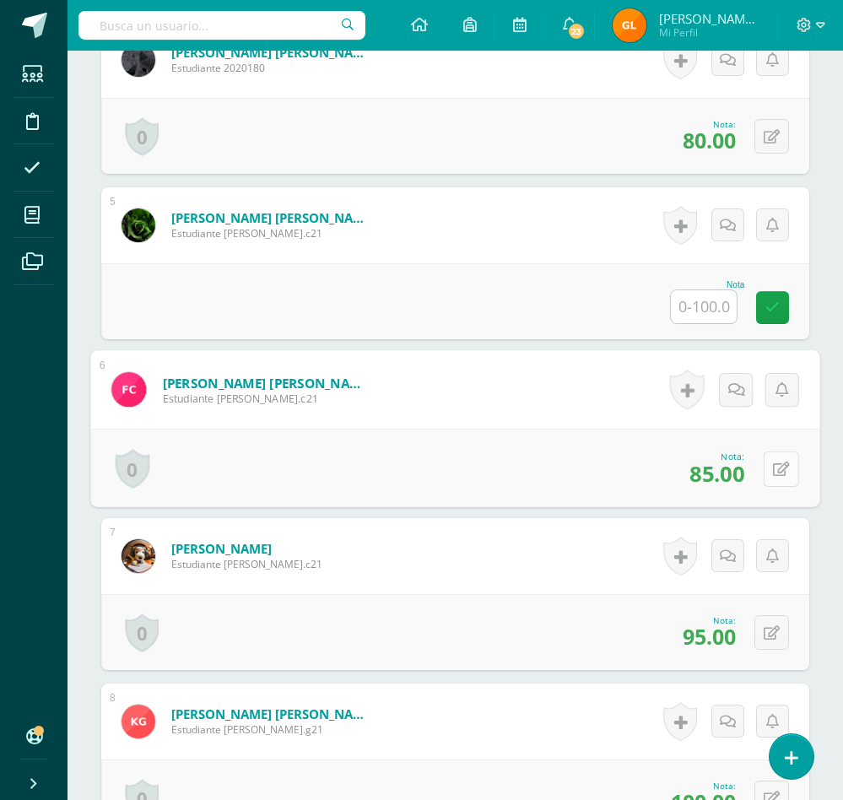
click at [764, 486] on button at bounding box center [781, 468] width 35 height 35
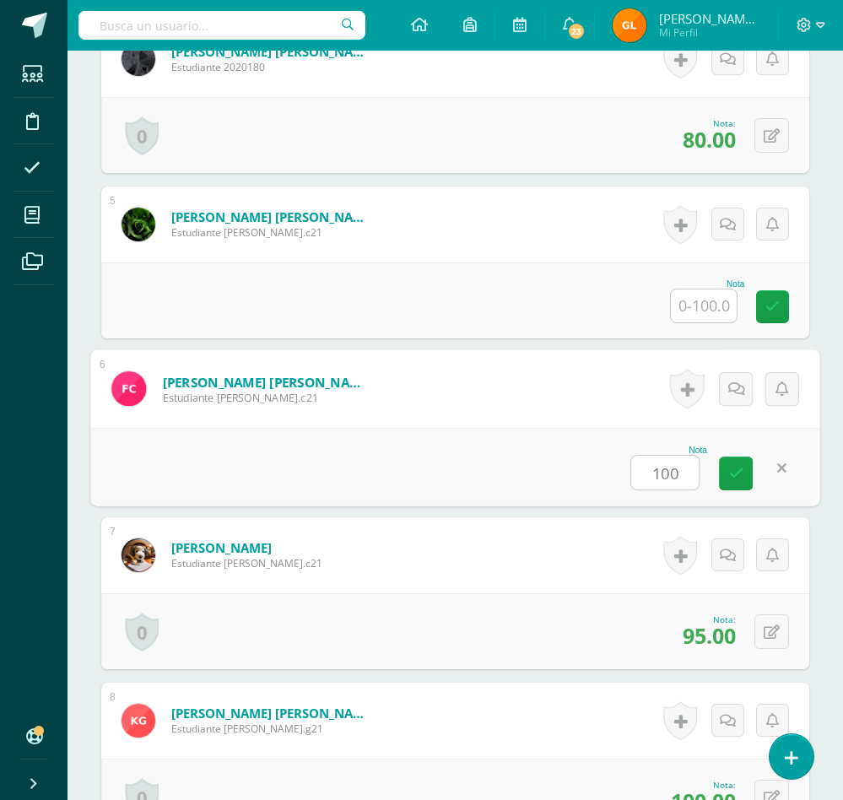
scroll to position [1091, 0]
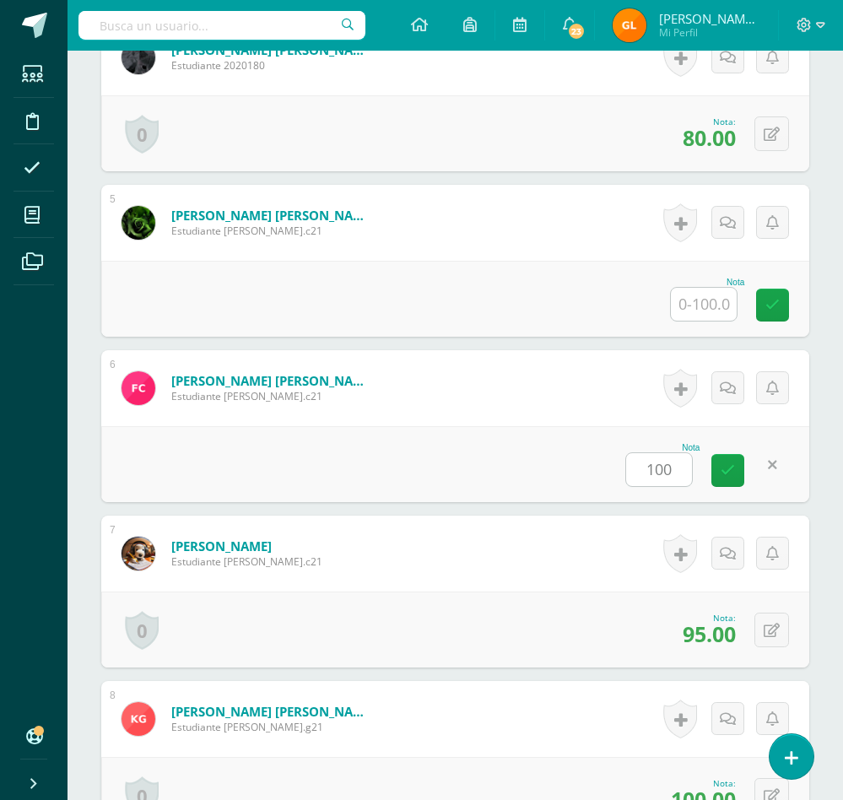
click at [646, 426] on div "Historial de actividad No hay historial para esta actividad Agregar Comentarios…" at bounding box center [725, 388] width 169 height 76
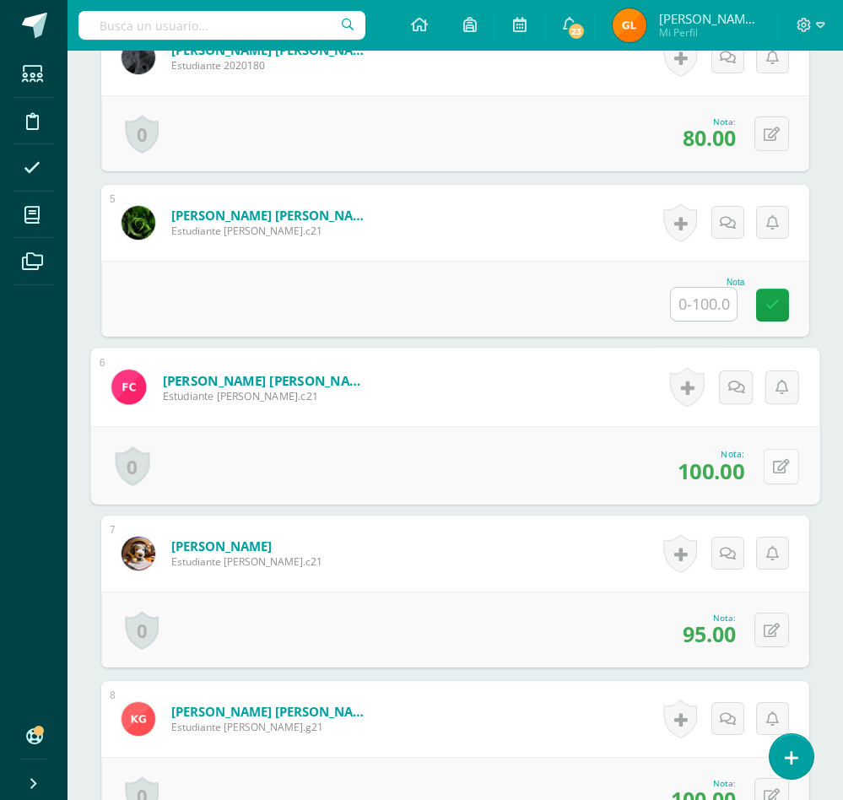
click at [770, 484] on button at bounding box center [781, 465] width 35 height 35
type input "85"
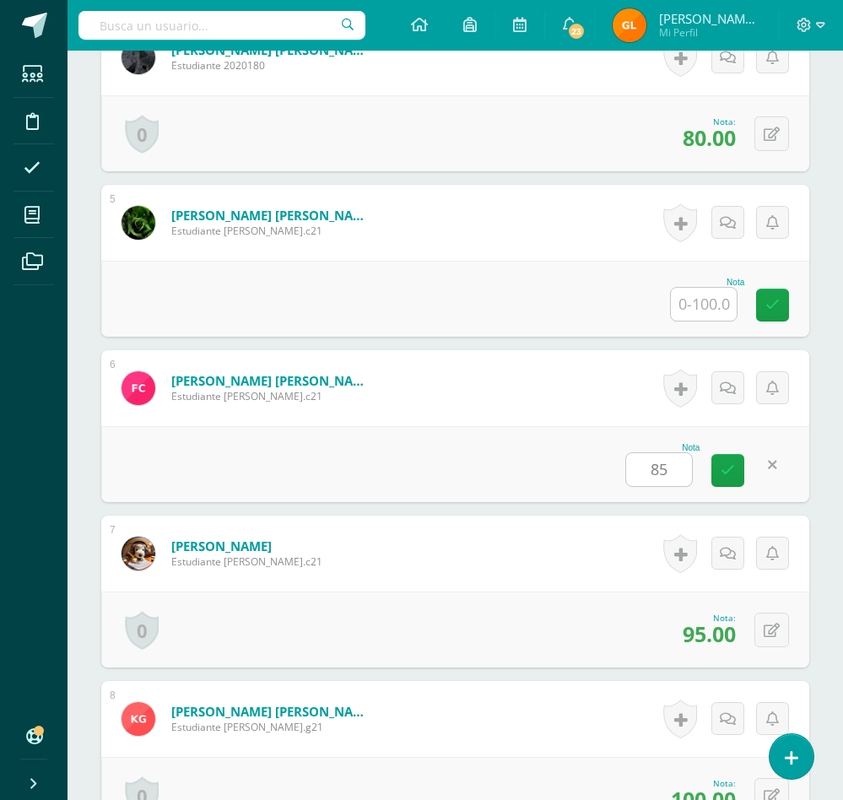
click at [487, 408] on form "[PERSON_NAME] [PERSON_NAME] Estudiante [PERSON_NAME].c21 Nota 85 0 [GEOGRAPHIC_…" at bounding box center [455, 388] width 708 height 76
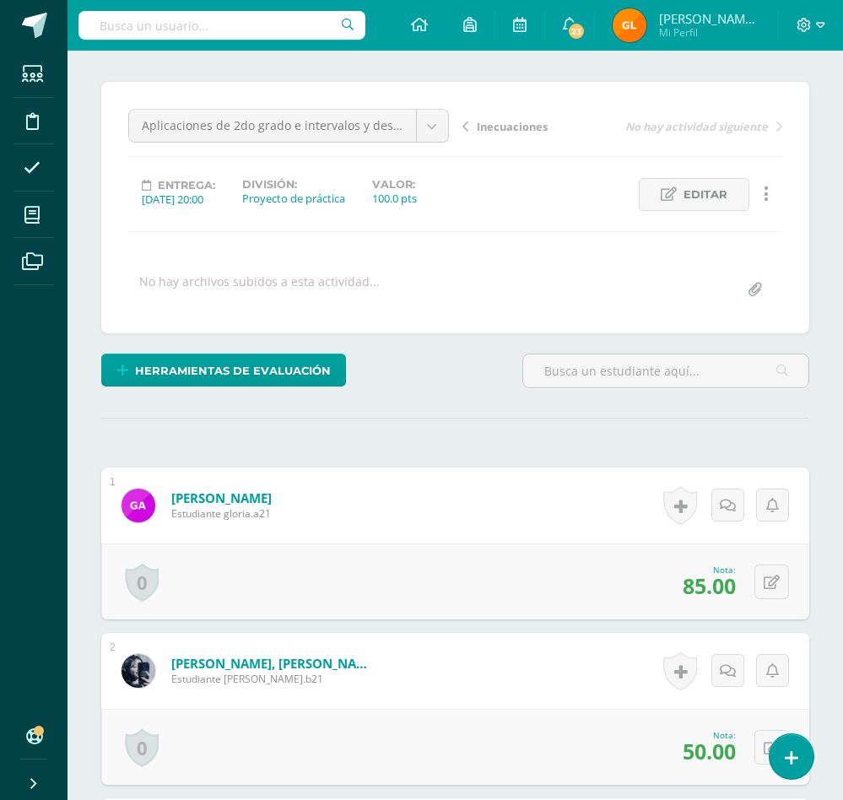
scroll to position [0, 0]
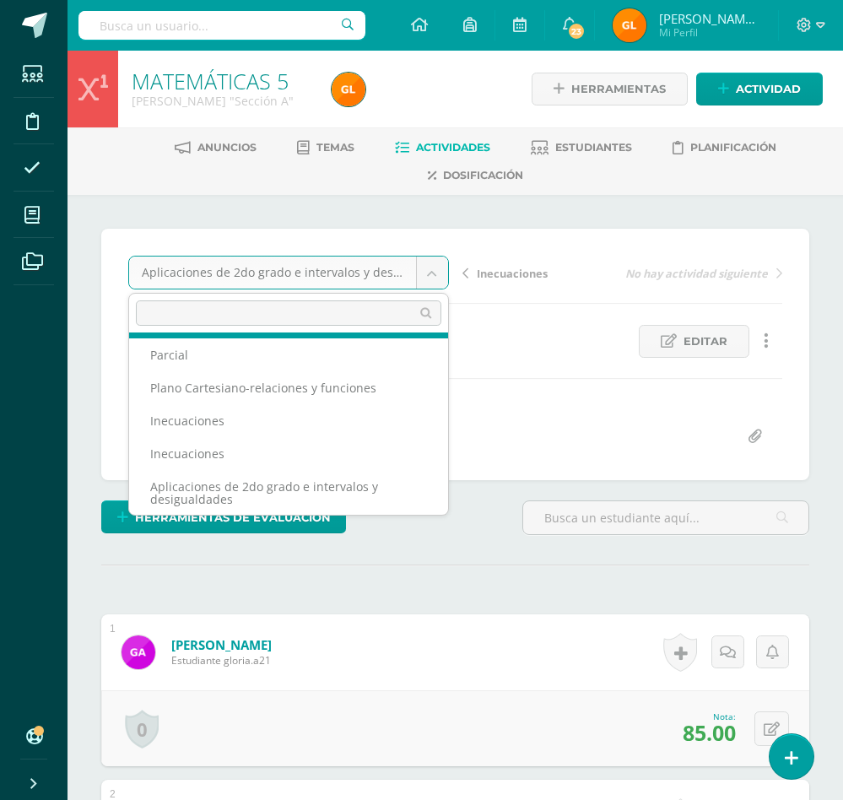
scroll to position [150, 0]
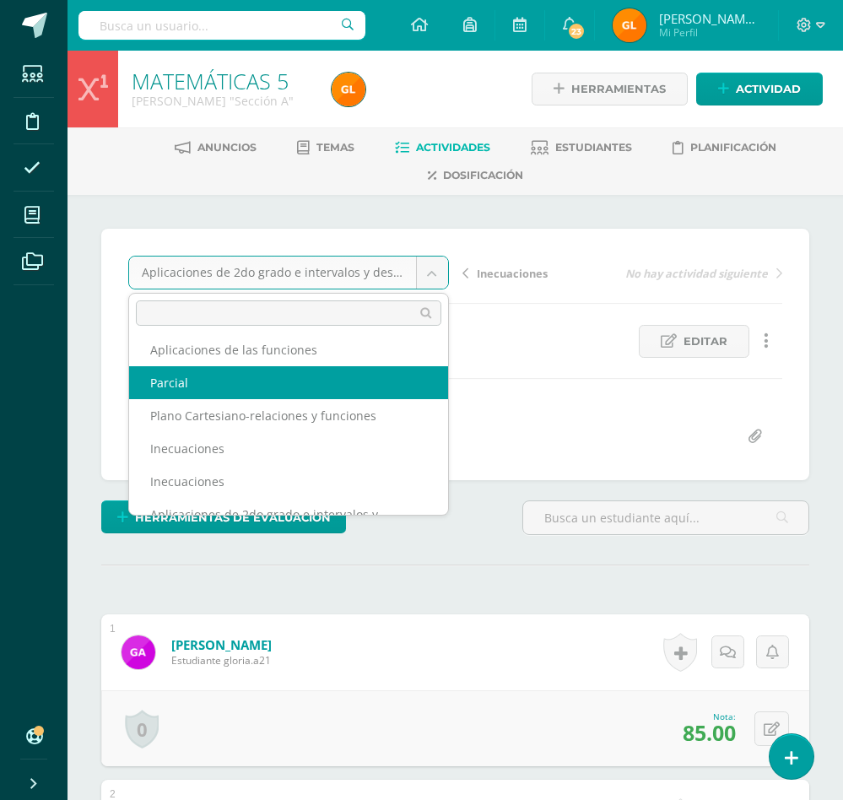
select select "/dashboard/teacher/grade-activity/36446/"
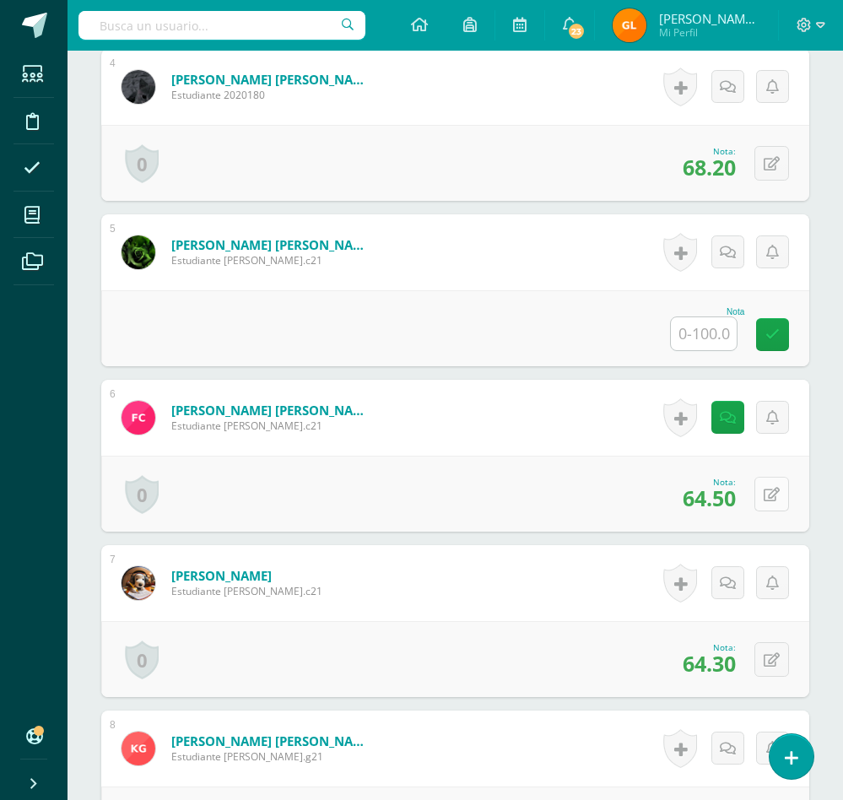
scroll to position [1063, 0]
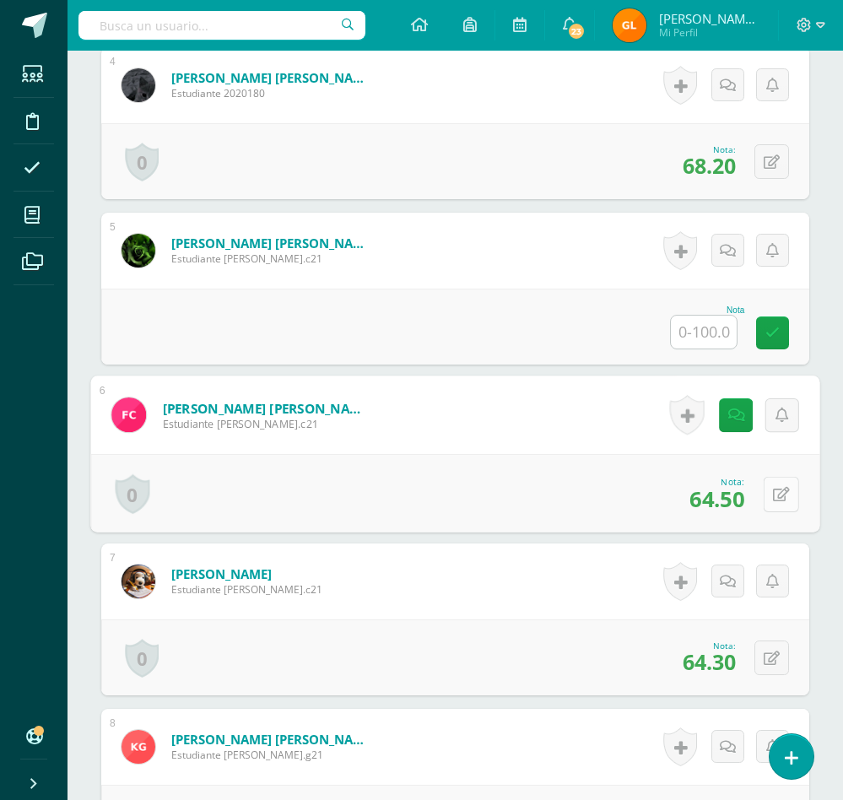
click at [765, 496] on button at bounding box center [781, 493] width 35 height 35
type input "69.5"
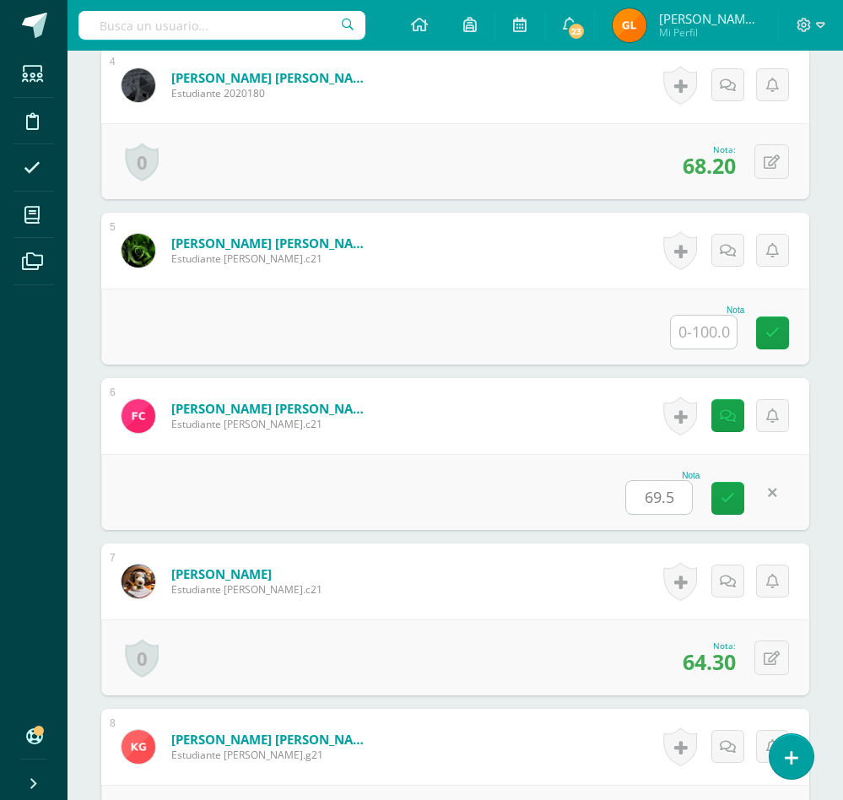
click at [603, 506] on div "0 [GEOGRAPHIC_DATA] Logros obtenidos Aún no hay logros agregados Nota: 69.50" at bounding box center [455, 492] width 708 height 76
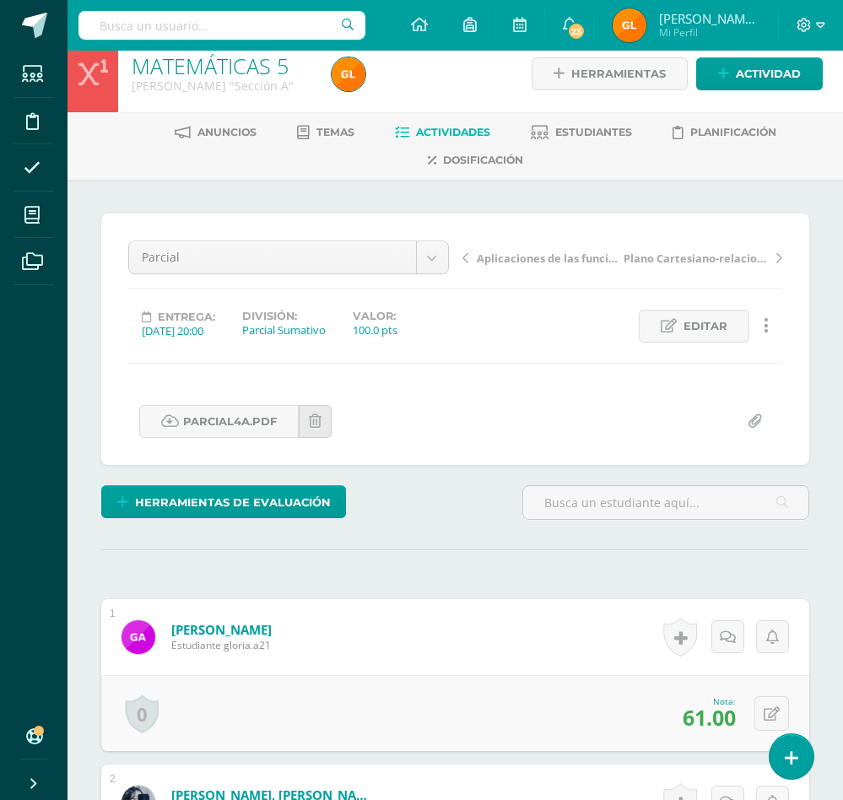
scroll to position [0, 0]
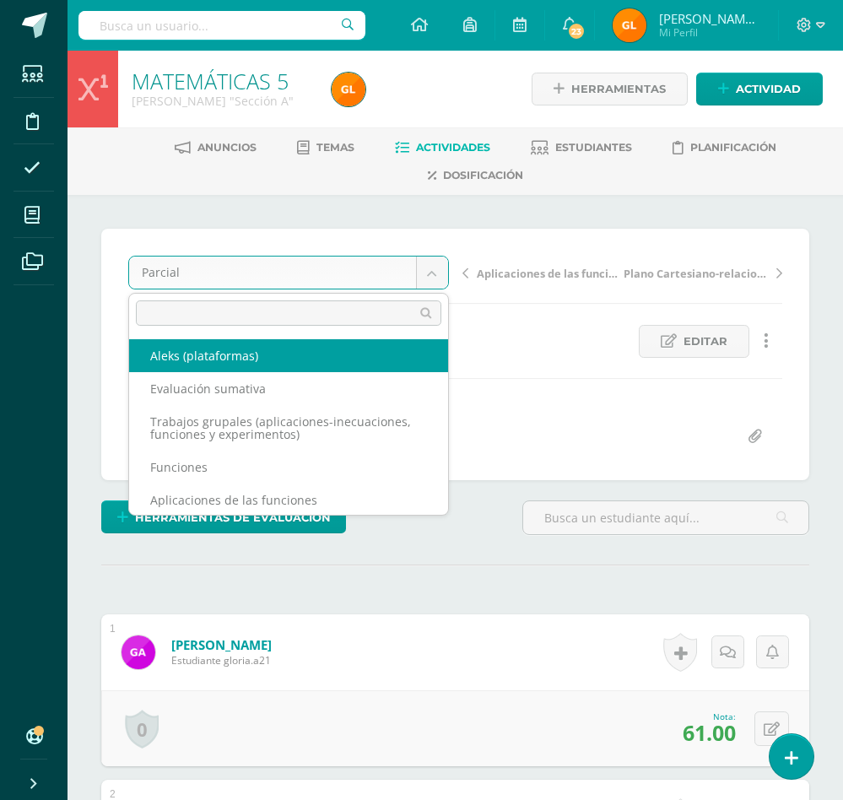
select select "/dashboard/teacher/grade-activity/36445/"
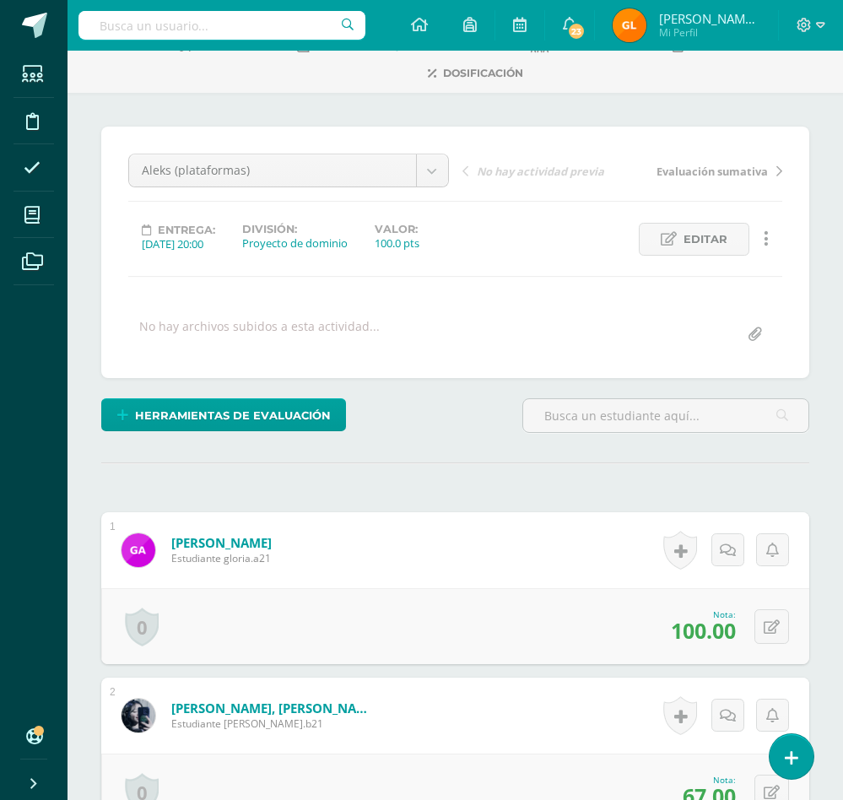
scroll to position [73, 0]
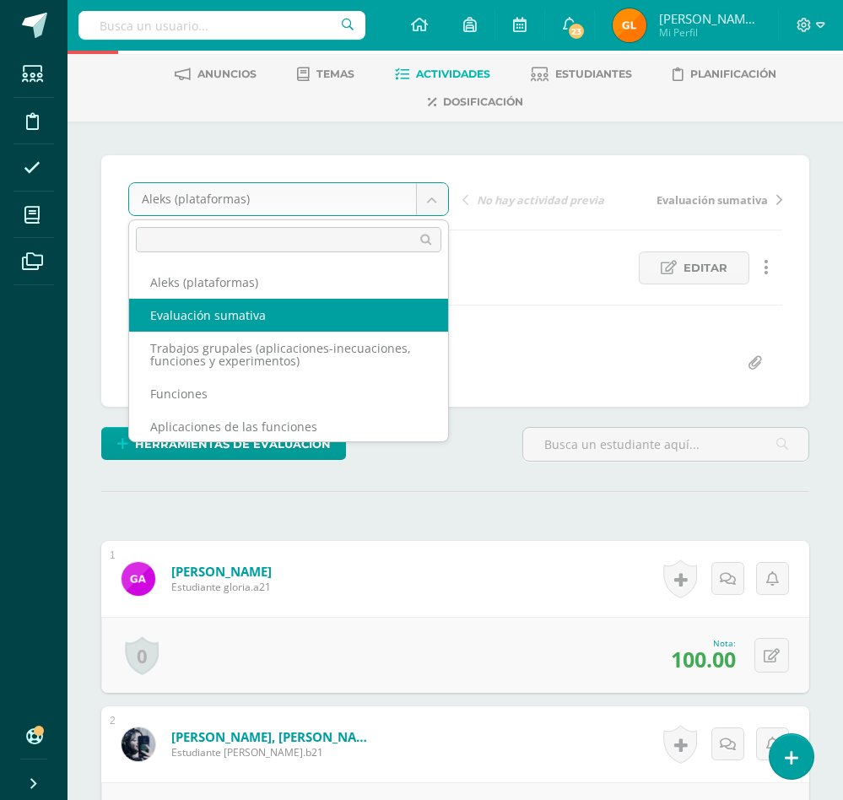
select select "/dashboard/teacher/grade-activity/36448/"
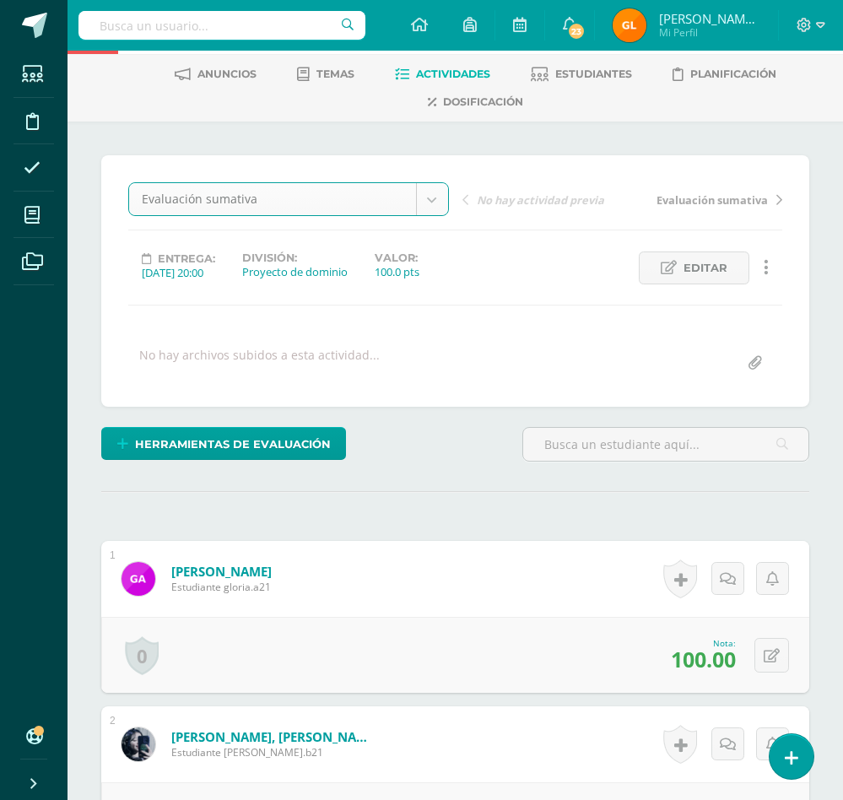
scroll to position [463, 0]
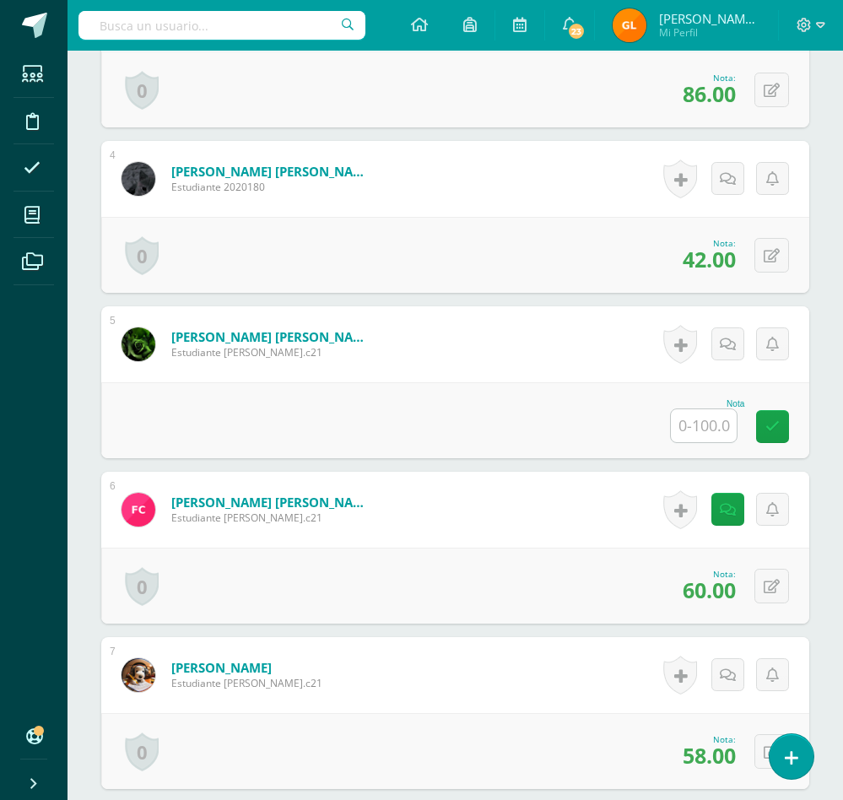
scroll to position [978, 0]
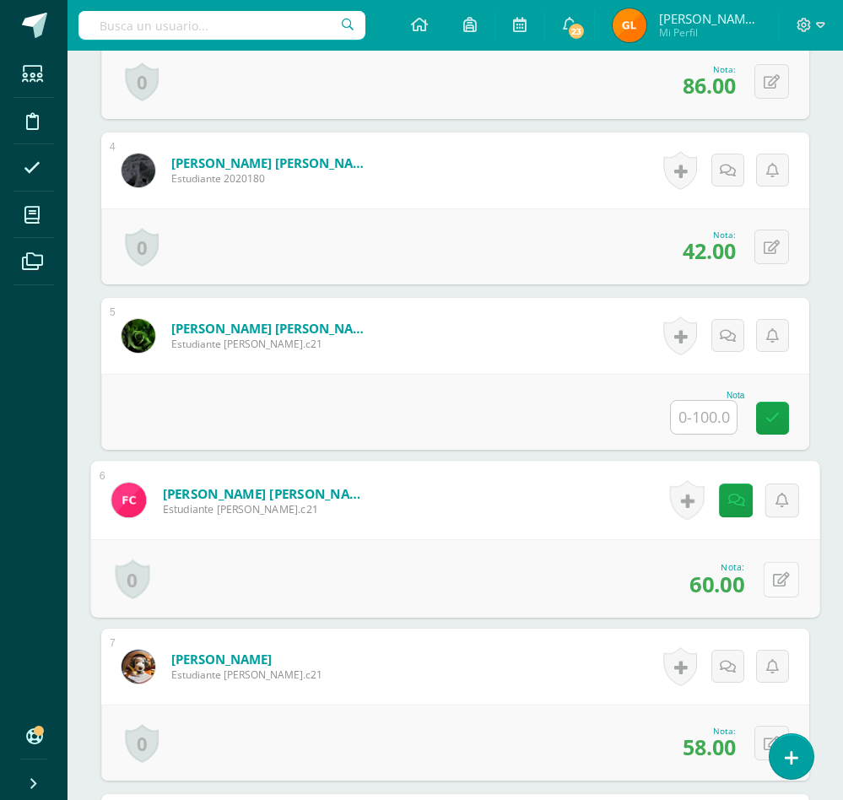
click at [764, 597] on button at bounding box center [781, 578] width 35 height 35
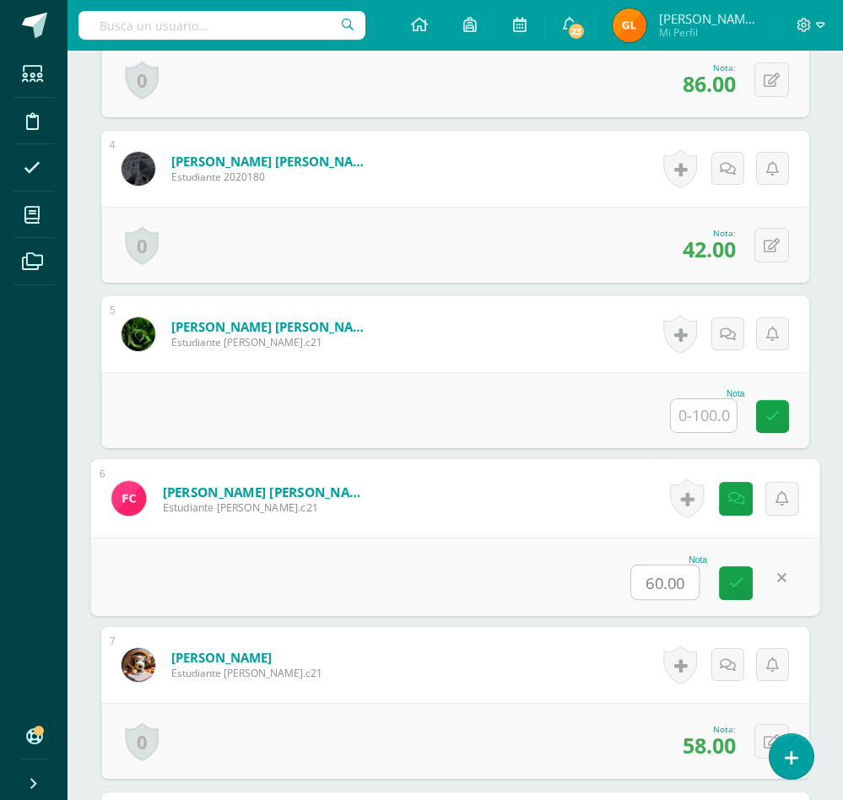
scroll to position [981, 0]
click at [663, 598] on input "60.00" at bounding box center [665, 582] width 68 height 34
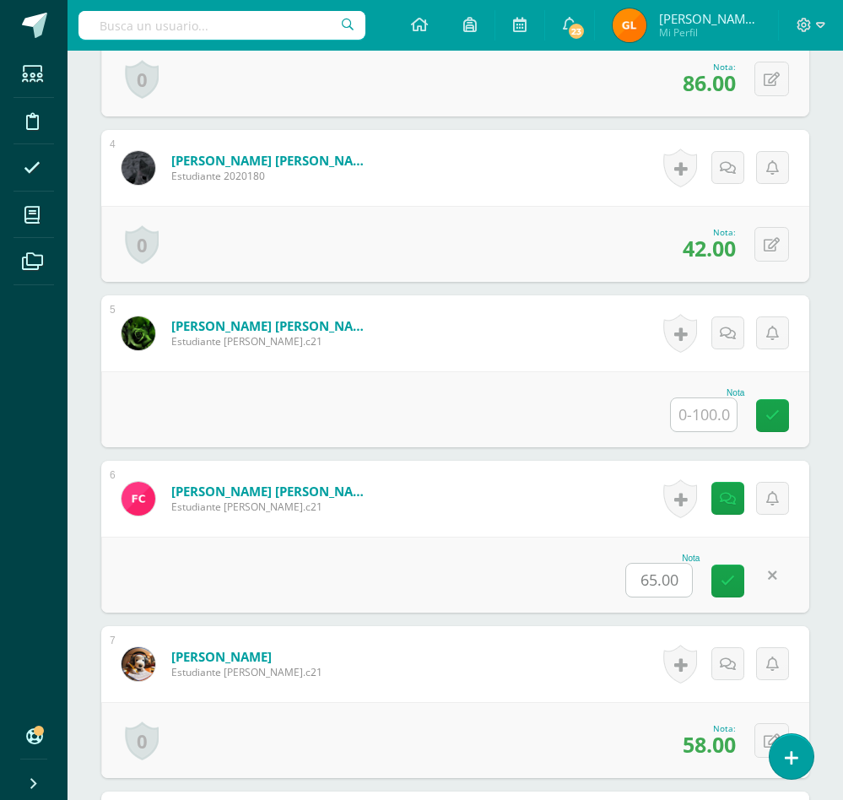
click at [583, 591] on div "Nota 65.00" at bounding box center [455, 575] width 708 height 76
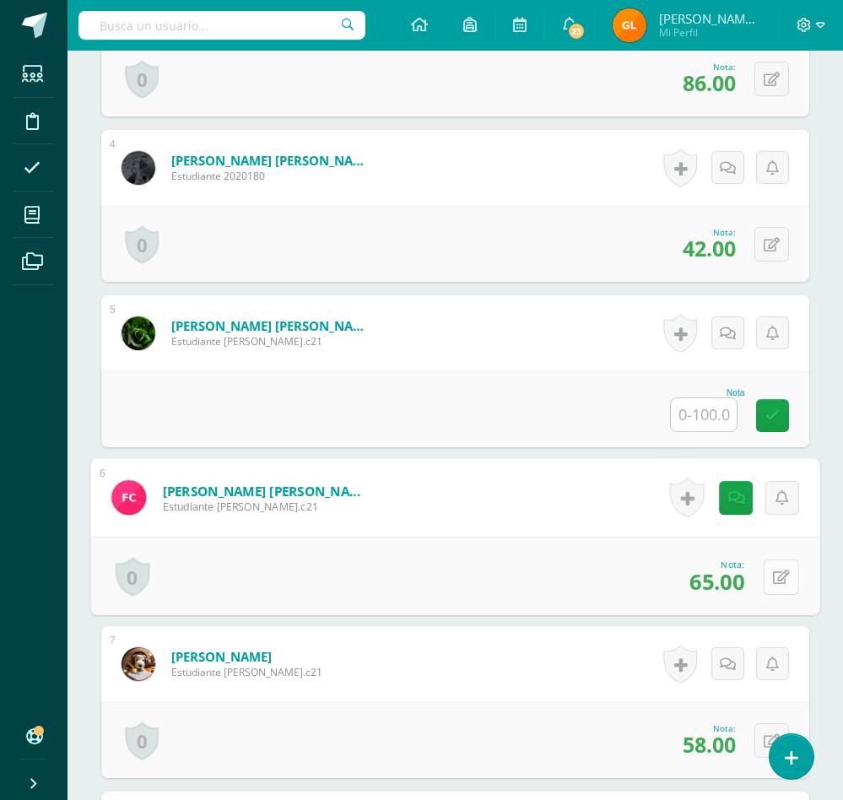
click at [770, 594] on button at bounding box center [781, 576] width 35 height 35
click at [662, 598] on input "65.00" at bounding box center [665, 582] width 68 height 34
type input "64.00"
click at [735, 589] on icon at bounding box center [736, 582] width 15 height 14
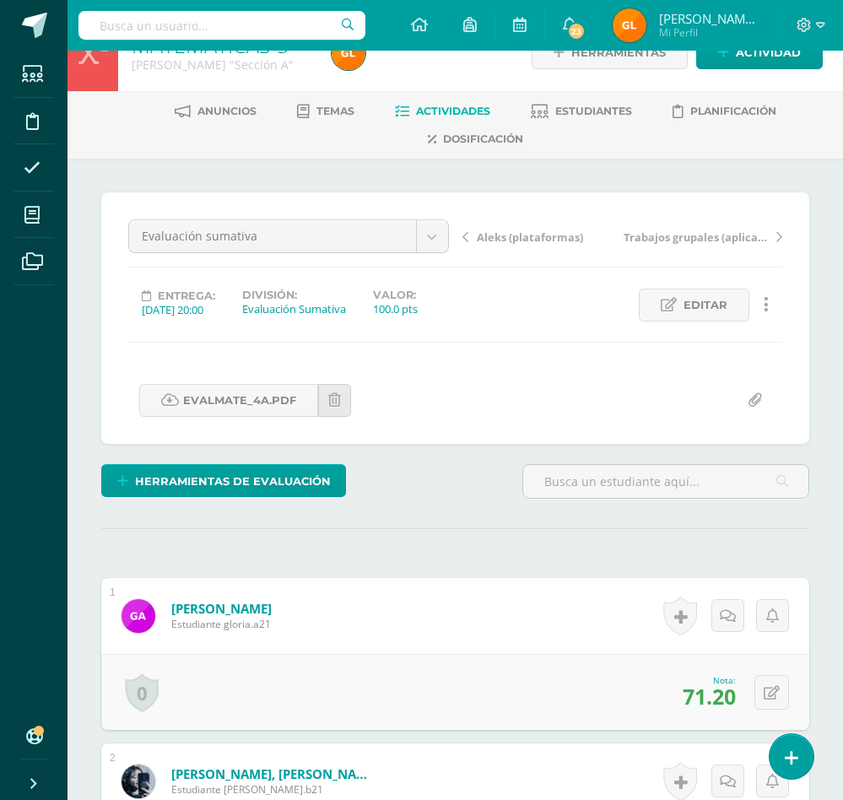
scroll to position [29, 0]
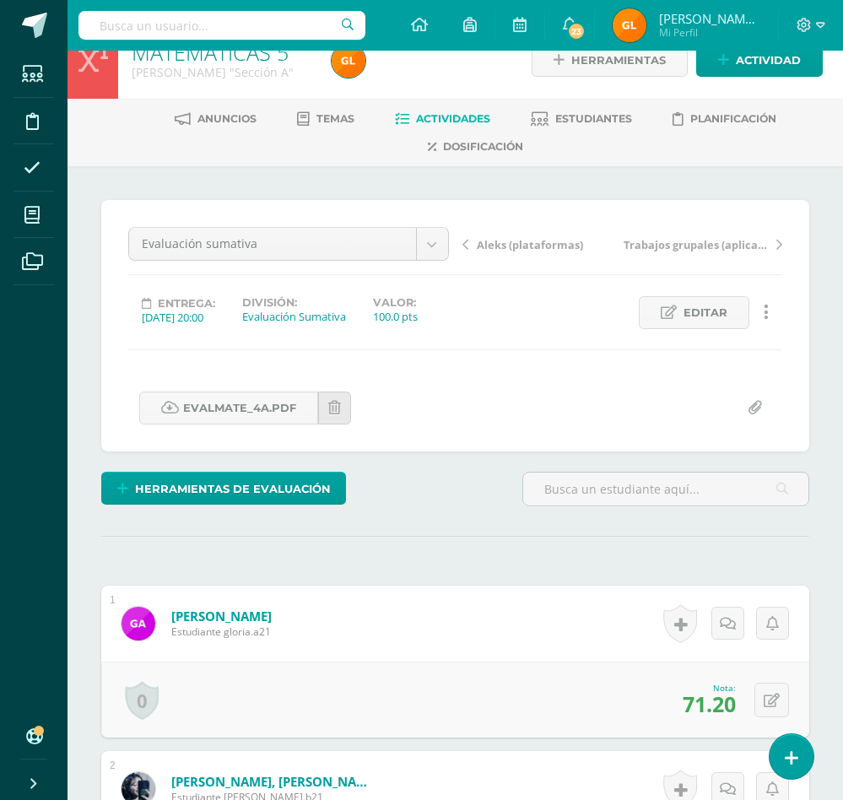
click at [458, 403] on div "Evaluación sumativa Aleks (plataformas) Evaluación sumativa Trabajos grupales (…" at bounding box center [455, 325] width 654 height 197
click at [464, 112] on span "Actividades" at bounding box center [453, 118] width 74 height 13
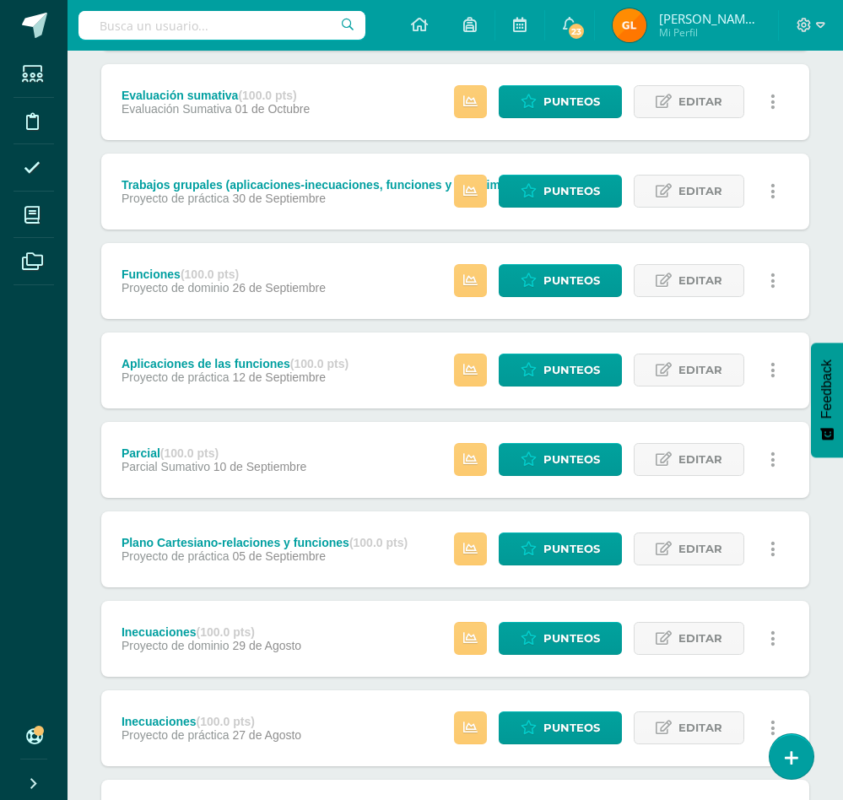
scroll to position [25, 0]
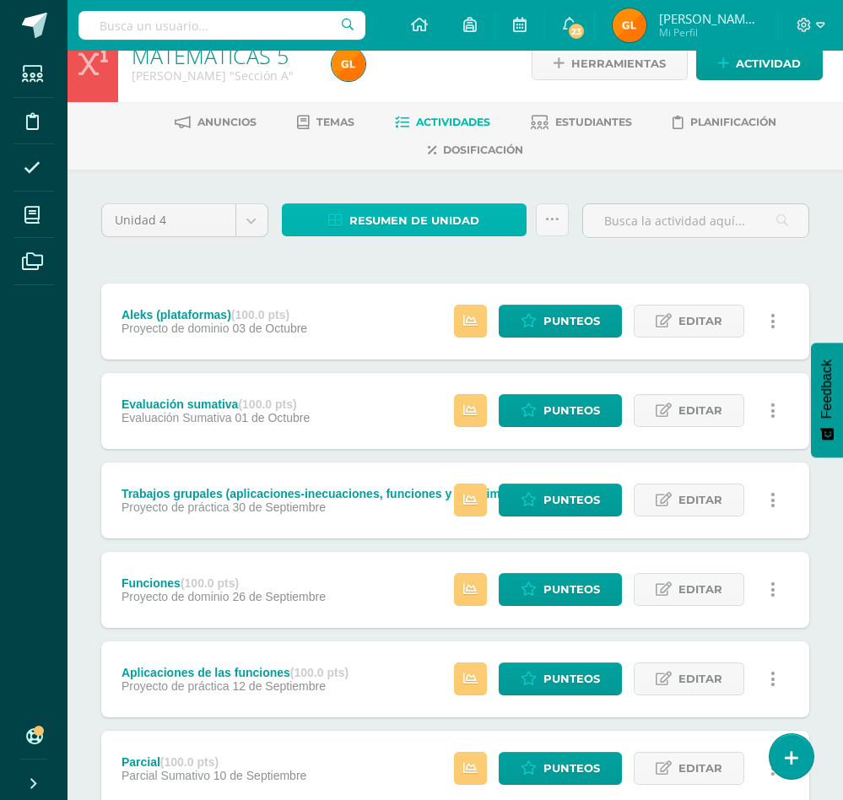
click at [434, 216] on span "Resumen de unidad" at bounding box center [414, 220] width 130 height 31
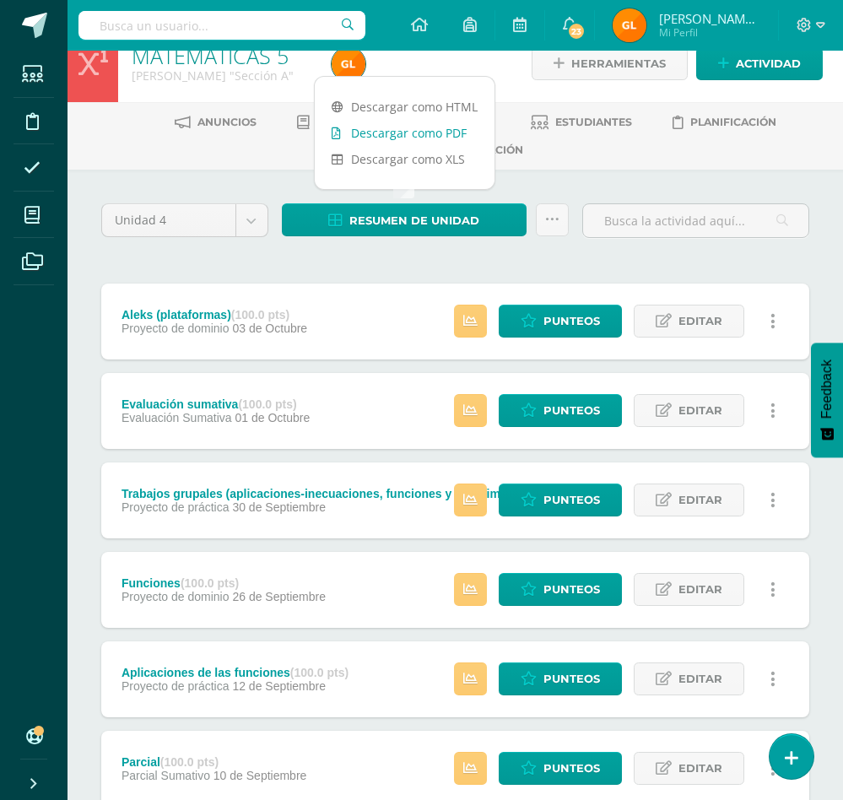
click at [439, 132] on link "Descargar como PDF" at bounding box center [405, 133] width 180 height 26
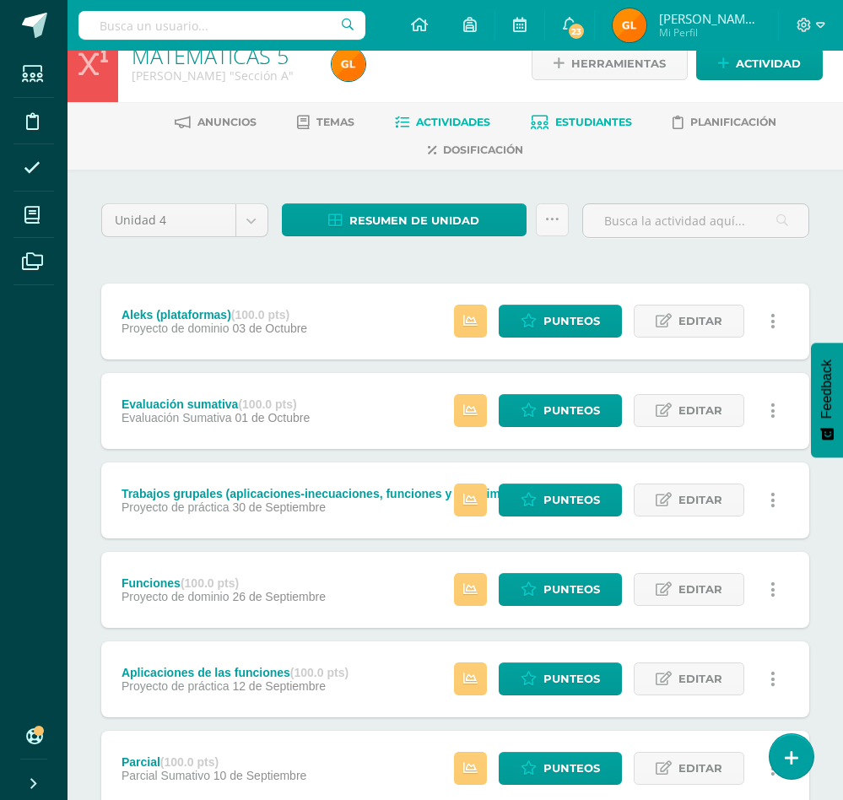
click at [591, 117] on span "Estudiantes" at bounding box center [593, 122] width 77 height 13
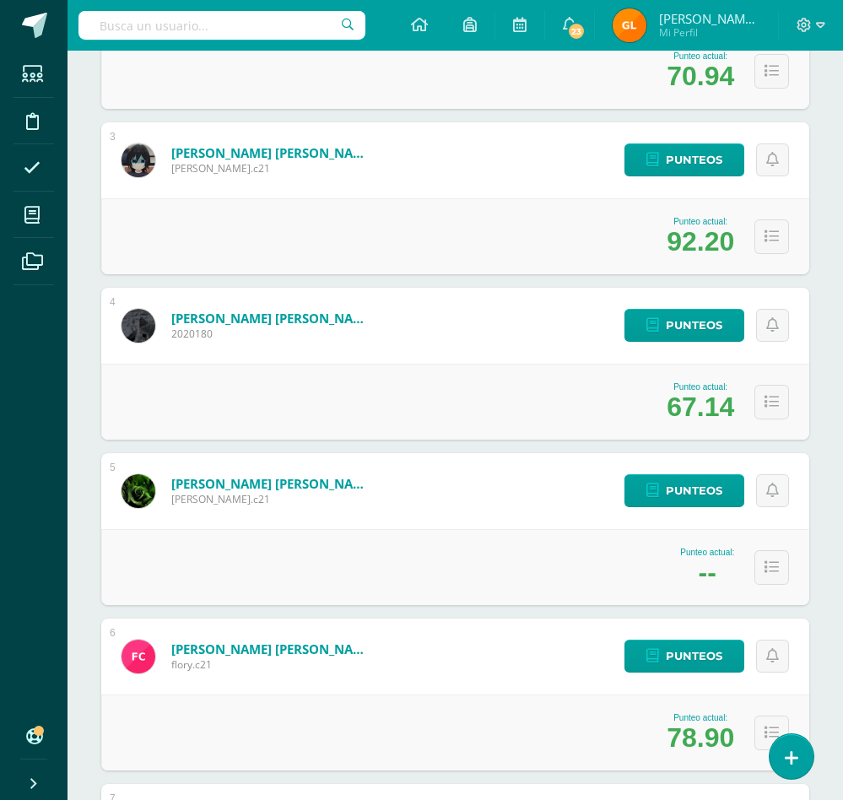
scroll to position [610, 0]
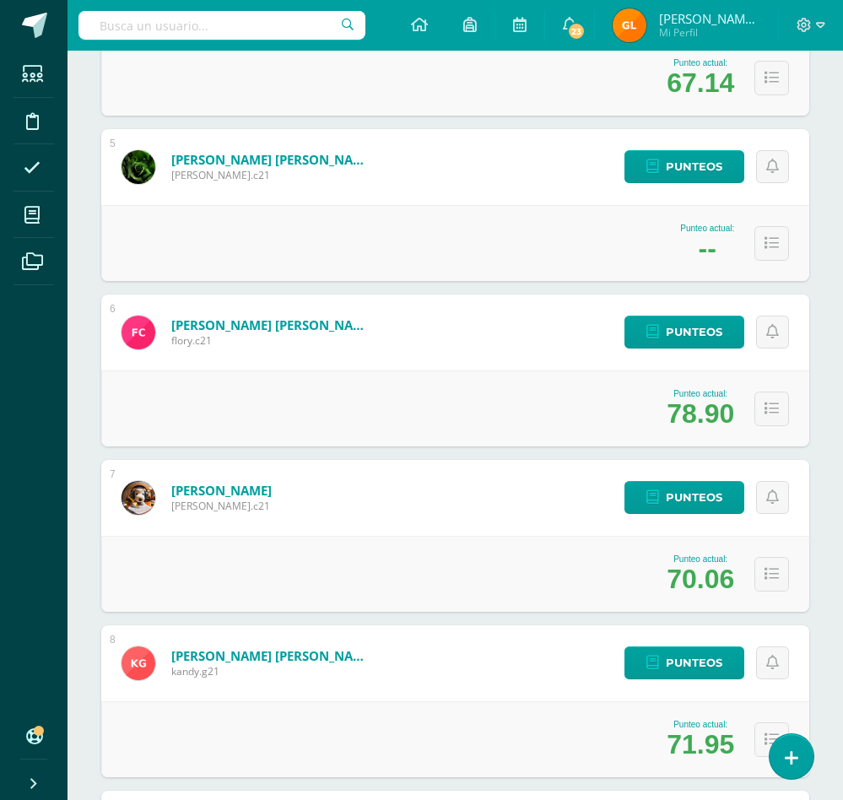
scroll to position [965, 0]
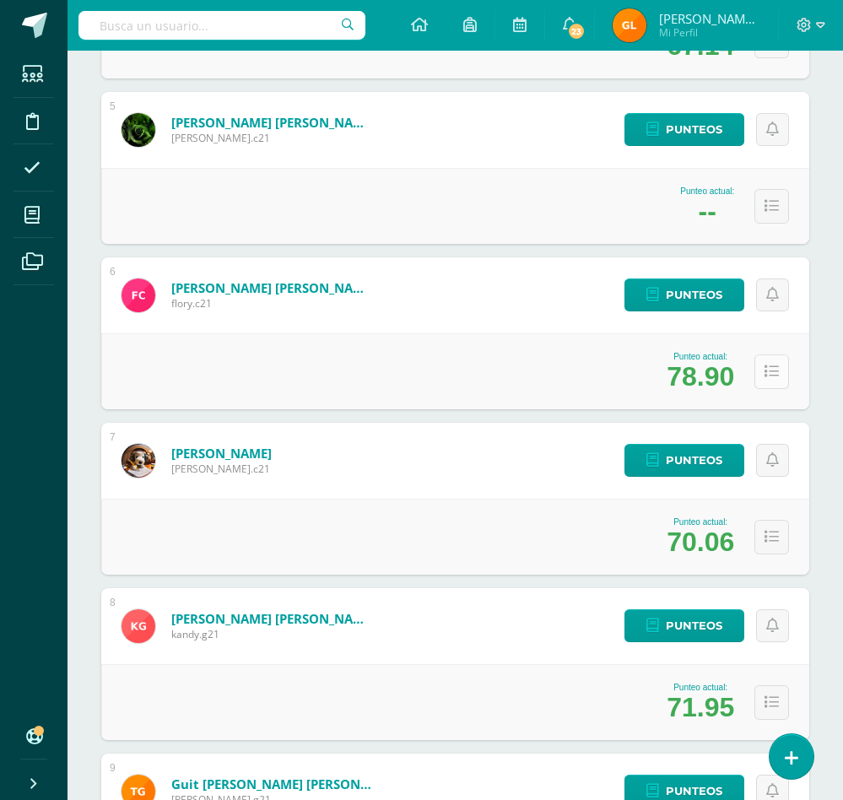
click at [765, 378] on icon at bounding box center [772, 372] width 14 height 14
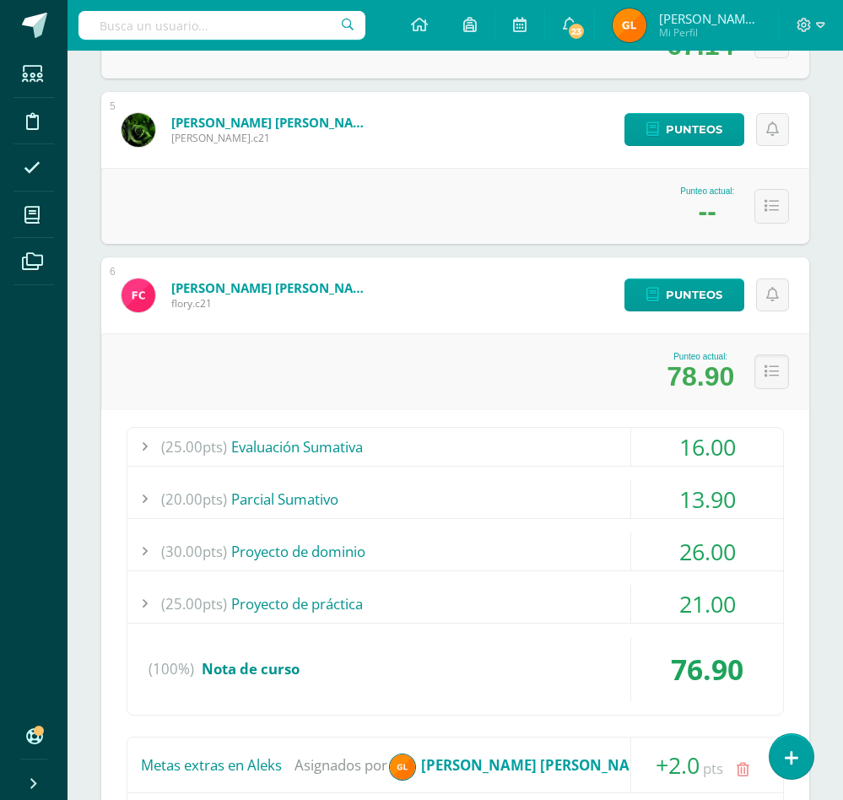
click at [296, 449] on div "(25.00pts) Evaluación Sumativa" at bounding box center [455, 447] width 656 height 38
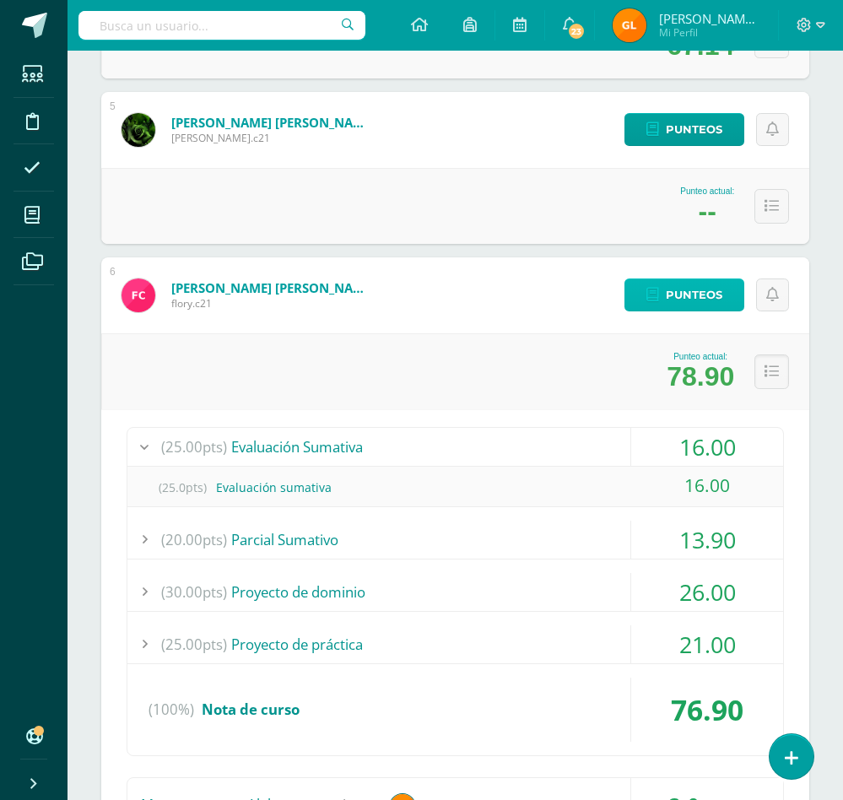
click at [684, 301] on span "Punteos" at bounding box center [694, 294] width 57 height 31
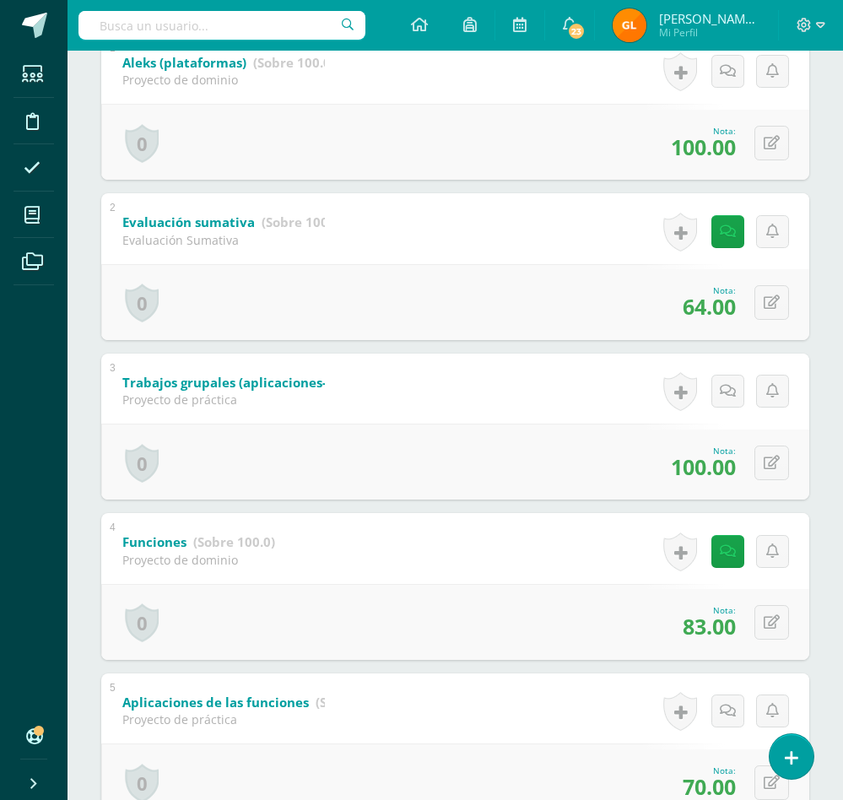
scroll to position [423, 0]
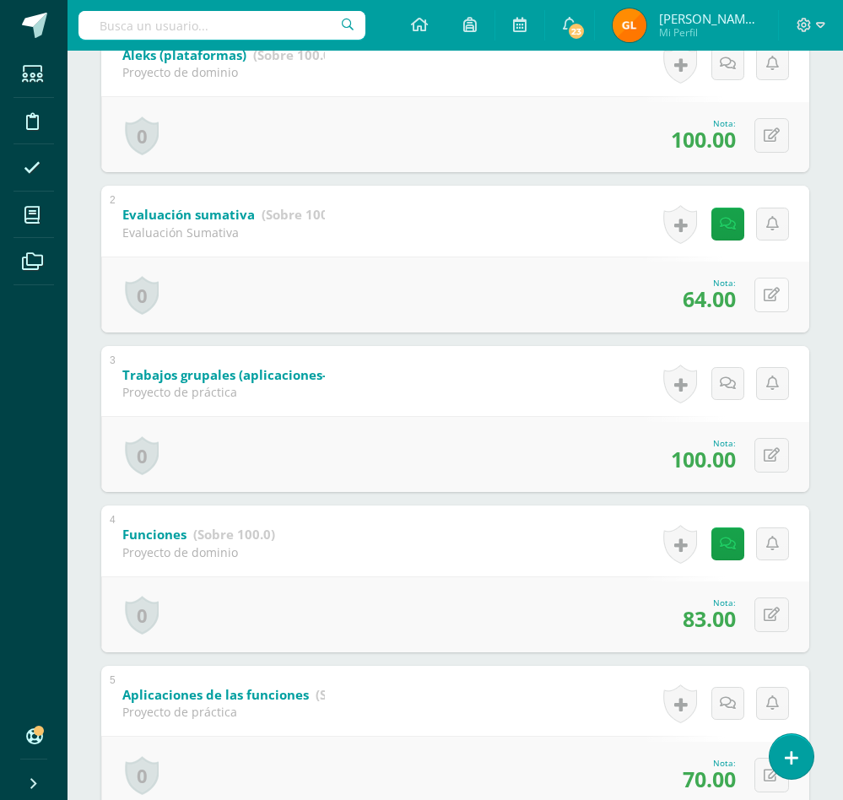
click at [763, 296] on button at bounding box center [771, 295] width 35 height 35
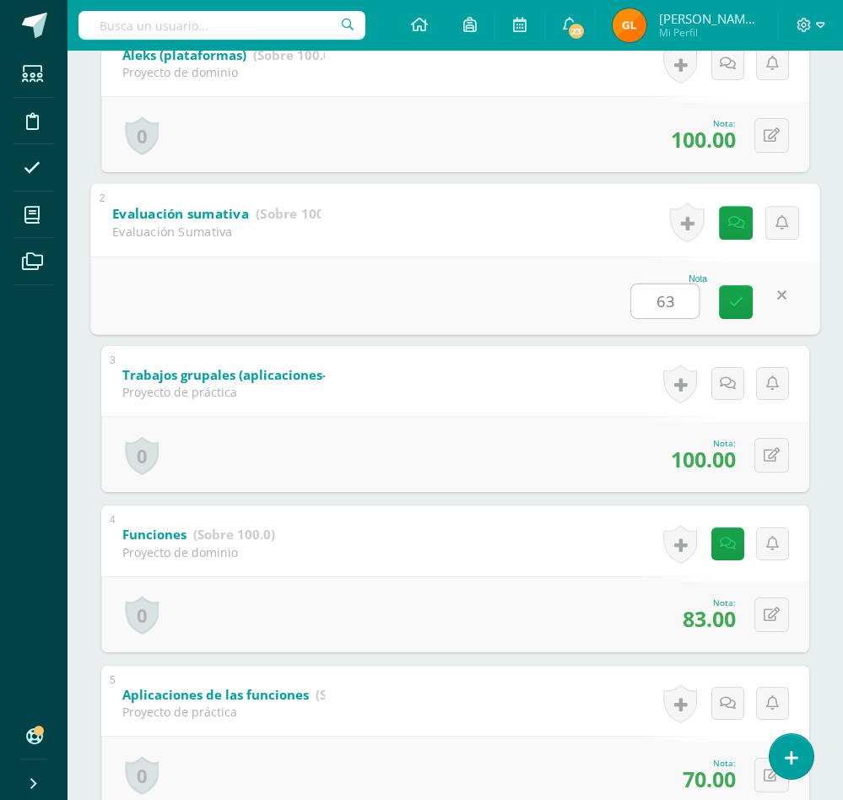
type input "63"
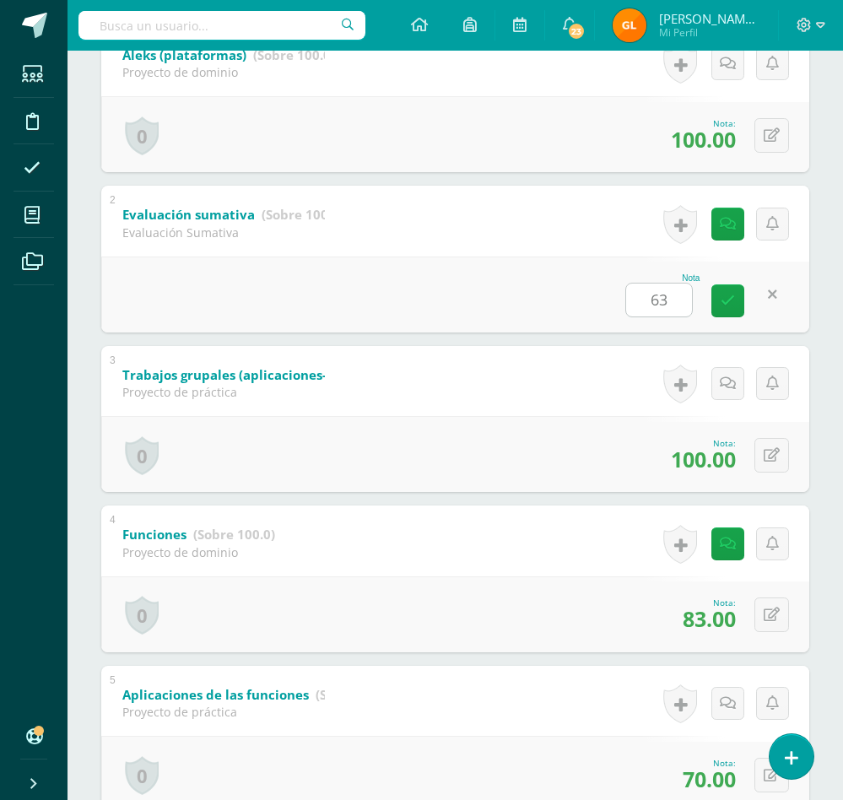
click at [529, 253] on div "2 Evaluación sumativa (Sobre 100.0) Evaluación Sumativa Nota 63 0 [GEOGRAPHIC_D…" at bounding box center [455, 259] width 708 height 147
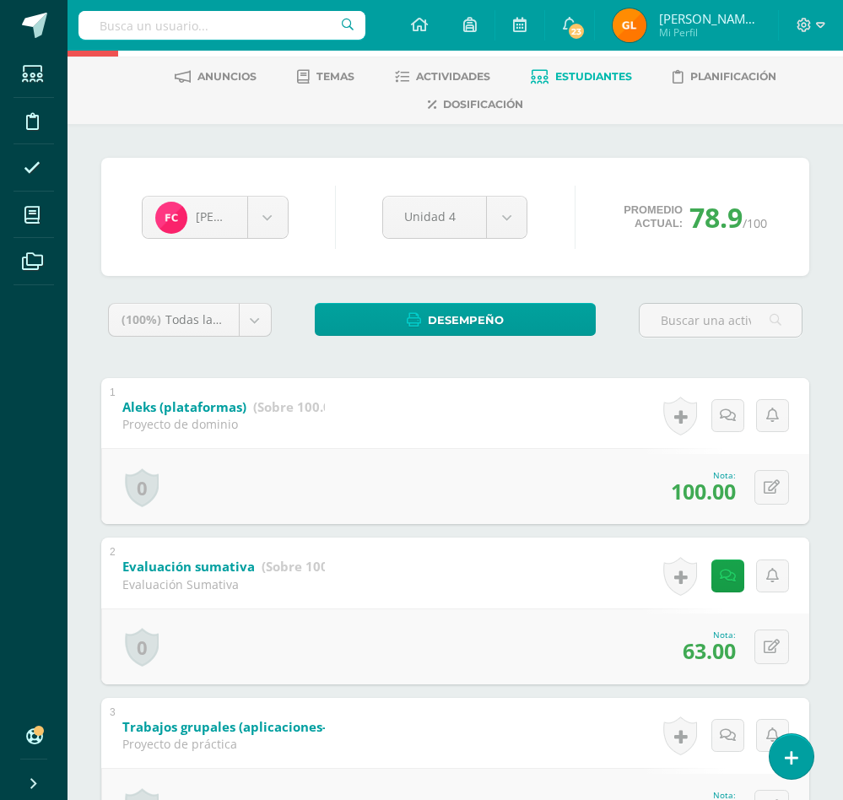
scroll to position [0, 0]
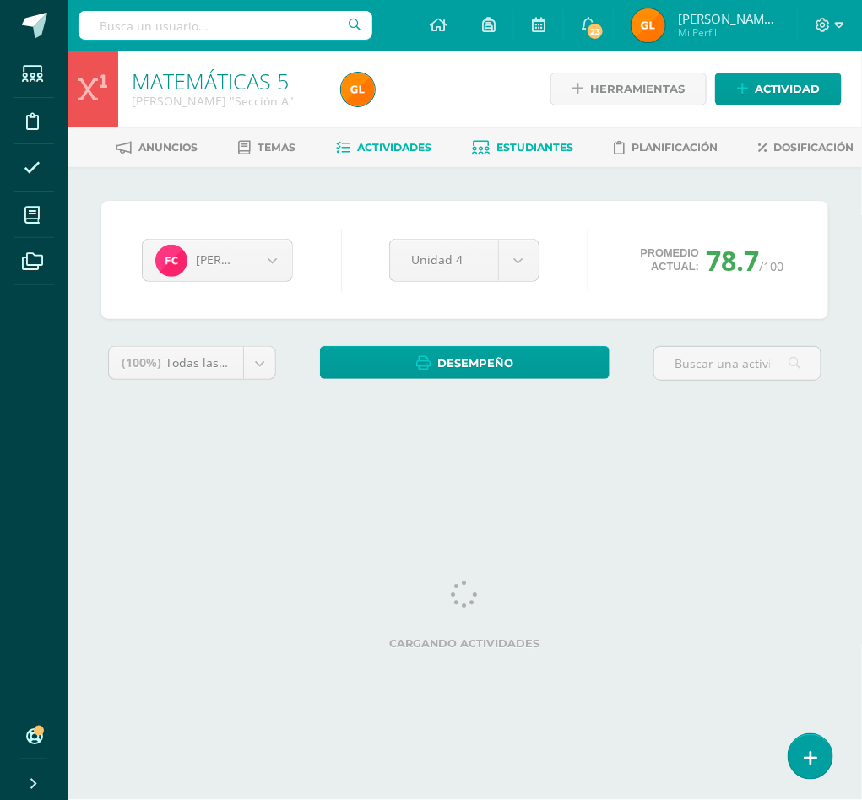
click at [432, 144] on span "Actividades" at bounding box center [395, 147] width 74 height 13
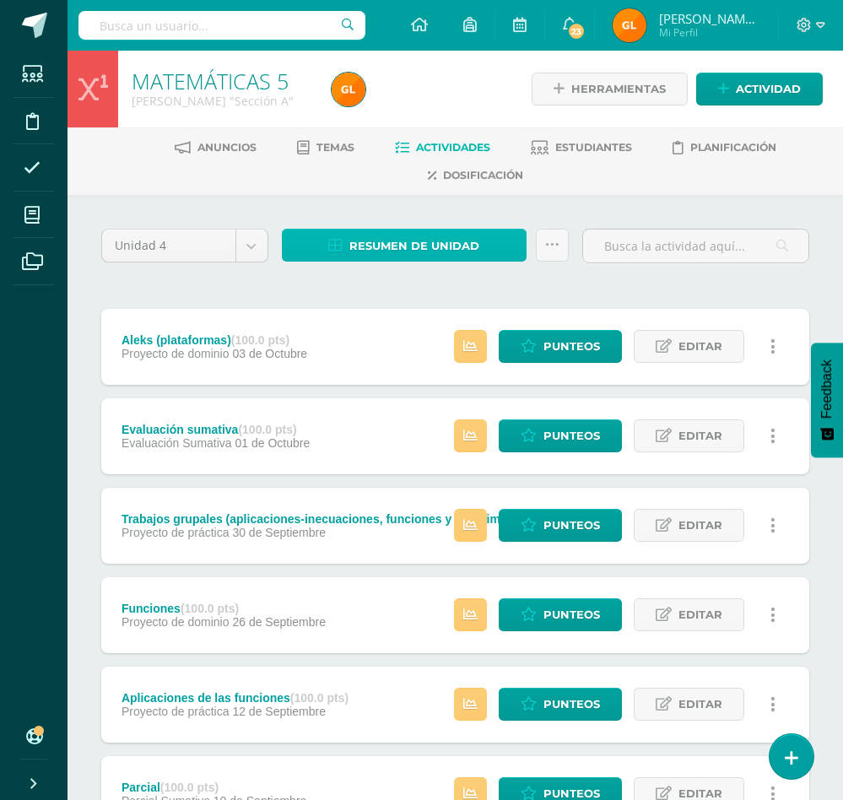
click at [464, 239] on span "Resumen de unidad" at bounding box center [414, 245] width 130 height 31
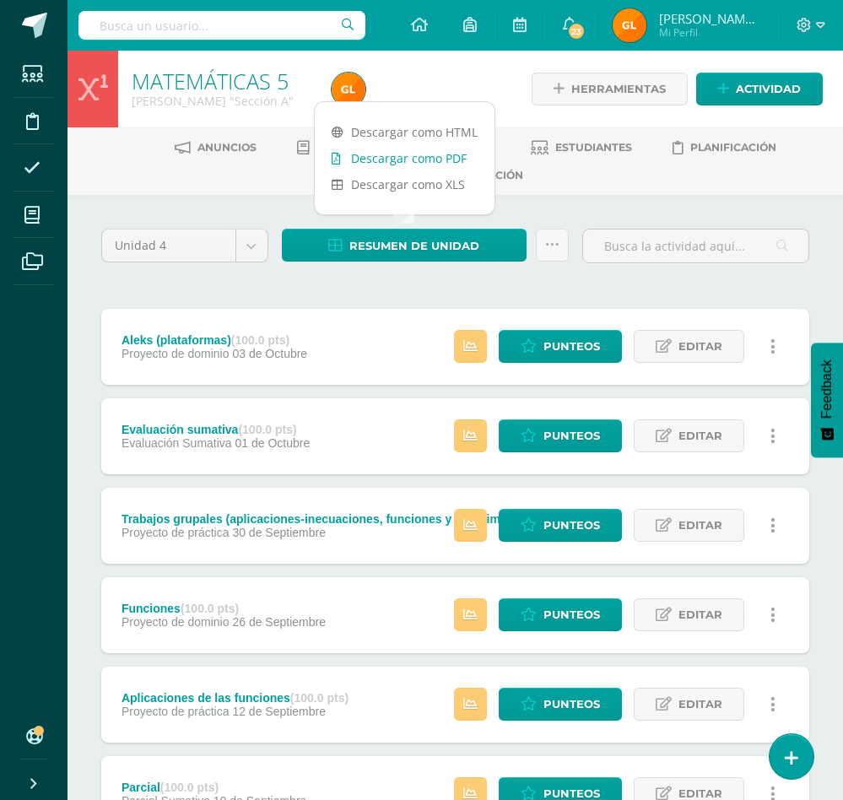
click at [388, 160] on link "Descargar como PDF" at bounding box center [405, 158] width 180 height 26
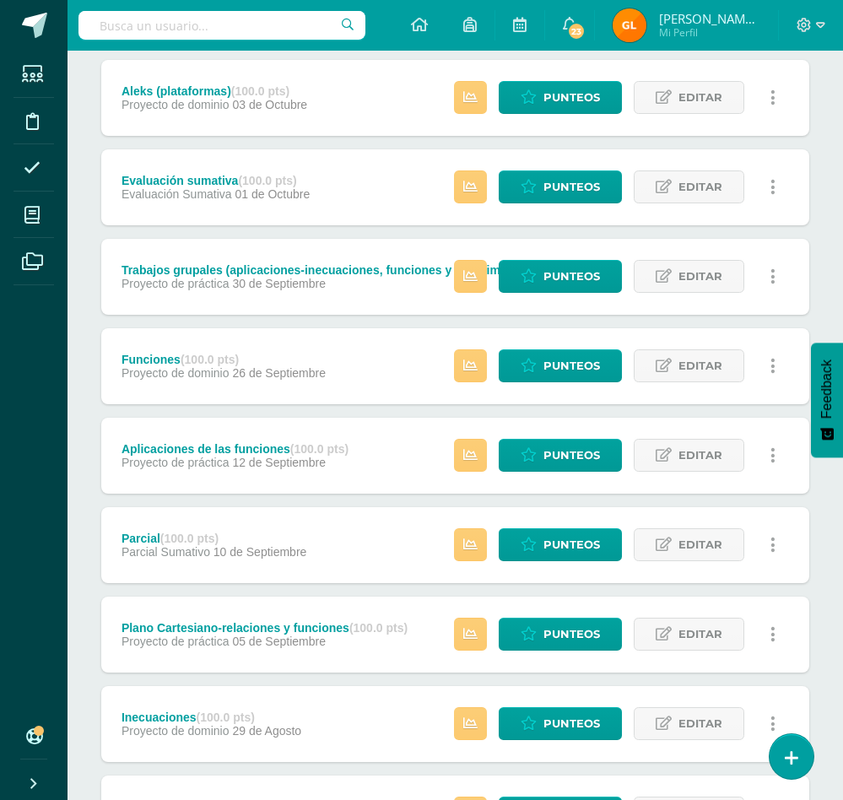
scroll to position [263, 0]
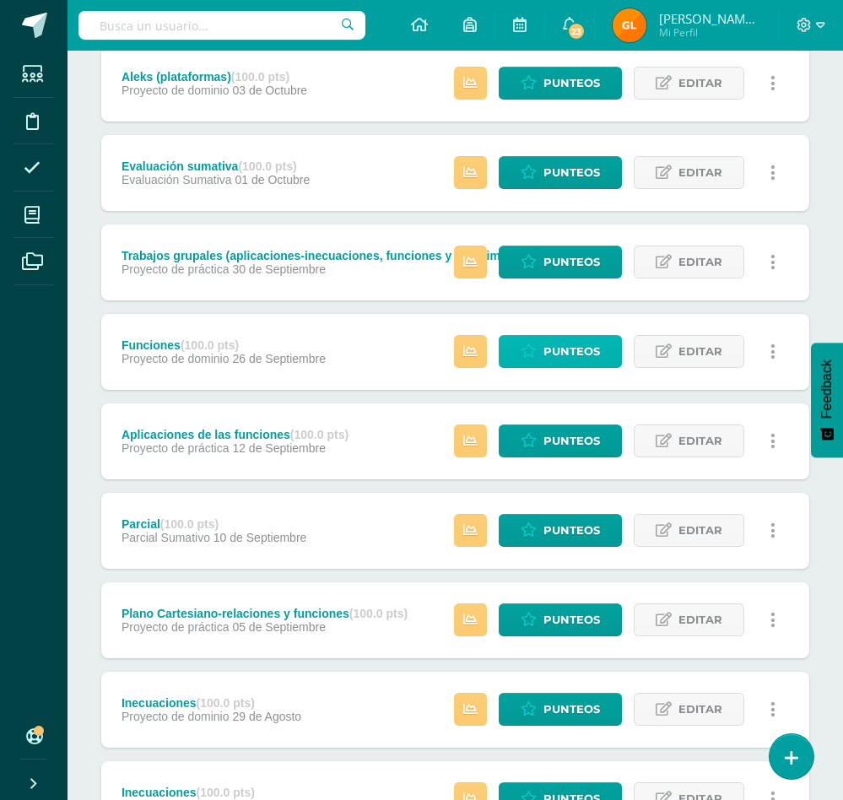
click at [581, 339] on span "Punteos" at bounding box center [571, 351] width 57 height 31
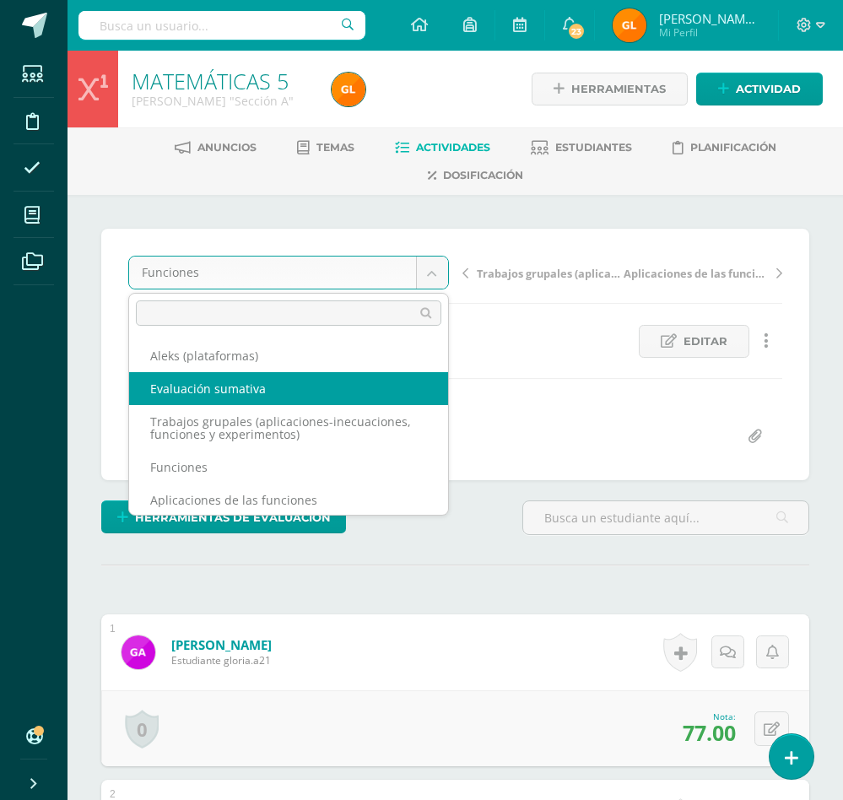
select select "/dashboard/teacher/grade-activity/36448/"
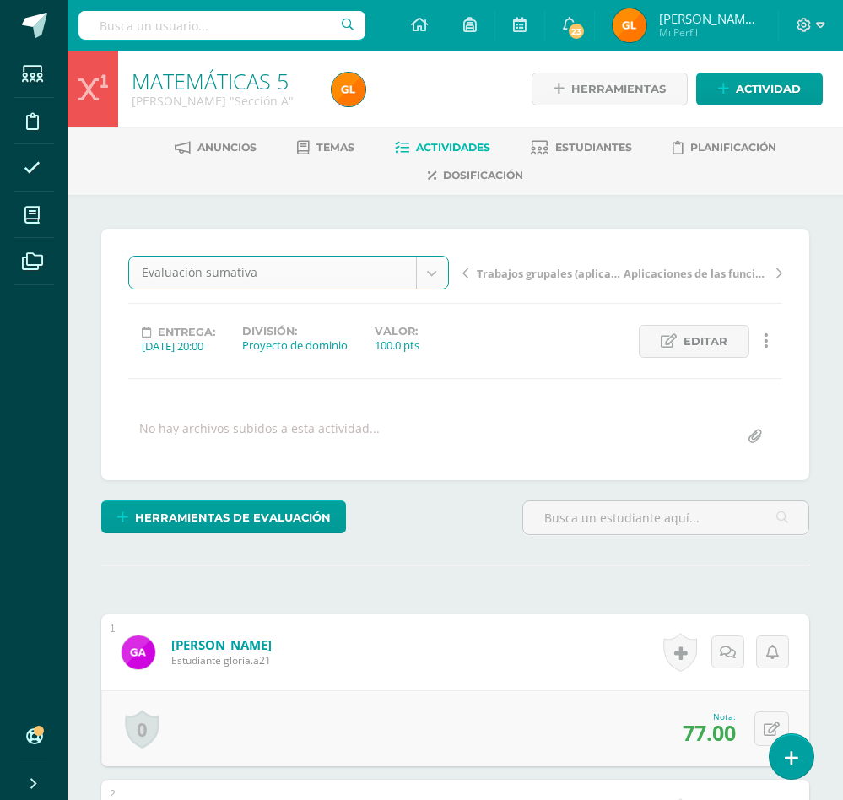
scroll to position [1, 0]
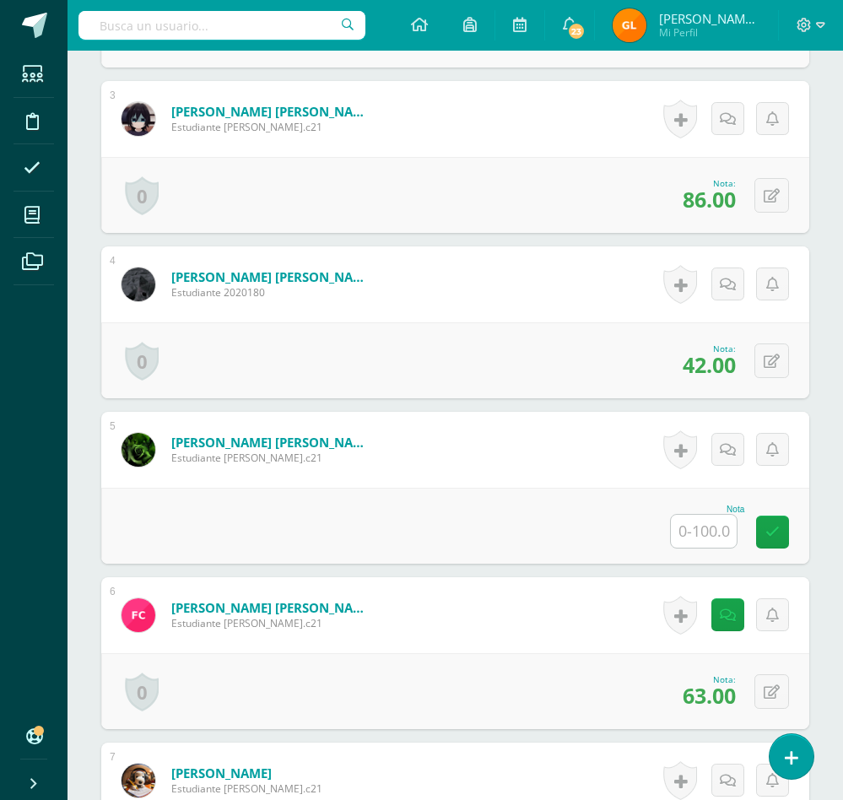
scroll to position [1170, 0]
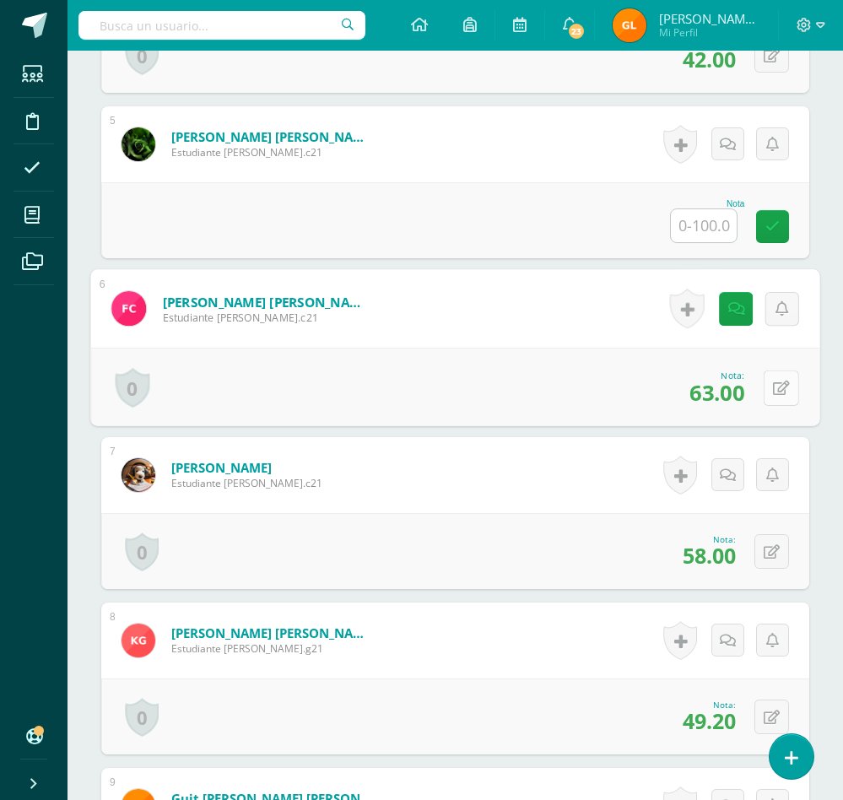
click at [765, 405] on button at bounding box center [781, 387] width 35 height 35
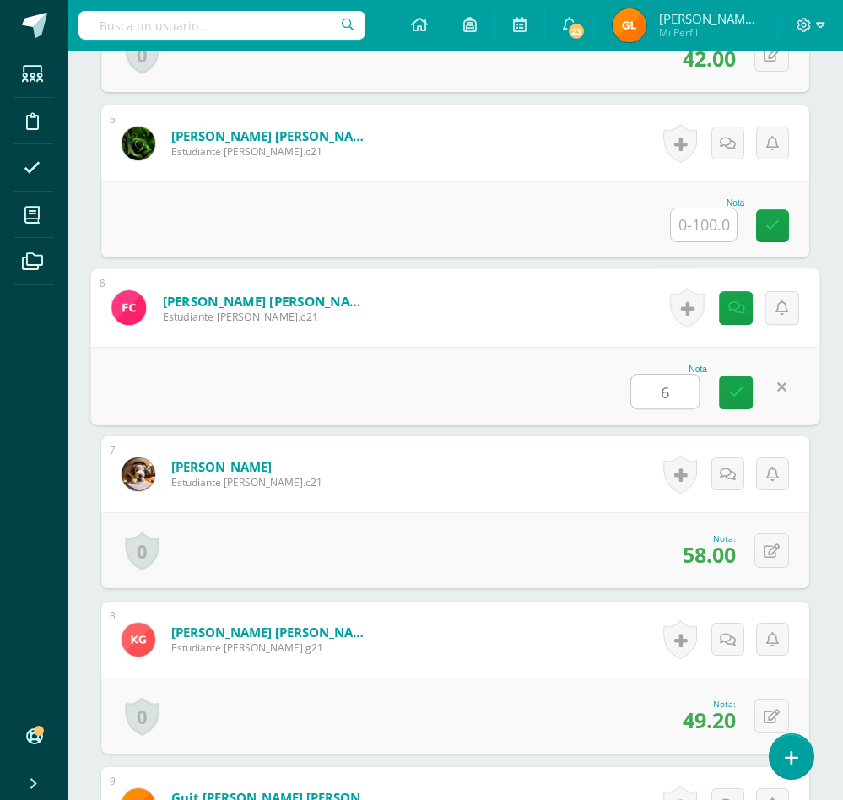
scroll to position [1172, 0]
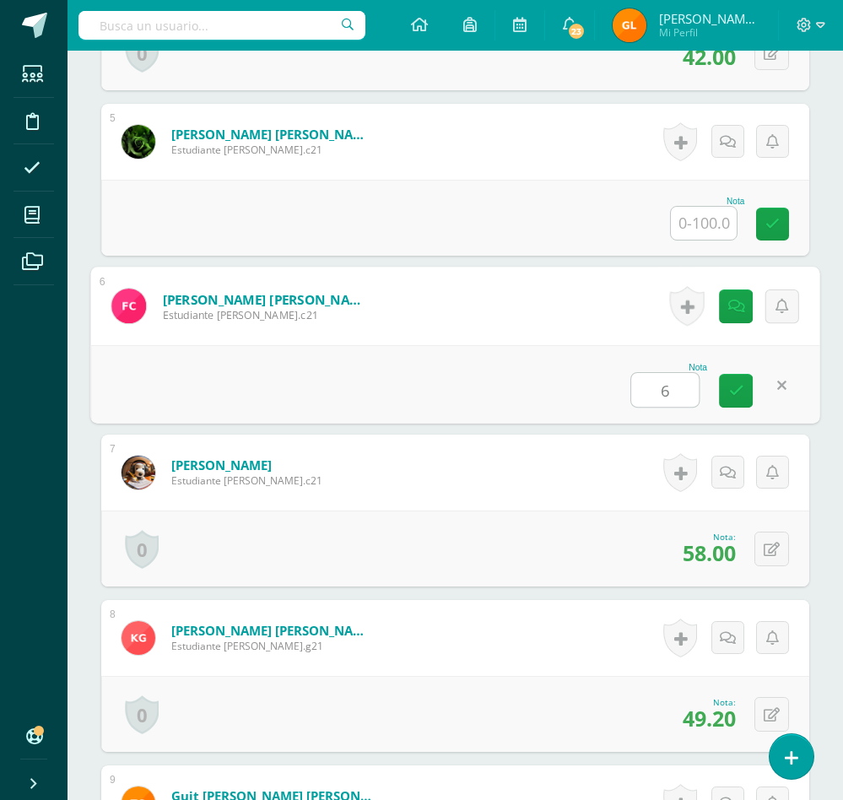
type input "62"
click at [735, 397] on icon at bounding box center [736, 390] width 15 height 14
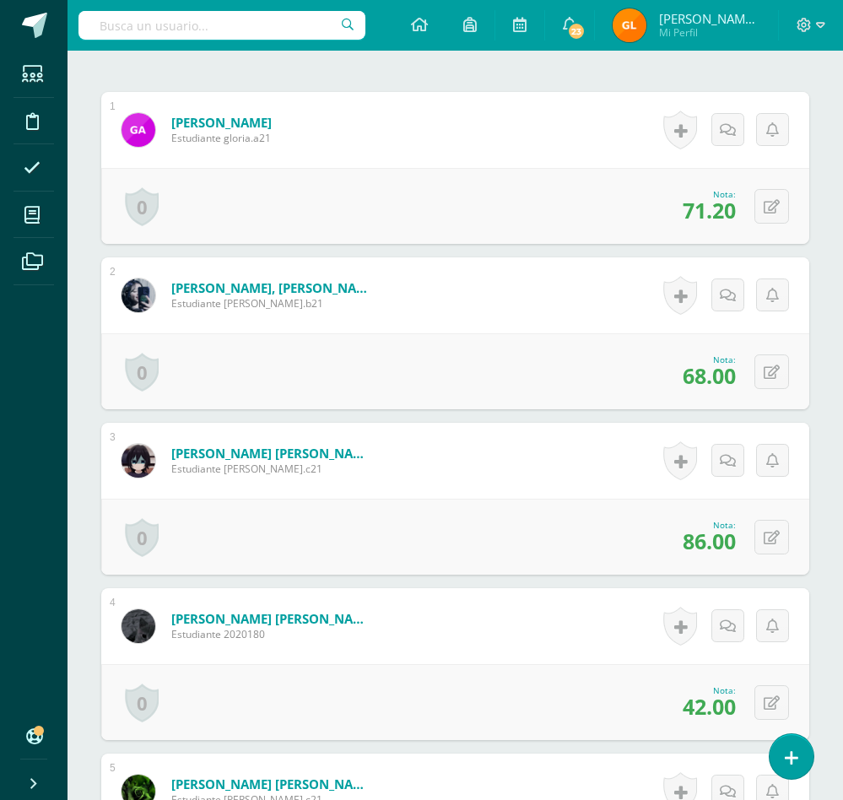
scroll to position [0, 0]
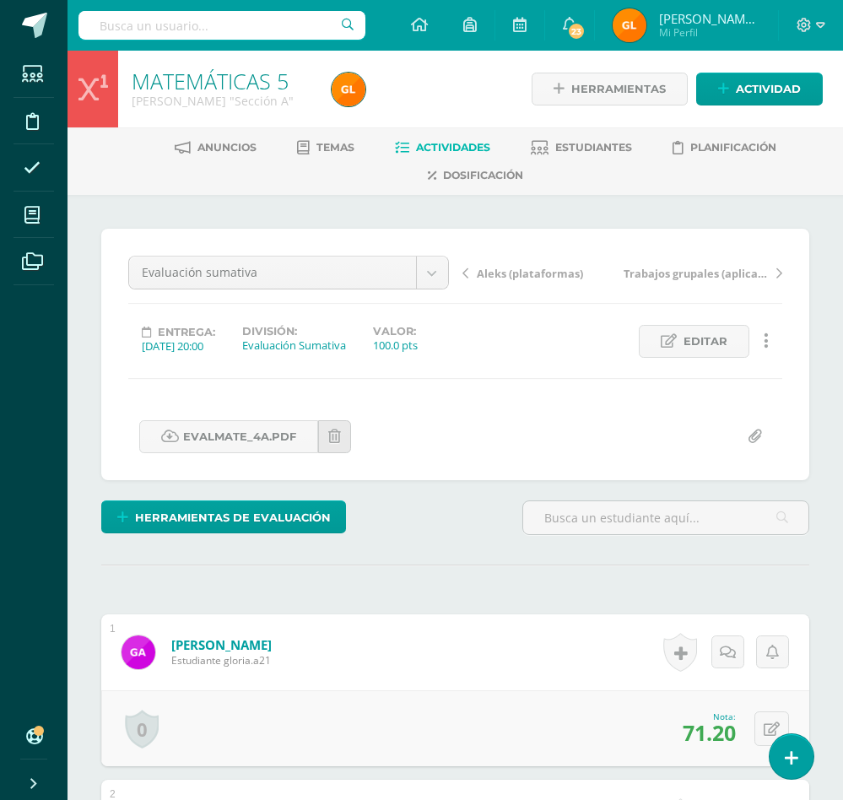
click at [446, 145] on span "Actividades" at bounding box center [453, 147] width 74 height 13
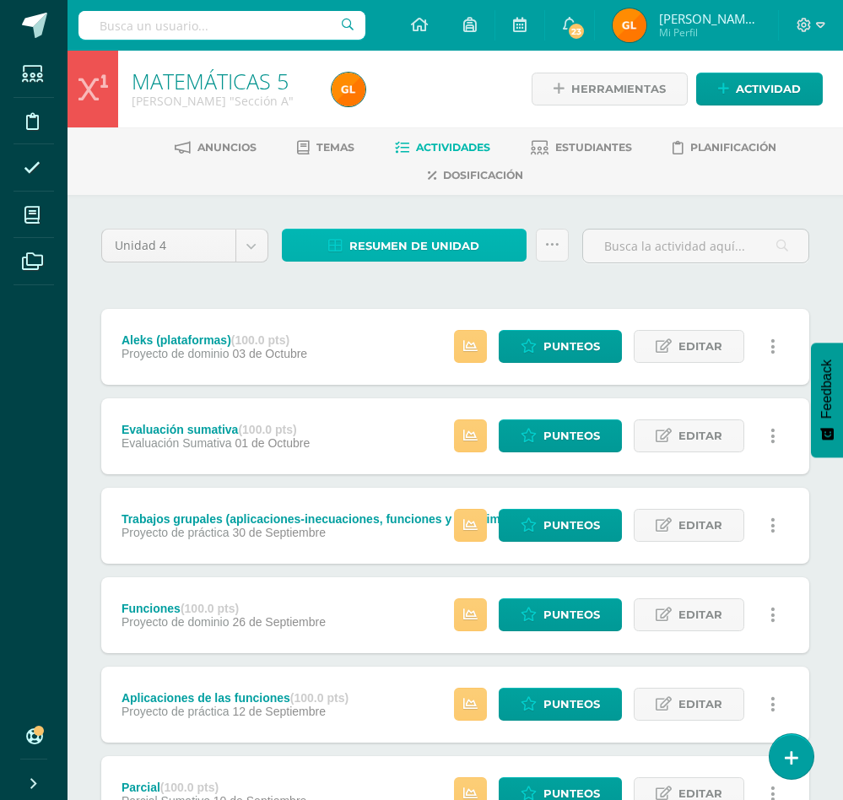
click at [459, 241] on span "Resumen de unidad" at bounding box center [414, 245] width 130 height 31
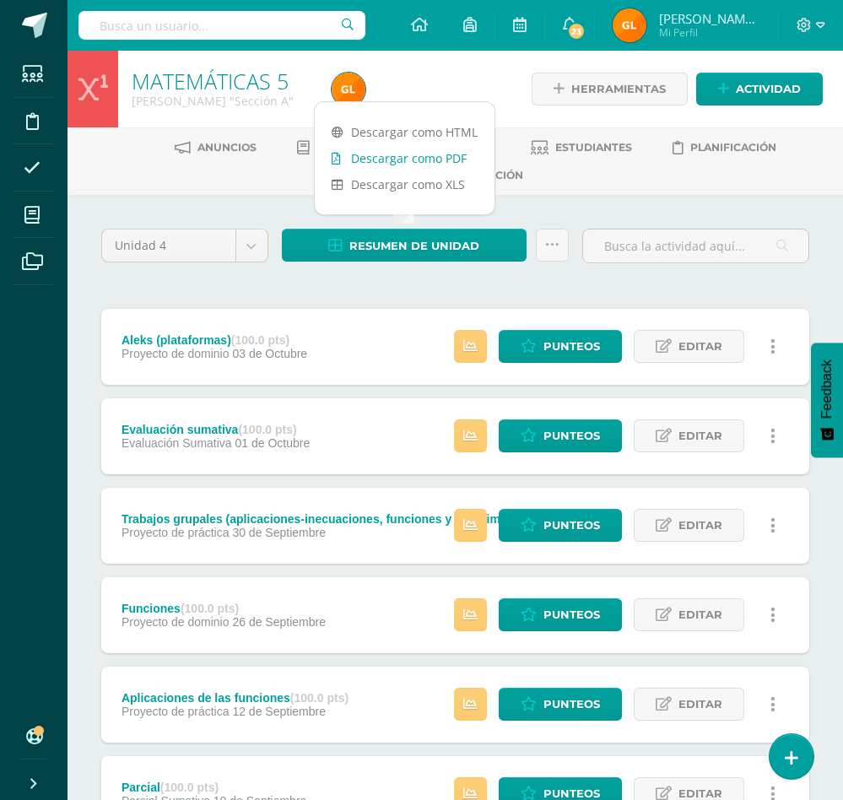
click at [416, 158] on link "Descargar como PDF" at bounding box center [405, 158] width 180 height 26
click at [581, 134] on link "Estudiantes" at bounding box center [581, 147] width 101 height 27
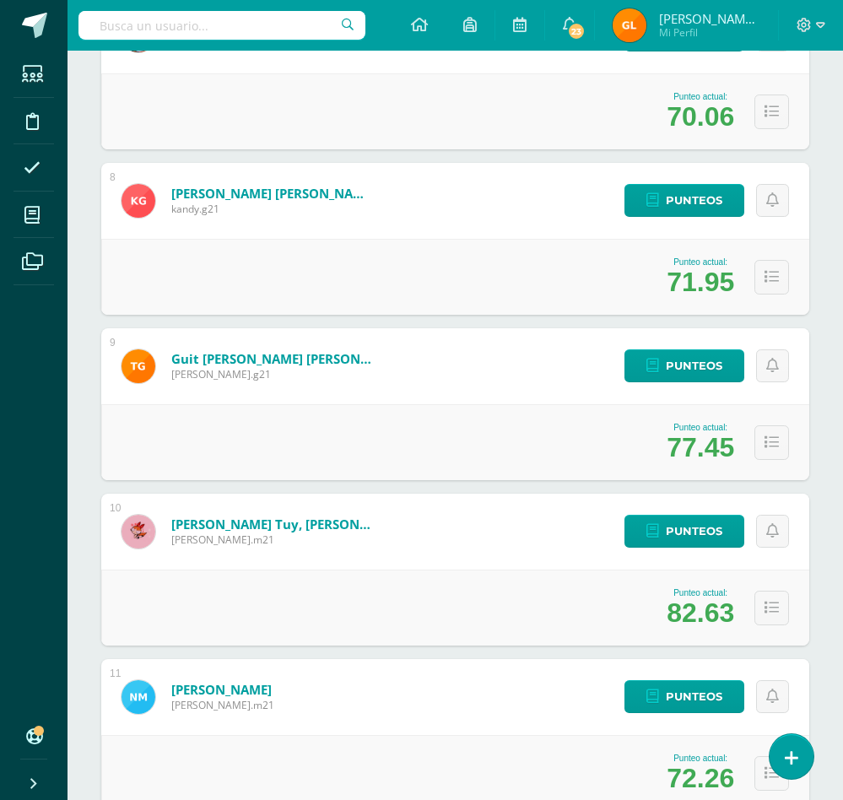
scroll to position [1510, 0]
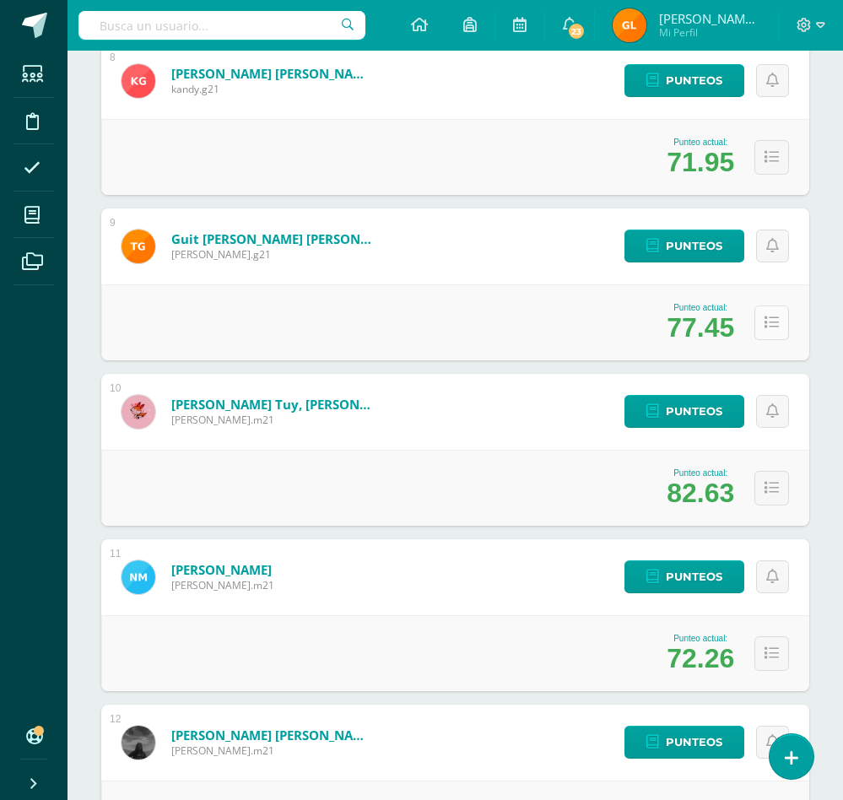
click at [773, 330] on button at bounding box center [771, 323] width 35 height 35
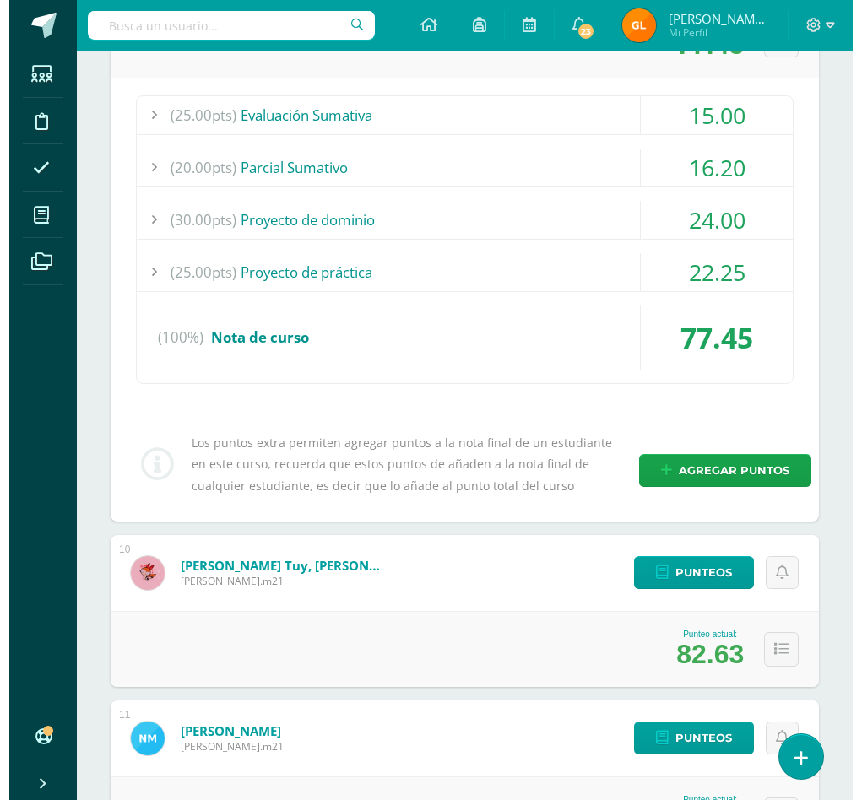
scroll to position [1785, 0]
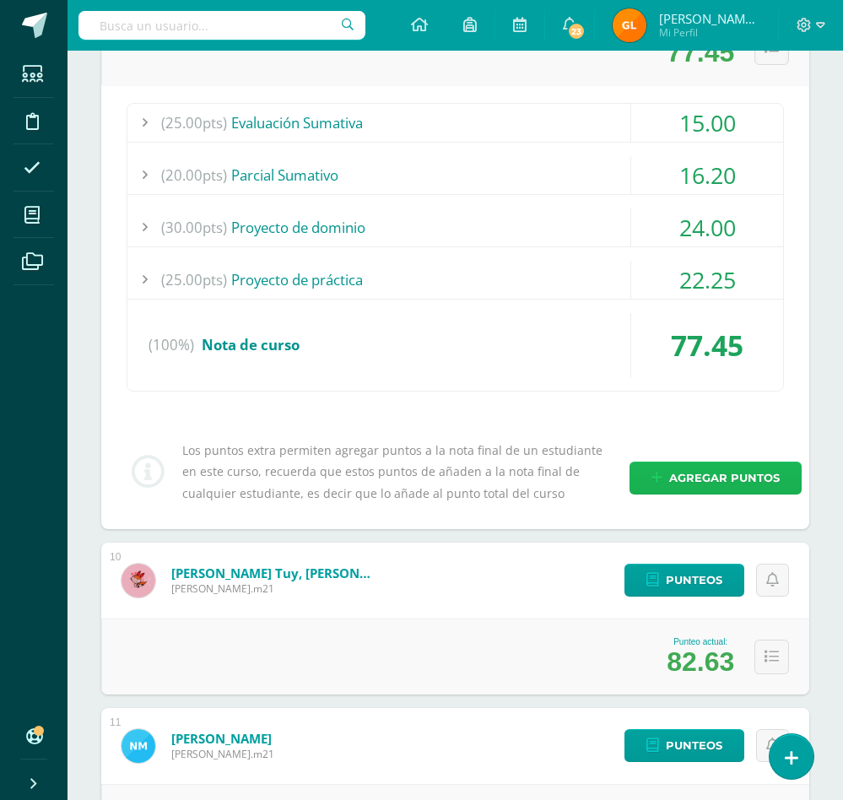
click at [679, 477] on span "Agregar puntos" at bounding box center [724, 477] width 111 height 31
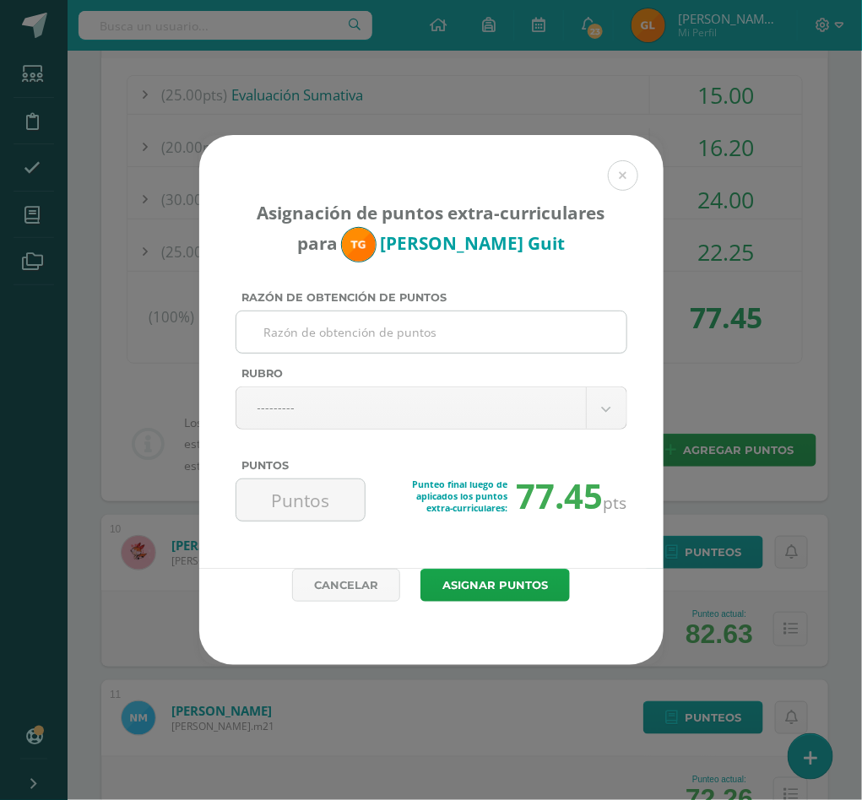
type input "3"
paste input "Metas extras en Aleks"
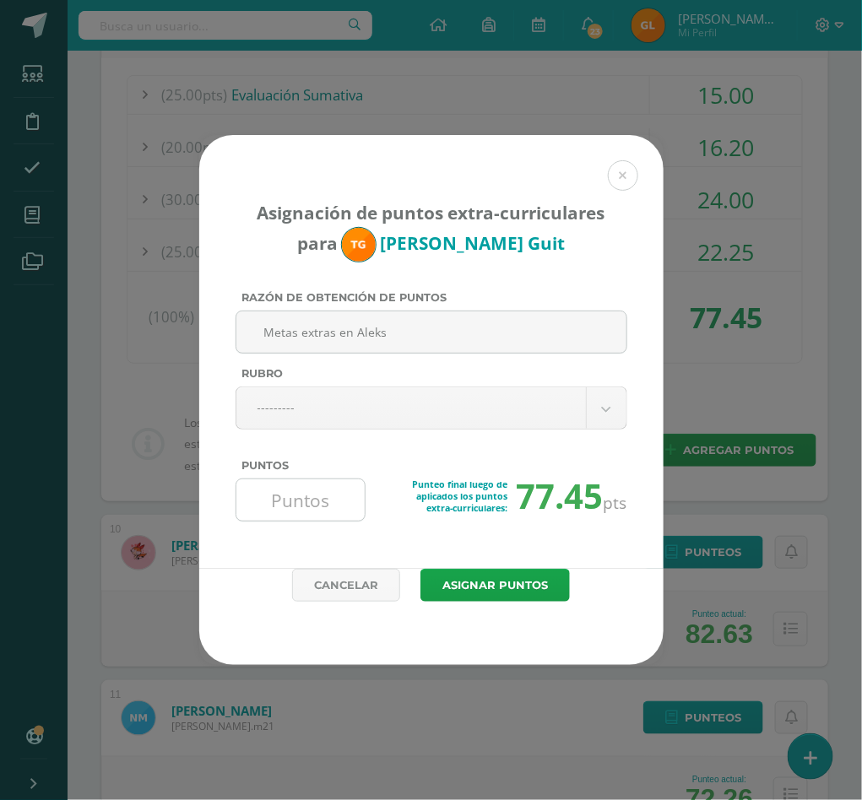
type input "Metas extras en Aleks"
click at [315, 495] on input "Puntos" at bounding box center [301, 499] width 116 height 41
type input "5"
type input "4"
type input "3"
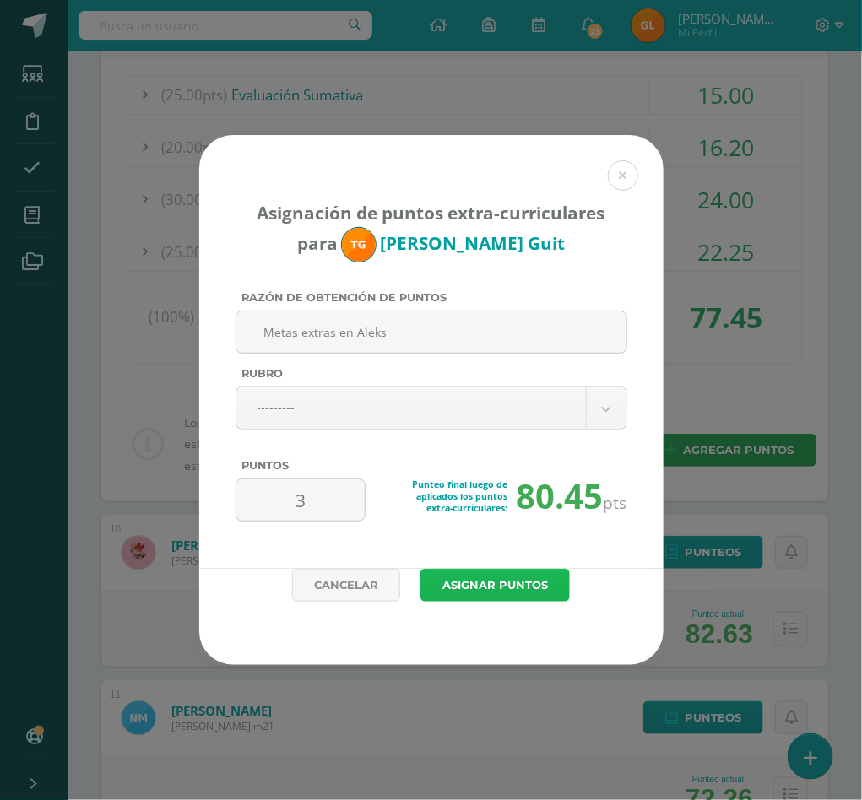
click at [494, 585] on button "Asignar puntos" at bounding box center [494, 585] width 149 height 33
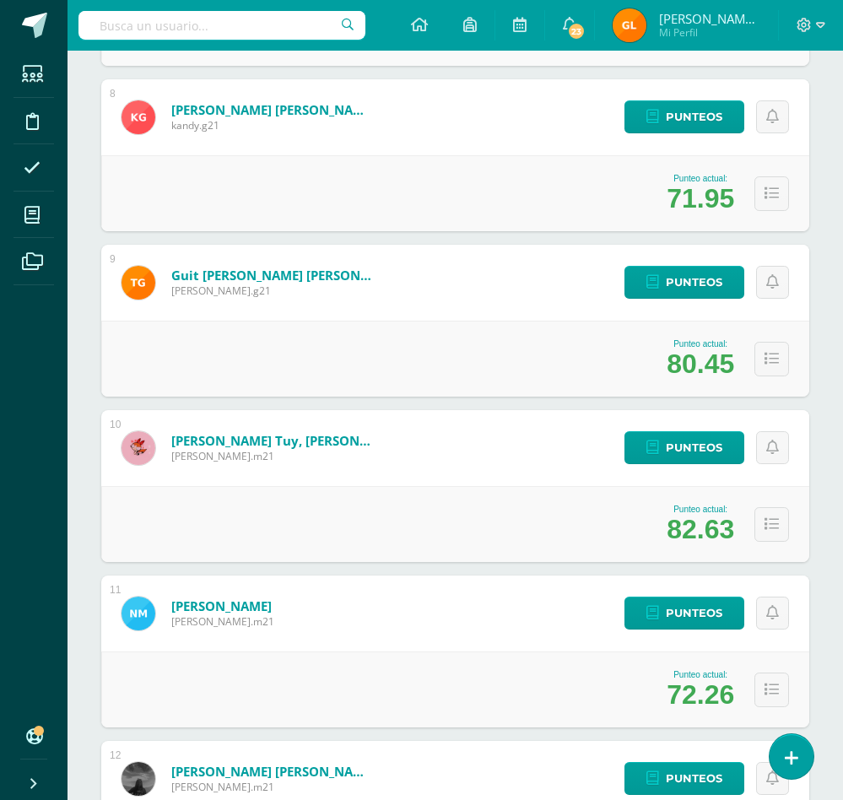
scroll to position [1479, 0]
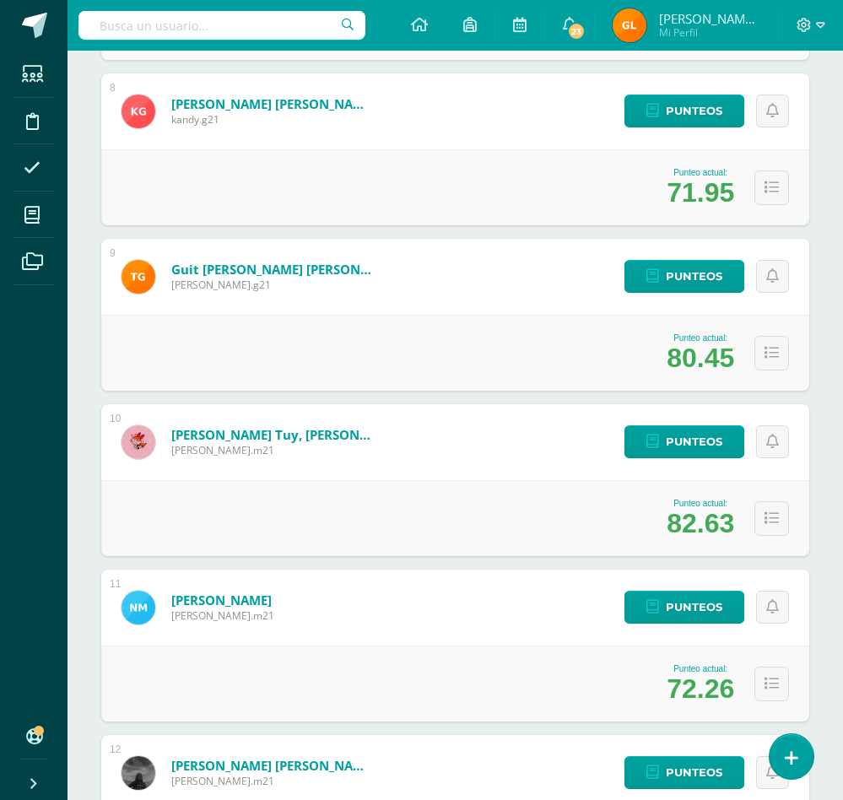
click at [818, 438] on div "Estudiantes (21) Unidad 4 Unidad 4 Unidad 1 Unidad 2 Unidad 3 21 Estudiantes ac…" at bounding box center [456, 602] width 776 height 3772
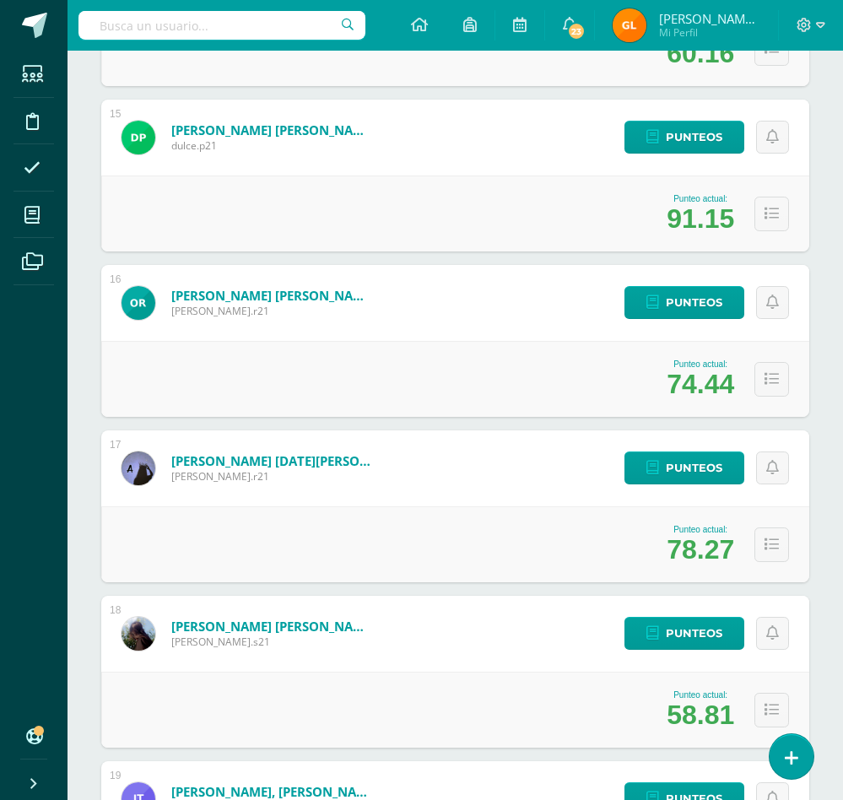
scroll to position [2644, 0]
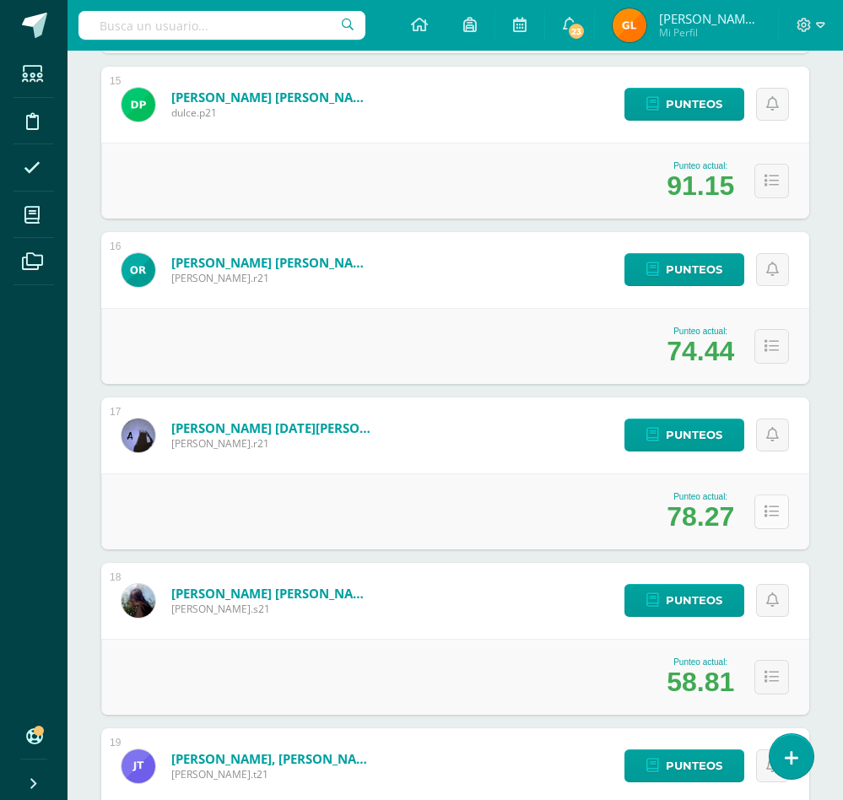
click at [767, 511] on icon at bounding box center [772, 512] width 14 height 14
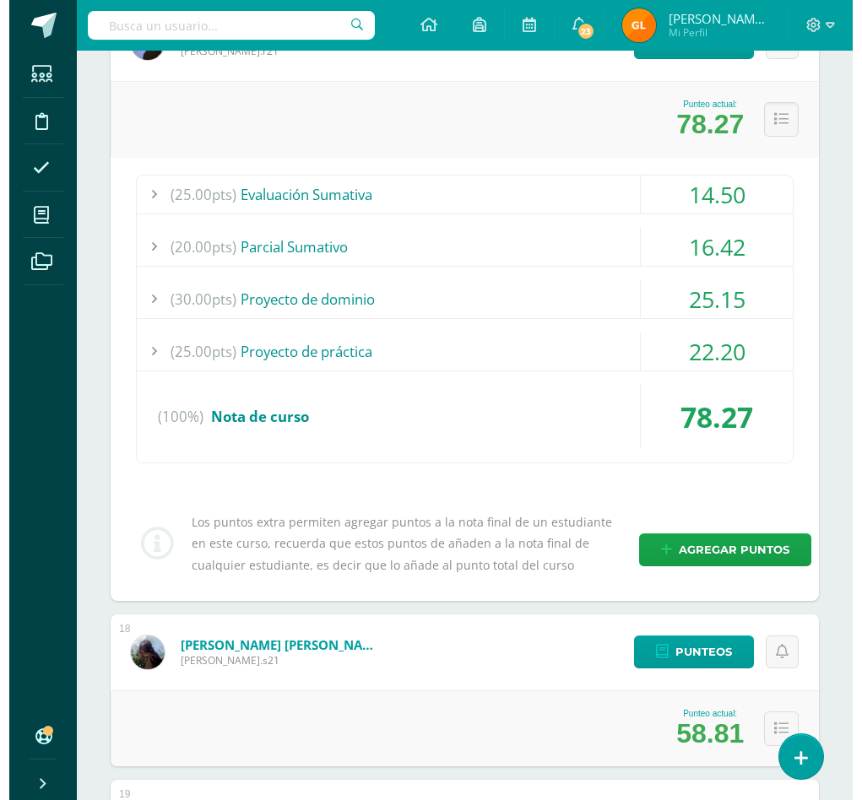
scroll to position [3066, 0]
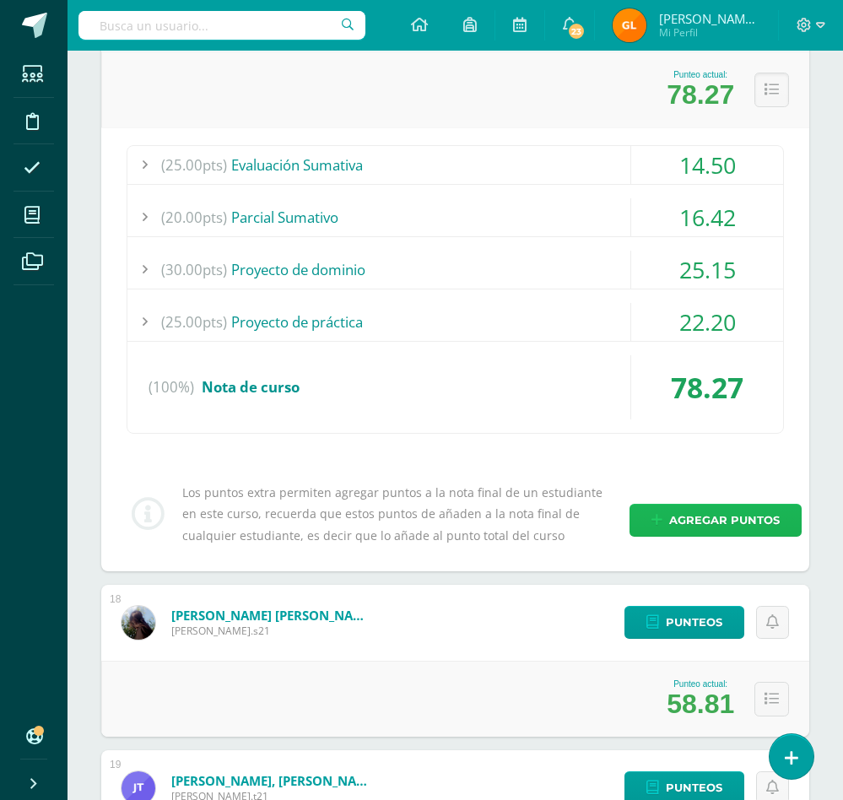
click at [715, 517] on span "Agregar puntos" at bounding box center [724, 520] width 111 height 31
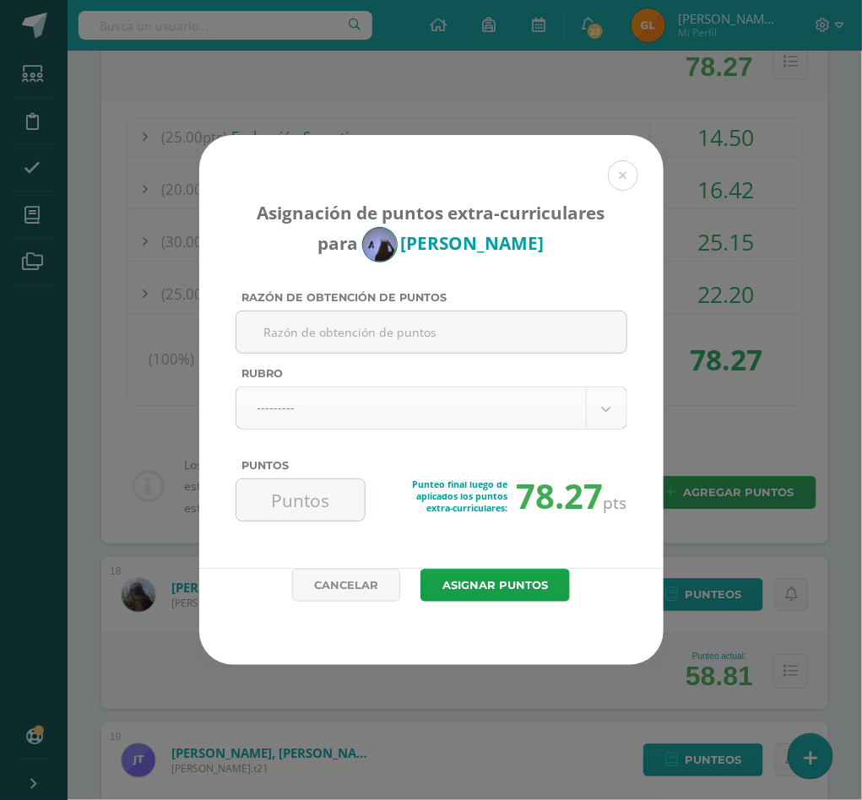
paste input "Metas extras en Aleks"
type input "Metas extras en Aleks"
click at [315, 501] on input "Puntos" at bounding box center [301, 499] width 116 height 41
type input "1.13"
click at [458, 586] on button "Asignar puntos" at bounding box center [494, 585] width 149 height 33
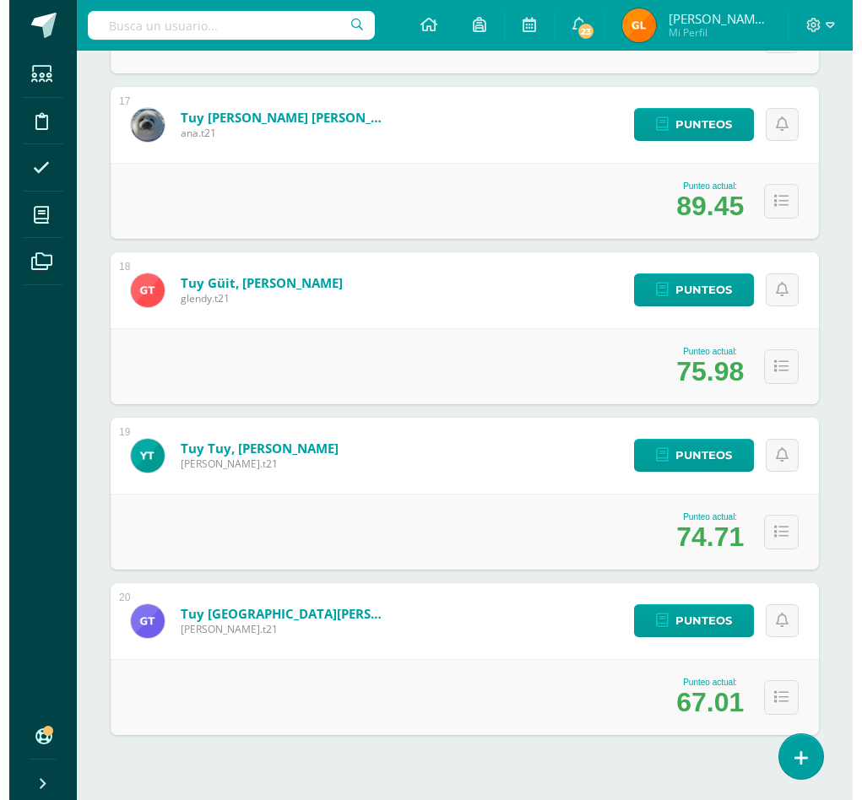
scroll to position [2996, 0]
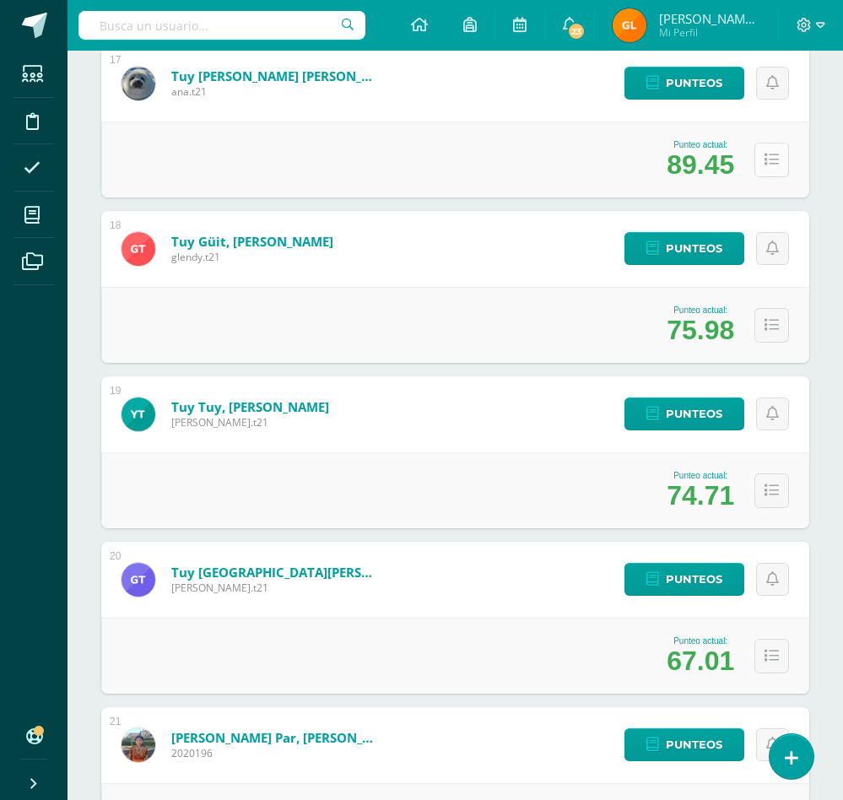
click at [773, 160] on icon at bounding box center [772, 160] width 14 height 14
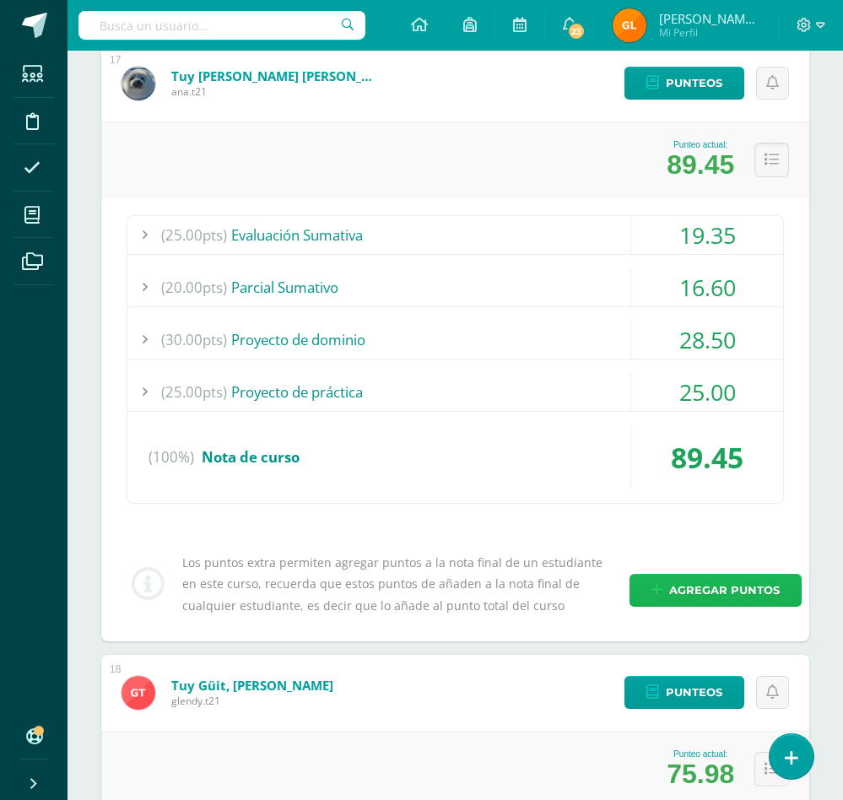
click at [676, 578] on span "Agregar puntos" at bounding box center [724, 590] width 111 height 31
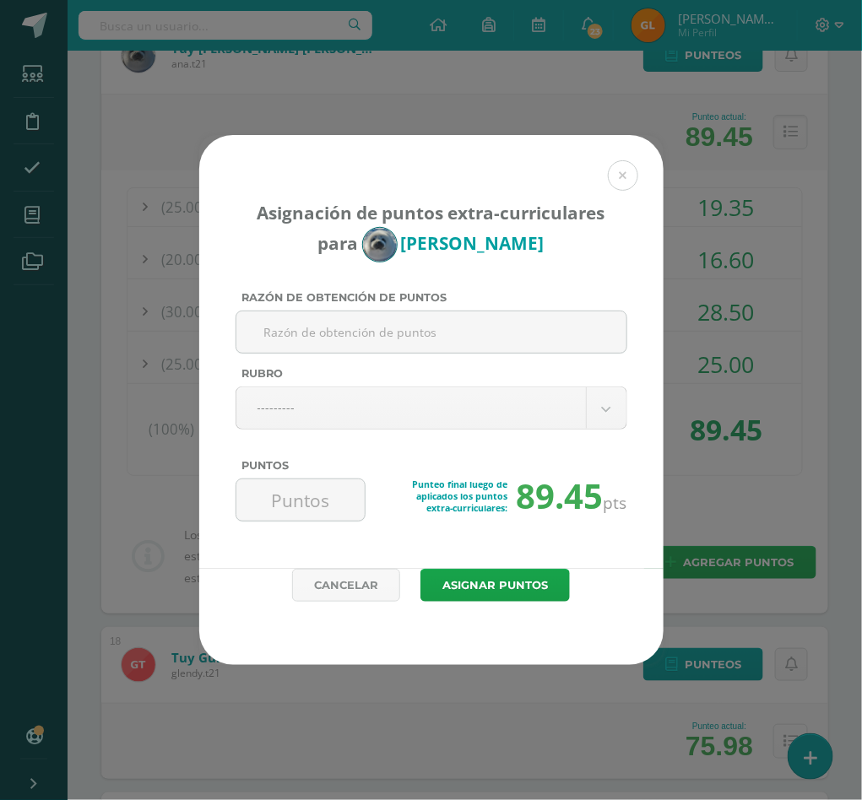
type input "3"
type input "Metas extras en Aleks"
click at [325, 504] on input "Puntos" at bounding box center [301, 499] width 116 height 41
type input "3"
click at [505, 583] on button "Asignar puntos" at bounding box center [494, 585] width 149 height 33
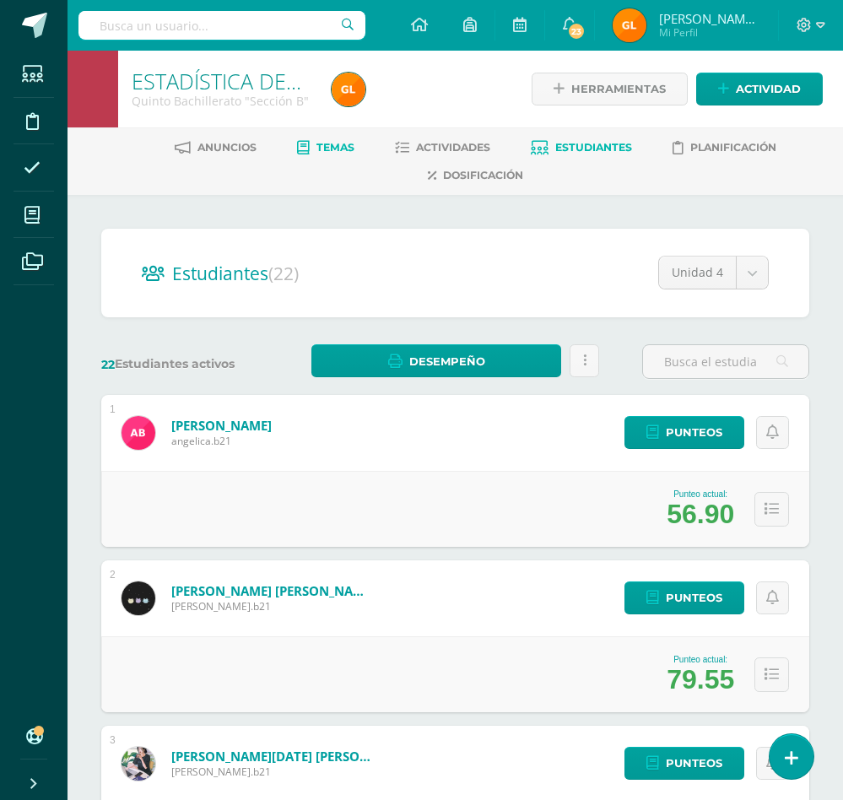
click at [316, 143] on span "Temas" at bounding box center [335, 147] width 38 height 13
click at [406, 145] on icon at bounding box center [402, 148] width 14 height 14
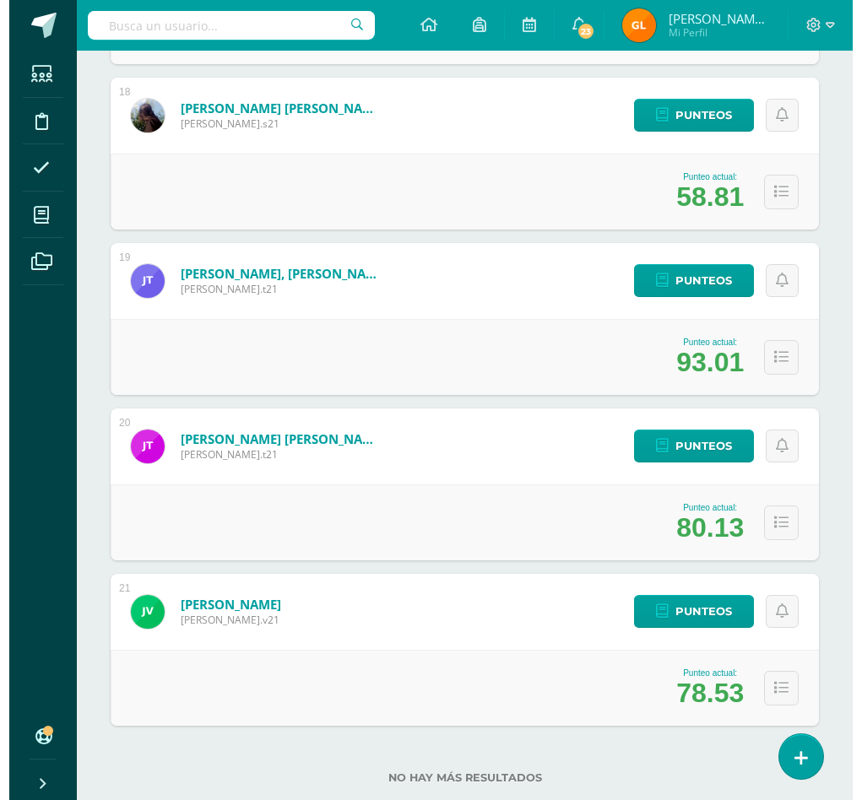
scroll to position [3167, 0]
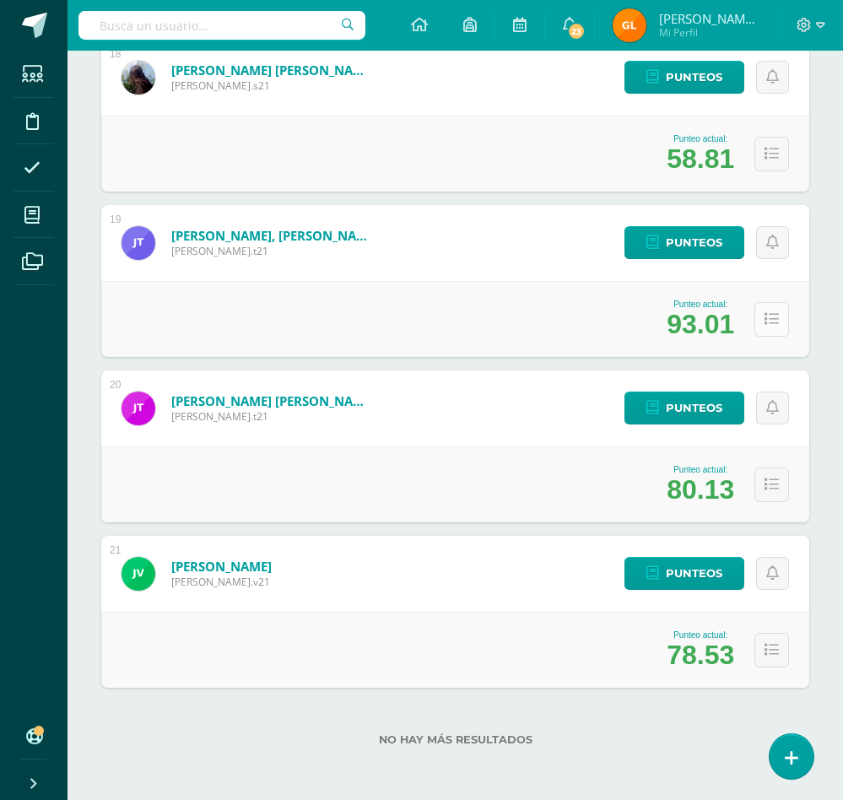
click at [768, 317] on icon at bounding box center [772, 319] width 14 height 14
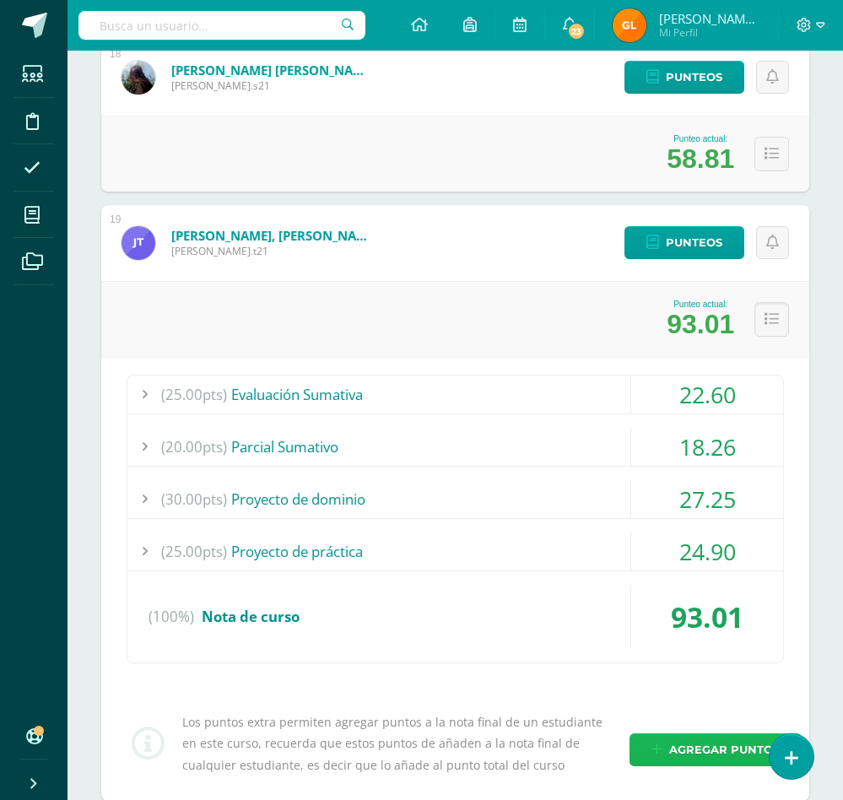
click at [663, 758] on link "Agregar puntos" at bounding box center [716, 749] width 172 height 33
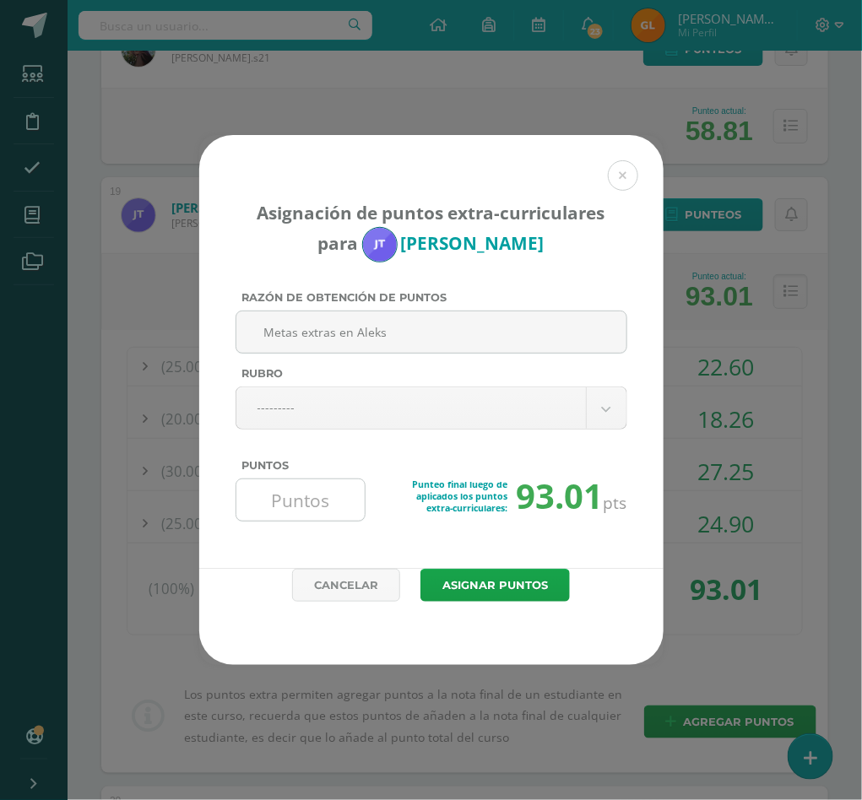
type input "Metas extras en Aleks"
click at [322, 504] on input "Puntos" at bounding box center [301, 499] width 116 height 41
type input "4"
click at [474, 595] on button "Asignar puntos" at bounding box center [494, 585] width 149 height 33
click at [477, 581] on button "Asignar puntos" at bounding box center [494, 585] width 149 height 33
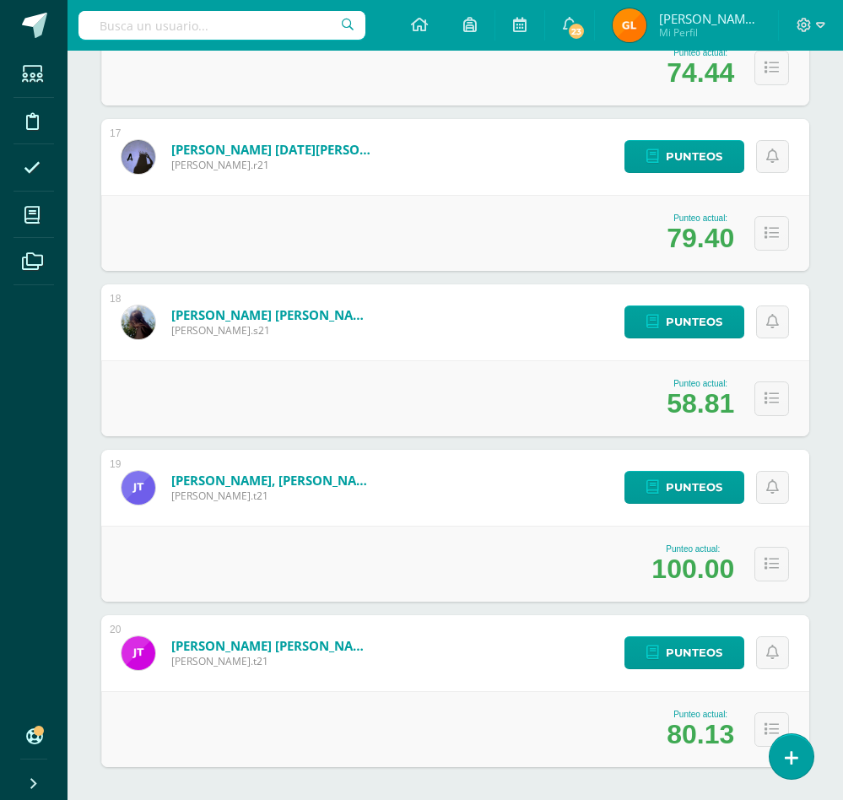
scroll to position [2996, 0]
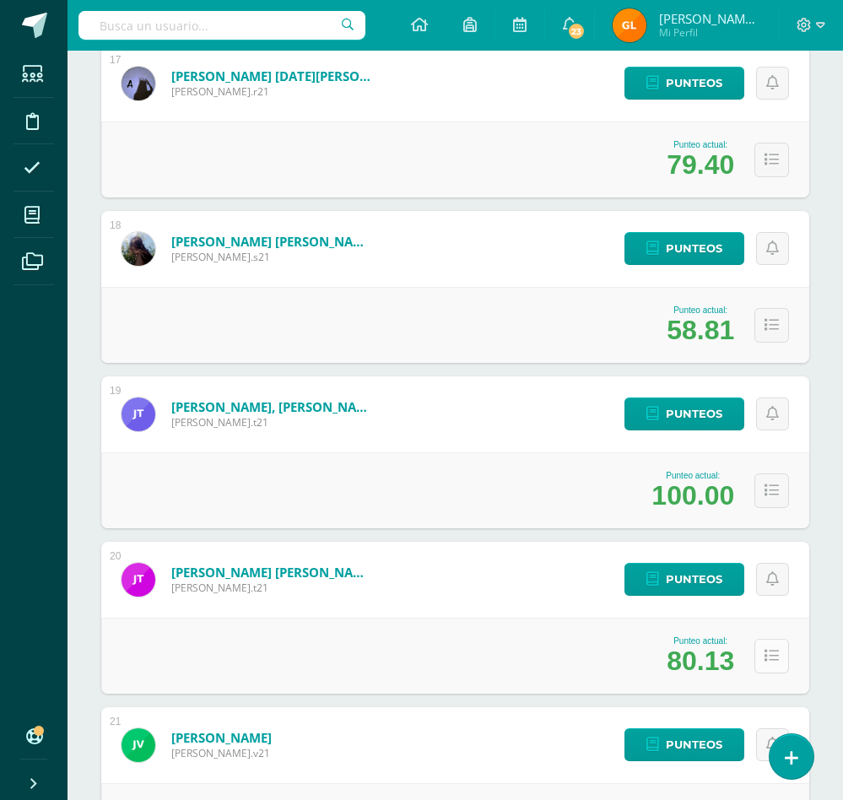
click at [765, 661] on icon at bounding box center [772, 656] width 14 height 14
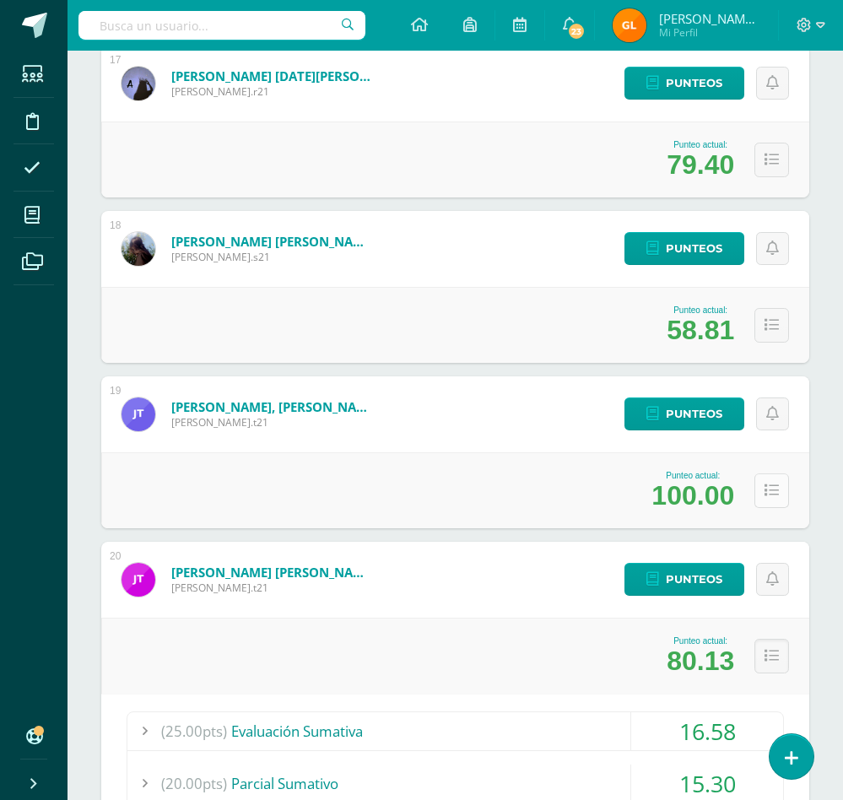
click at [770, 492] on icon at bounding box center [772, 491] width 14 height 14
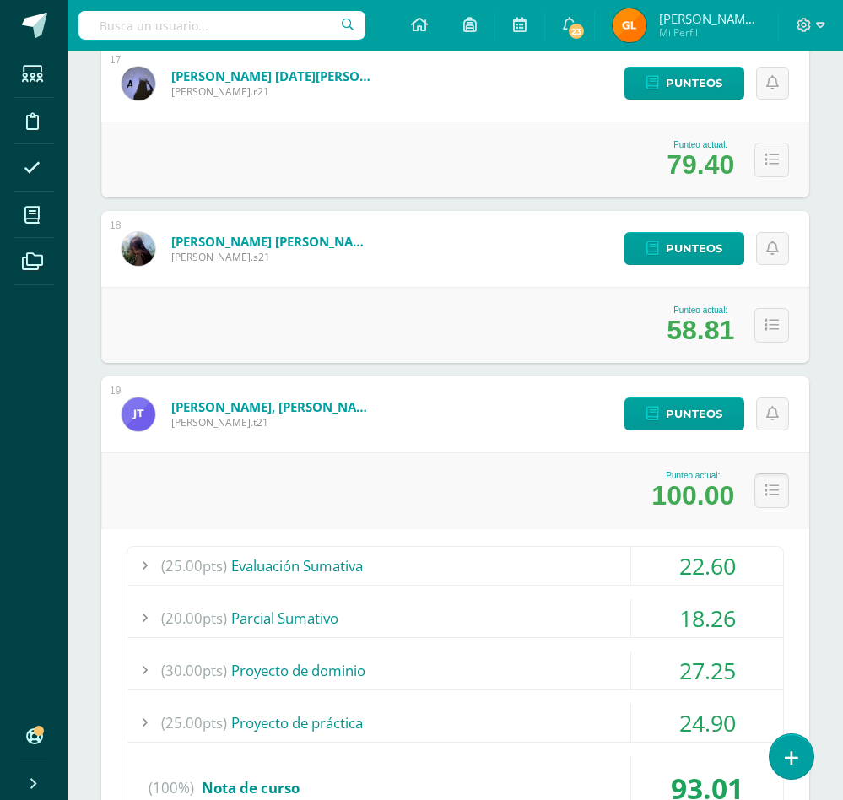
click at [770, 492] on icon at bounding box center [772, 491] width 14 height 14
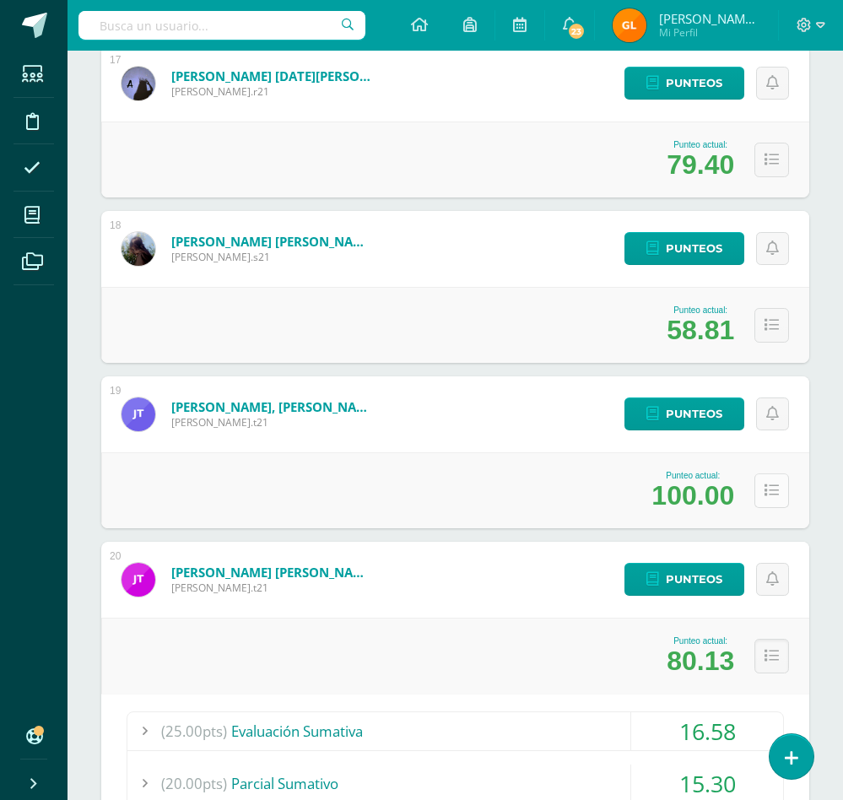
click at [770, 492] on icon at bounding box center [772, 491] width 14 height 14
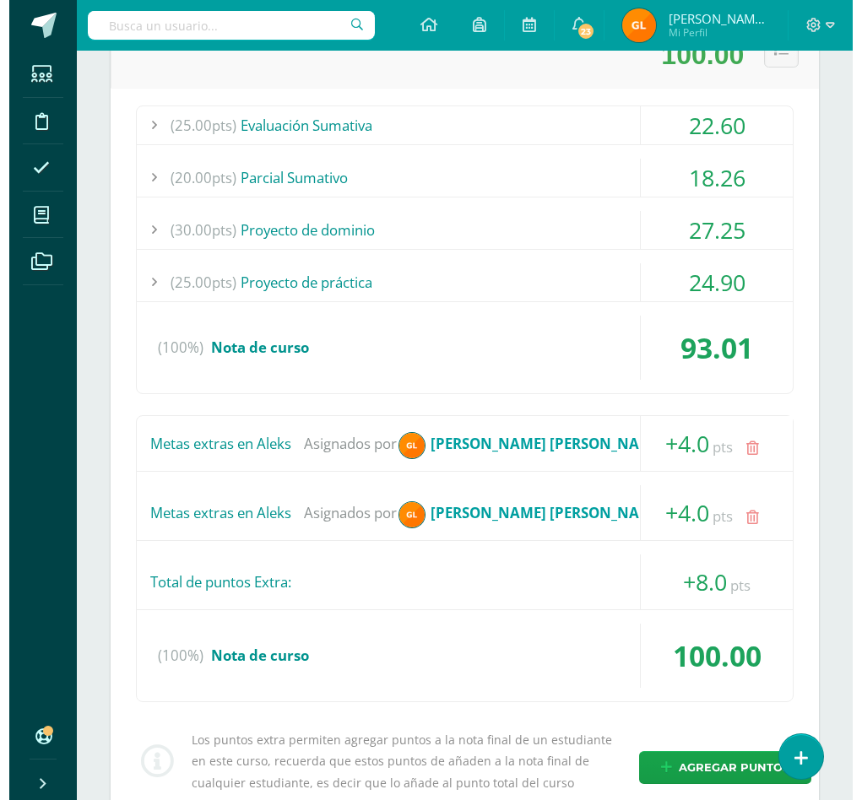
scroll to position [3472, 0]
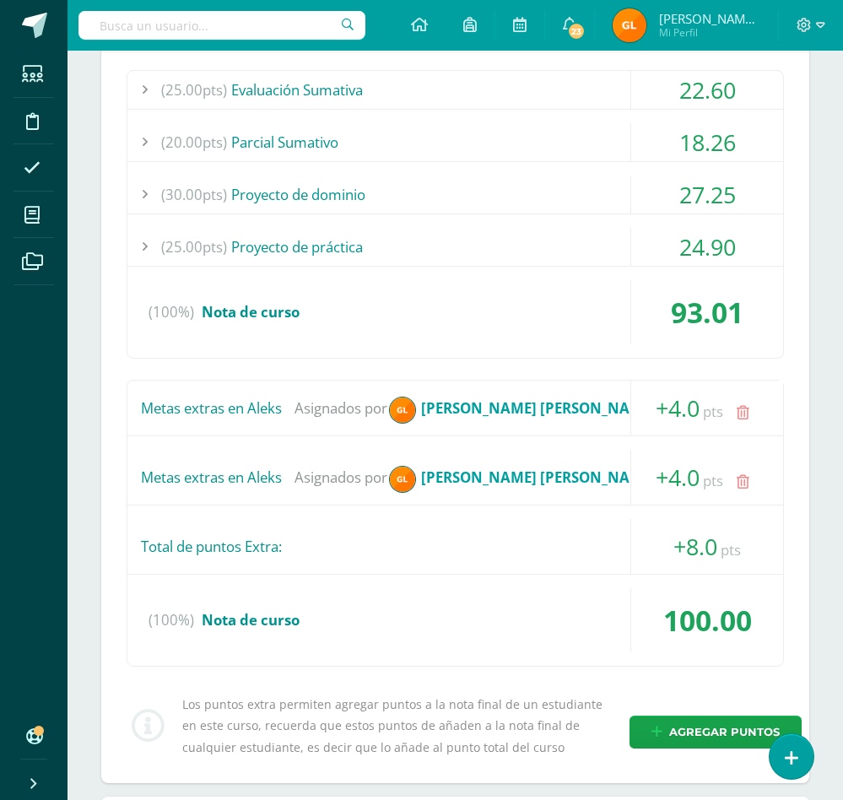
click at [744, 484] on icon at bounding box center [743, 482] width 13 height 14
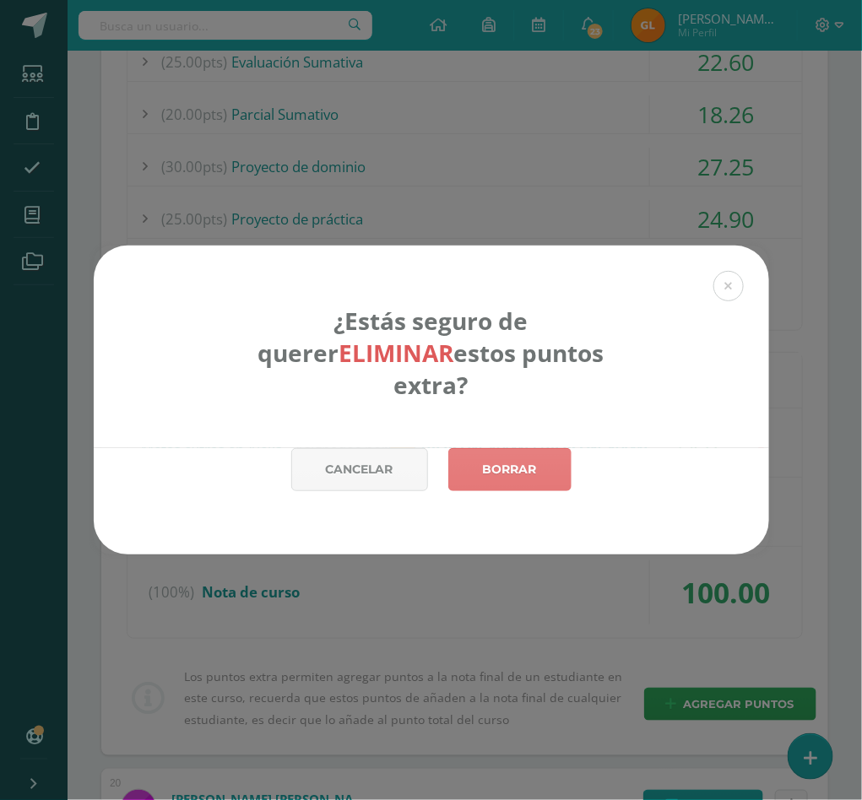
click at [522, 448] on link "Borrar" at bounding box center [509, 469] width 123 height 43
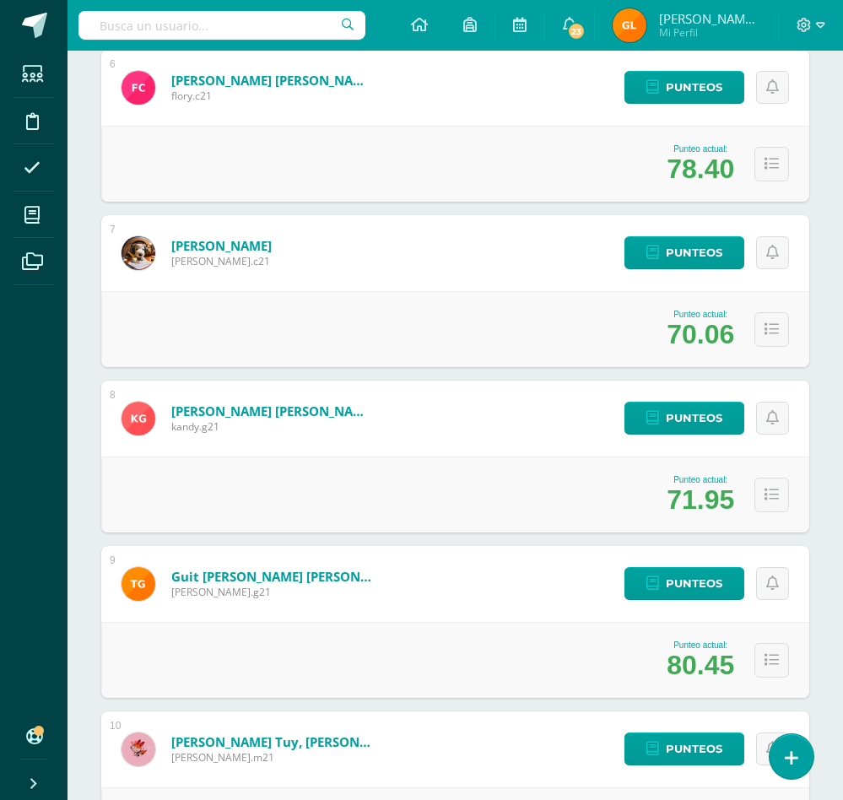
scroll to position [1176, 0]
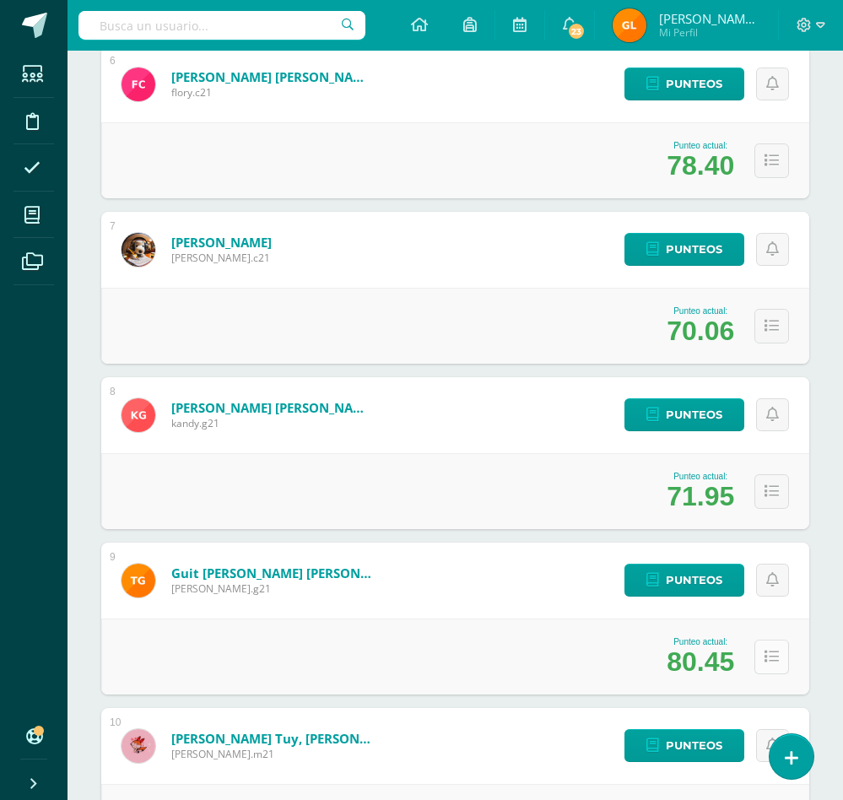
click at [772, 654] on icon at bounding box center [772, 657] width 14 height 14
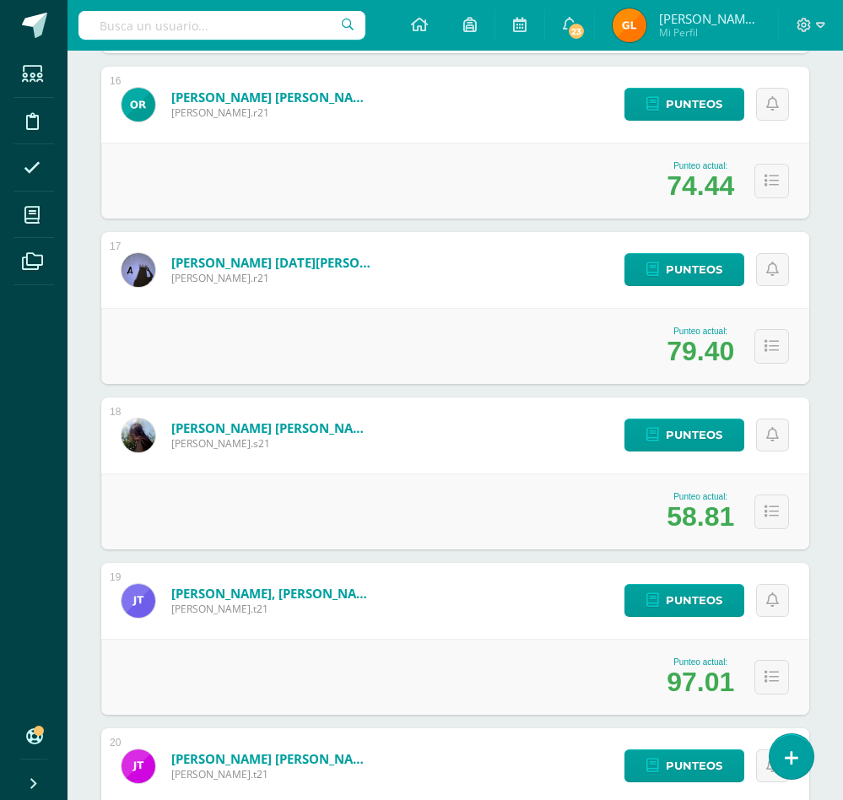
scroll to position [3486, 0]
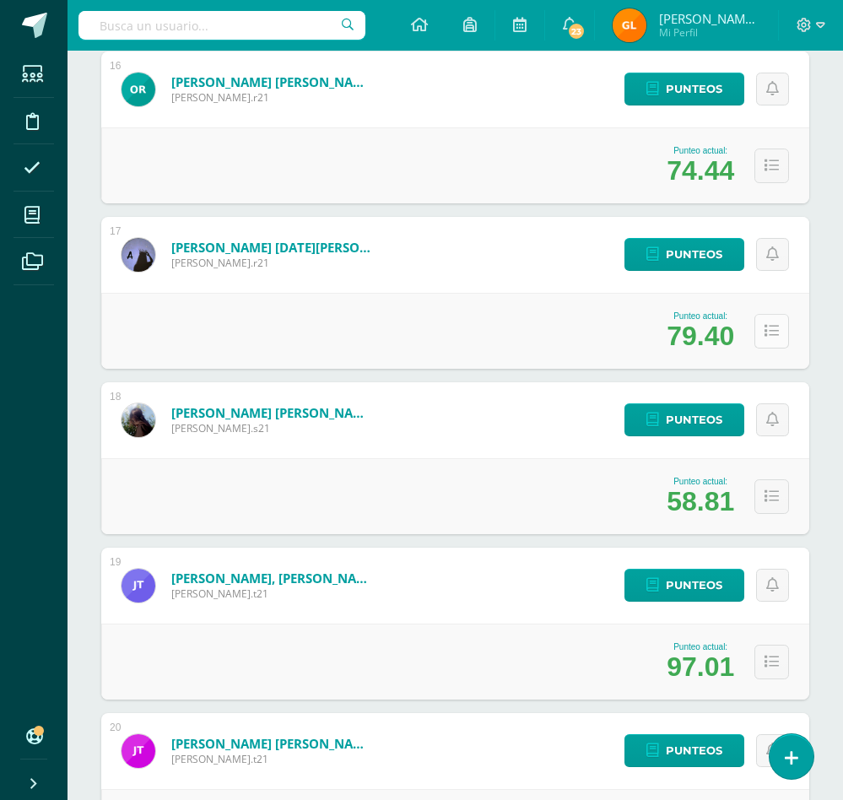
click at [768, 334] on icon at bounding box center [772, 331] width 14 height 14
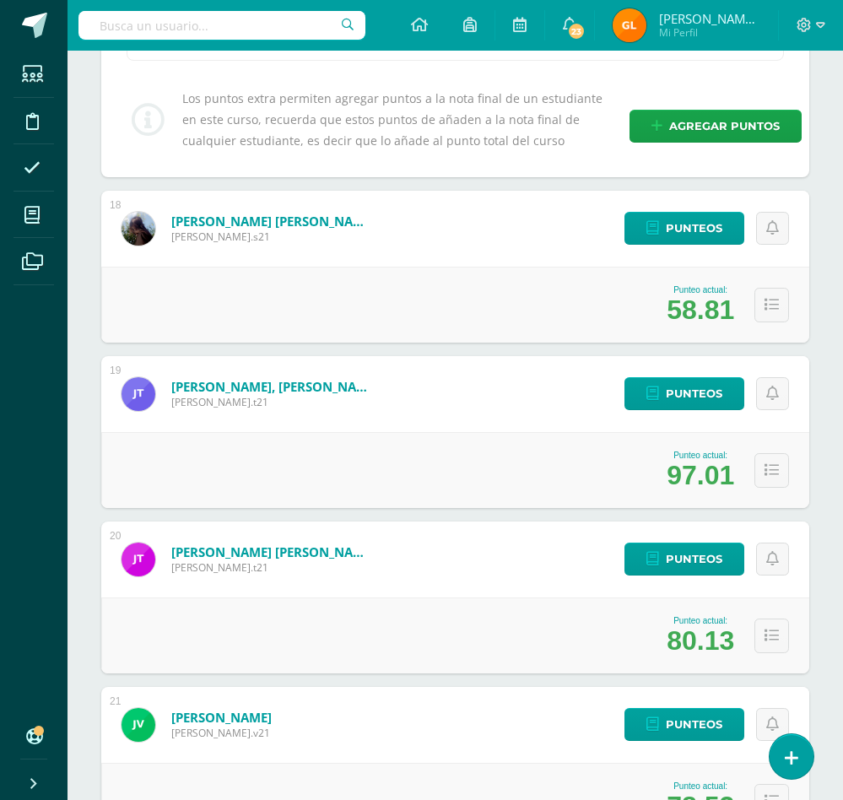
scroll to position [4357, 0]
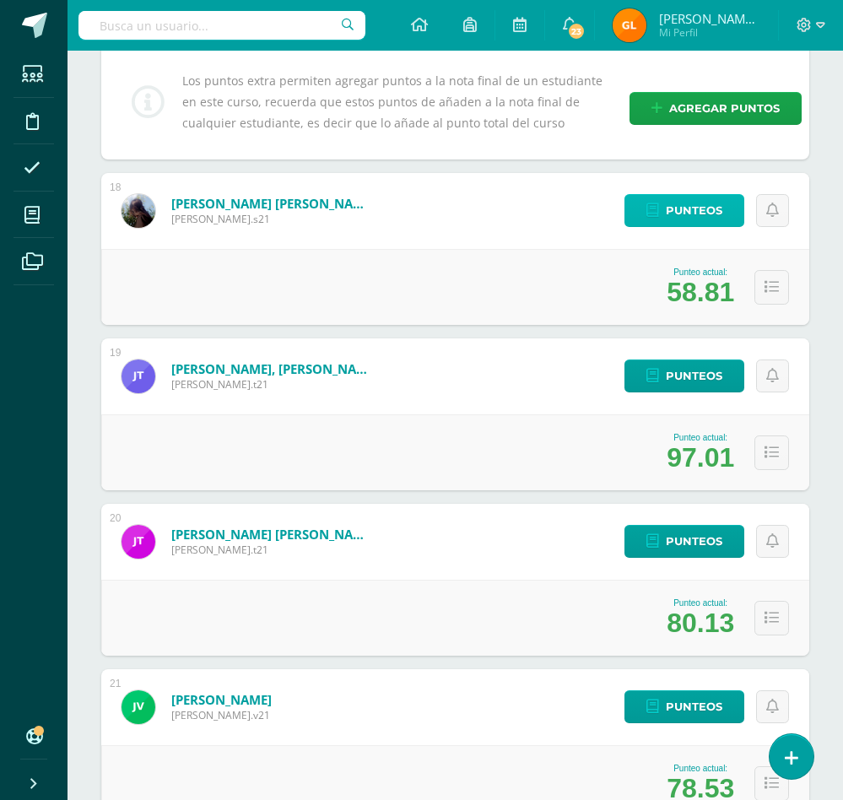
click at [696, 214] on span "Punteos" at bounding box center [694, 210] width 57 height 31
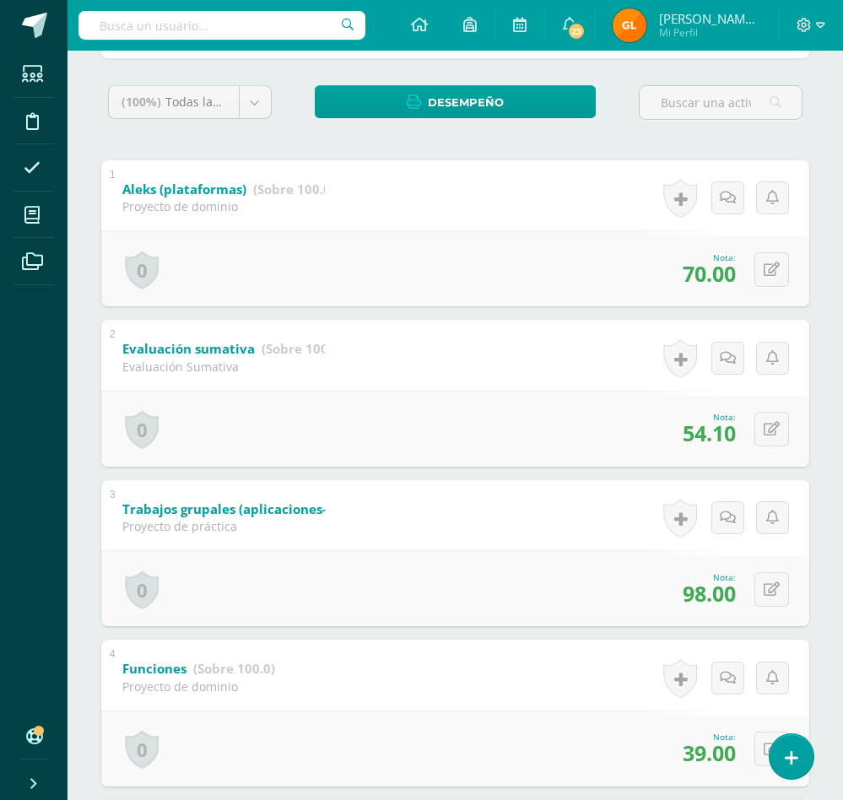
scroll to position [284, 0]
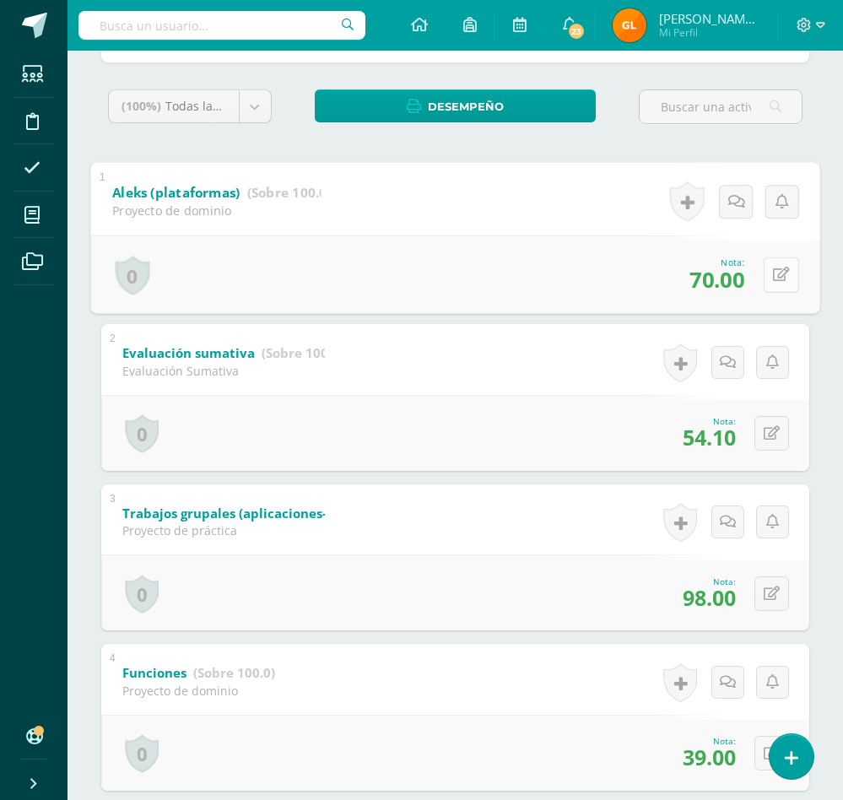
click at [770, 274] on button at bounding box center [781, 274] width 35 height 35
click at [408, 226] on div "1 Aleks (plataformas) (Sobre 100.0) Proyecto de dominio Nota 9.6 0 Logros Logro…" at bounding box center [454, 237] width 729 height 151
click at [770, 276] on button at bounding box center [781, 274] width 35 height 35
type input "96"
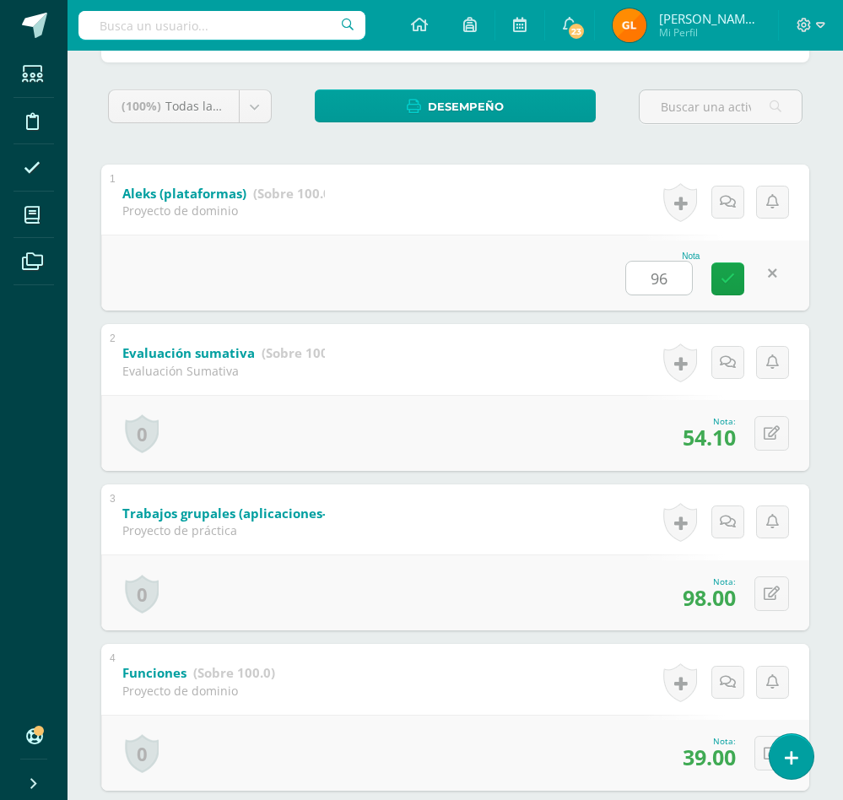
click at [456, 251] on div "Nota 96" at bounding box center [455, 273] width 708 height 76
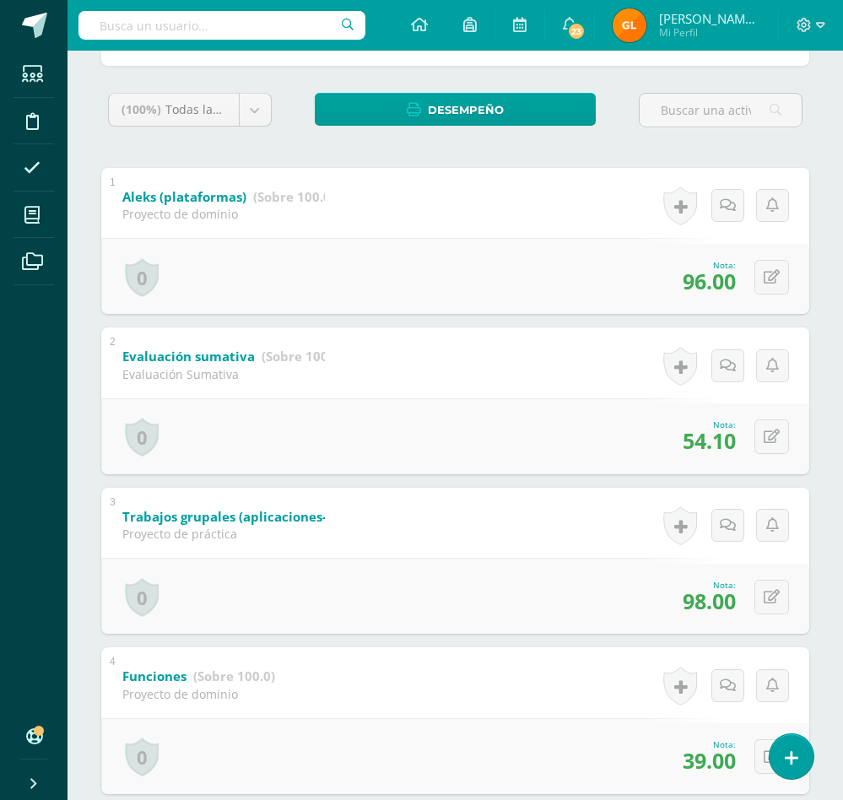
scroll to position [0, 0]
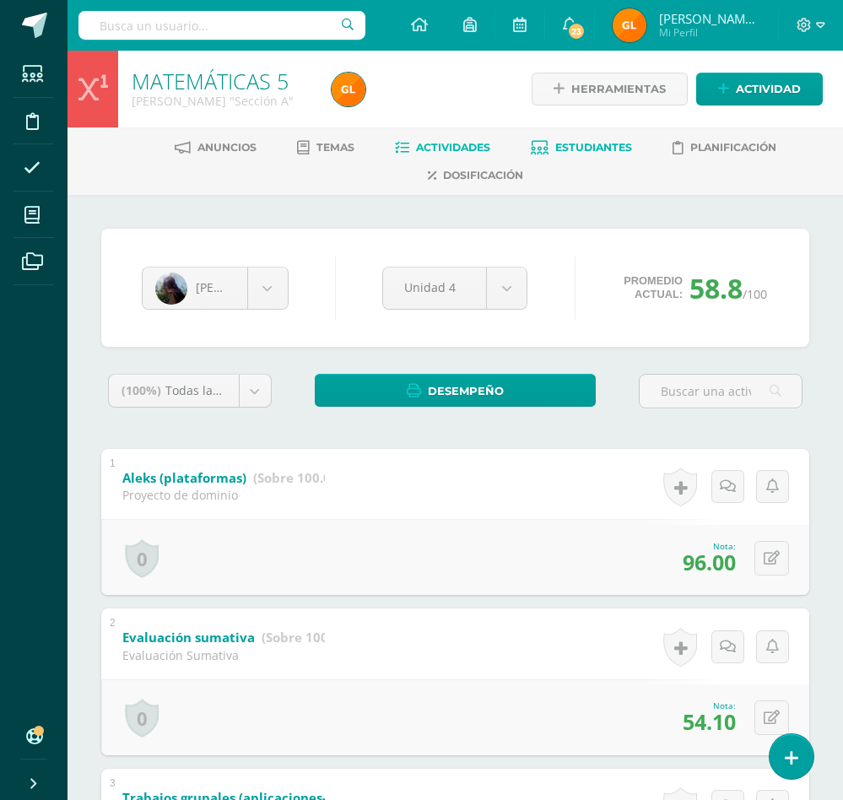
click at [436, 145] on span "Actividades" at bounding box center [453, 147] width 74 height 13
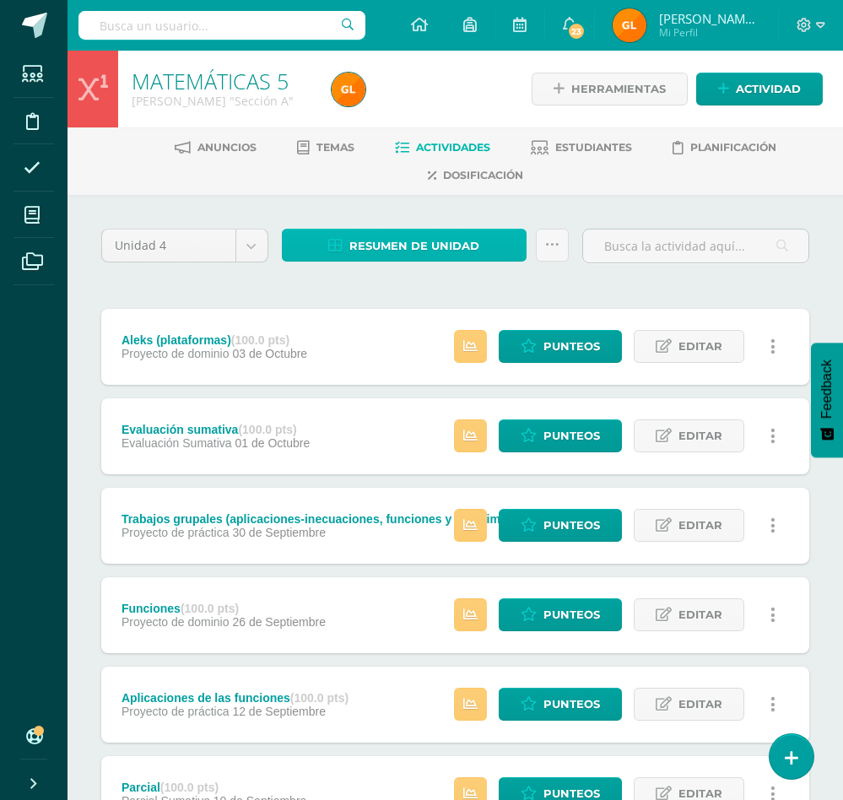
click at [454, 239] on span "Resumen de unidad" at bounding box center [414, 245] width 130 height 31
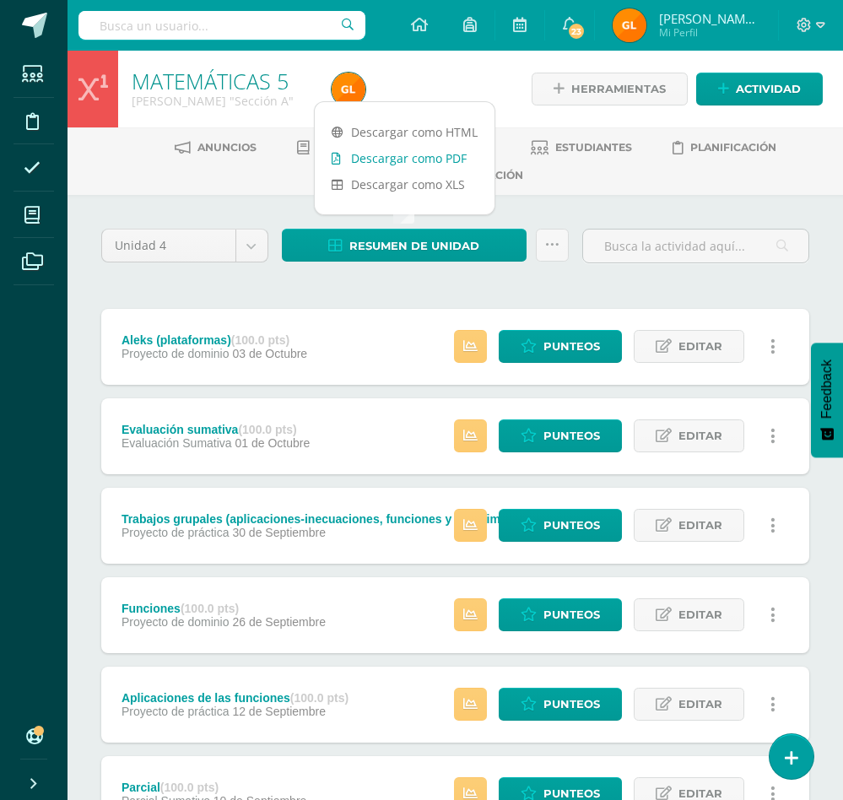
click at [423, 154] on link "Descargar como PDF" at bounding box center [405, 158] width 180 height 26
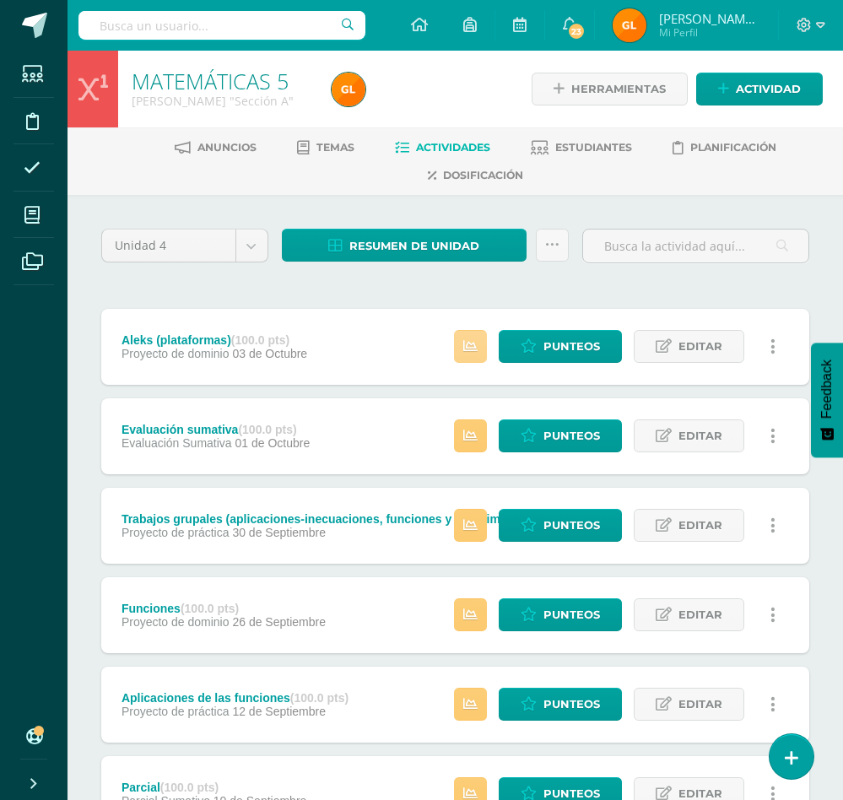
click at [471, 354] on link at bounding box center [470, 346] width 33 height 33
click at [468, 435] on icon at bounding box center [470, 436] width 14 height 14
click at [472, 519] on icon at bounding box center [470, 525] width 14 height 14
click at [472, 621] on icon at bounding box center [470, 615] width 14 height 14
click at [472, 702] on icon at bounding box center [470, 704] width 14 height 14
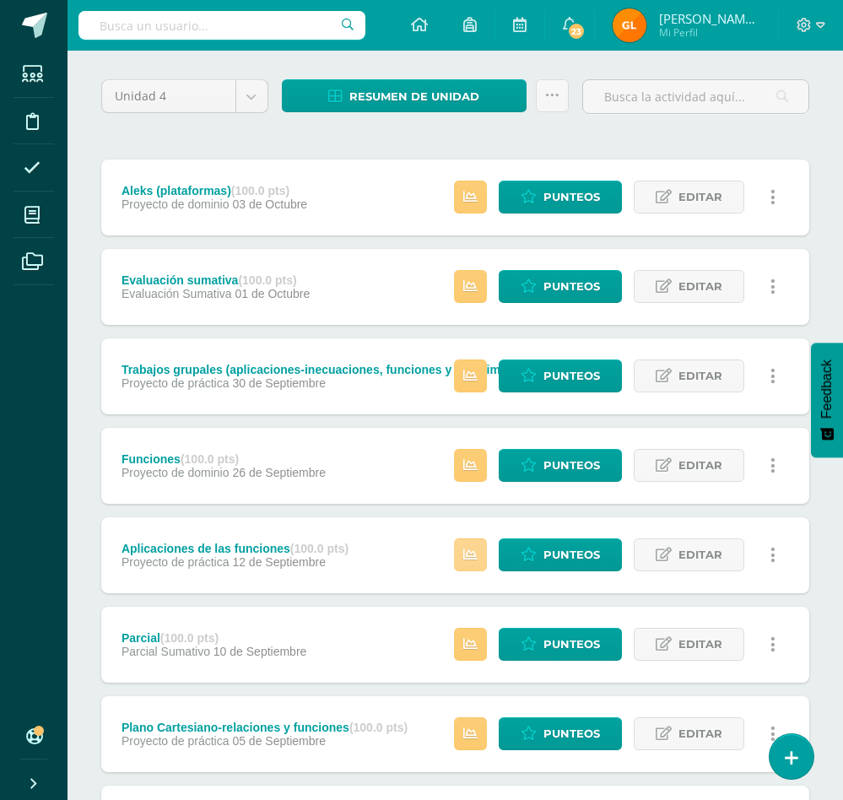
scroll to position [173, 0]
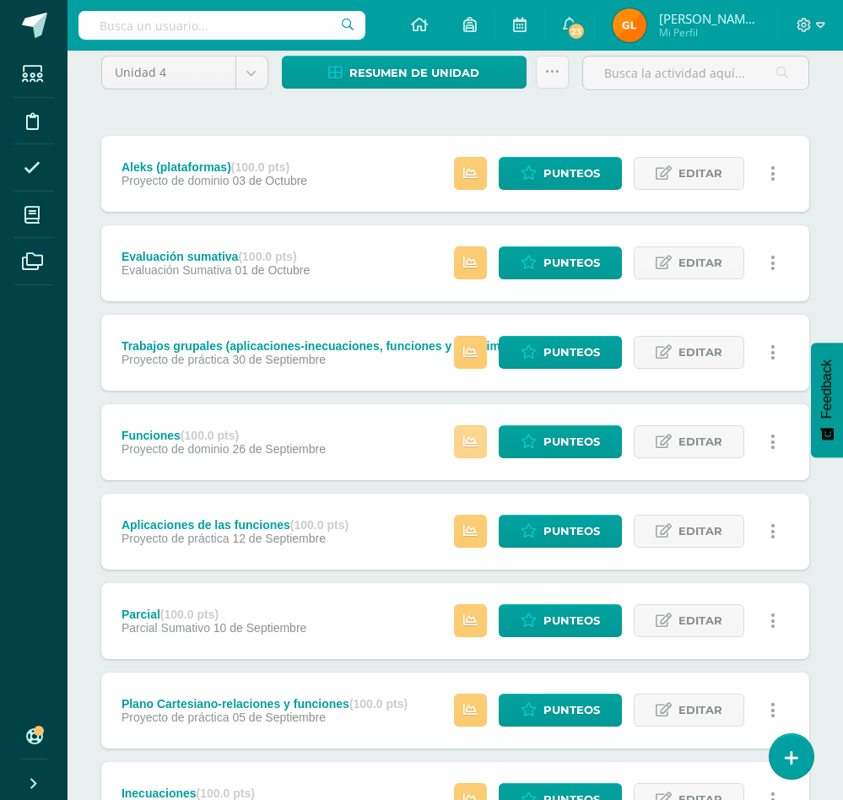
click at [468, 458] on link at bounding box center [470, 441] width 33 height 33
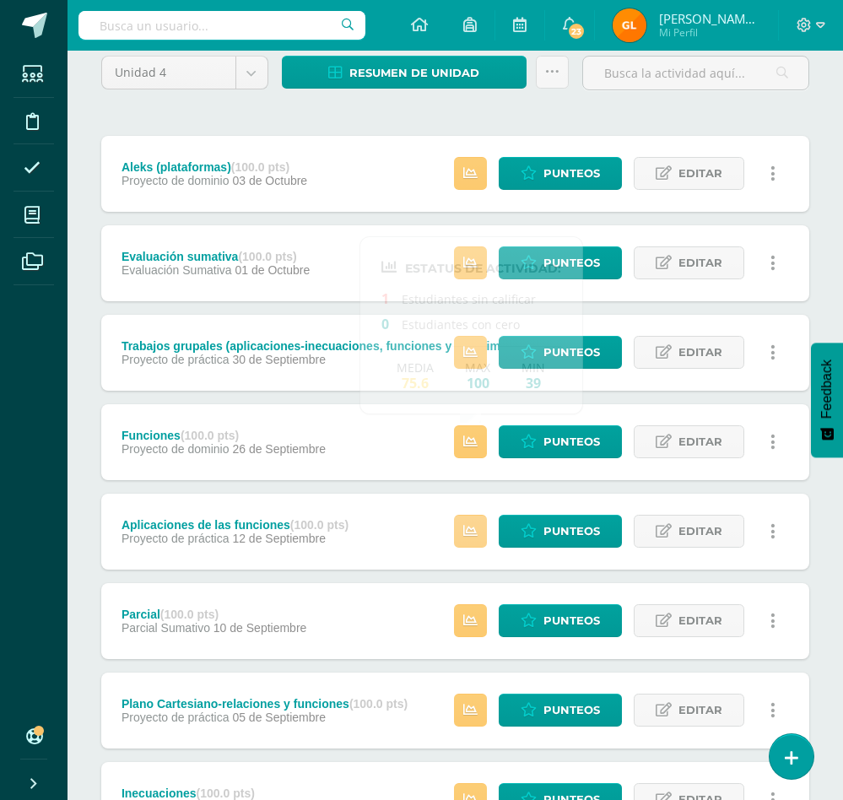
click at [469, 534] on icon at bounding box center [470, 531] width 14 height 14
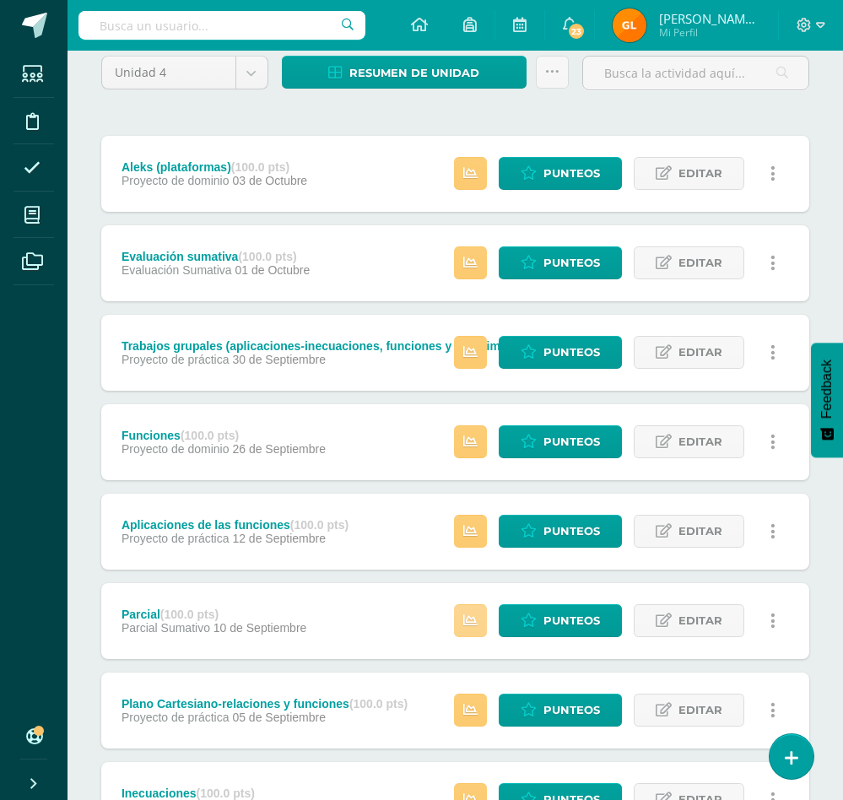
click at [474, 616] on icon at bounding box center [470, 621] width 14 height 14
click at [474, 715] on icon at bounding box center [470, 710] width 14 height 14
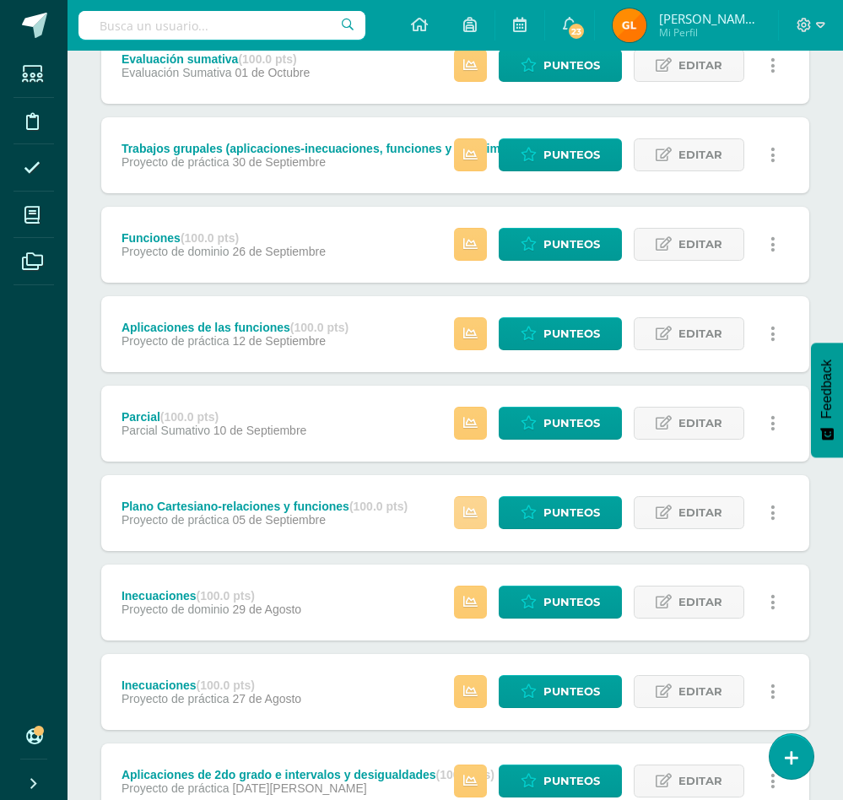
scroll to position [377, 0]
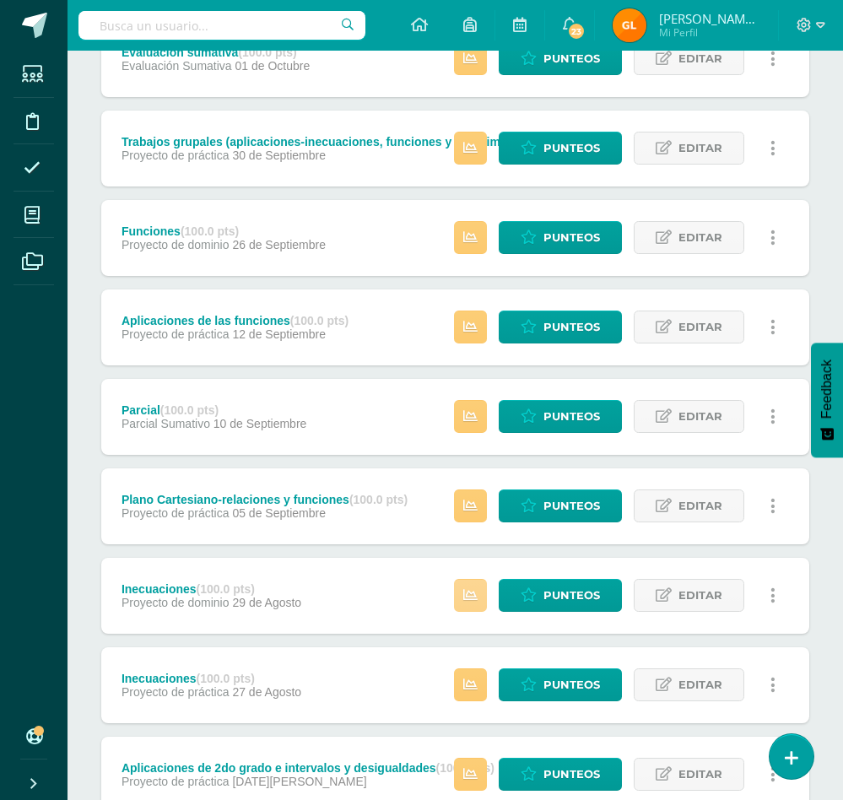
click at [473, 595] on icon at bounding box center [470, 595] width 14 height 14
click at [471, 694] on link at bounding box center [470, 684] width 33 height 33
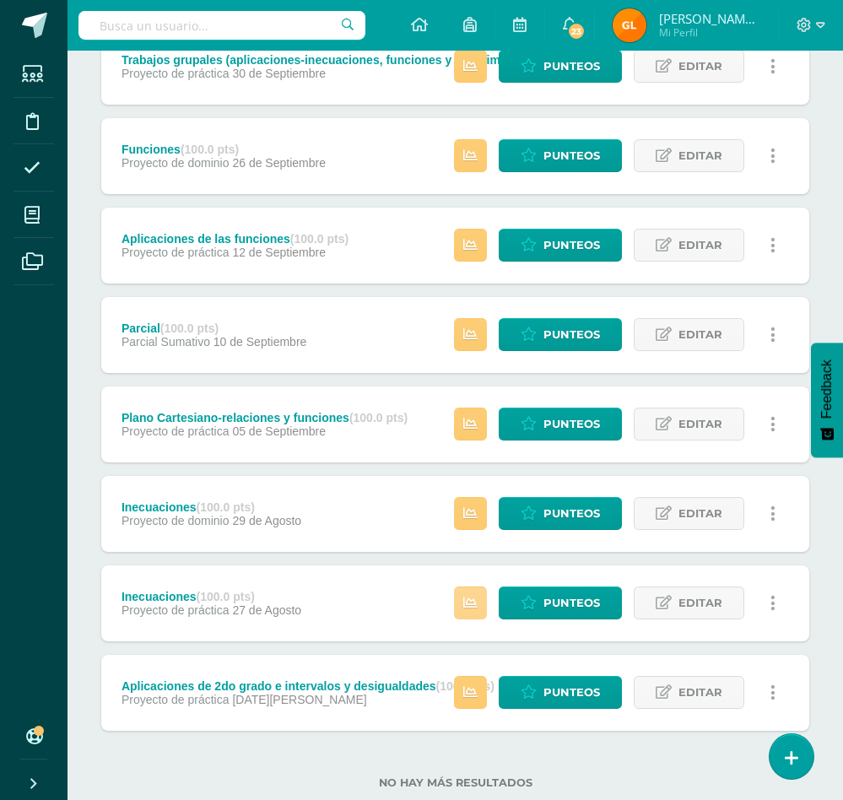
scroll to position [502, 0]
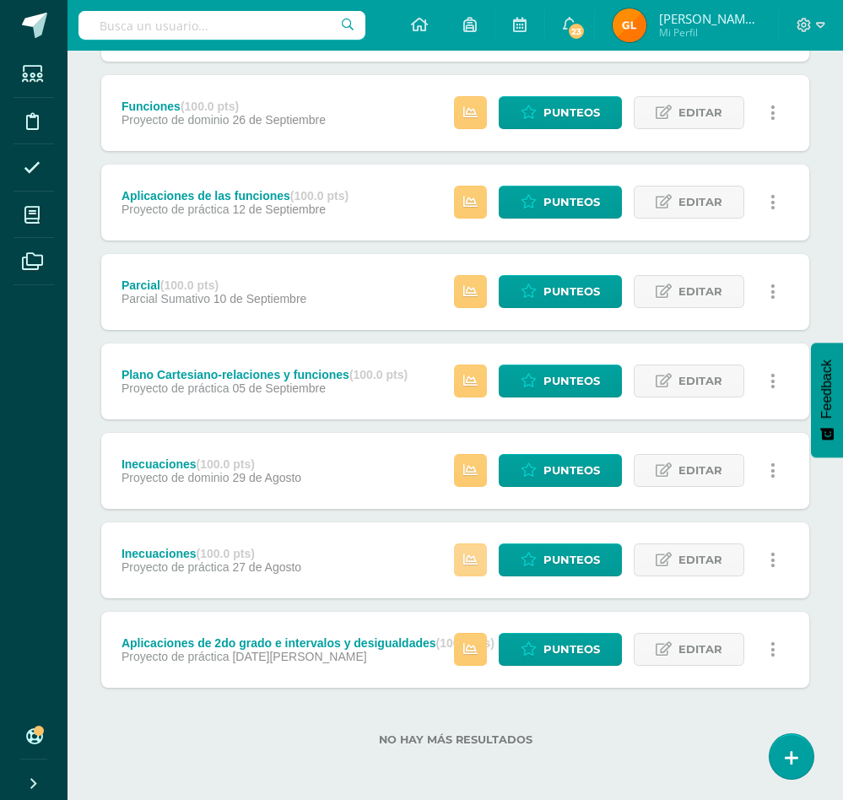
click at [472, 565] on icon at bounding box center [470, 560] width 14 height 14
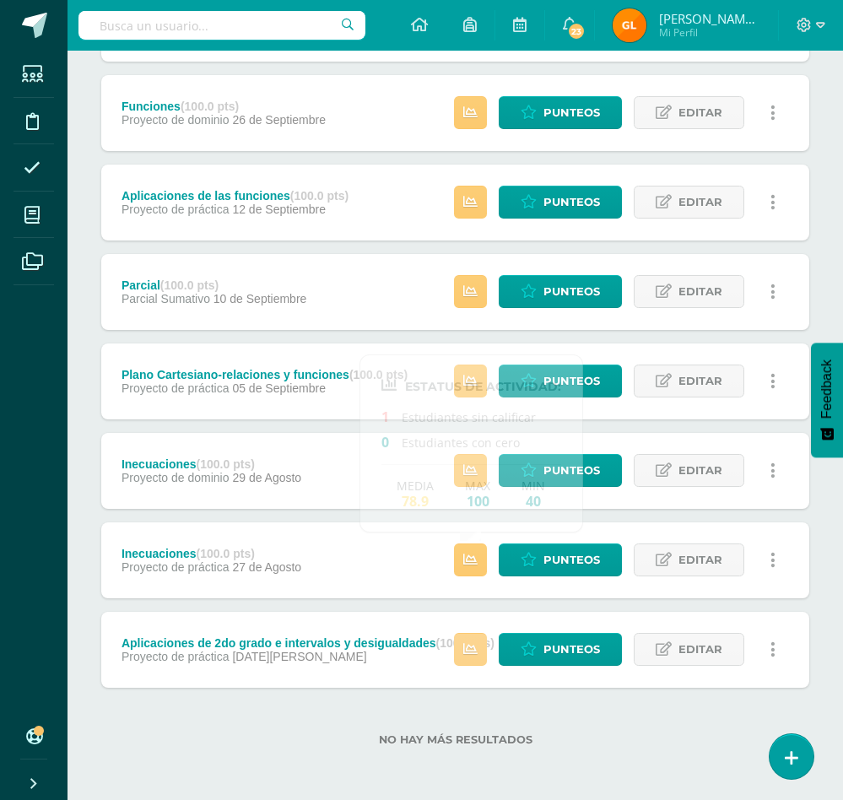
click at [471, 648] on icon at bounding box center [470, 649] width 14 height 14
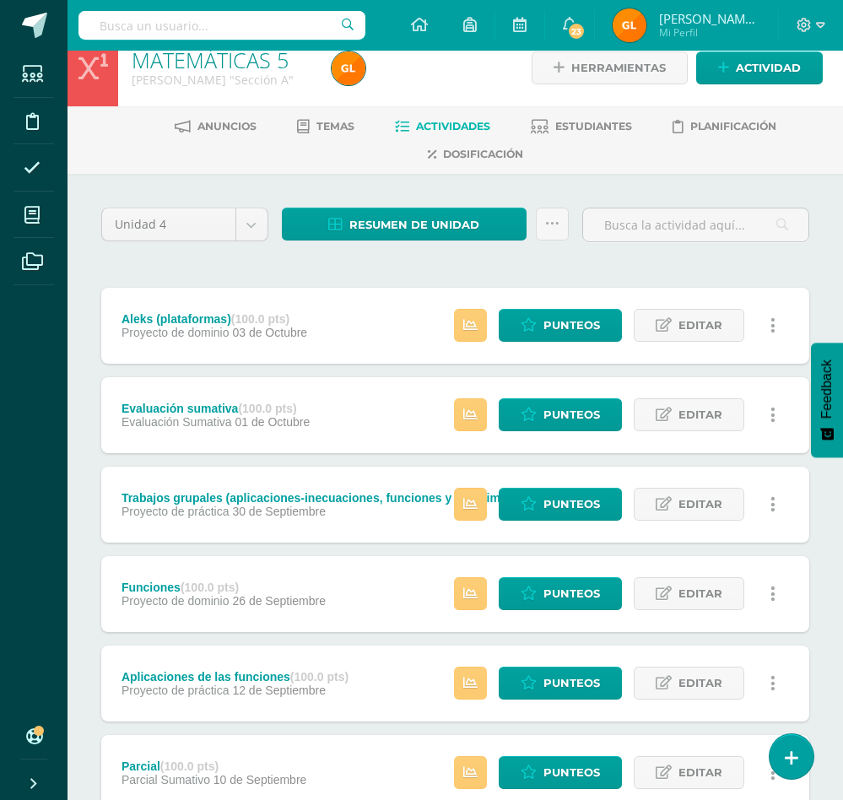
scroll to position [0, 0]
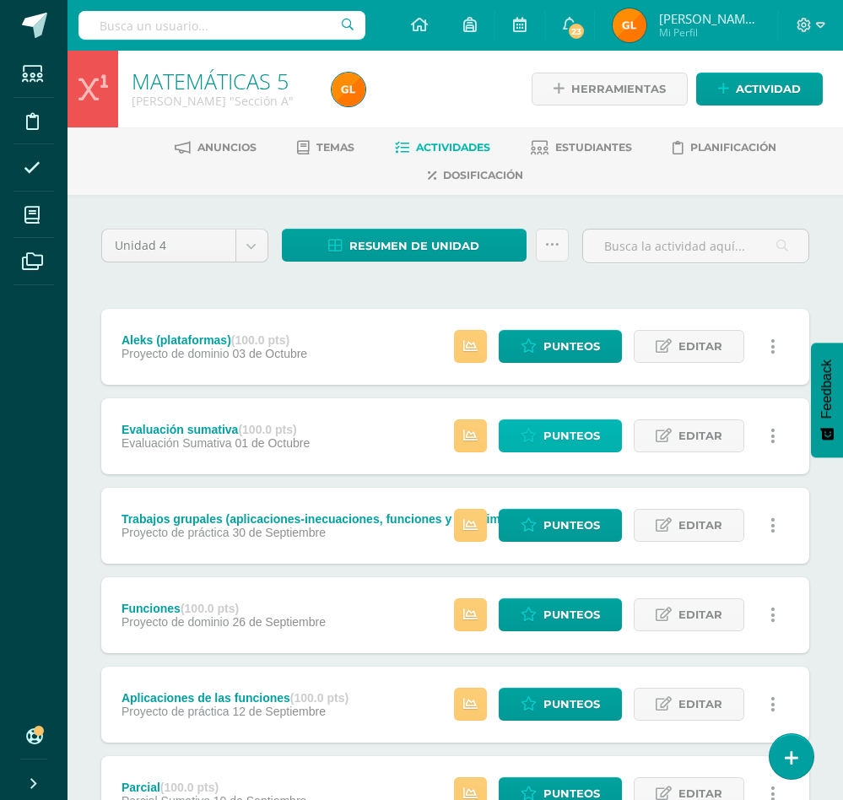
click at [570, 435] on span "Punteos" at bounding box center [571, 435] width 57 height 31
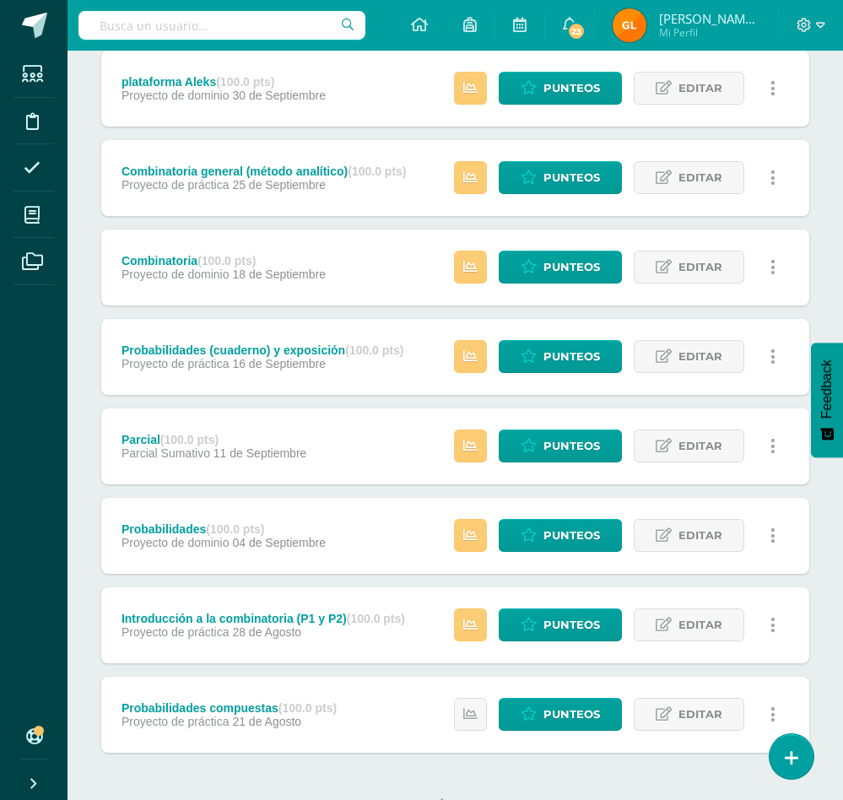
scroll to position [57, 0]
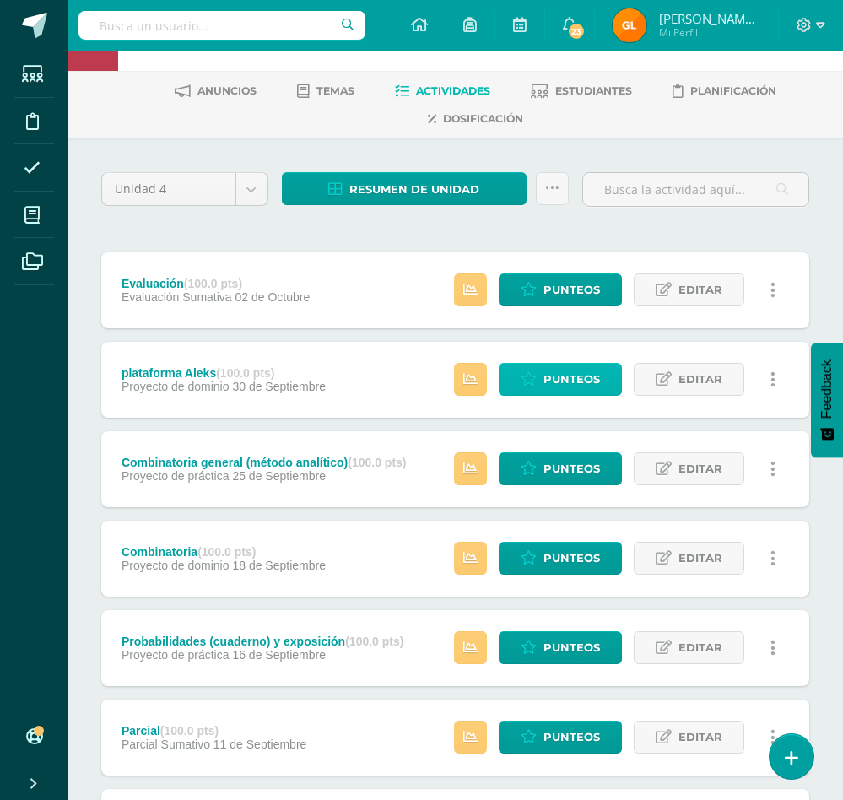
click at [582, 380] on span "Punteos" at bounding box center [571, 379] width 57 height 31
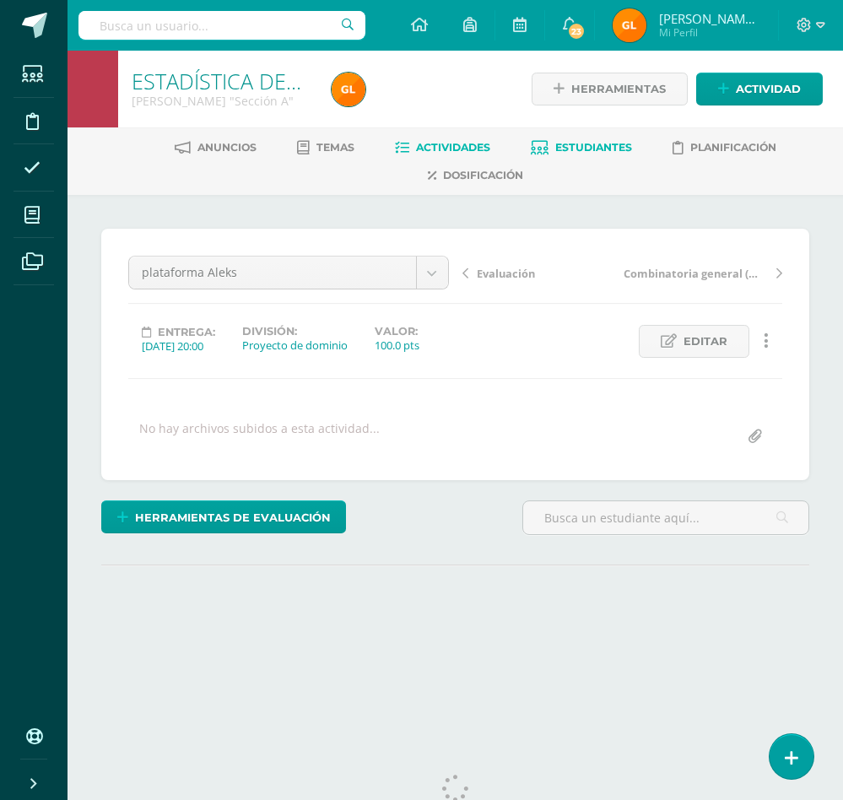
click at [577, 150] on span "Estudiantes" at bounding box center [593, 147] width 77 height 13
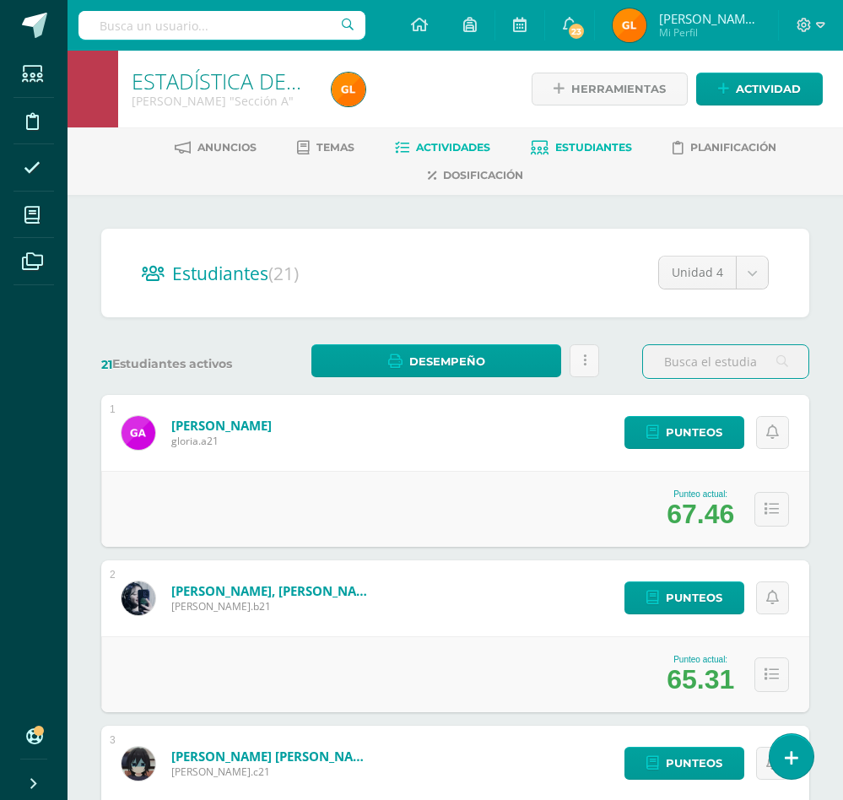
click at [433, 141] on span "Actividades" at bounding box center [453, 147] width 74 height 13
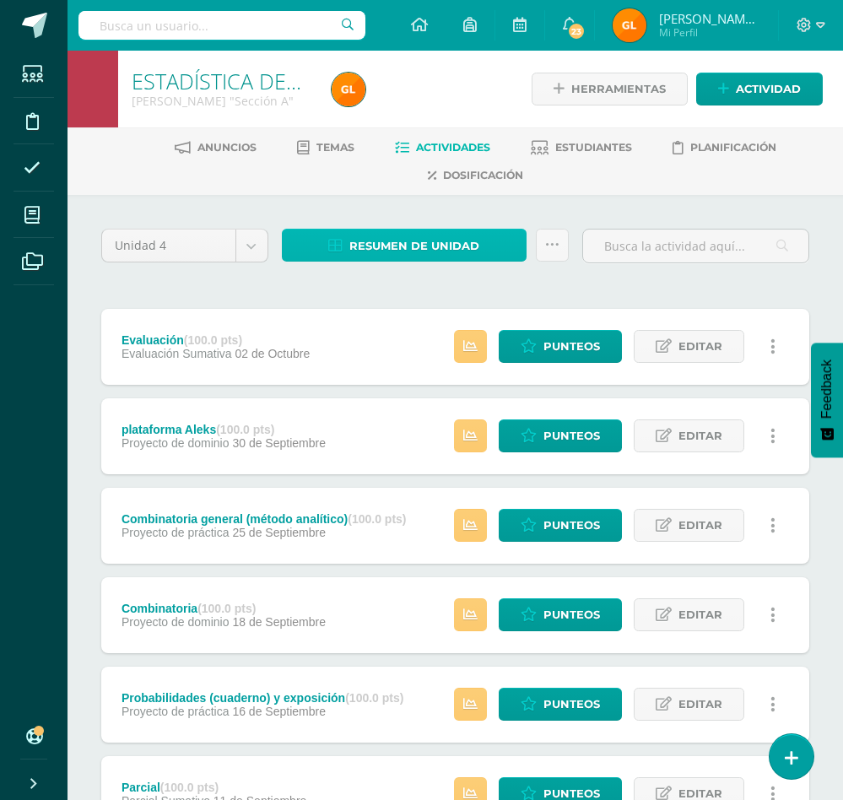
click at [468, 246] on span "Resumen de unidad" at bounding box center [414, 245] width 130 height 31
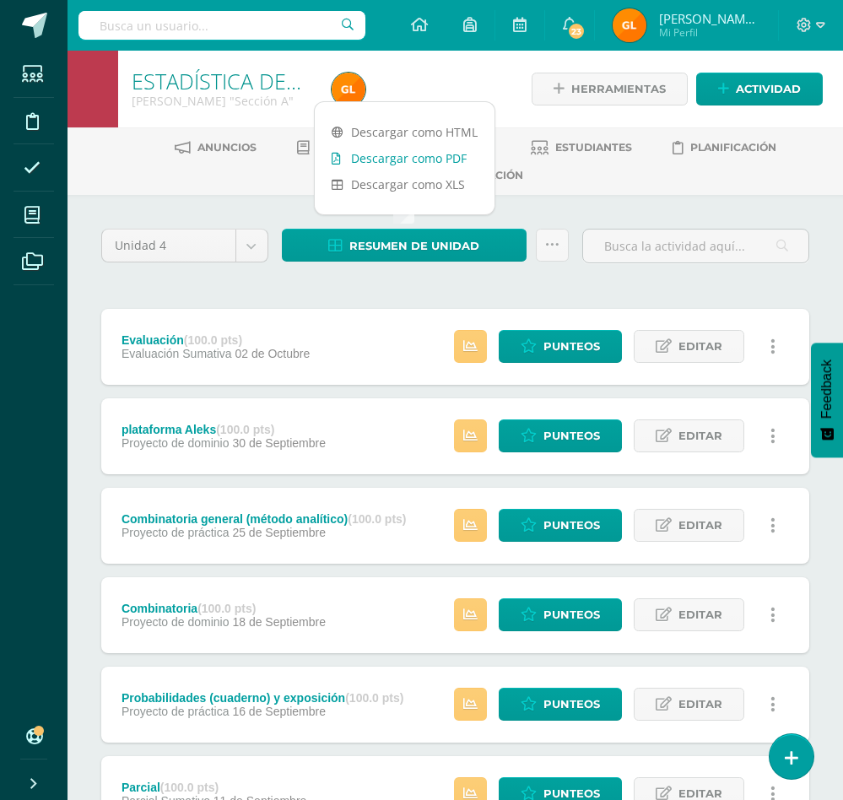
click at [414, 158] on link "Descargar como PDF" at bounding box center [405, 158] width 180 height 26
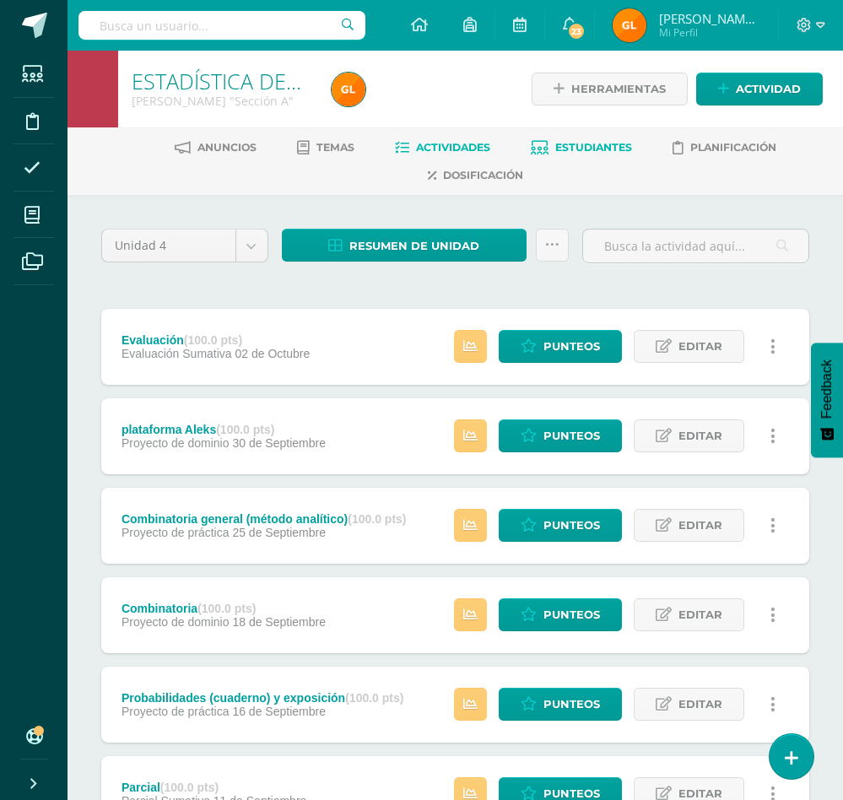
click at [576, 145] on span "Estudiantes" at bounding box center [593, 147] width 77 height 13
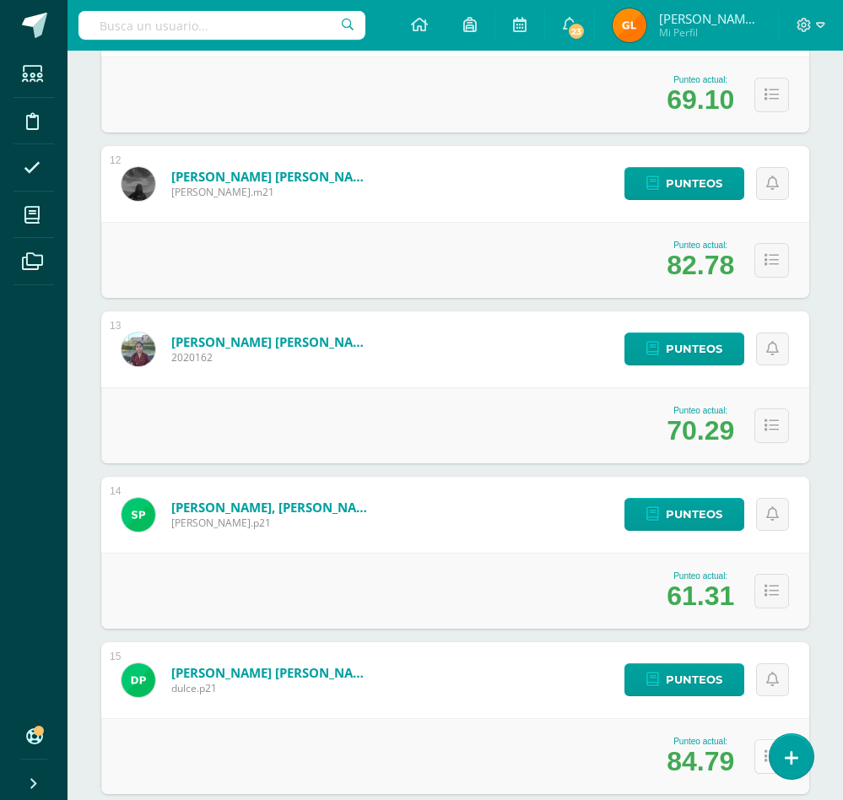
scroll to position [2062, 0]
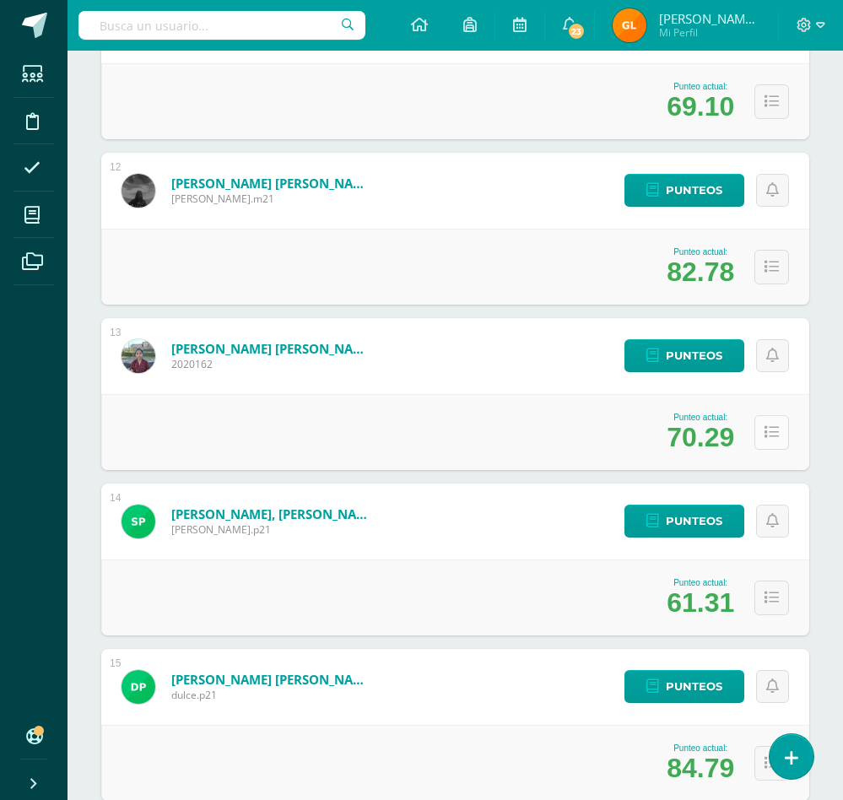
click at [767, 434] on icon at bounding box center [772, 432] width 14 height 14
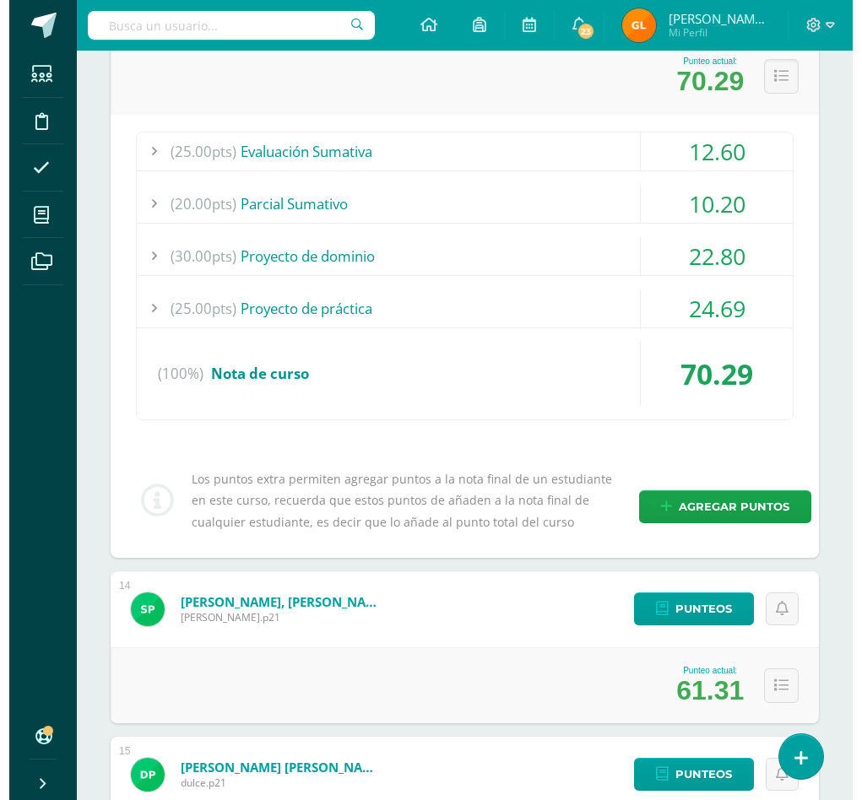
scroll to position [2439, 0]
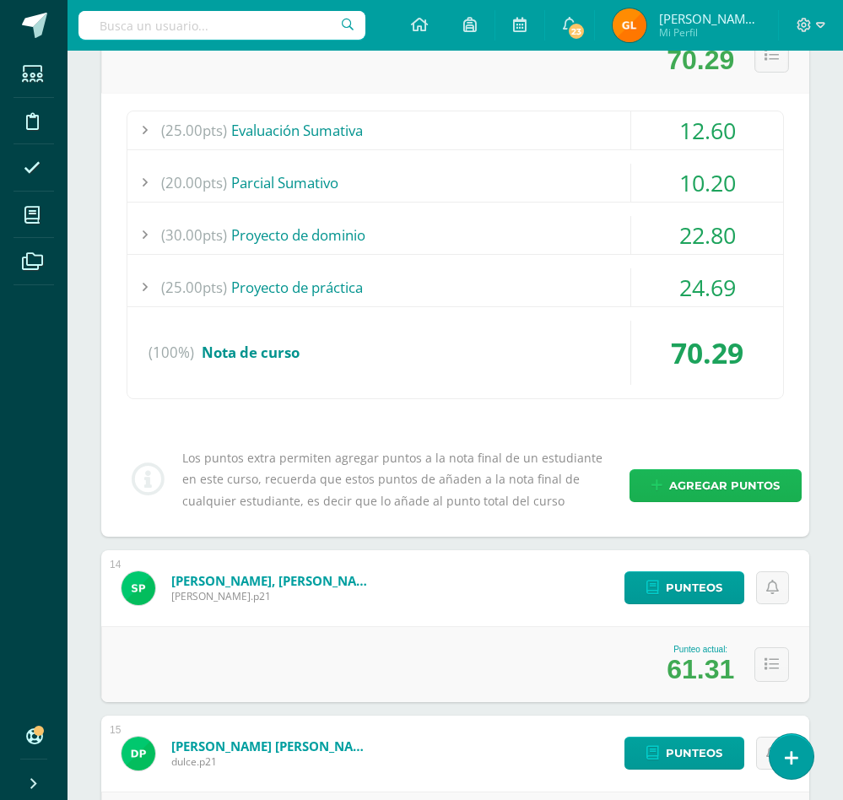
click at [747, 482] on span "Agregar puntos" at bounding box center [724, 485] width 111 height 31
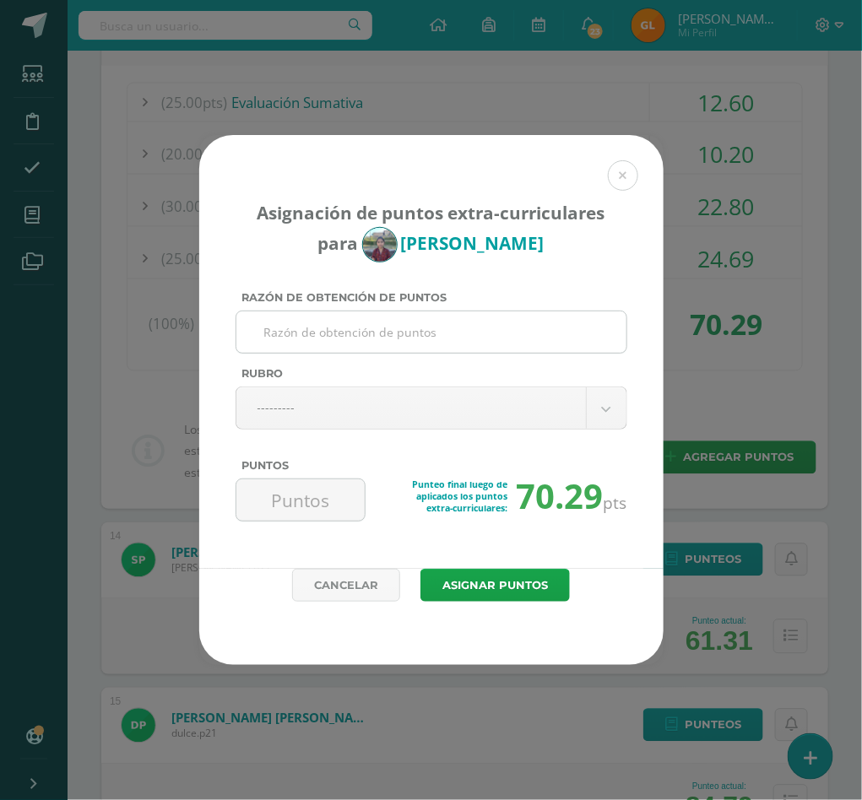
click at [348, 334] on input "Razón de obtención de puntos" at bounding box center [431, 331] width 376 height 41
paste input "Metas extras en Aleks"
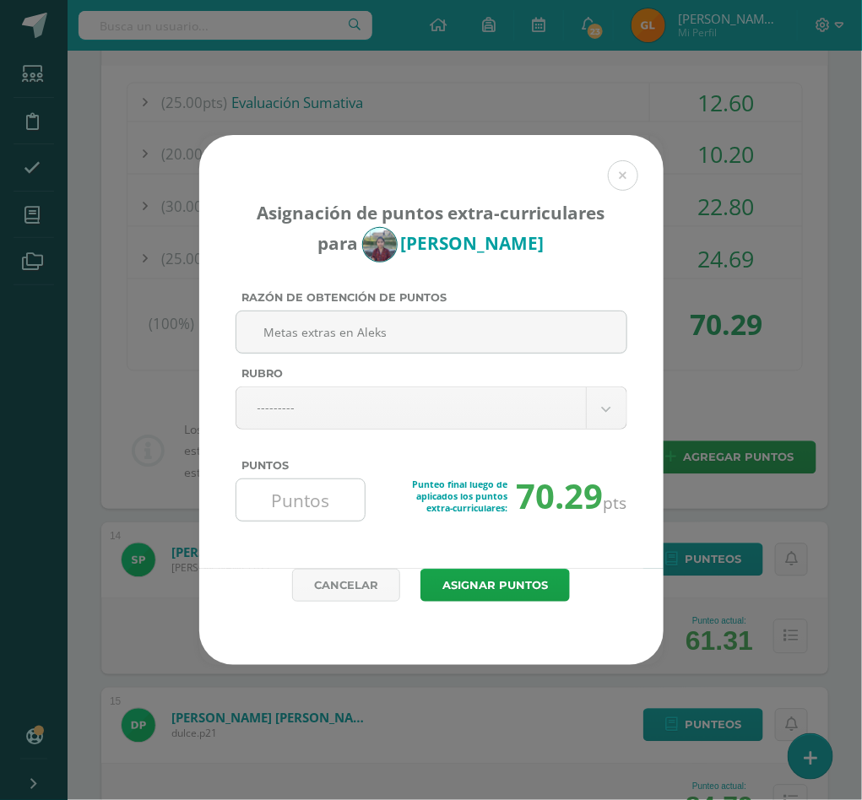
type input "Metas extras en Aleks"
click at [301, 495] on input "Puntos" at bounding box center [301, 499] width 116 height 41
type input "0.5"
click at [456, 590] on button "Asignar puntos" at bounding box center [494, 585] width 149 height 33
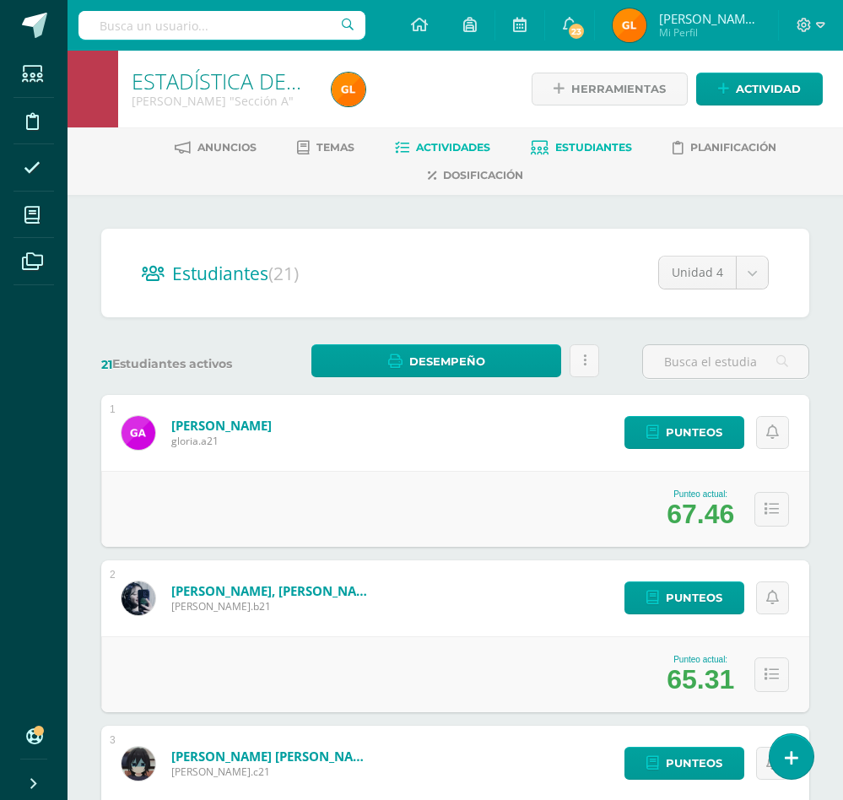
click at [458, 144] on span "Actividades" at bounding box center [453, 147] width 74 height 13
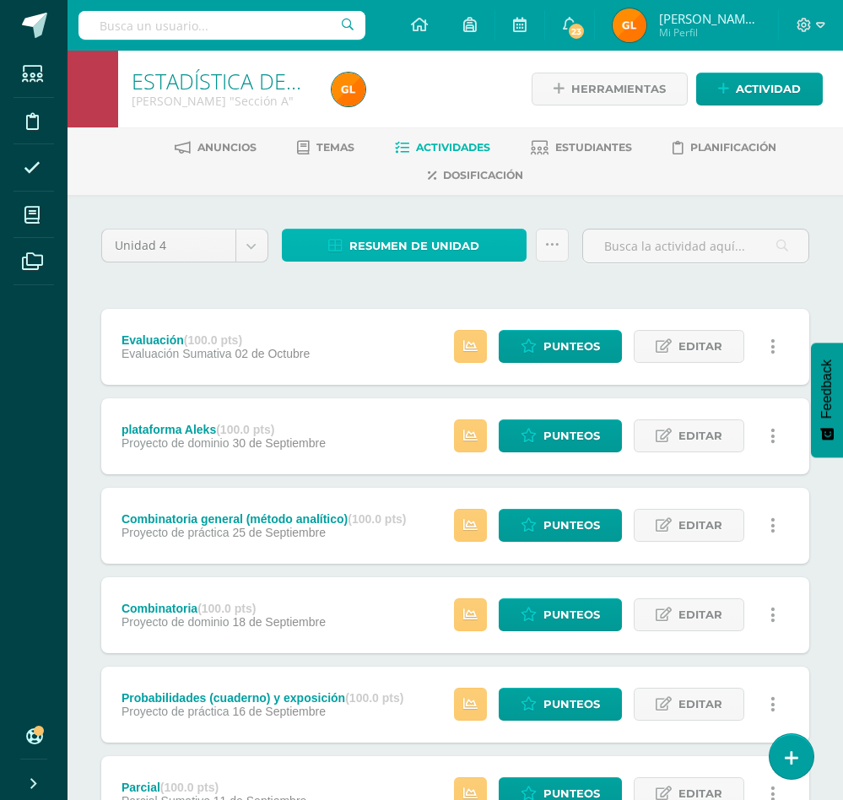
click at [486, 236] on link "Resumen de unidad" at bounding box center [404, 245] width 245 height 33
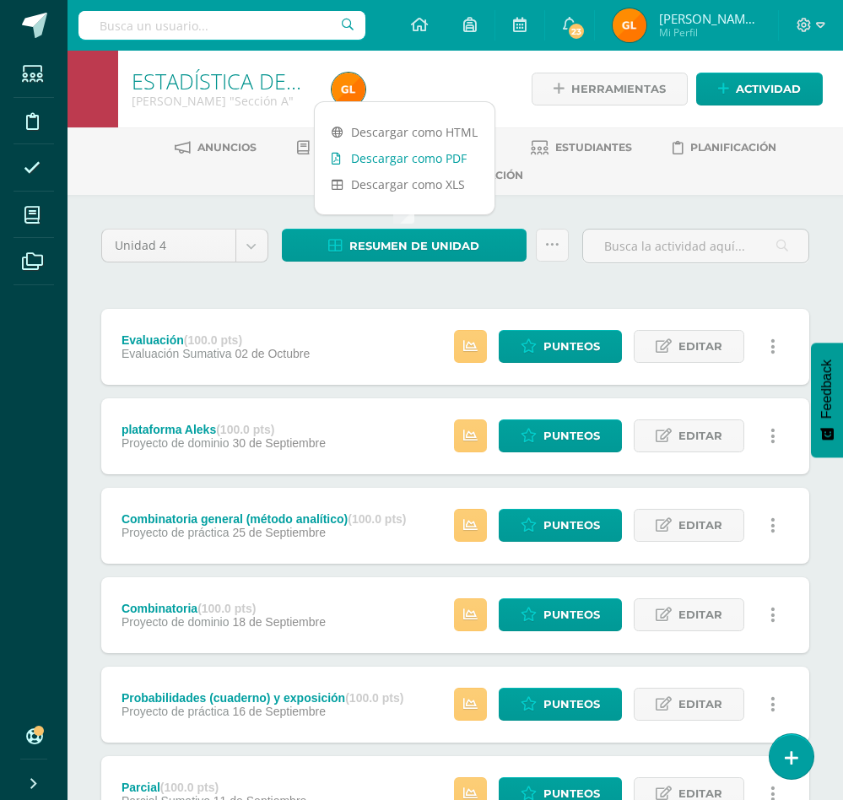
click at [395, 147] on link "Descargar como PDF" at bounding box center [405, 158] width 180 height 26
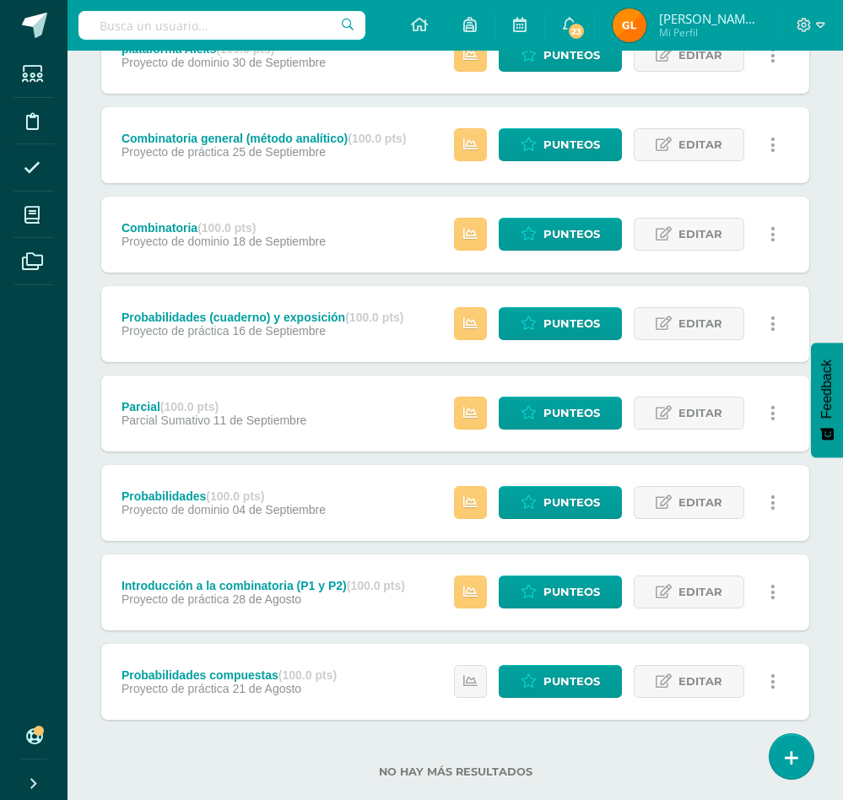
scroll to position [414, 0]
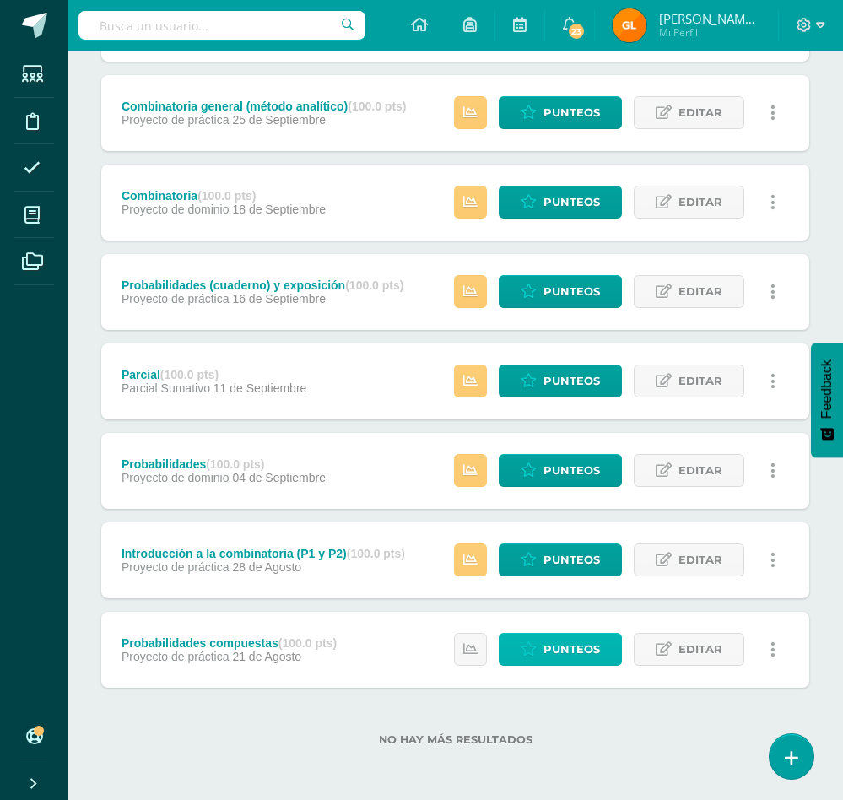
click at [576, 638] on span "Punteos" at bounding box center [571, 649] width 57 height 31
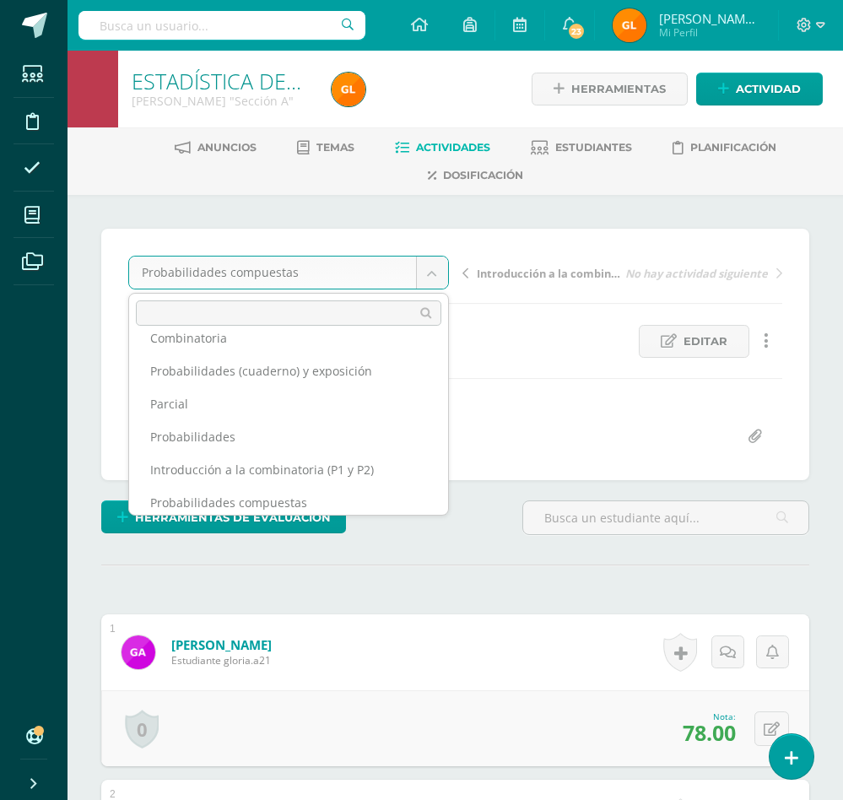
scroll to position [127, 0]
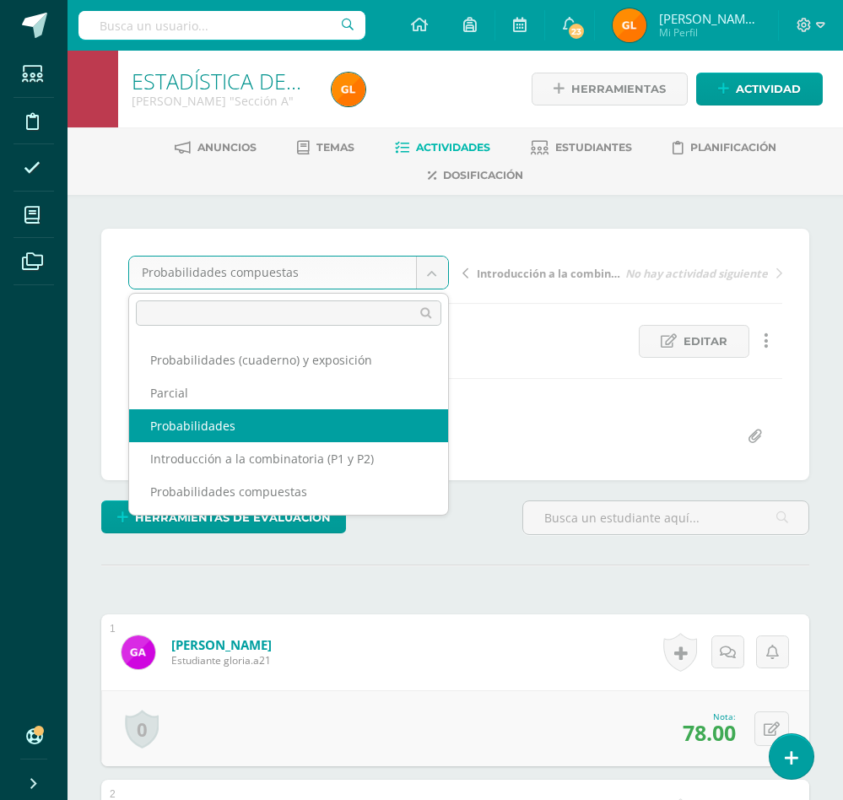
select select "/dashboard/teacher/grade-activity/36460/"
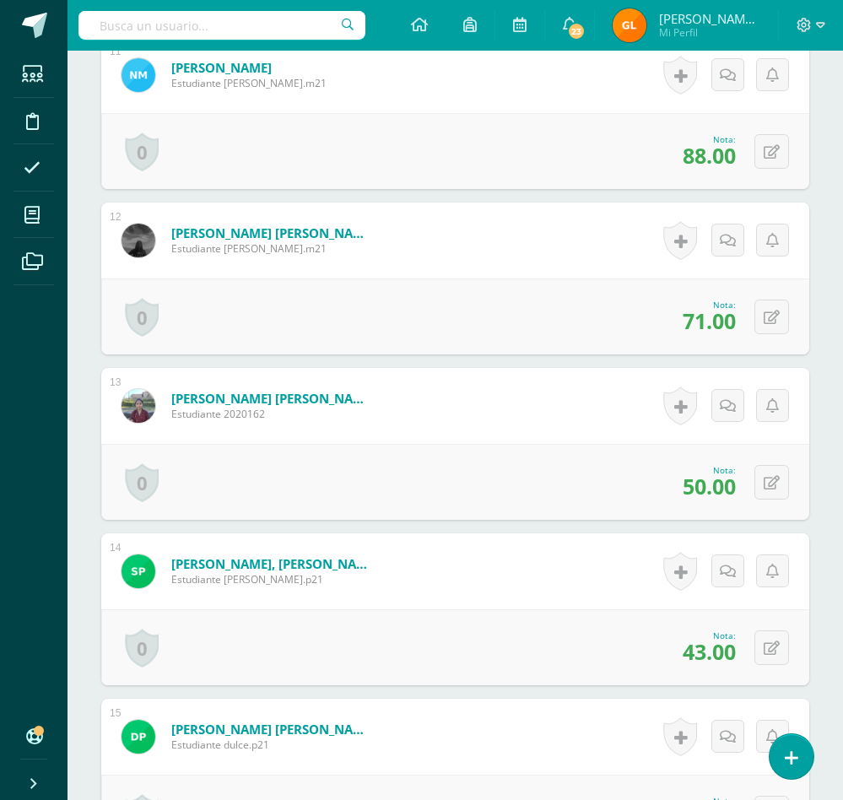
scroll to position [2218, 0]
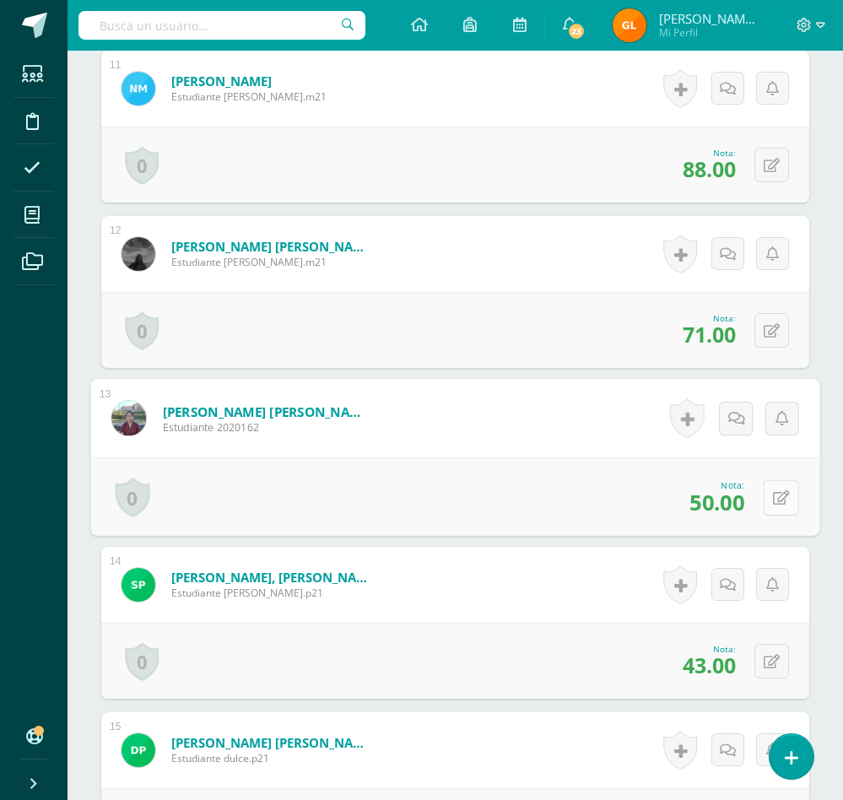
click at [764, 515] on button at bounding box center [781, 496] width 35 height 35
type input "70"
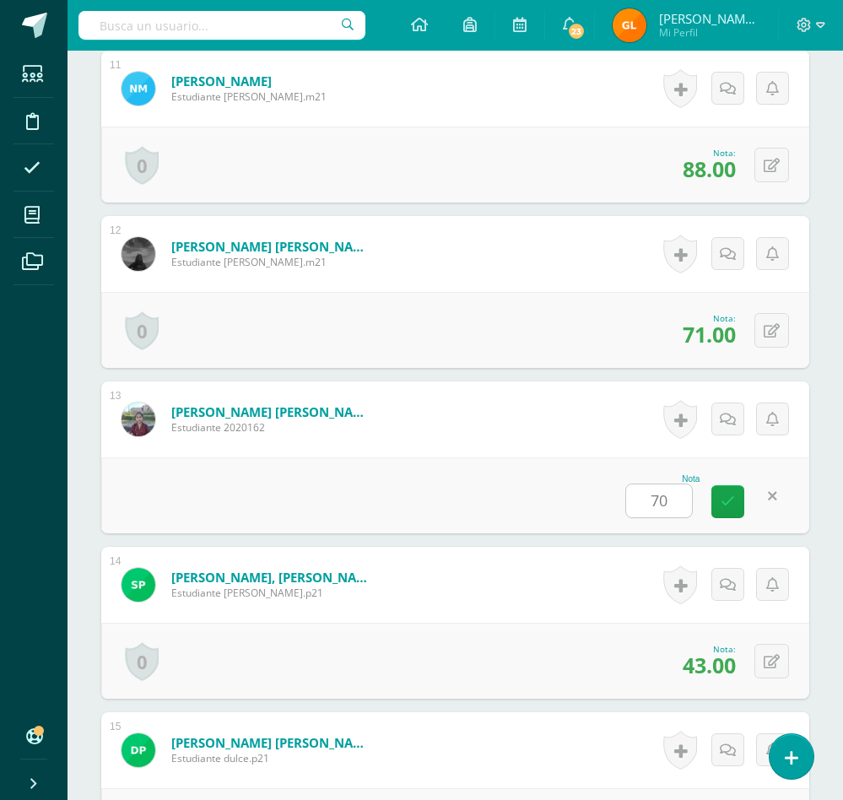
click at [614, 457] on form "Panjoj Guarcax, Karen Edelmira Estudiante 2020162 Nota 70 0 Logros Logros obten…" at bounding box center [455, 419] width 708 height 76
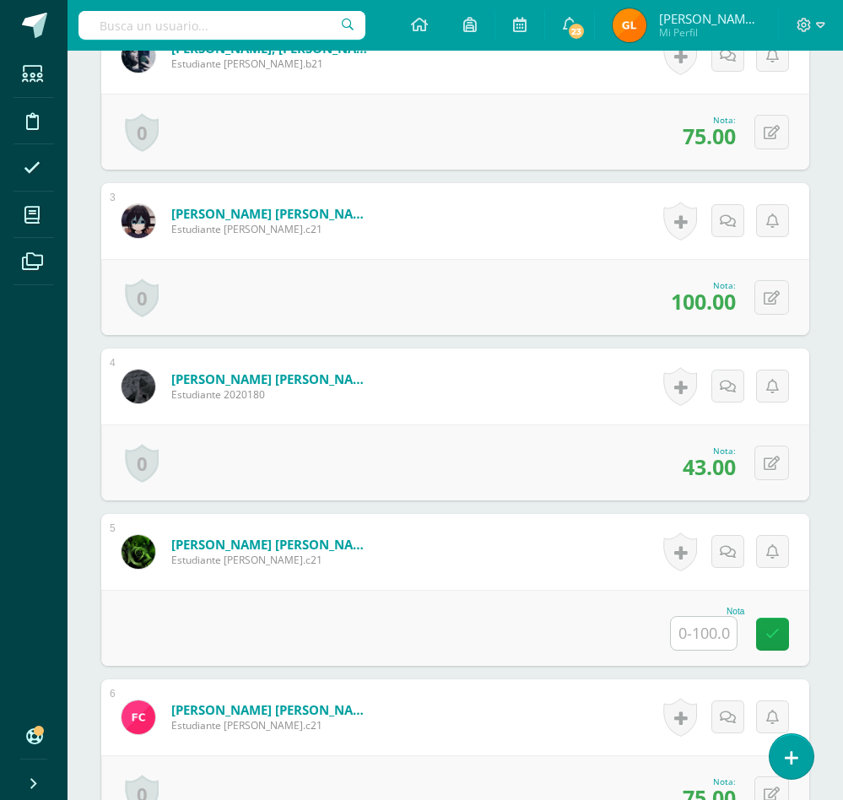
scroll to position [0, 0]
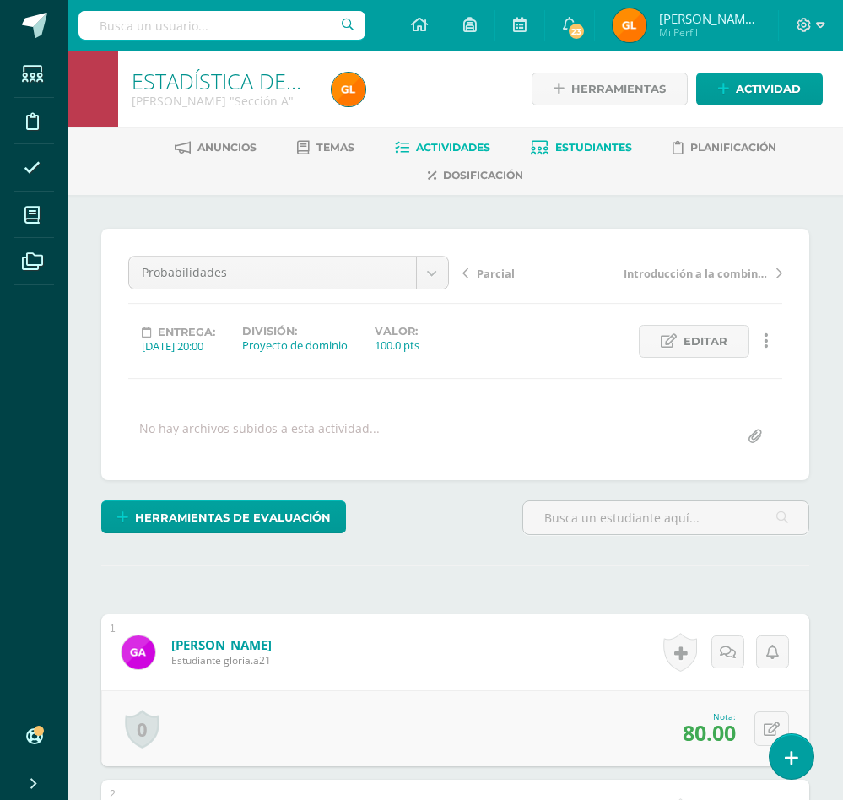
click at [601, 138] on link "Estudiantes" at bounding box center [581, 147] width 101 height 27
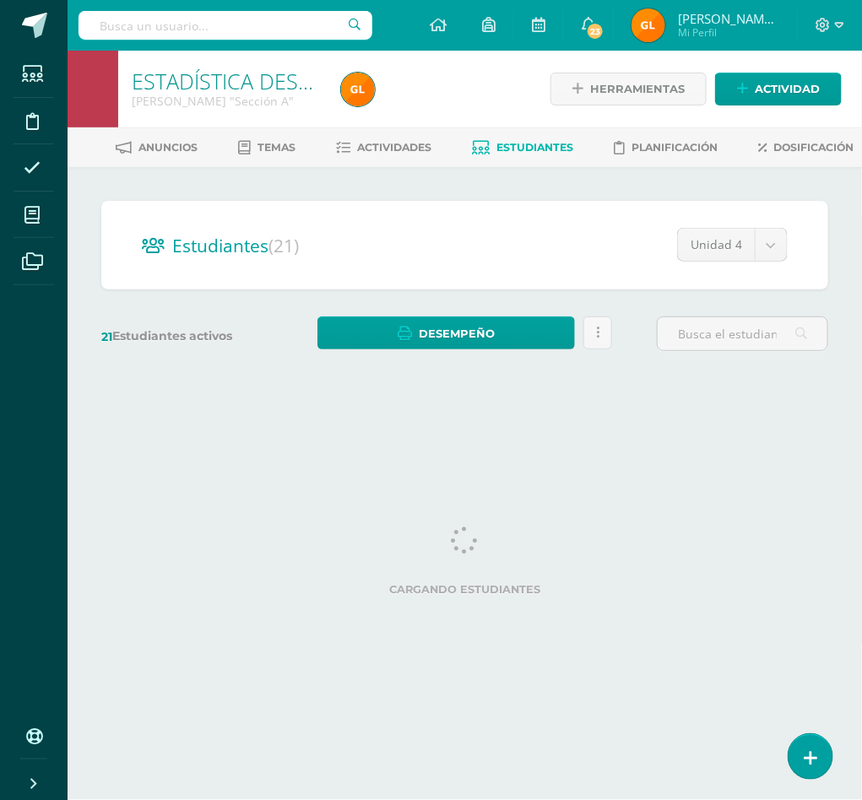
click at [841, 267] on div "Estudiantes (21) Unidad 4 Unidad 4 Unidad 1 Unidad 2 Unidad 3 21 Estudiantes ac…" at bounding box center [465, 284] width 794 height 234
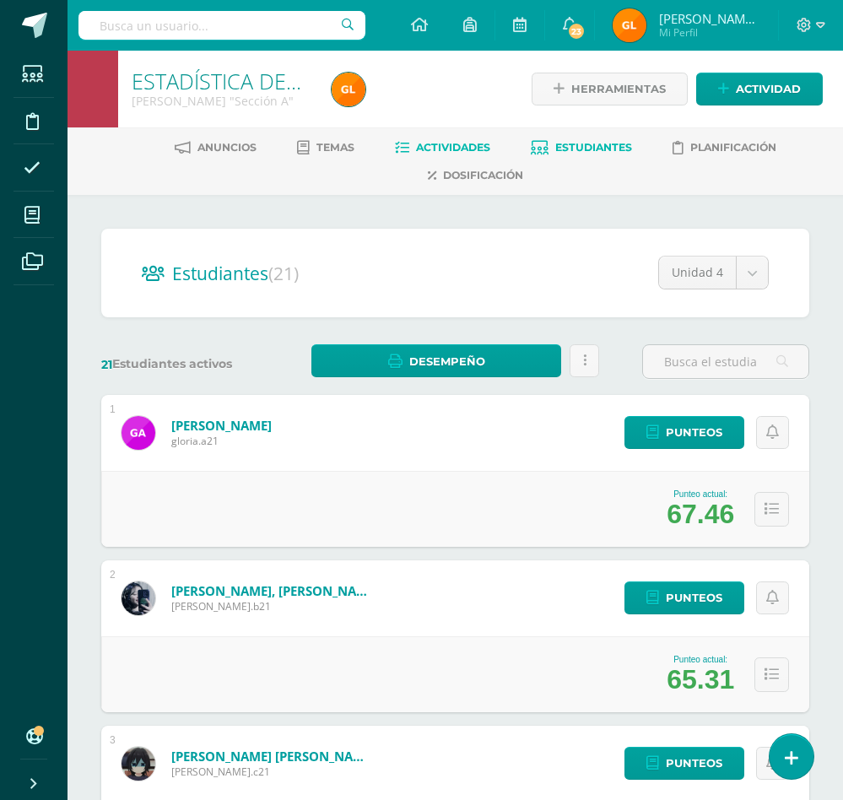
click at [441, 148] on span "Actividades" at bounding box center [453, 147] width 74 height 13
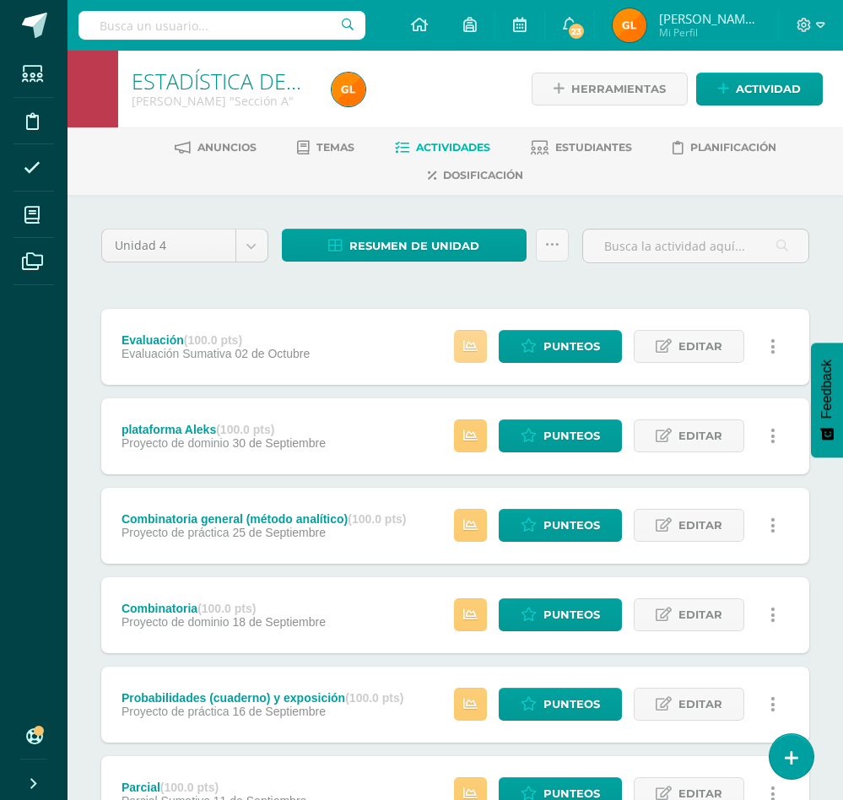
click at [476, 344] on icon at bounding box center [470, 346] width 14 height 14
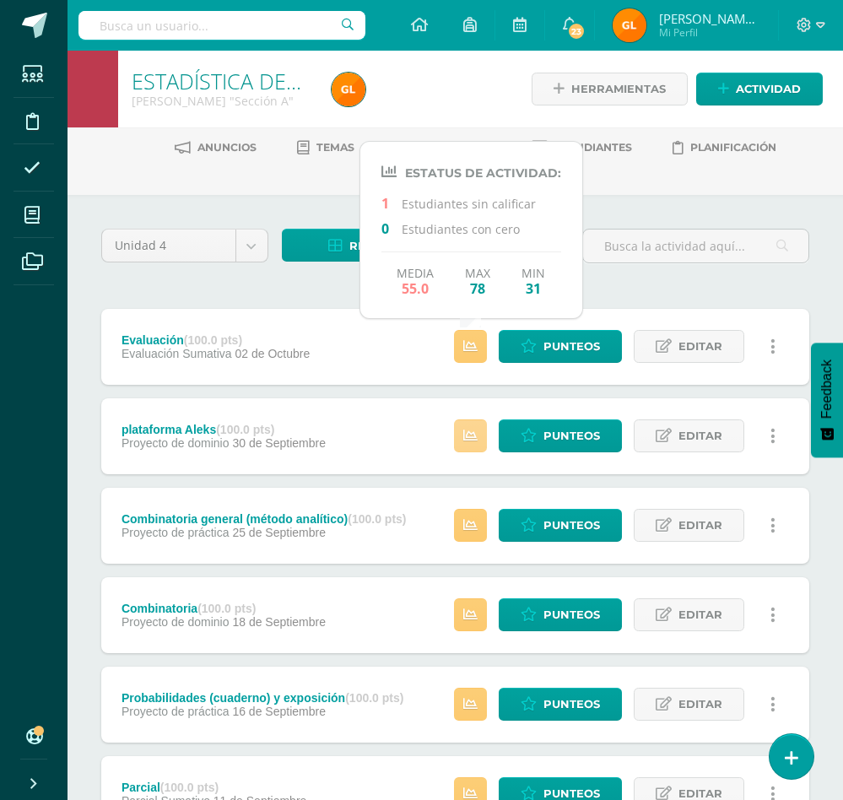
click at [468, 434] on icon at bounding box center [470, 436] width 14 height 14
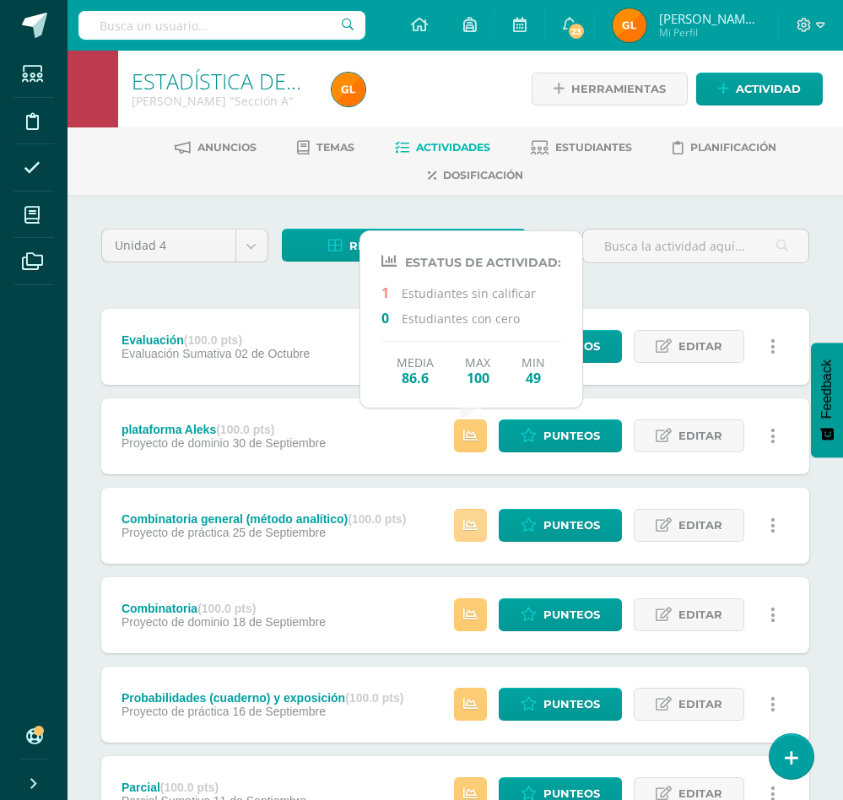
click at [473, 529] on icon at bounding box center [470, 525] width 14 height 14
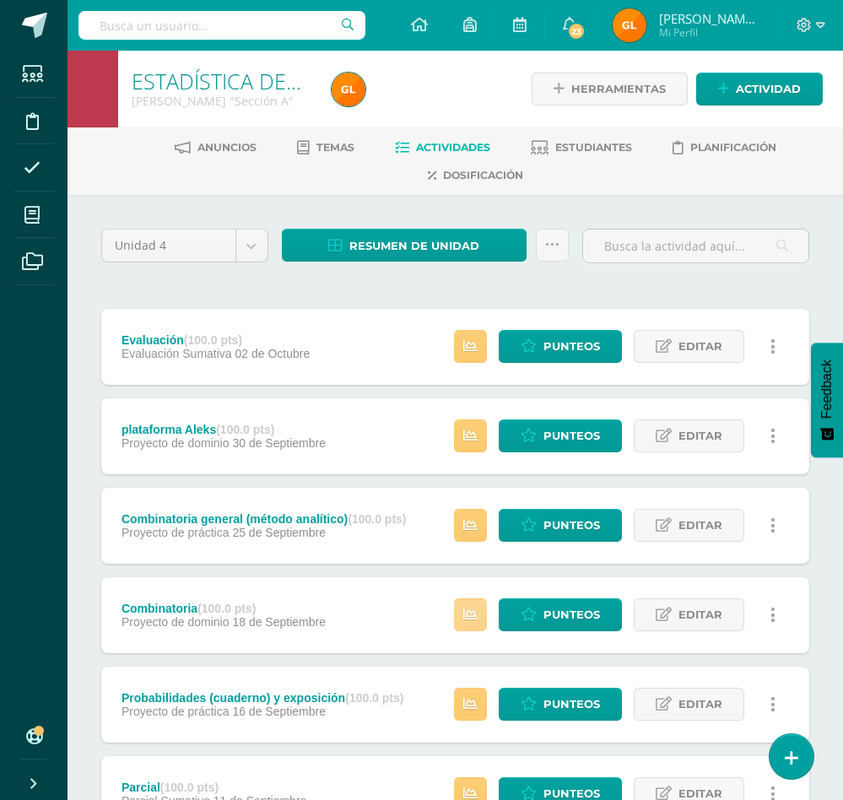
click at [472, 610] on icon at bounding box center [470, 615] width 14 height 14
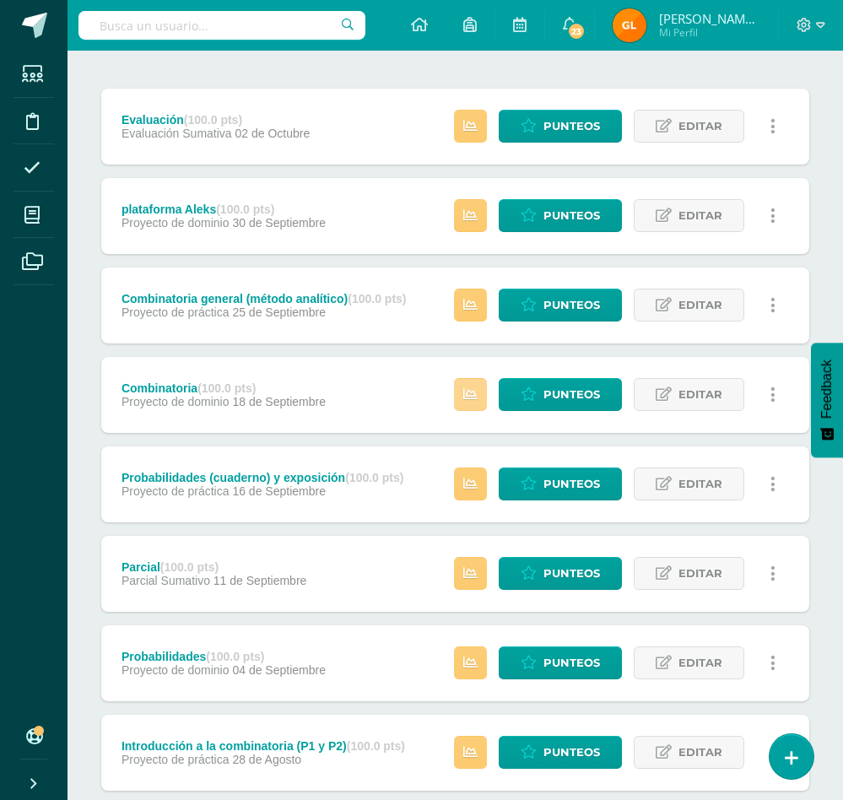
scroll to position [223, 0]
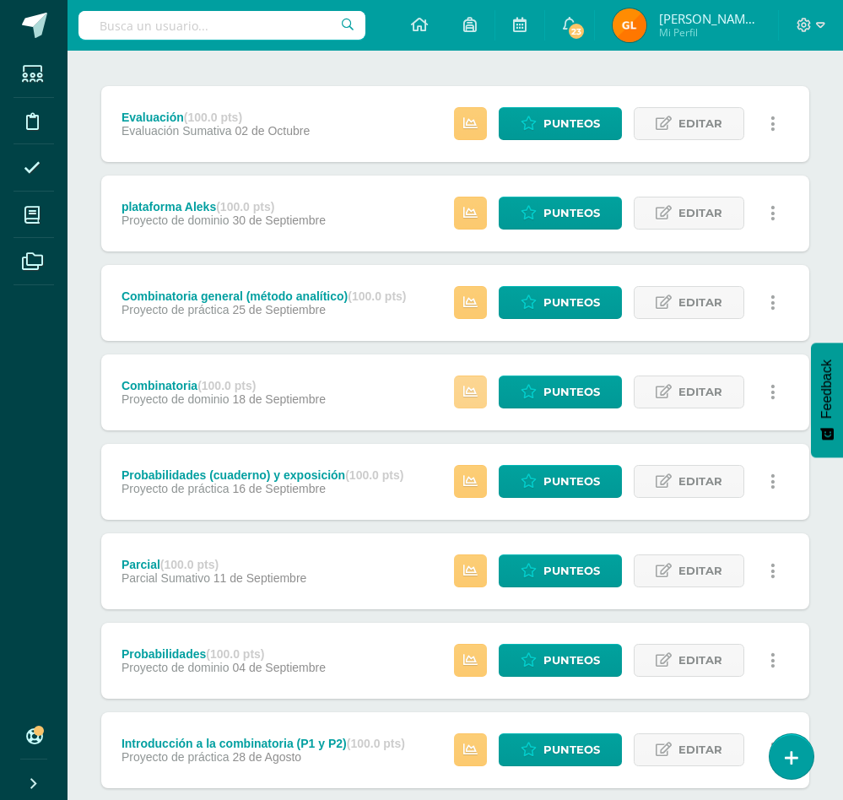
click at [464, 388] on icon at bounding box center [470, 392] width 14 height 14
click at [471, 481] on icon at bounding box center [470, 481] width 14 height 14
click at [472, 565] on icon at bounding box center [470, 571] width 14 height 14
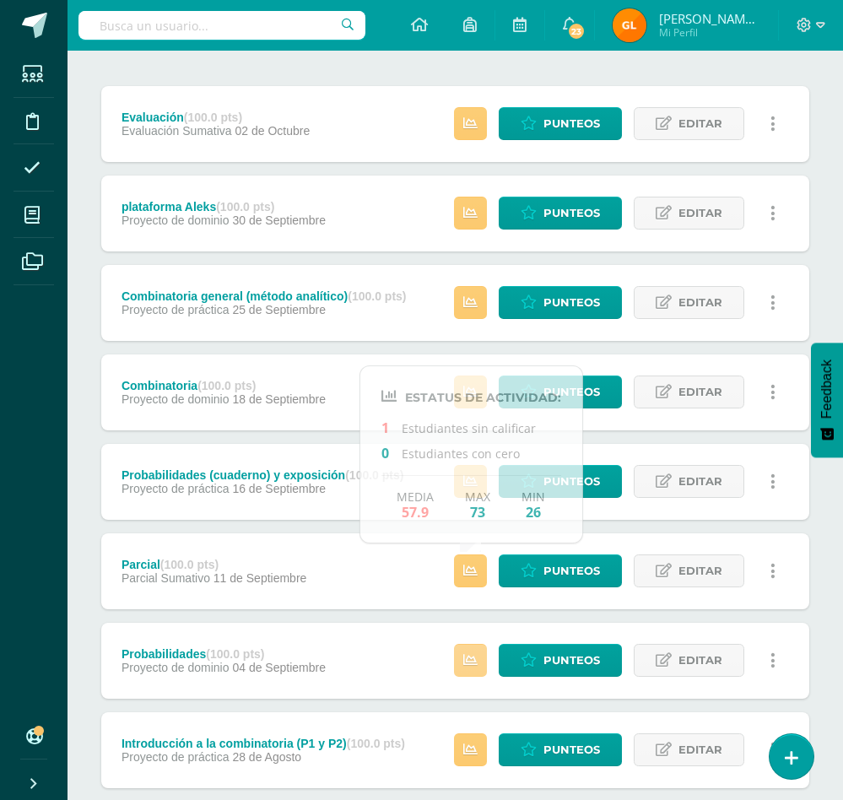
click at [472, 656] on icon at bounding box center [470, 660] width 14 height 14
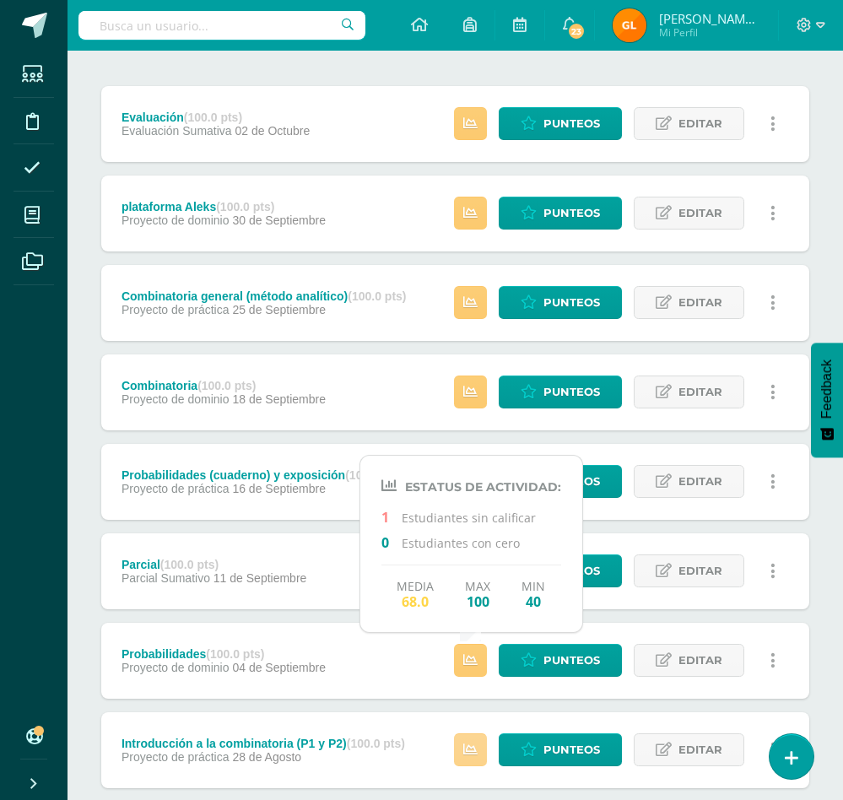
click at [467, 754] on icon at bounding box center [470, 750] width 14 height 14
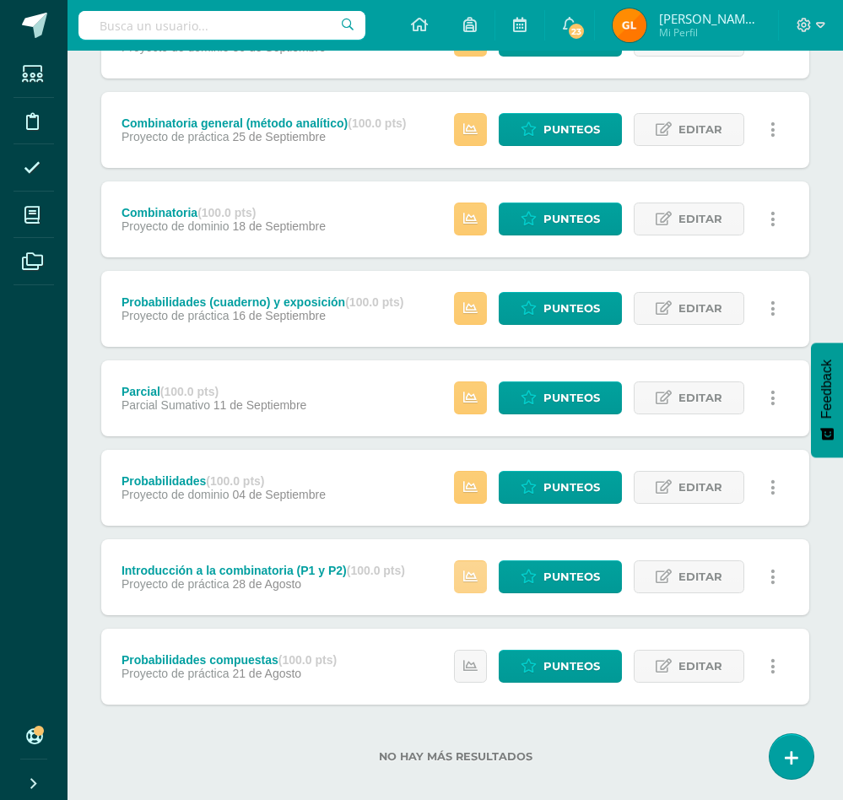
scroll to position [414, 0]
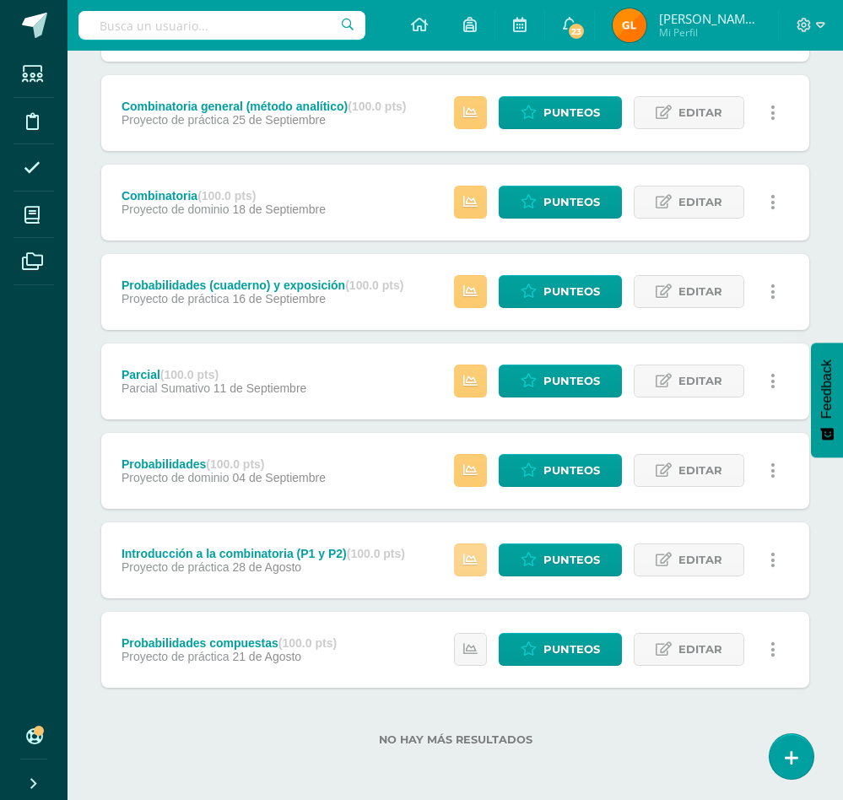
click at [474, 560] on icon at bounding box center [470, 560] width 14 height 14
click at [469, 648] on icon at bounding box center [470, 649] width 14 height 14
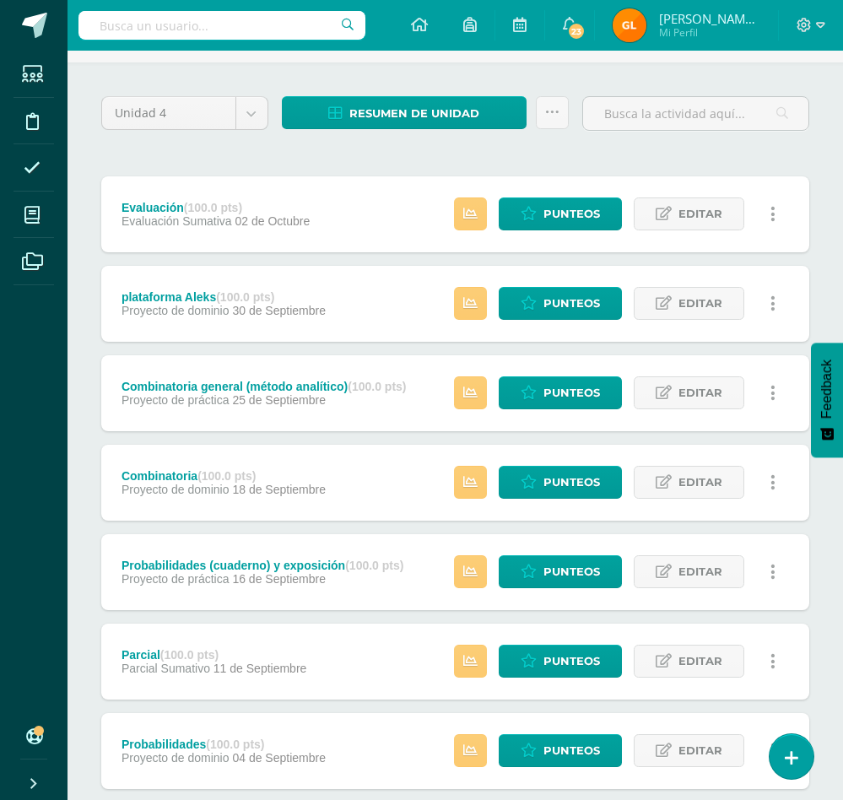
scroll to position [0, 0]
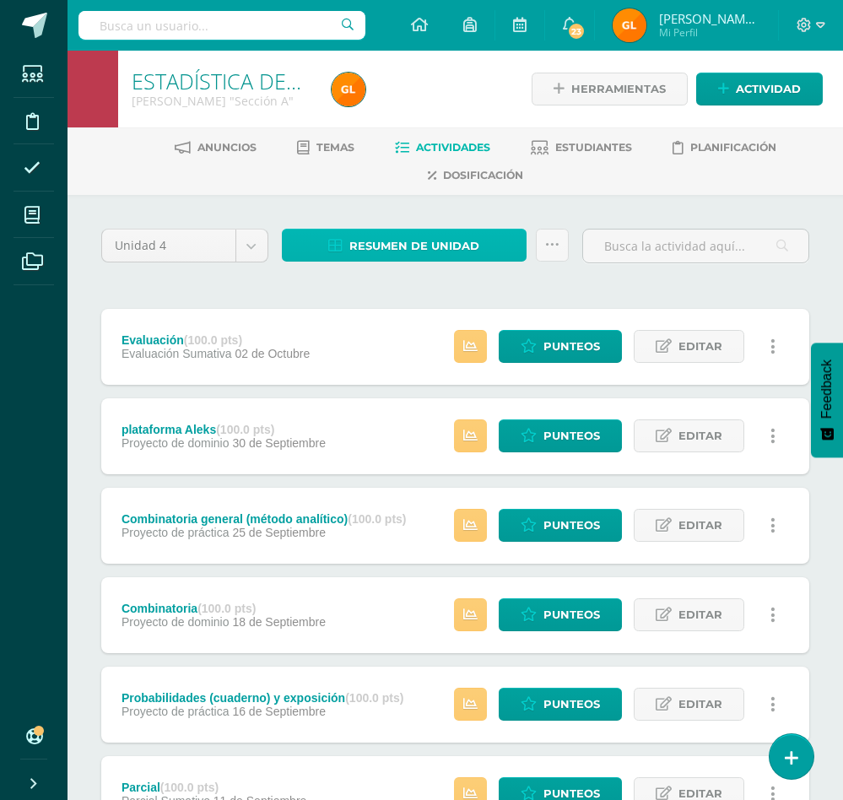
click at [436, 239] on span "Resumen de unidad" at bounding box center [414, 245] width 130 height 31
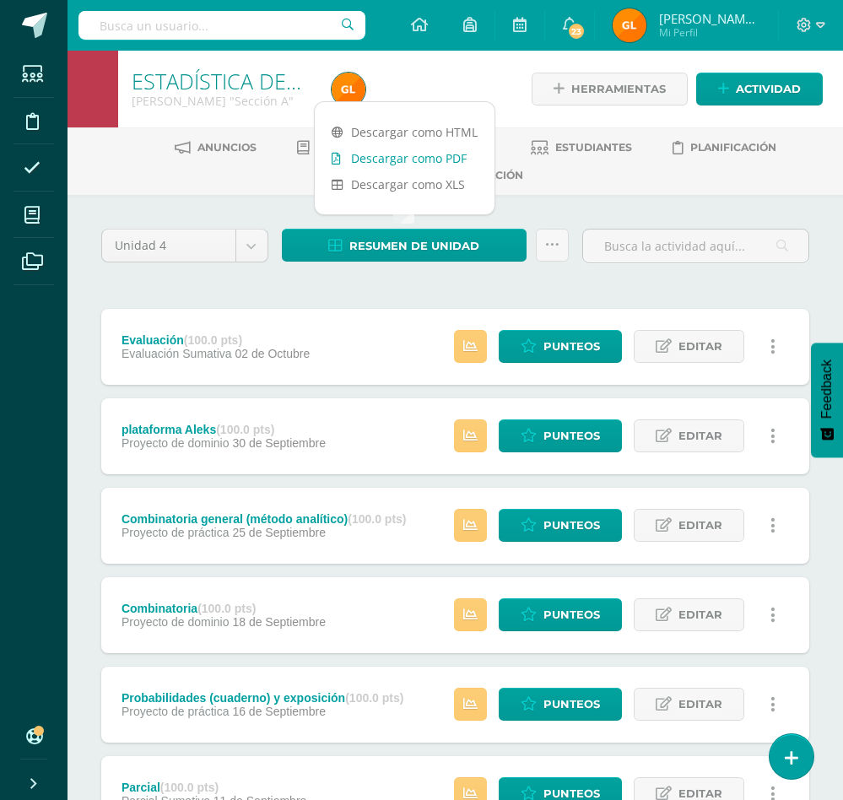
click at [411, 153] on link "Descargar como PDF" at bounding box center [405, 158] width 180 height 26
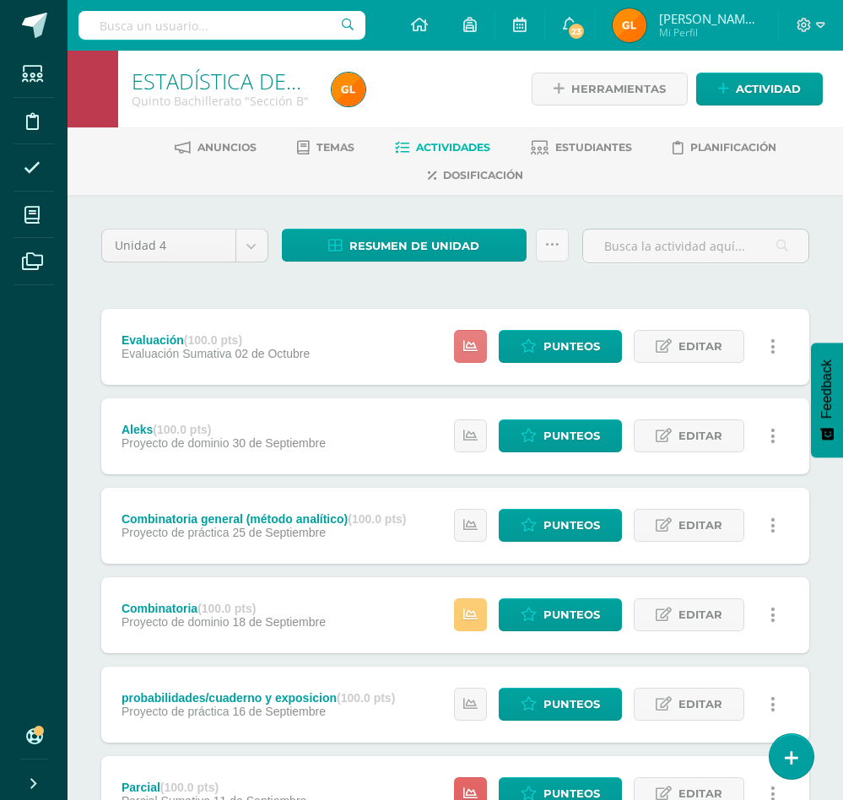
click at [471, 354] on link at bounding box center [470, 346] width 33 height 33
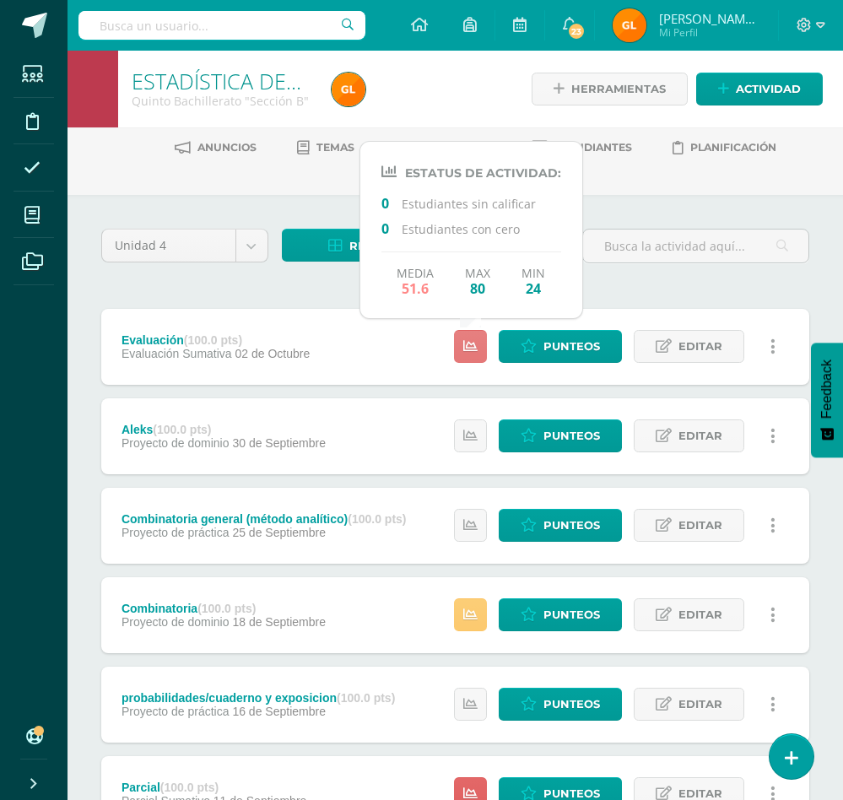
click at [471, 354] on link at bounding box center [470, 346] width 33 height 33
click at [471, 443] on icon at bounding box center [470, 436] width 14 height 14
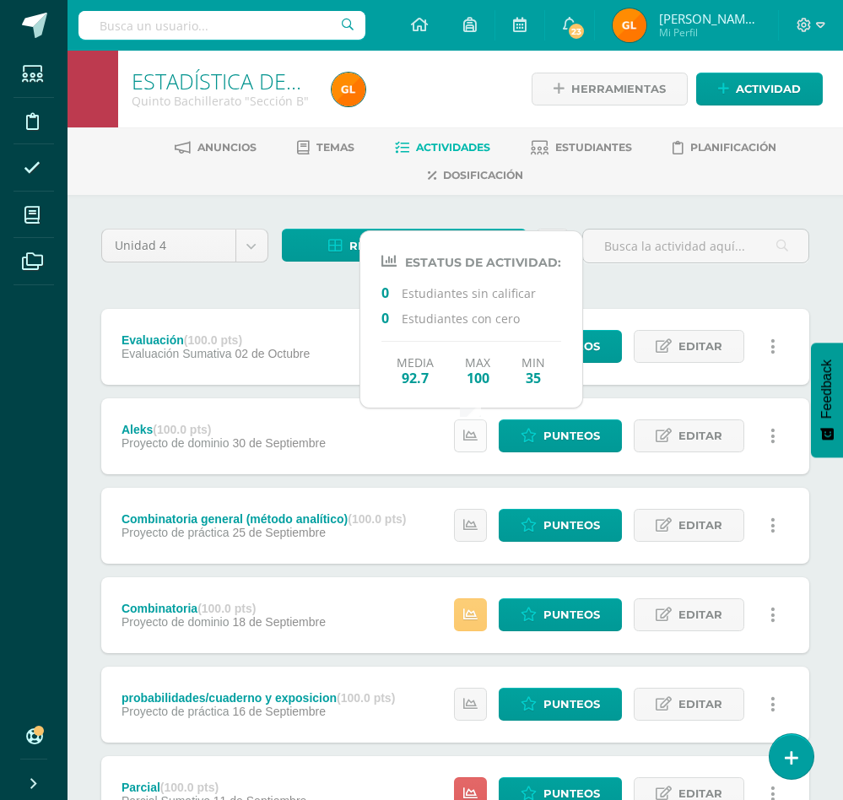
click at [471, 443] on icon at bounding box center [470, 436] width 14 height 14
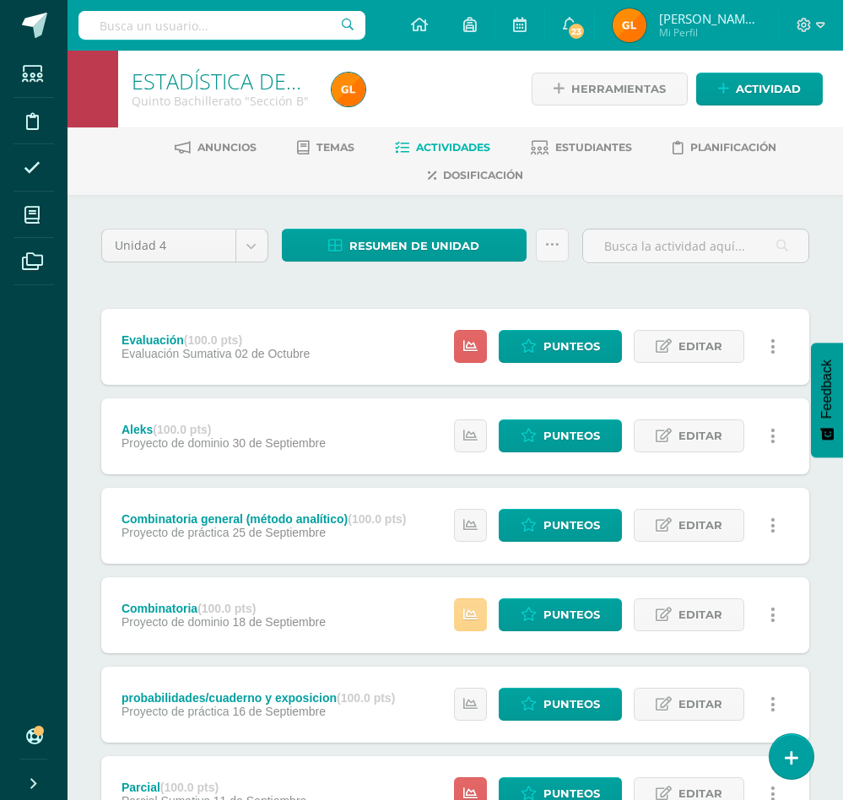
click at [477, 608] on link at bounding box center [470, 614] width 33 height 33
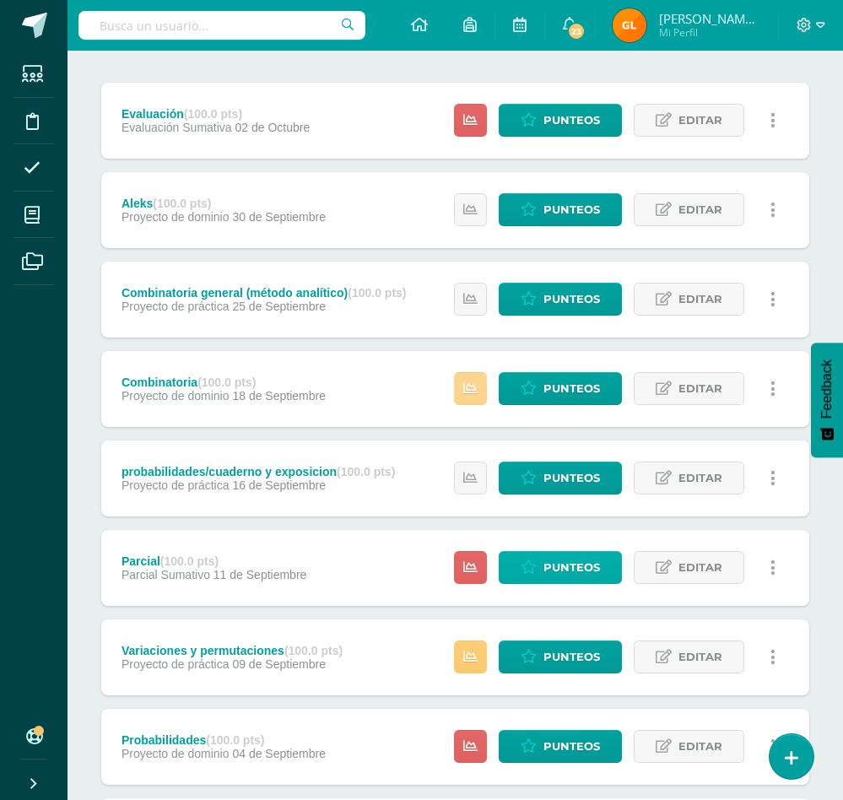
scroll to position [233, 0]
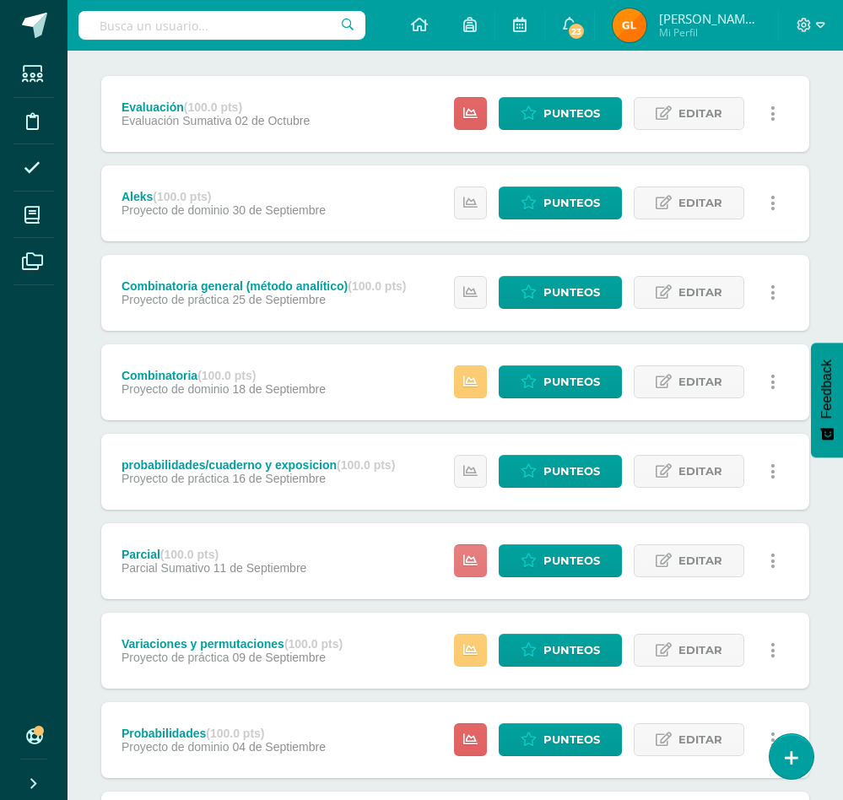
click at [466, 554] on icon at bounding box center [470, 561] width 14 height 14
click at [471, 649] on icon at bounding box center [470, 650] width 14 height 14
click at [474, 744] on icon at bounding box center [470, 740] width 14 height 14
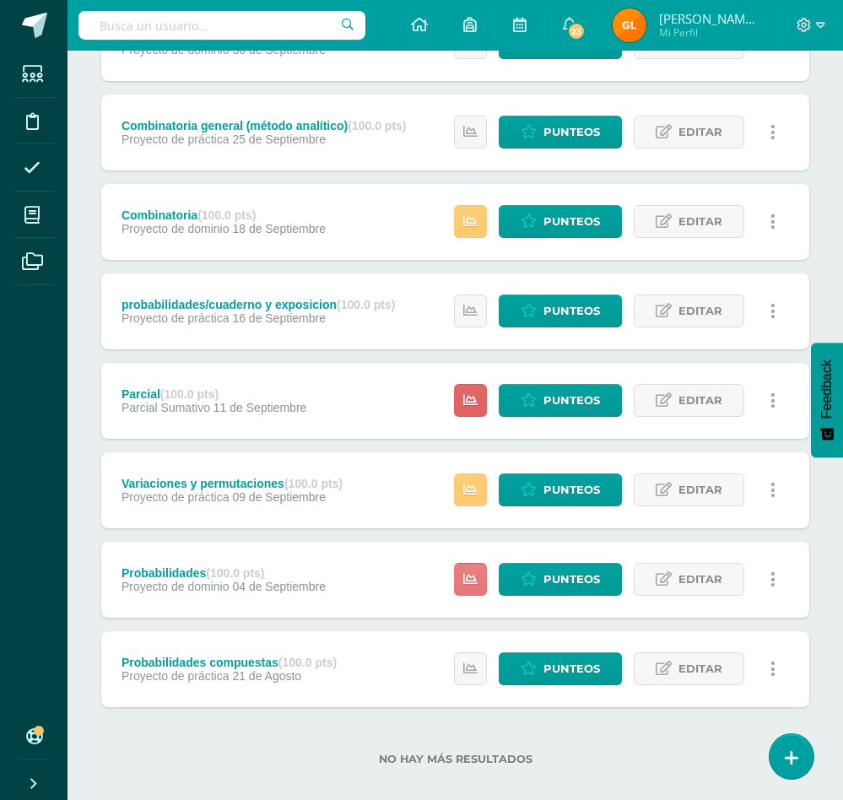
scroll to position [414, 0]
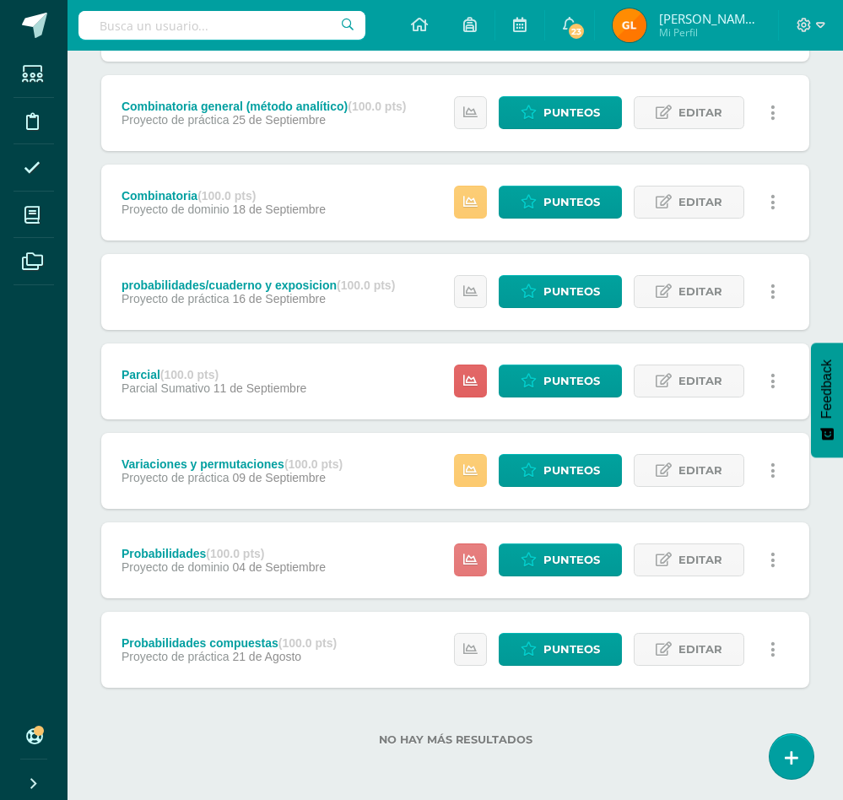
click at [467, 550] on link at bounding box center [470, 559] width 33 height 33
click at [471, 634] on link at bounding box center [470, 649] width 33 height 33
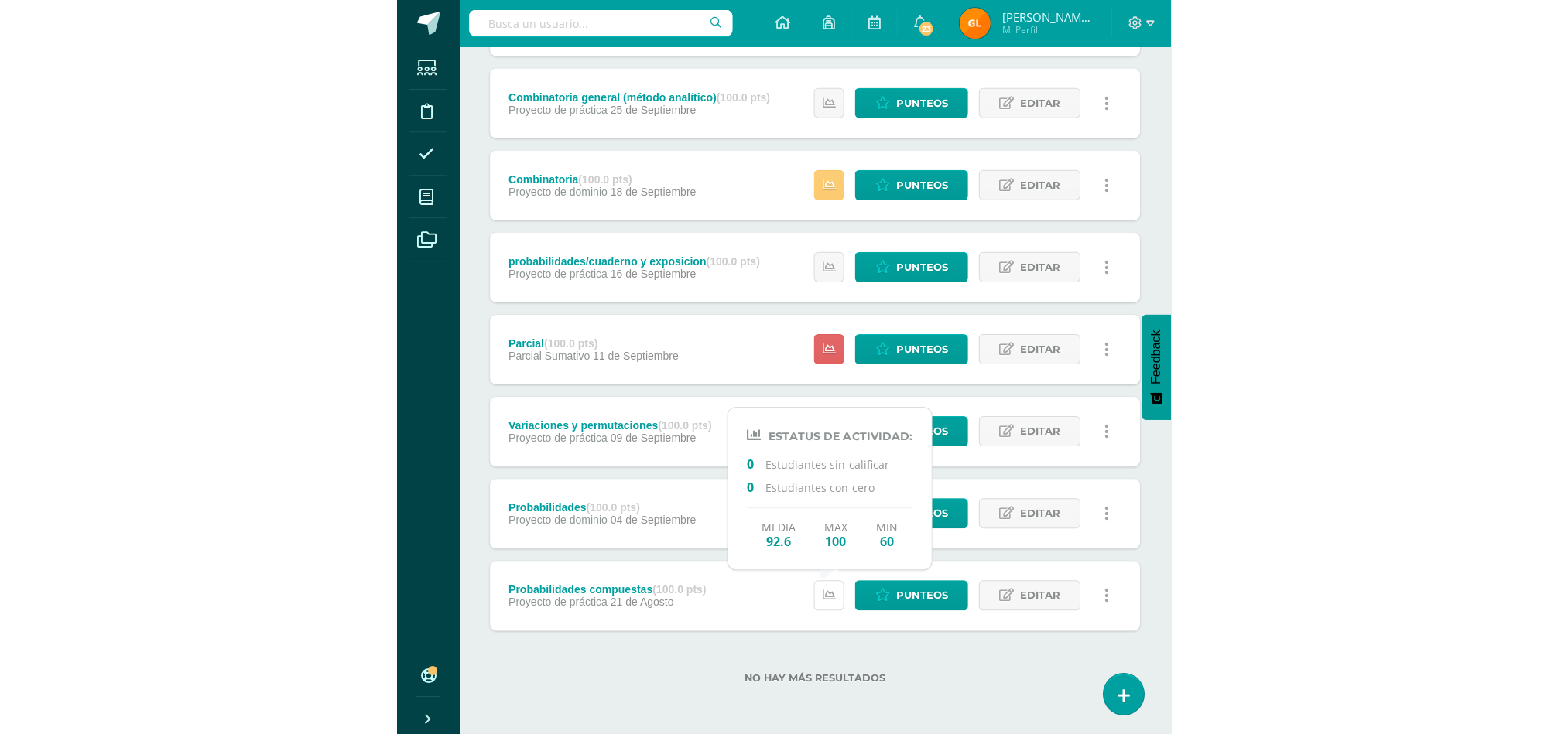
scroll to position [353, 0]
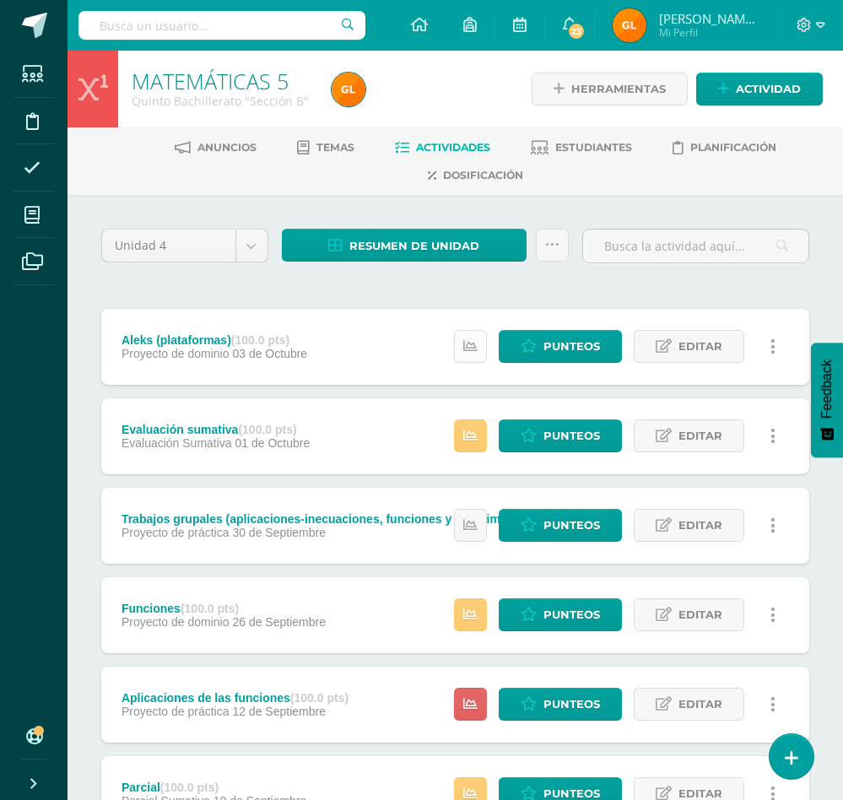
click at [462, 344] on link at bounding box center [470, 346] width 33 height 33
click at [471, 434] on icon at bounding box center [470, 436] width 14 height 14
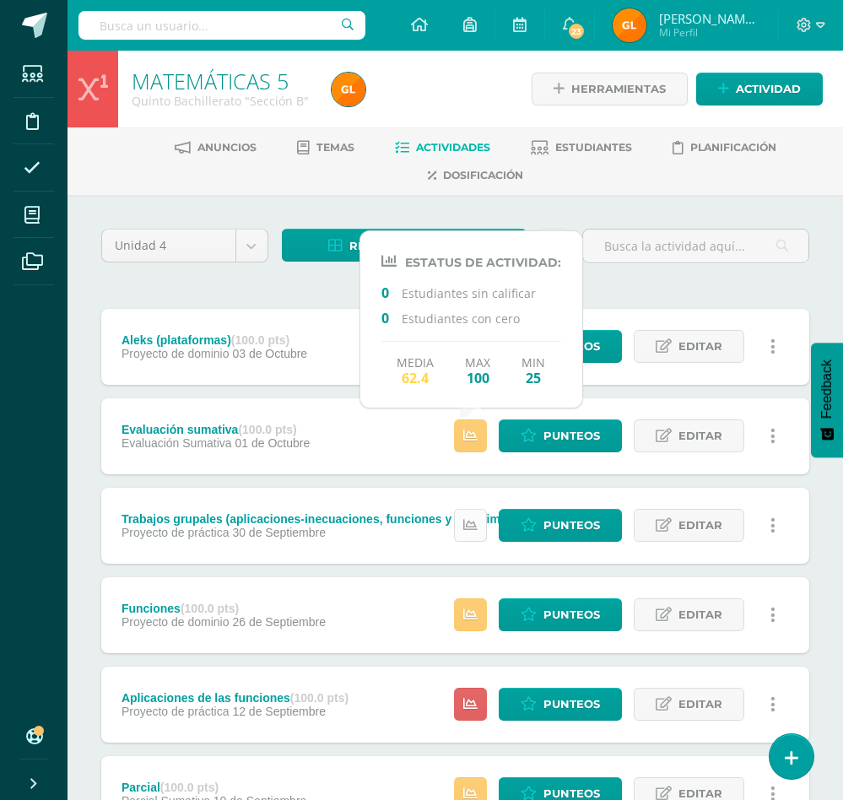
click at [487, 529] on link at bounding box center [470, 525] width 33 height 33
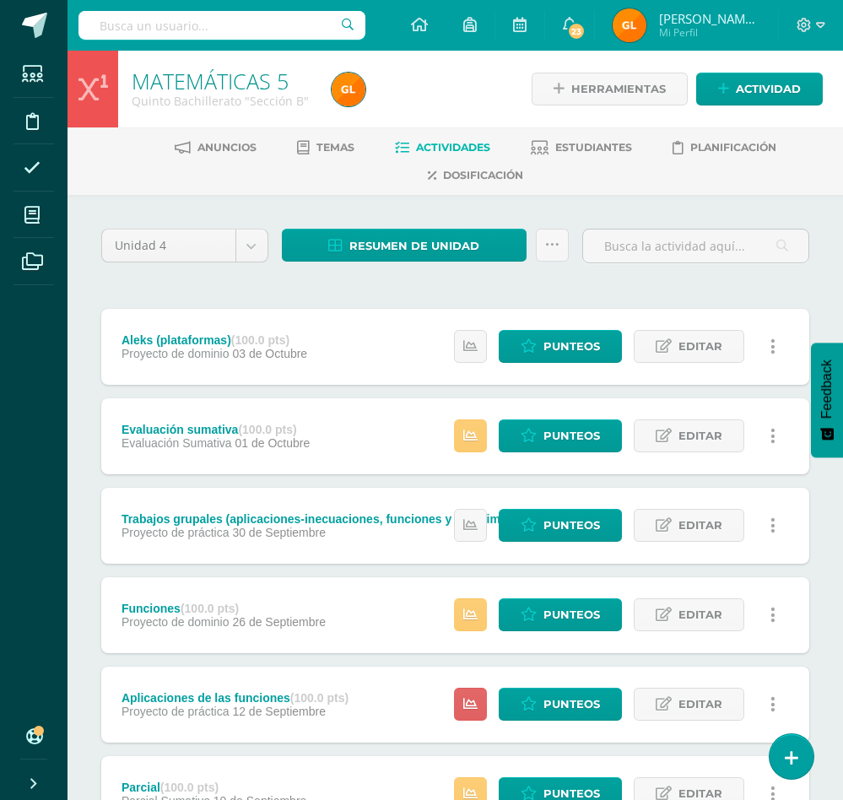
click at [469, 633] on div "Estatus de Actividad: 0 Estudiantes sin calificar 0 Estudiantes con cero Media …" at bounding box center [619, 615] width 381 height 76
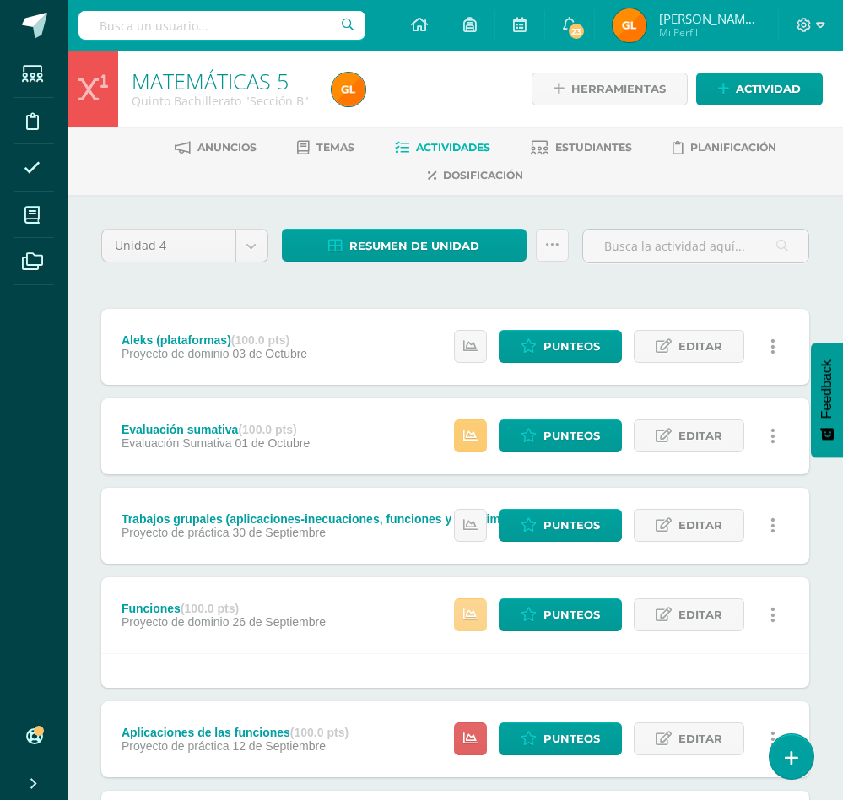
click at [473, 610] on icon at bounding box center [470, 615] width 14 height 14
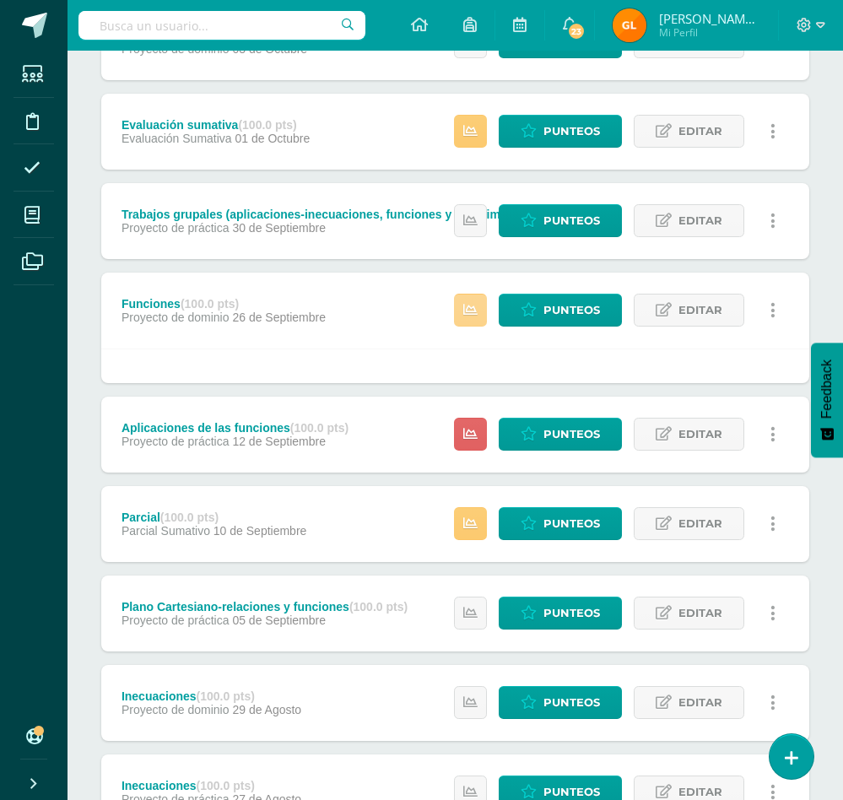
scroll to position [316, 0]
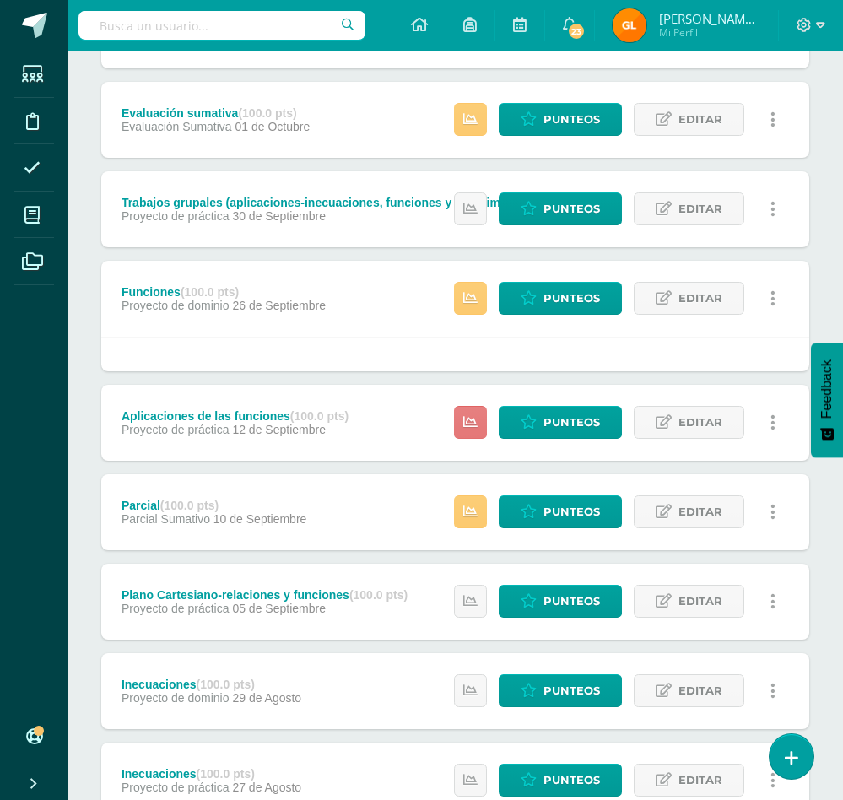
click at [464, 423] on icon at bounding box center [470, 422] width 14 height 14
click at [477, 505] on link at bounding box center [470, 511] width 33 height 33
click at [474, 605] on icon at bounding box center [470, 601] width 14 height 14
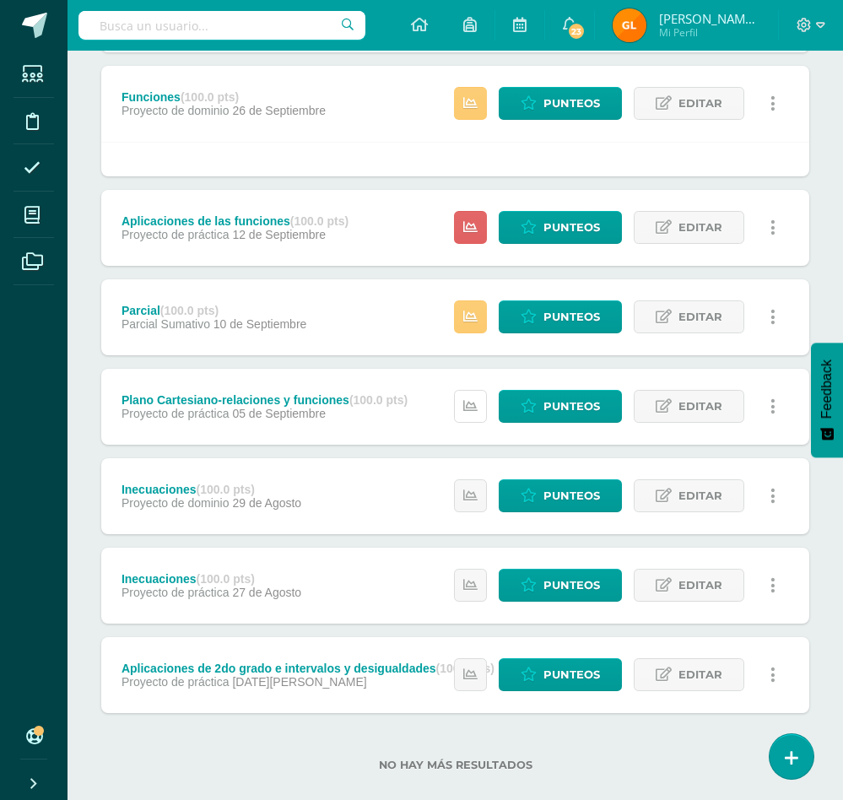
scroll to position [520, 0]
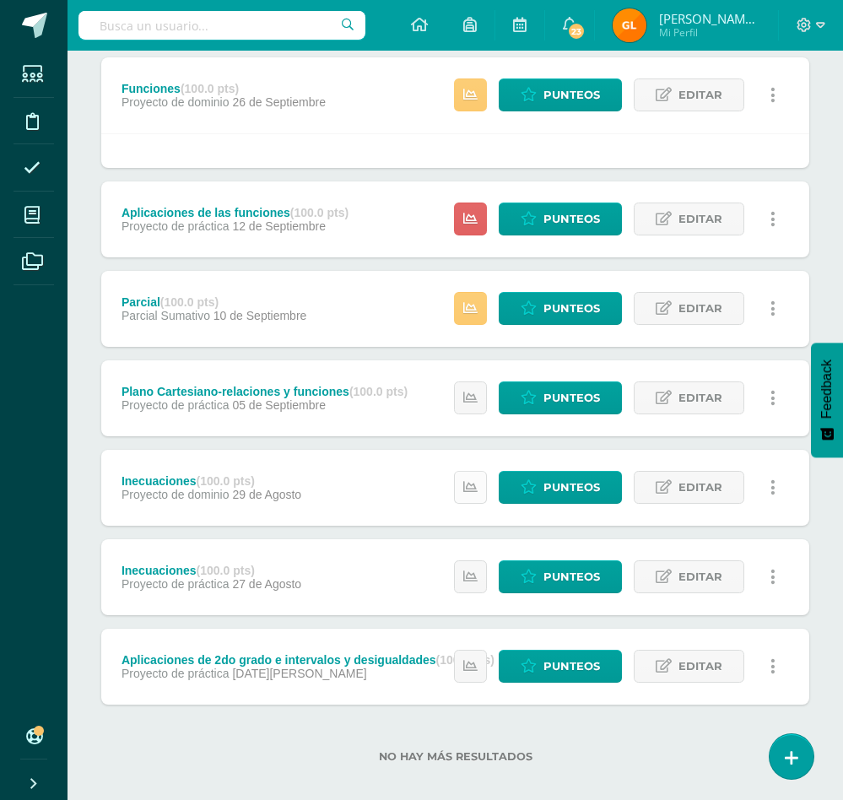
click at [459, 489] on link at bounding box center [470, 487] width 33 height 33
click at [467, 663] on icon at bounding box center [470, 666] width 14 height 14
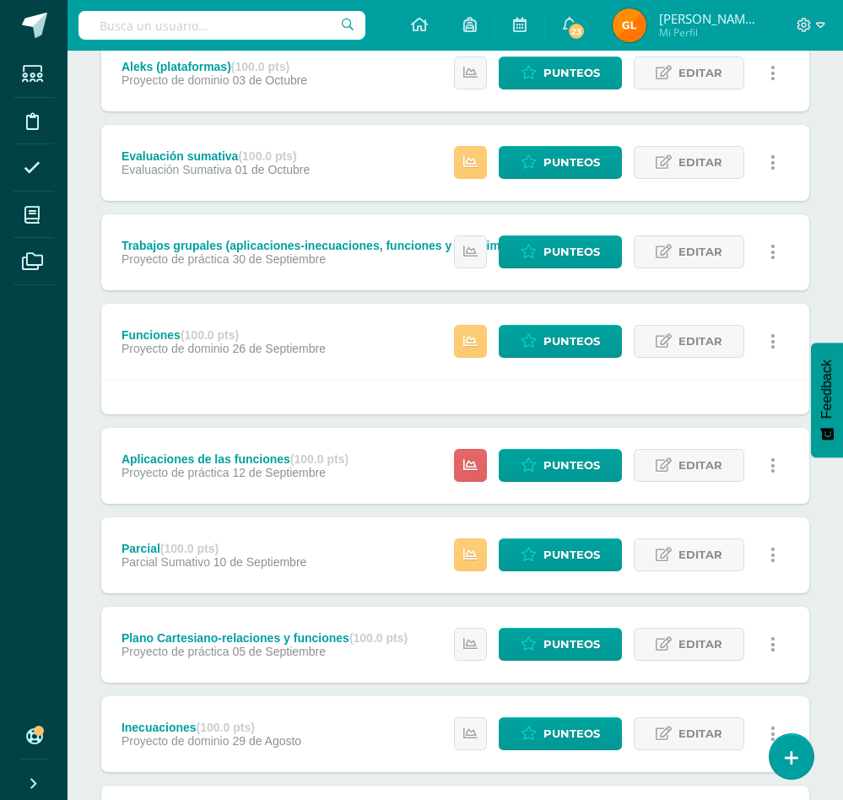
scroll to position [0, 0]
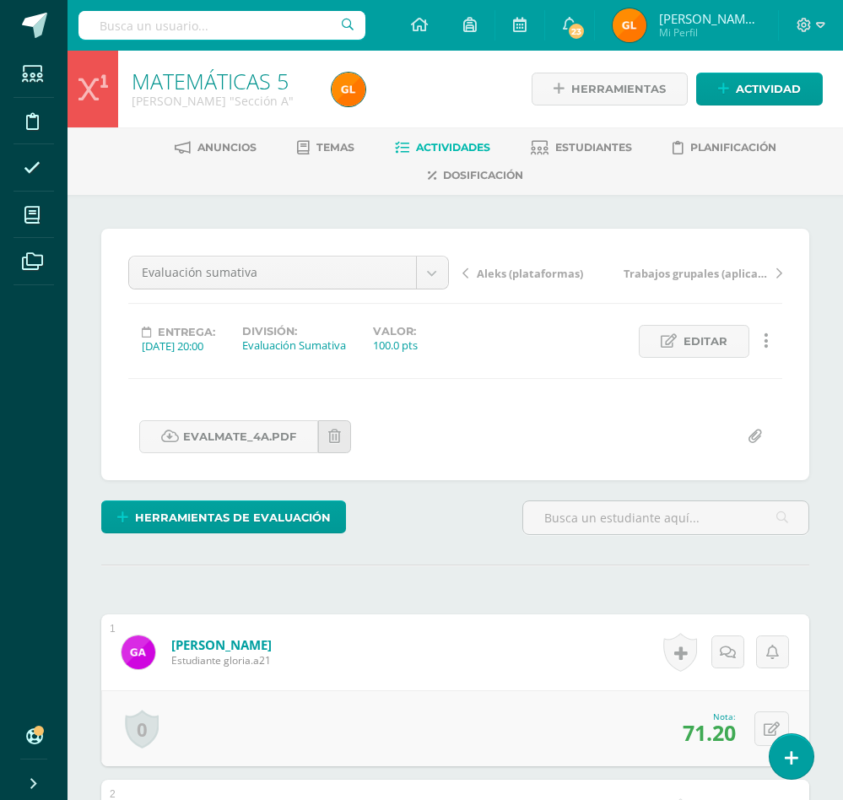
scroll to position [1, 0]
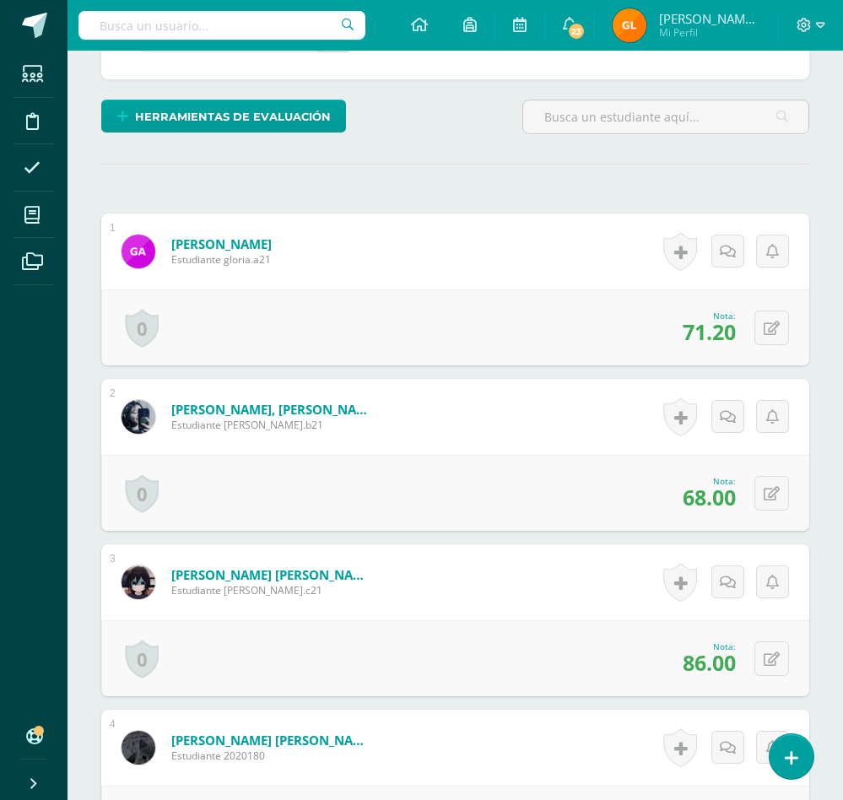
scroll to position [403, 0]
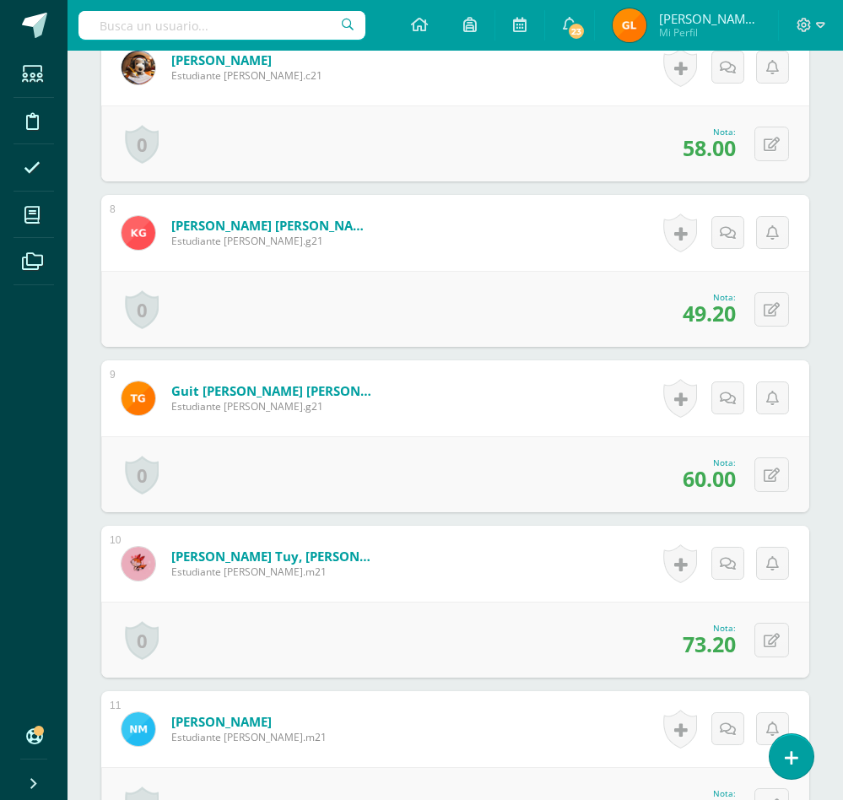
scroll to position [1591, 0]
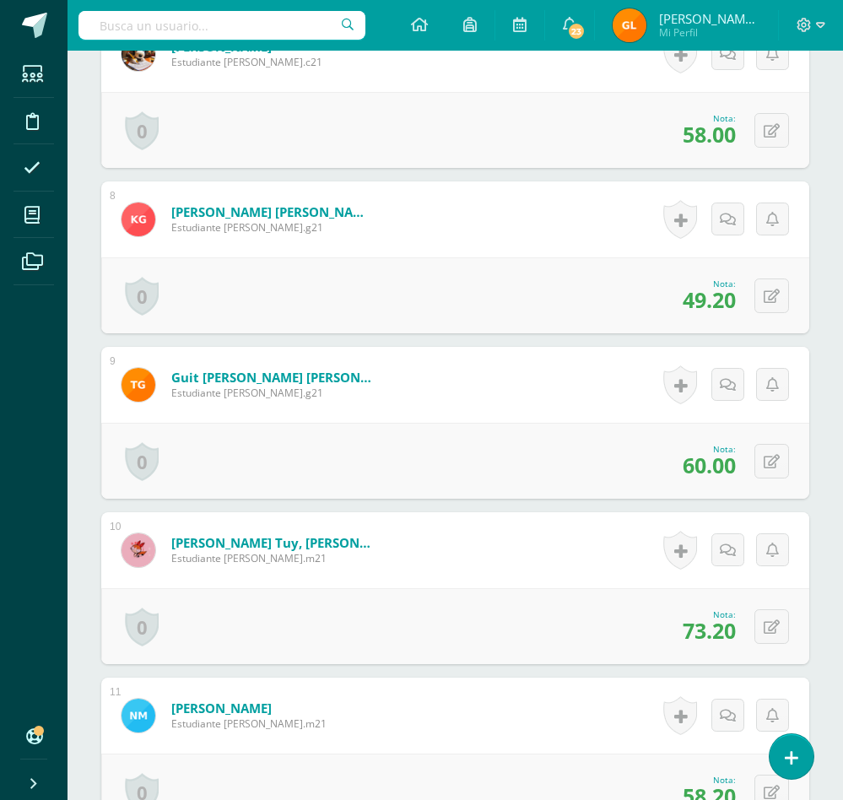
click at [818, 400] on div "¿Estás seguro que quieres eliminar esta actividad? Esto borrará la actividad y …" at bounding box center [456, 640] width 776 height 4073
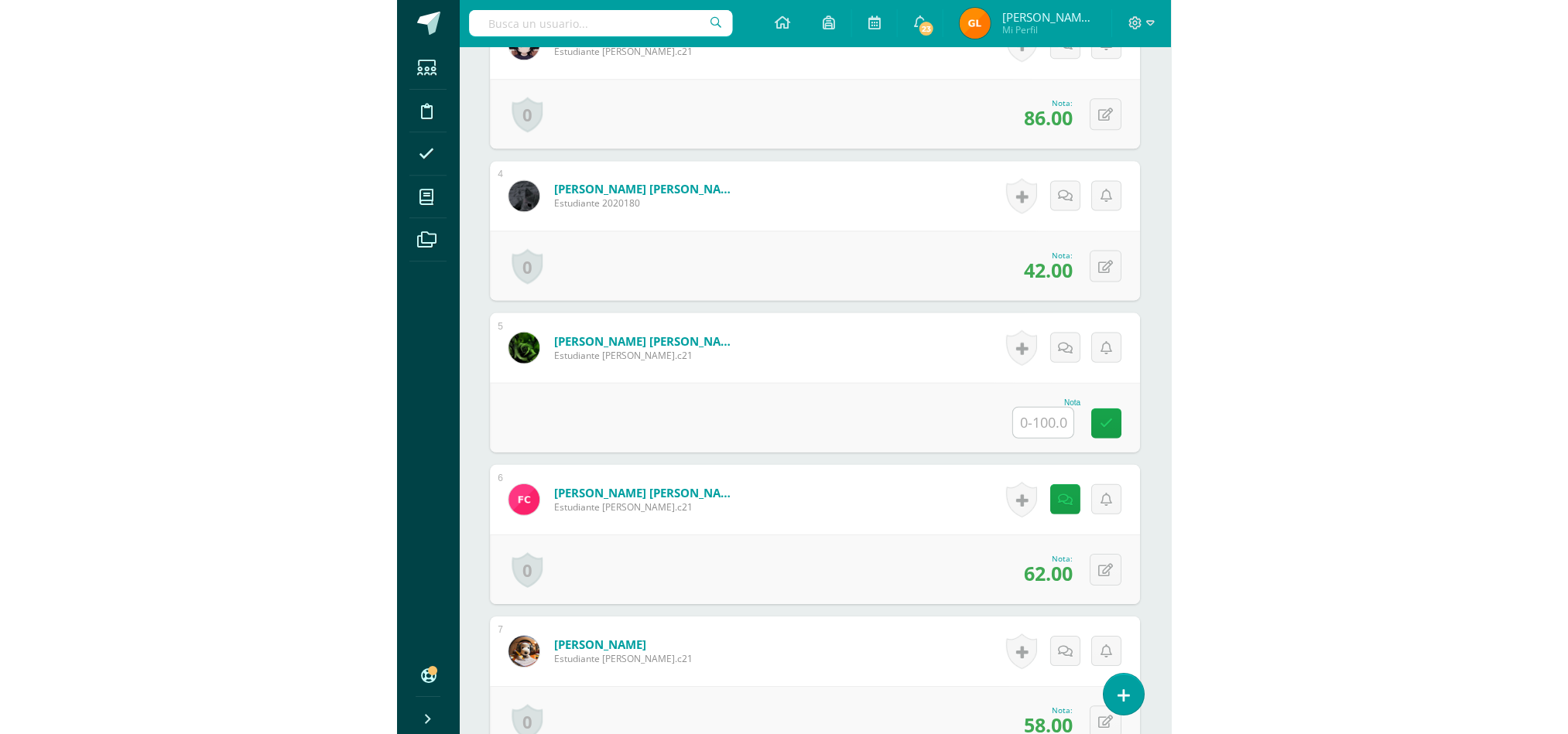
scroll to position [0, 0]
